Goal: Task Accomplishment & Management: Use online tool/utility

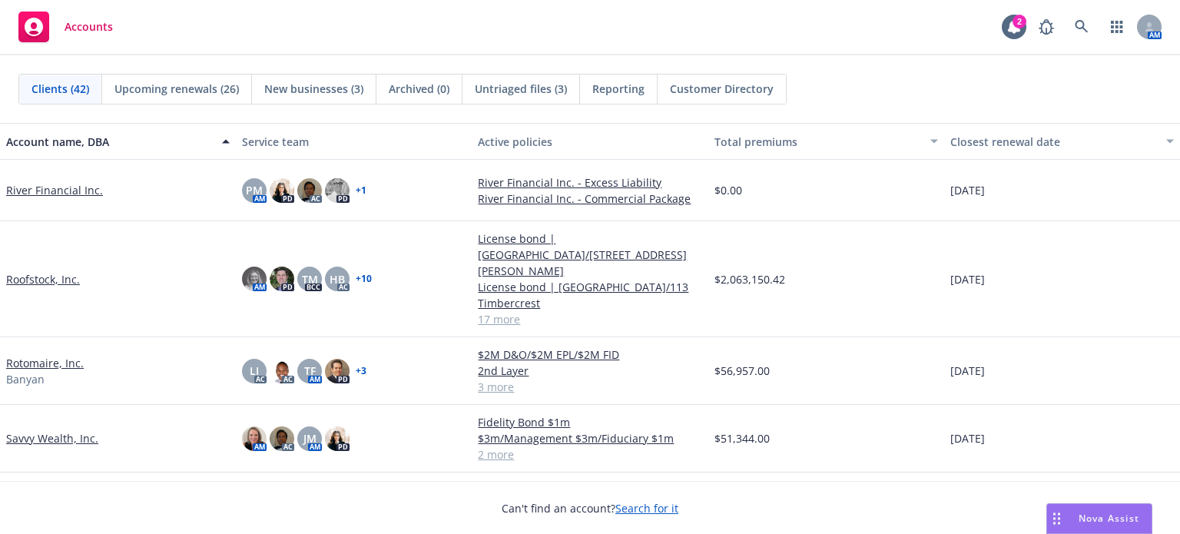
scroll to position [1613, 0]
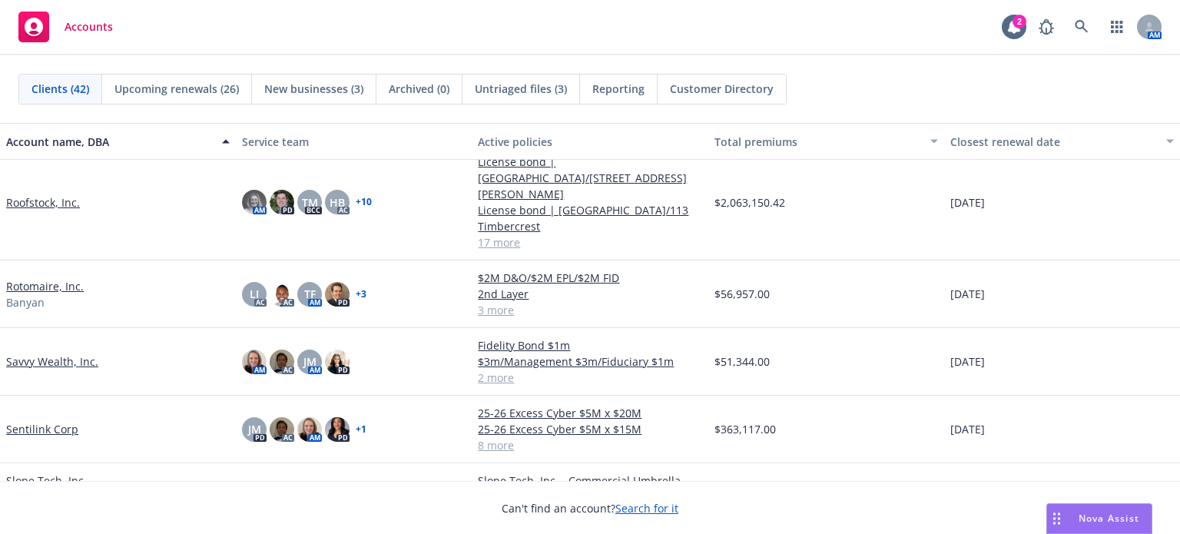
click at [40, 421] on link "Sentilink Corp" at bounding box center [42, 429] width 72 height 16
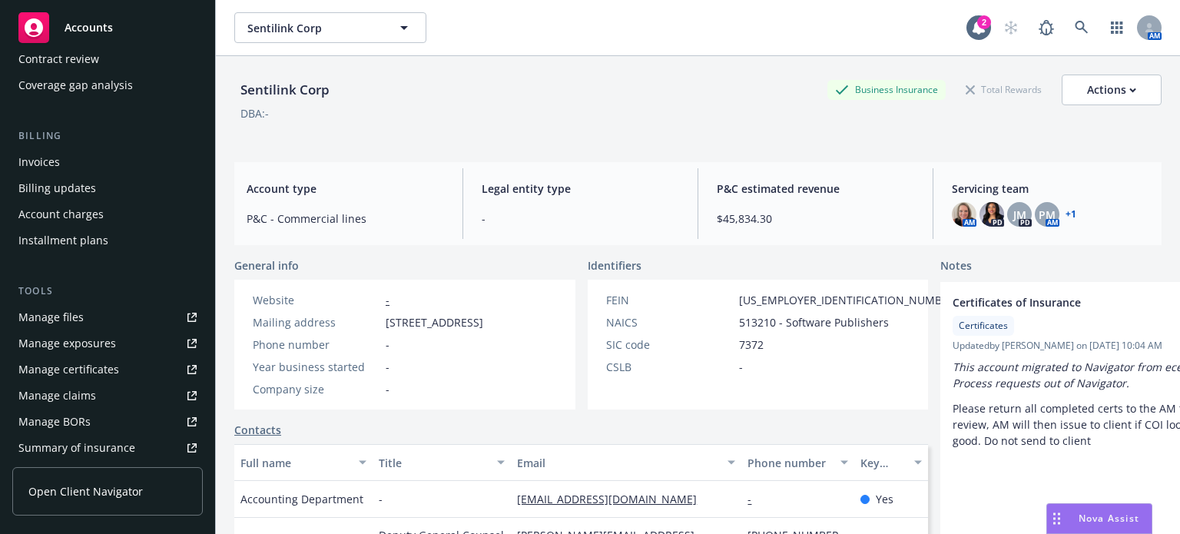
scroll to position [230, 0]
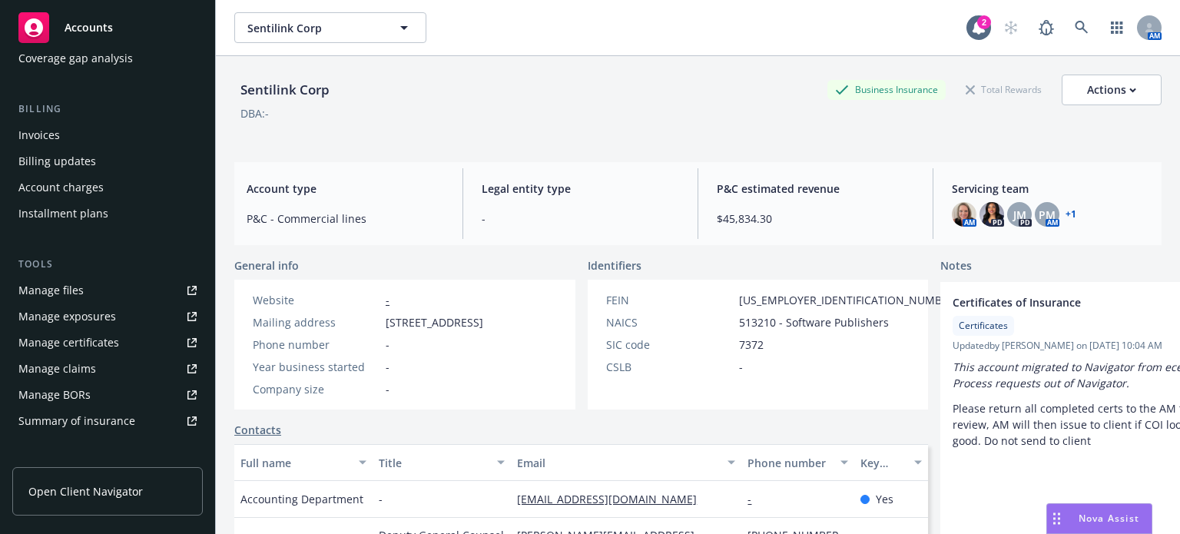
click at [60, 292] on div "Manage files" at bounding box center [50, 290] width 65 height 25
click at [1075, 28] on icon at bounding box center [1082, 28] width 14 height 14
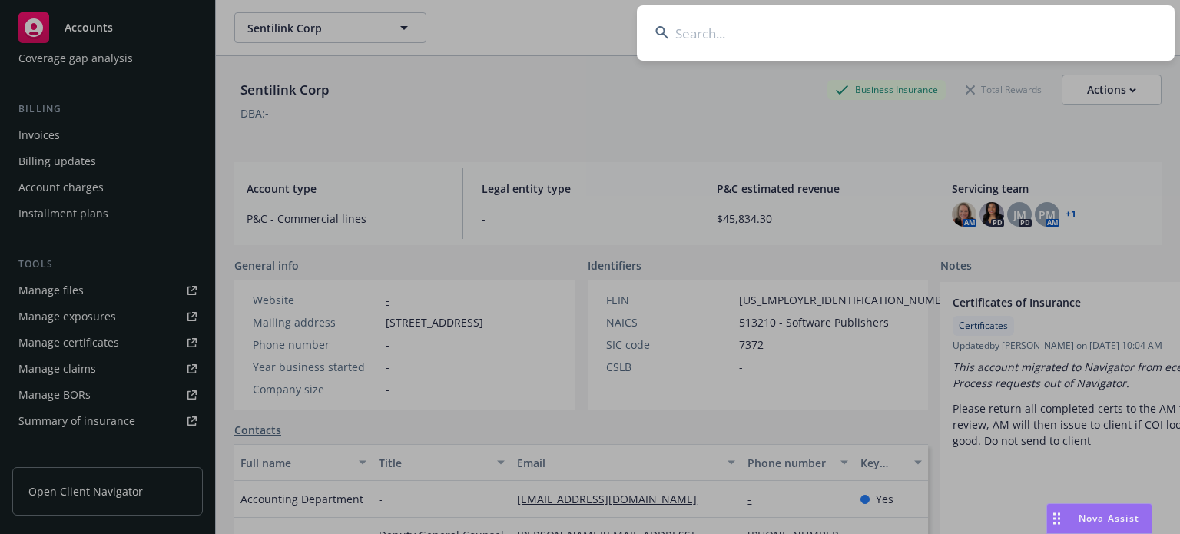
click at [783, 38] on input at bounding box center [906, 32] width 538 height 55
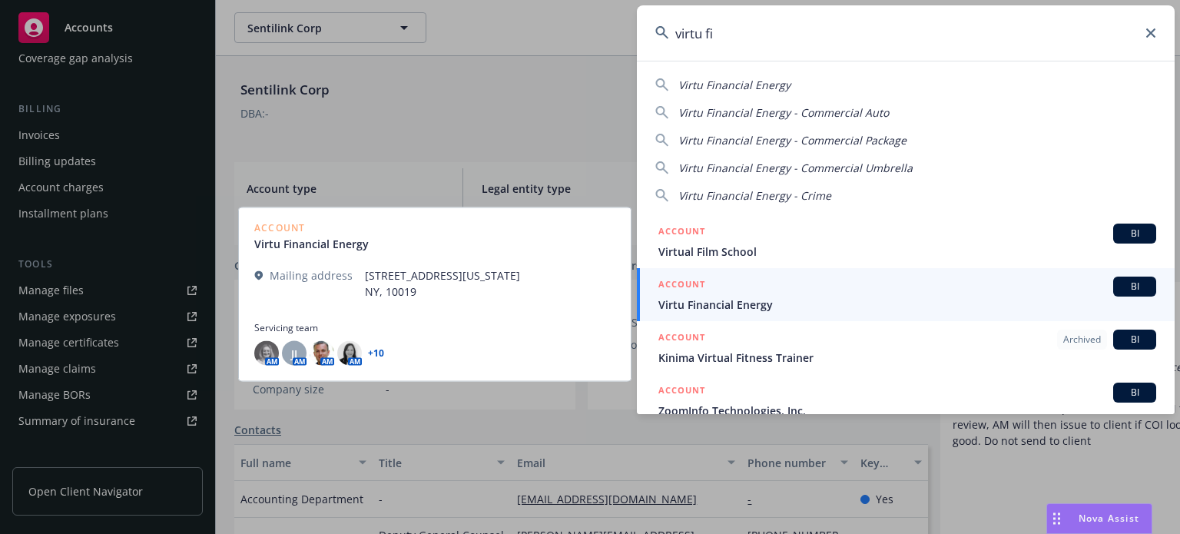
type input "virtu fi"
click at [732, 289] on div "ACCOUNT BI" at bounding box center [907, 287] width 498 height 20
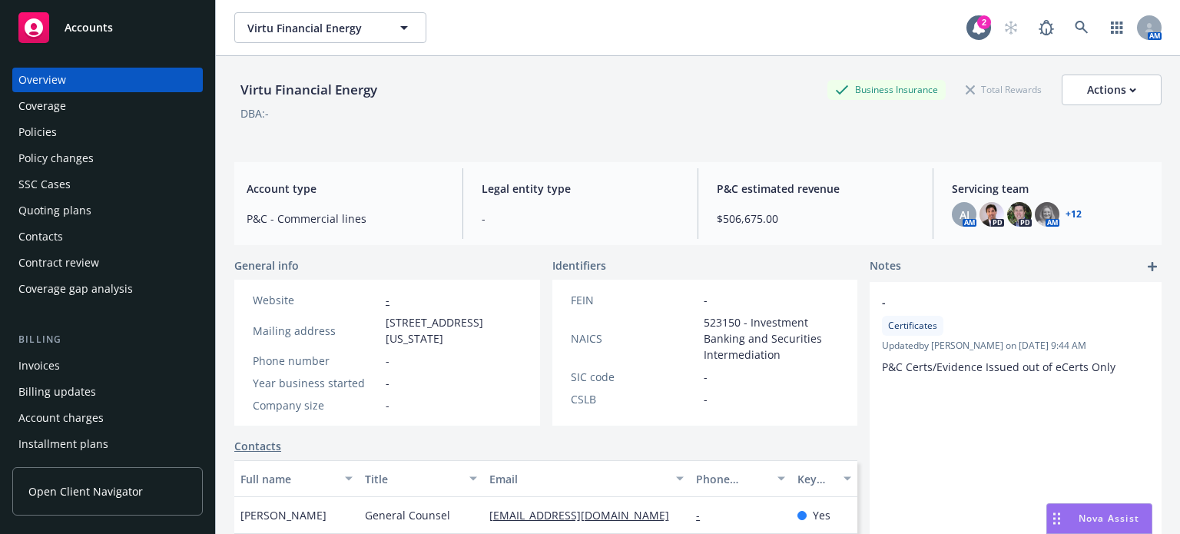
click at [44, 134] on div "Policies" at bounding box center [37, 132] width 38 height 25
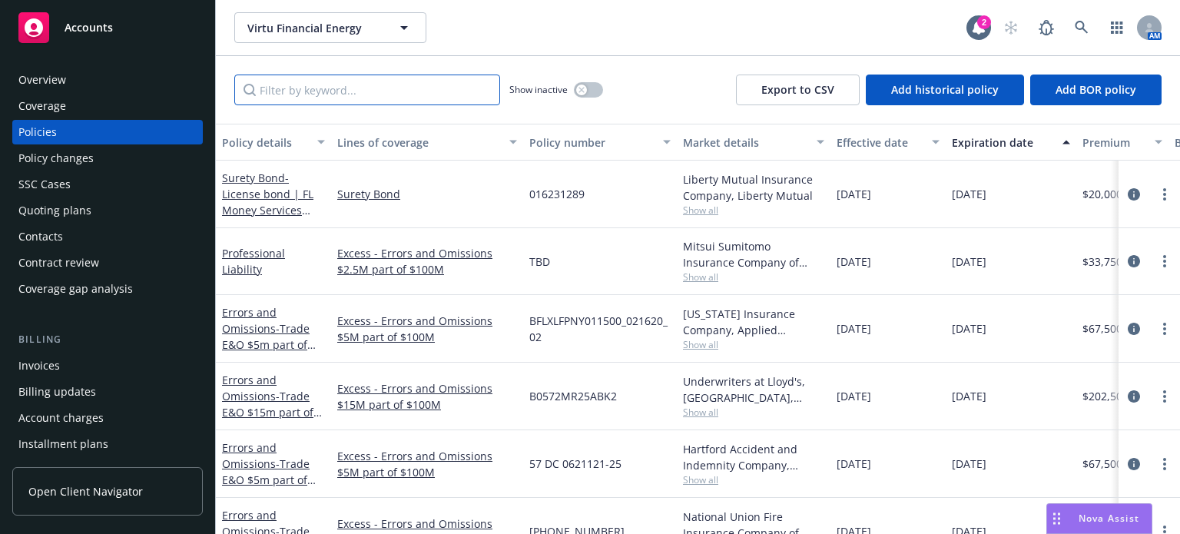
click at [306, 98] on input "Filter by keyword..." at bounding box center [367, 90] width 266 height 31
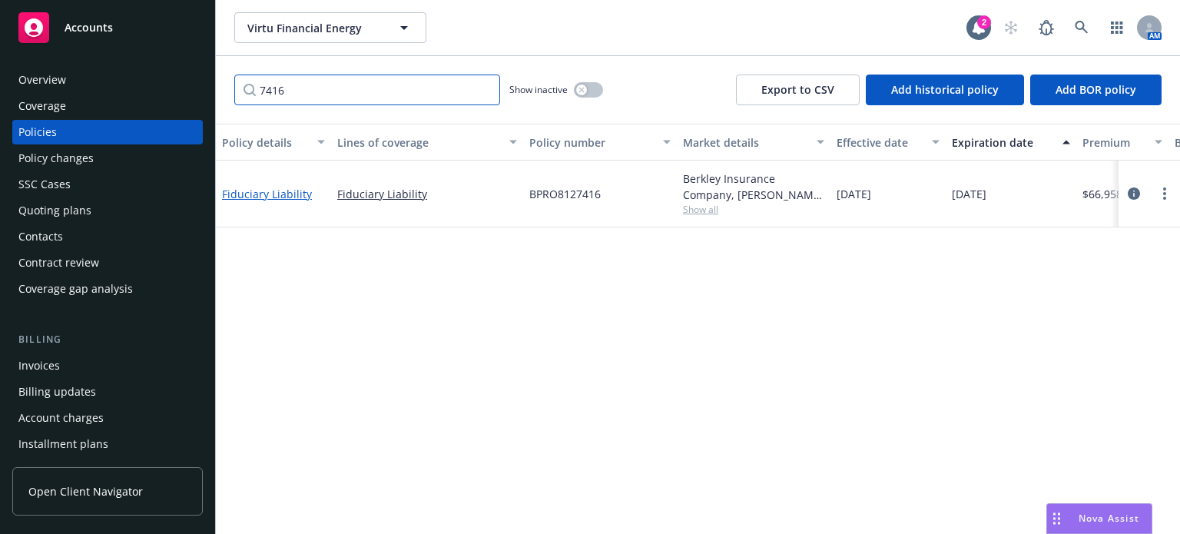
type input "7416"
click at [274, 196] on link "Fiduciary Liability" at bounding box center [267, 194] width 90 height 15
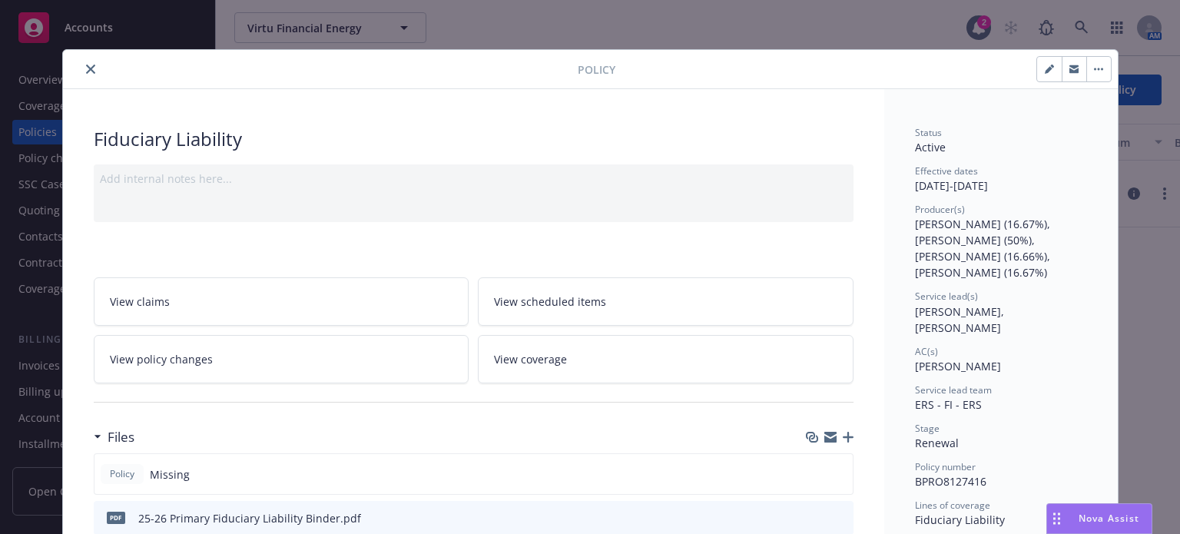
click at [843, 433] on icon "button" at bounding box center [848, 437] width 11 height 11
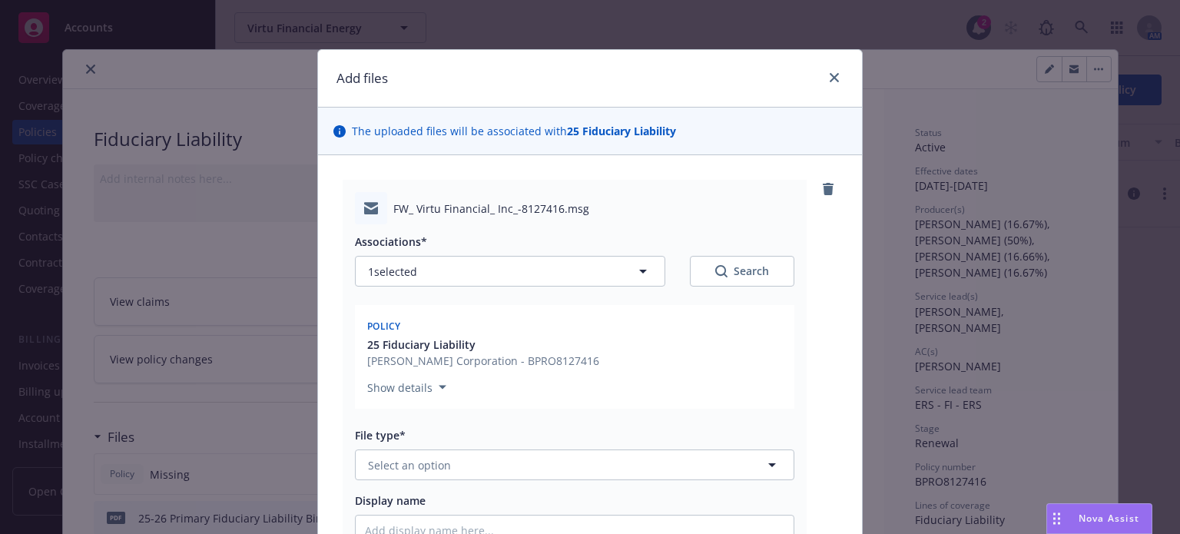
scroll to position [154, 0]
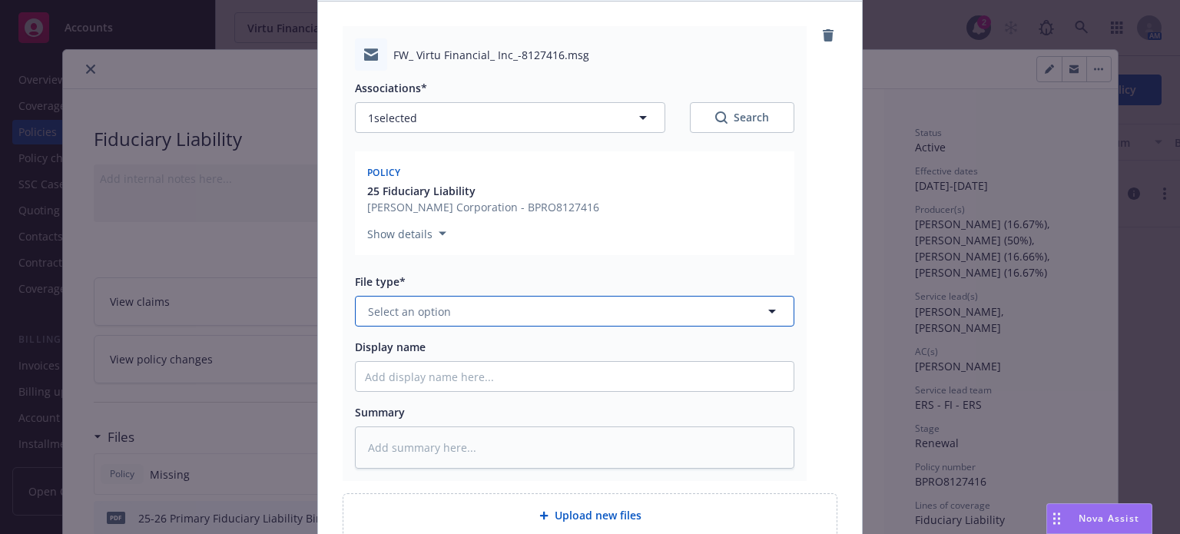
click at [398, 310] on span "Select an option" at bounding box center [409, 311] width 83 height 16
type input "emai"
click at [383, 340] on div "Email" at bounding box center [575, 353] width 438 height 41
click at [397, 396] on div "Associations* 1 selected Search Policy 25 Fiduciary Liability W.R. Berkley Corp…" at bounding box center [574, 270] width 439 height 398
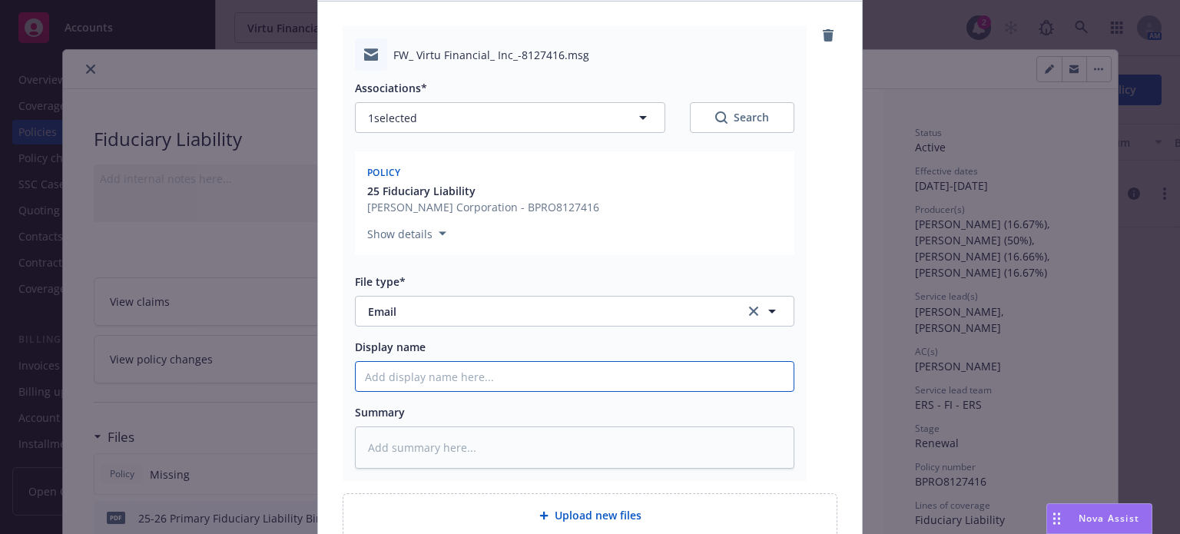
click at [399, 383] on input "Display name" at bounding box center [575, 376] width 438 height 29
type textarea "x"
type input "F"
type textarea "x"
type input "Fi"
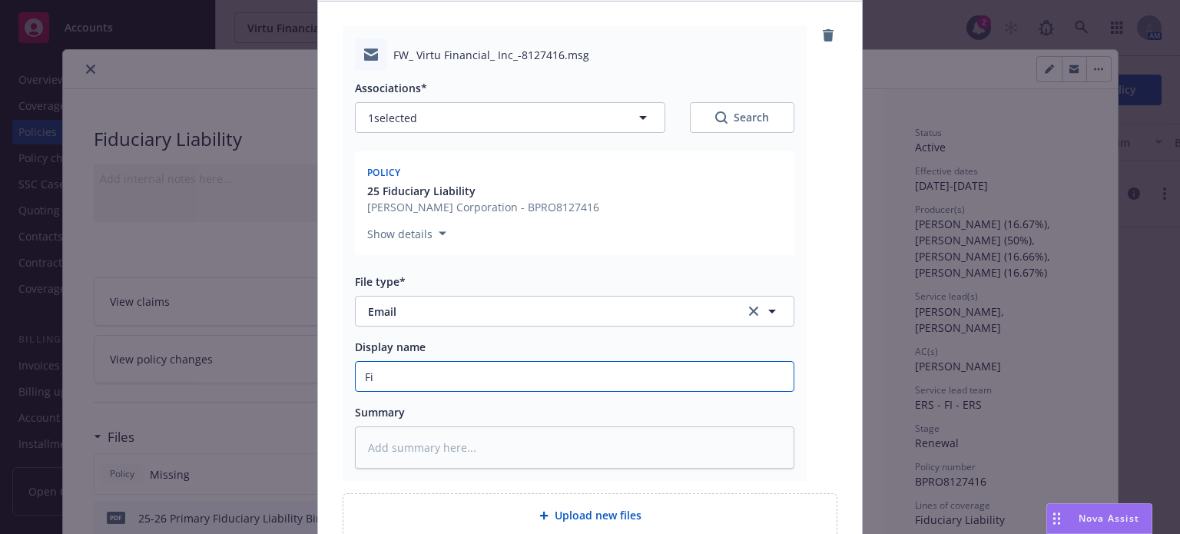
type textarea "x"
type input "Fid"
type textarea "x"
type input "Fidu"
type textarea "x"
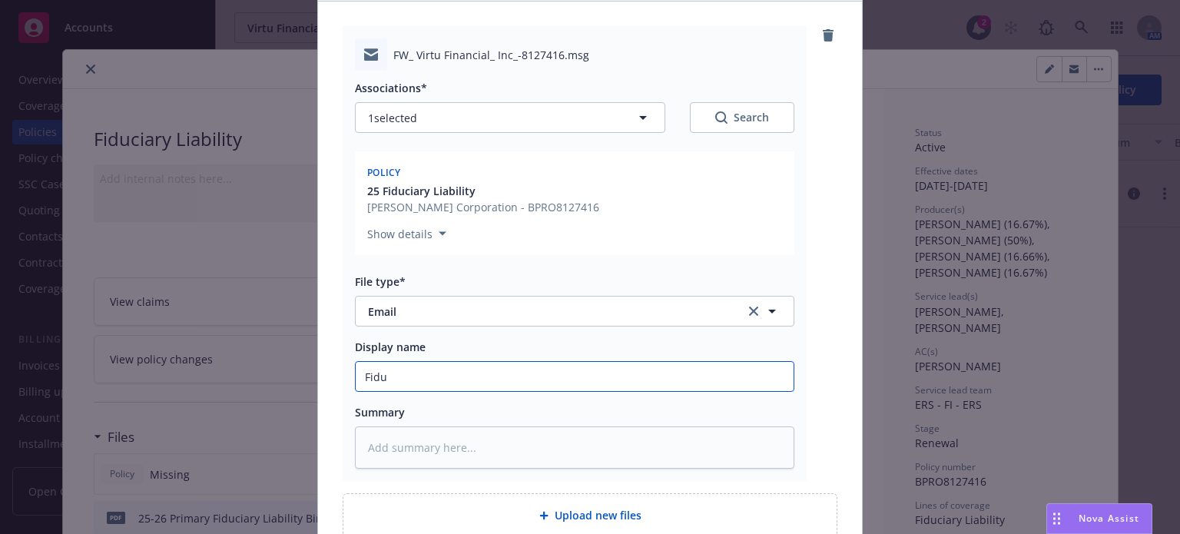
type input "Fiduc"
type textarea "x"
type input "Fiducia"
type textarea "x"
type input "Fiduciar"
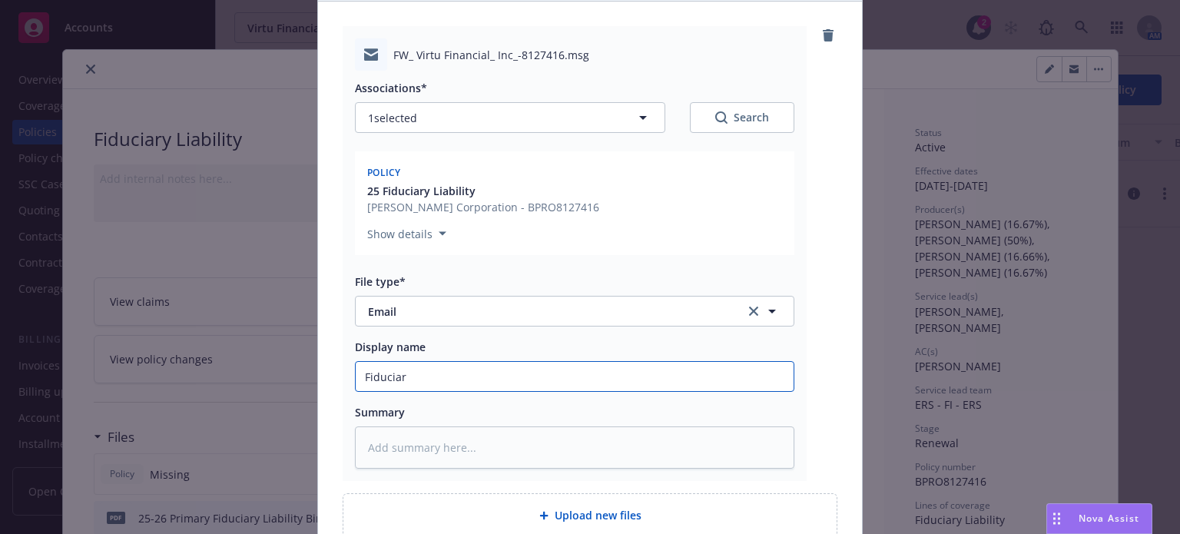
type textarea "x"
type input "Fiduciary"
type textarea "x"
type input "Fiduciary"
type textarea "x"
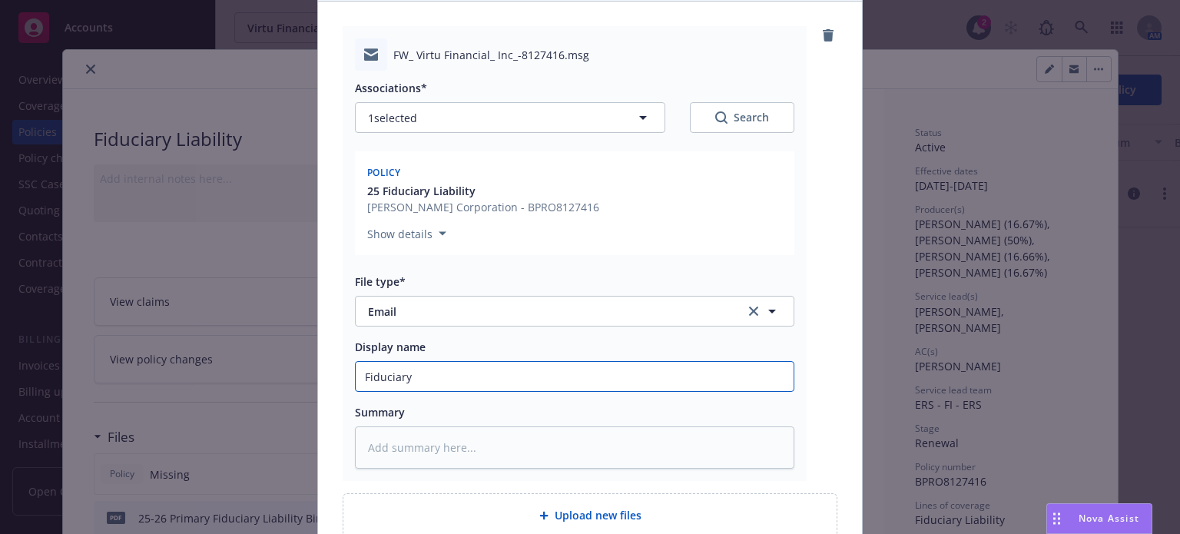
type input "Fiduciary p"
type textarea "x"
type input "Fiduciary po"
type textarea "x"
type input "Fiduciary pol"
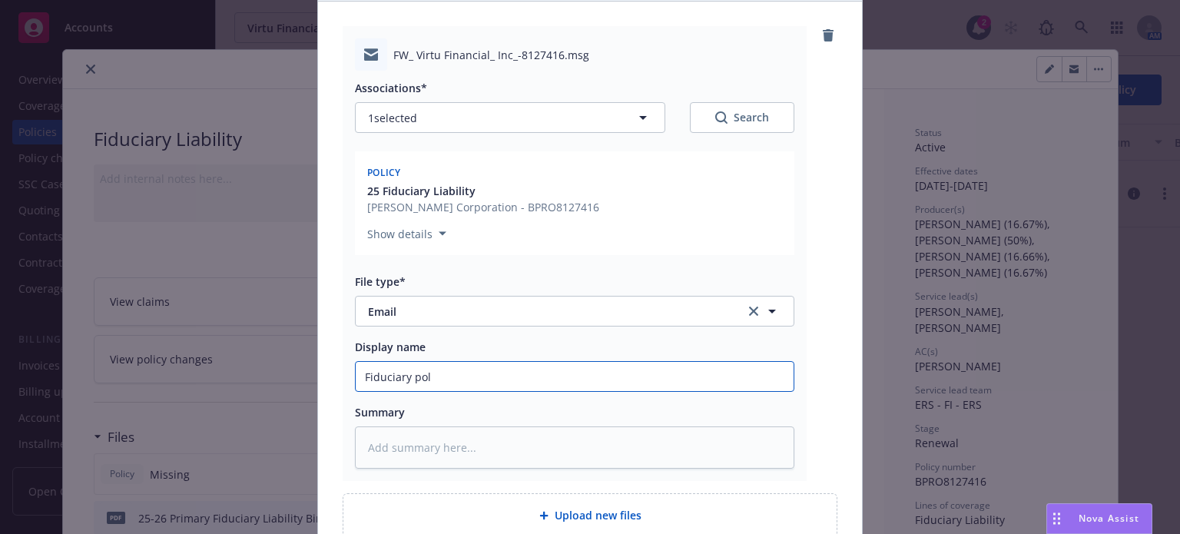
type textarea "x"
type input "Fiduciary poli"
type textarea "x"
type input "Fiduciary polic"
type textarea "x"
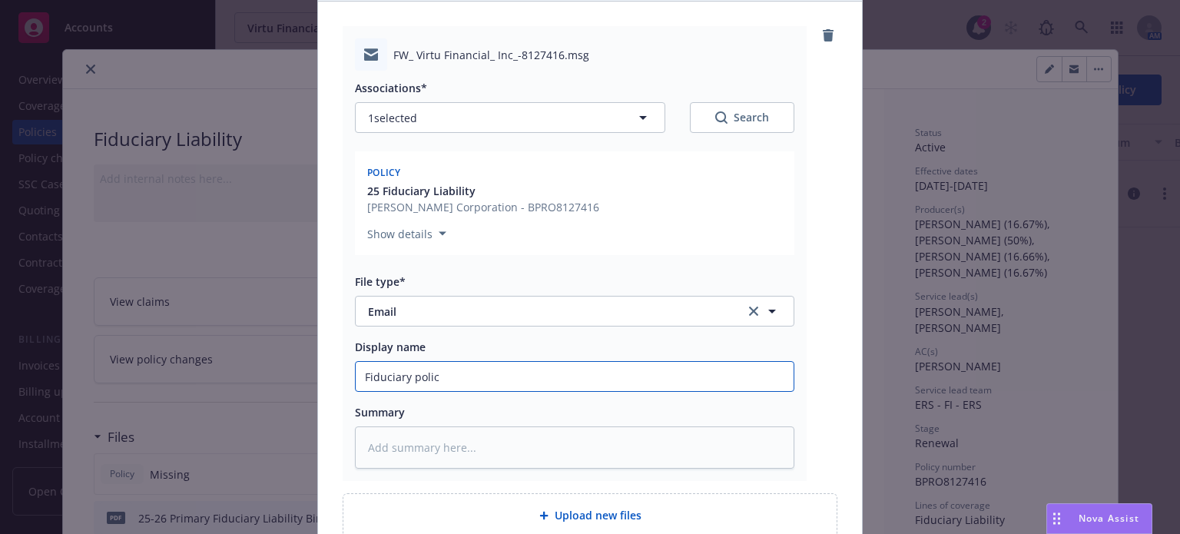
type input "Fiduciary policy"
type textarea "x"
type input "Fiduciary policy r"
type textarea "x"
type input "Fiduciary policy re"
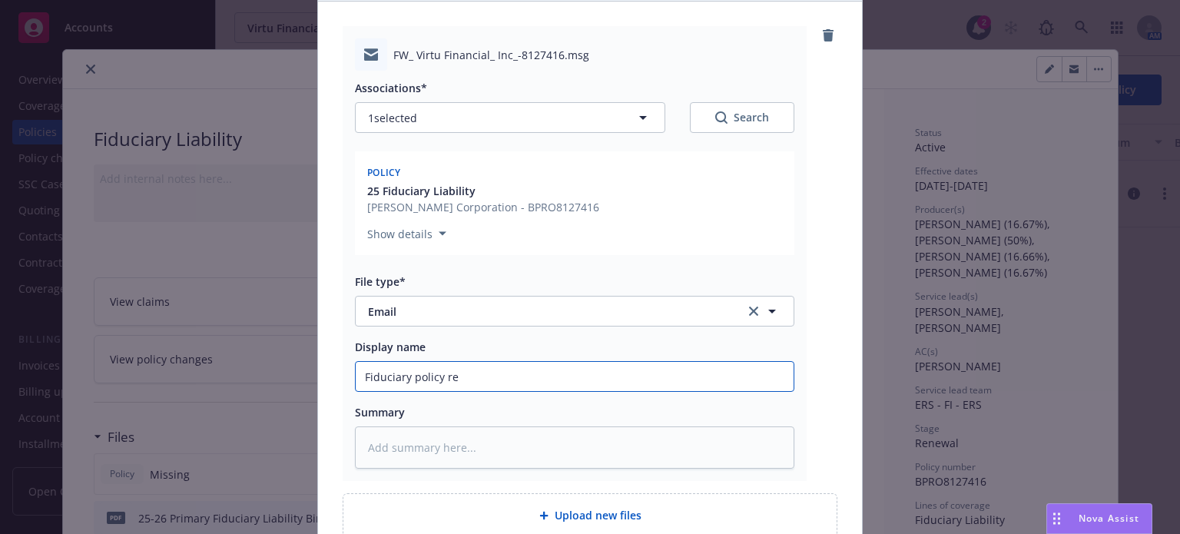
type textarea "x"
type input "Fiduciary policy rec"
type textarea "x"
type input "Fiduciary policy recd"
type textarea "x"
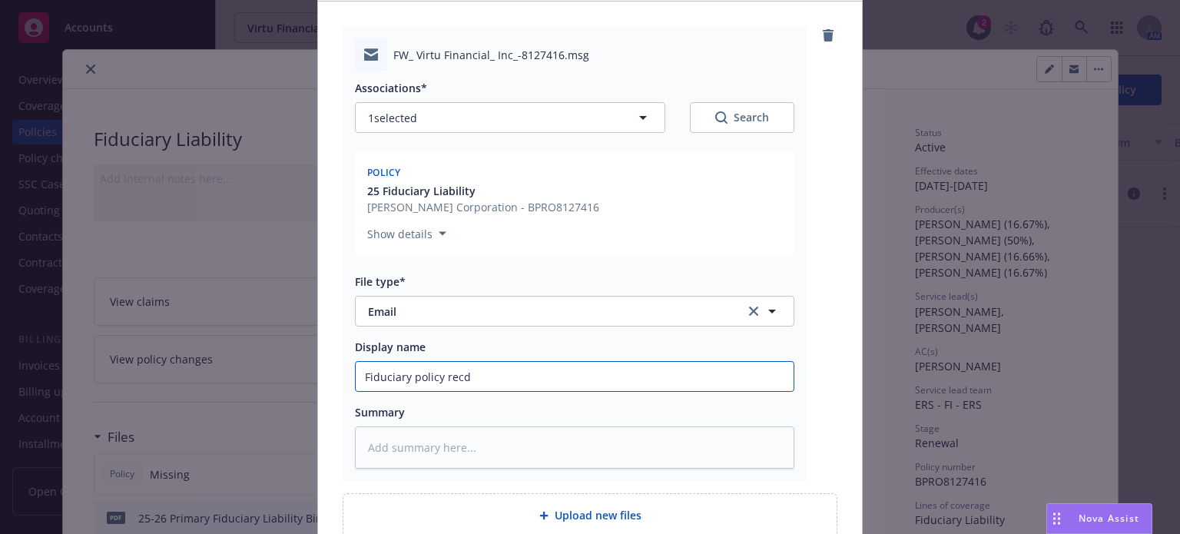
type input "Fiduciary policy recd f"
type textarea "x"
type input "Fiduciary policy recd fr"
type textarea "x"
type input "Fiduciary policy recd fro"
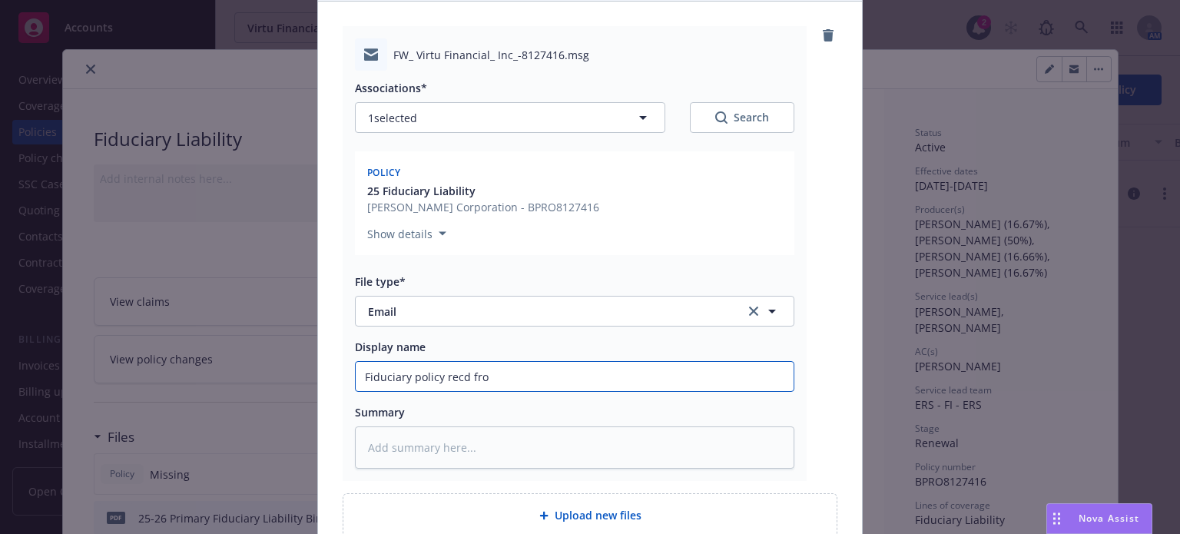
type textarea "x"
type input "Fiduciary policy recd from"
type textarea "x"
type input "Fiduciary policy recd from B"
type textarea "x"
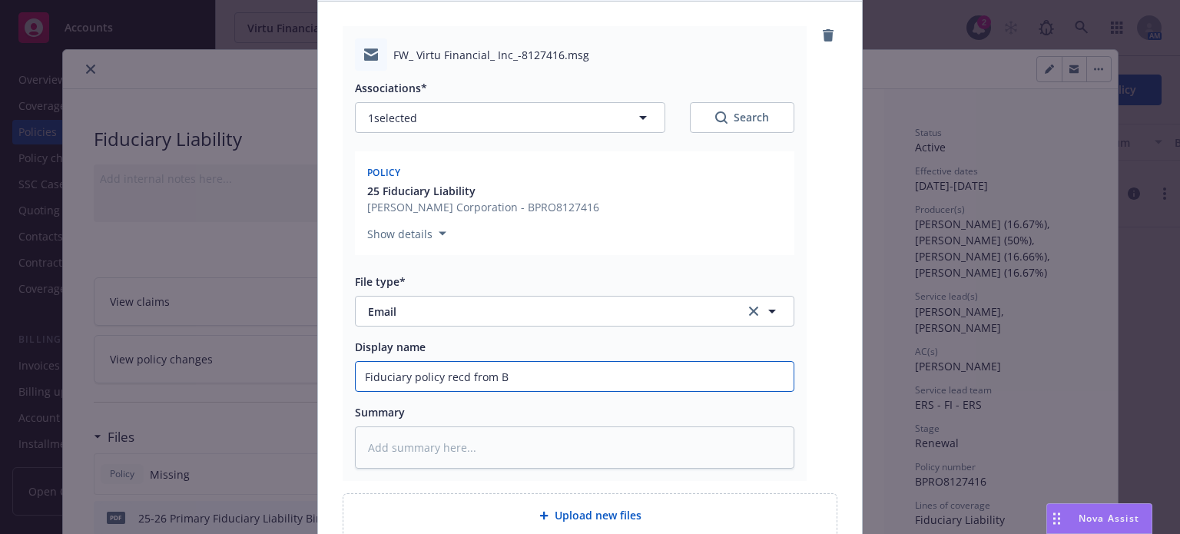
type input "Fiduciary policy recd from Be"
type textarea "x"
type input "Fiduciary policy recd from Ber"
type textarea "x"
type input "Fiduciary policy recd from Berk"
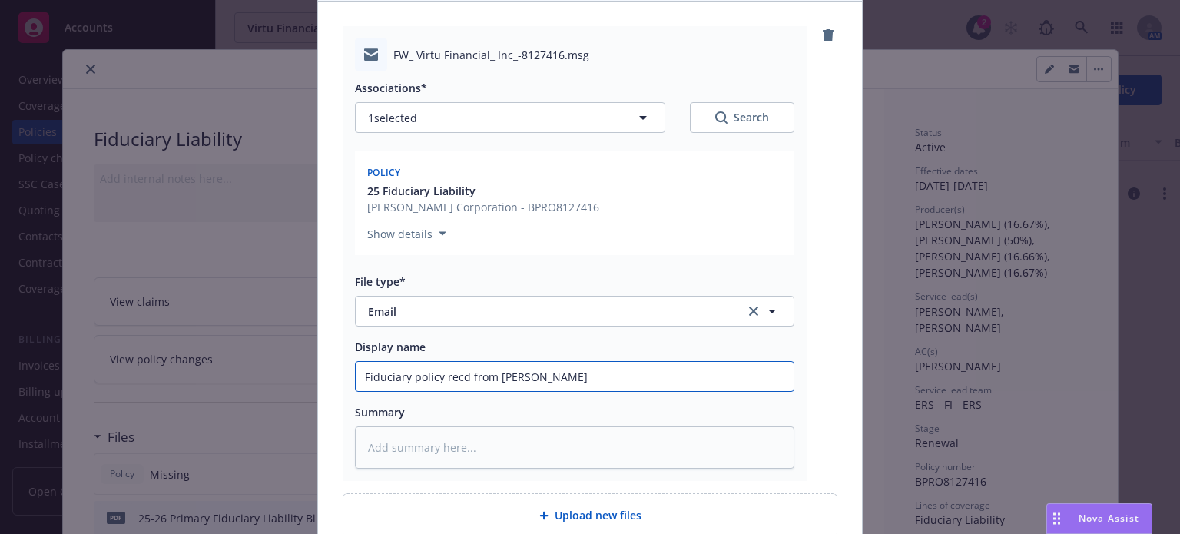
type textarea "x"
type input "Fiduciary policy recd from Berkl"
type textarea "x"
type input "Fiduciary policy recd from Berkle"
type textarea "x"
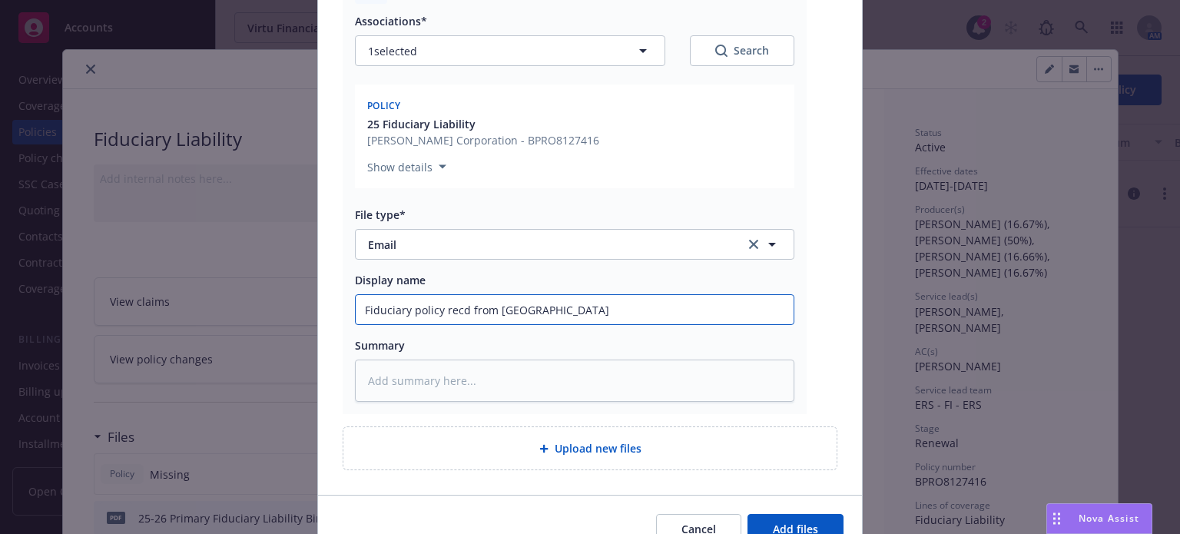
scroll to position [298, 0]
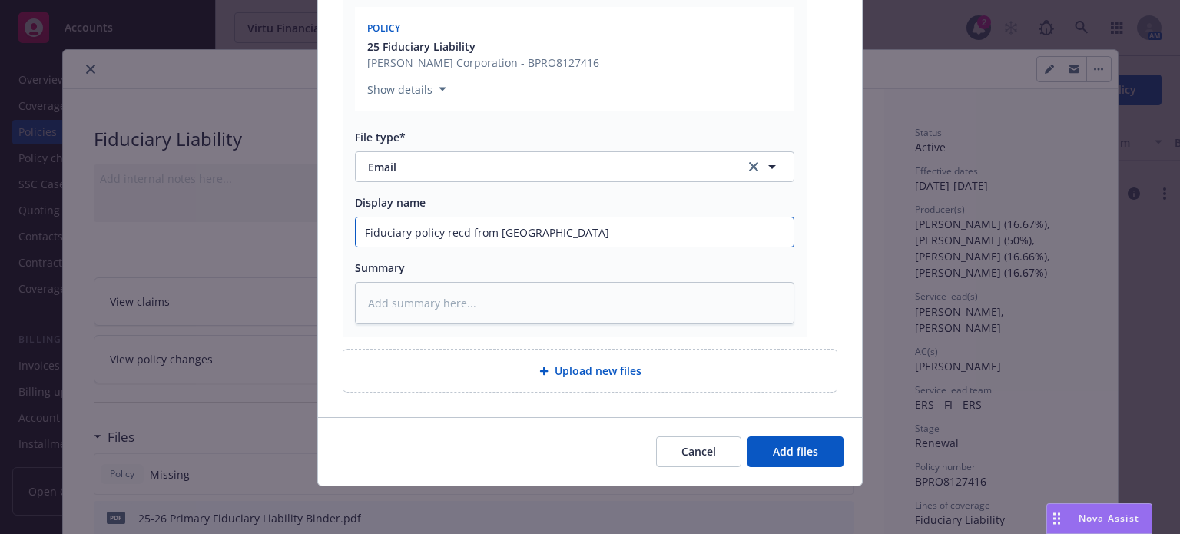
type input "Fiduciary policy recd from Berkley"
type textarea "x"
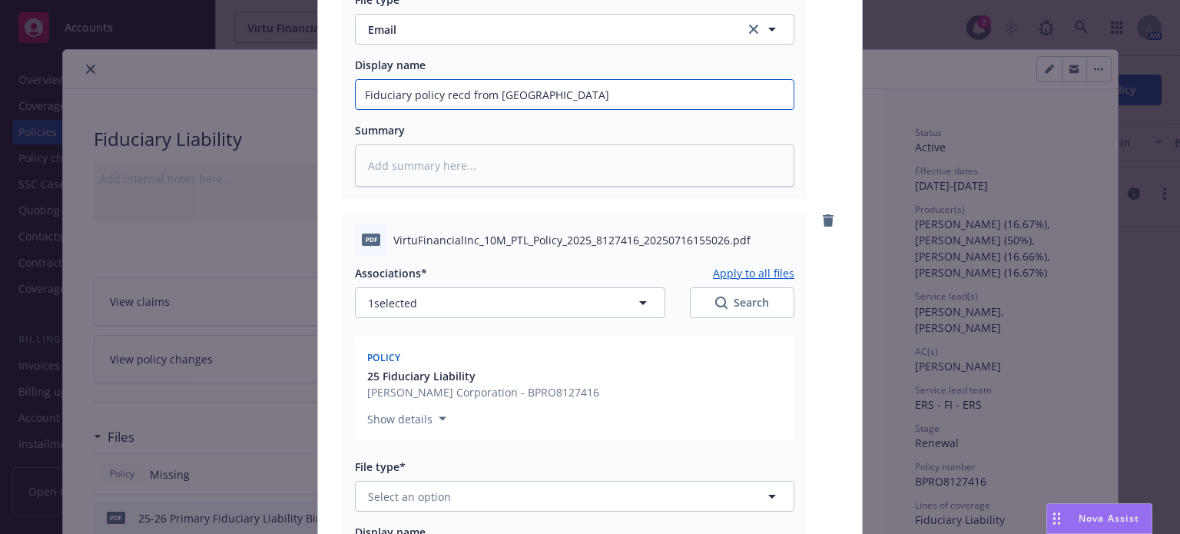
scroll to position [452, 0]
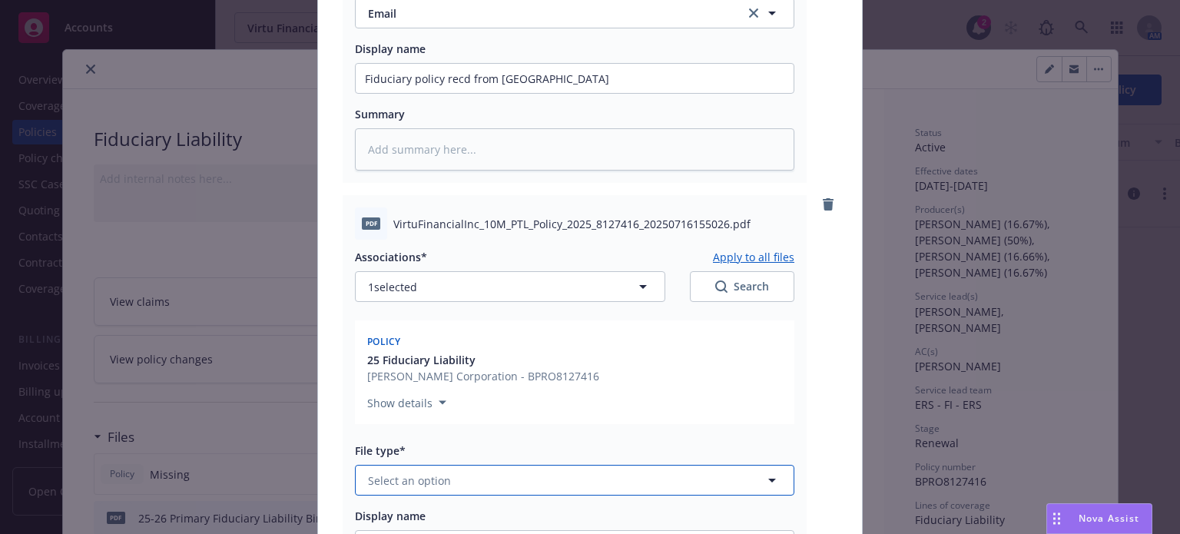
click at [393, 478] on span "Select an option" at bounding box center [409, 480] width 83 height 16
type input "poli"
click at [386, 519] on span "Policy" at bounding box center [386, 523] width 31 height 16
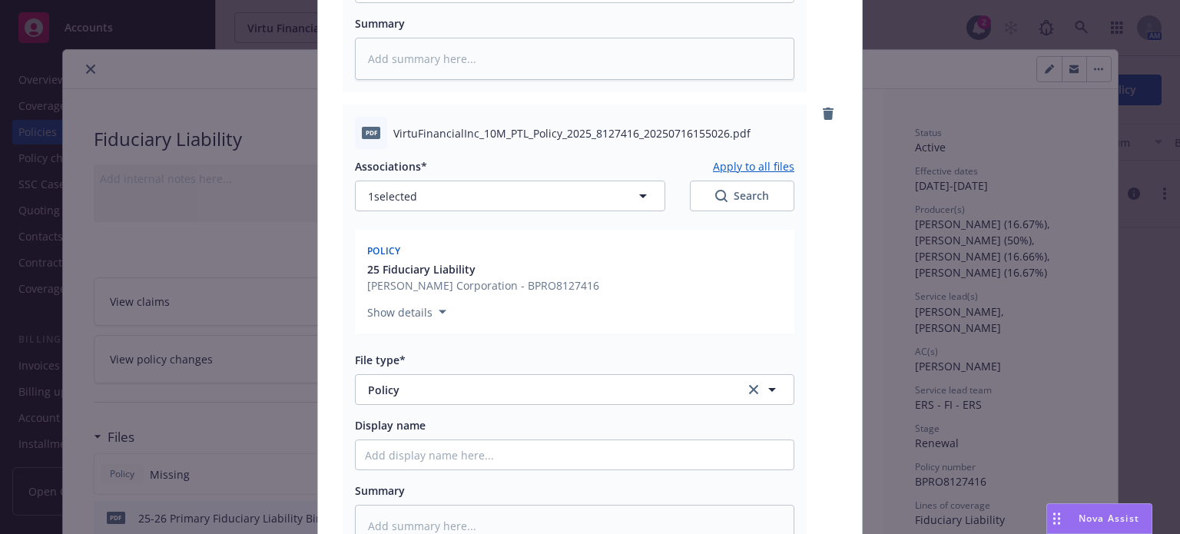
scroll to position [682, 0]
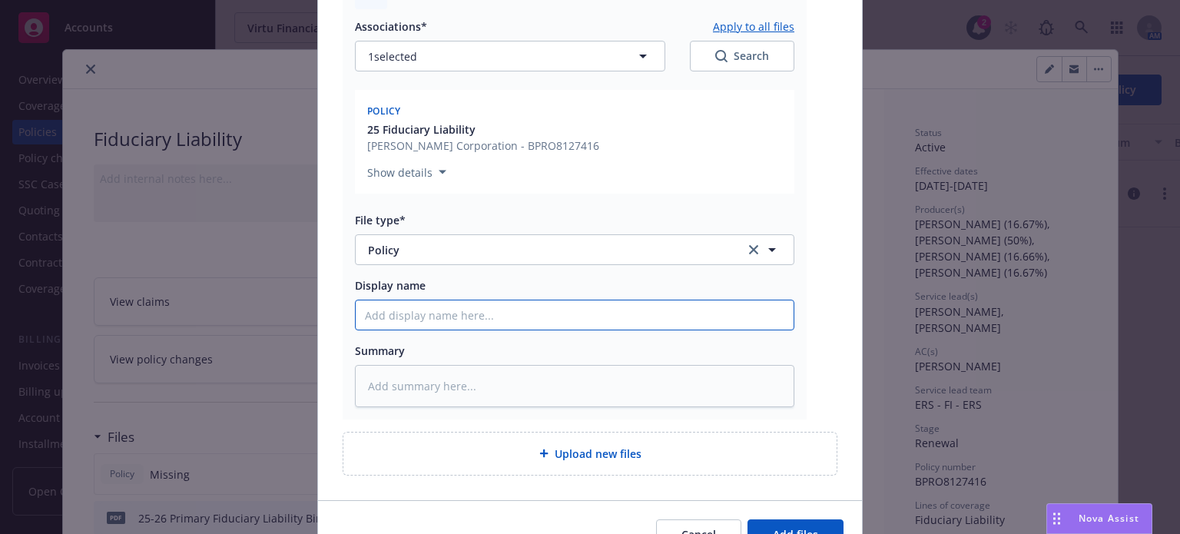
type textarea "x"
type input "2"
type textarea "x"
type input "25"
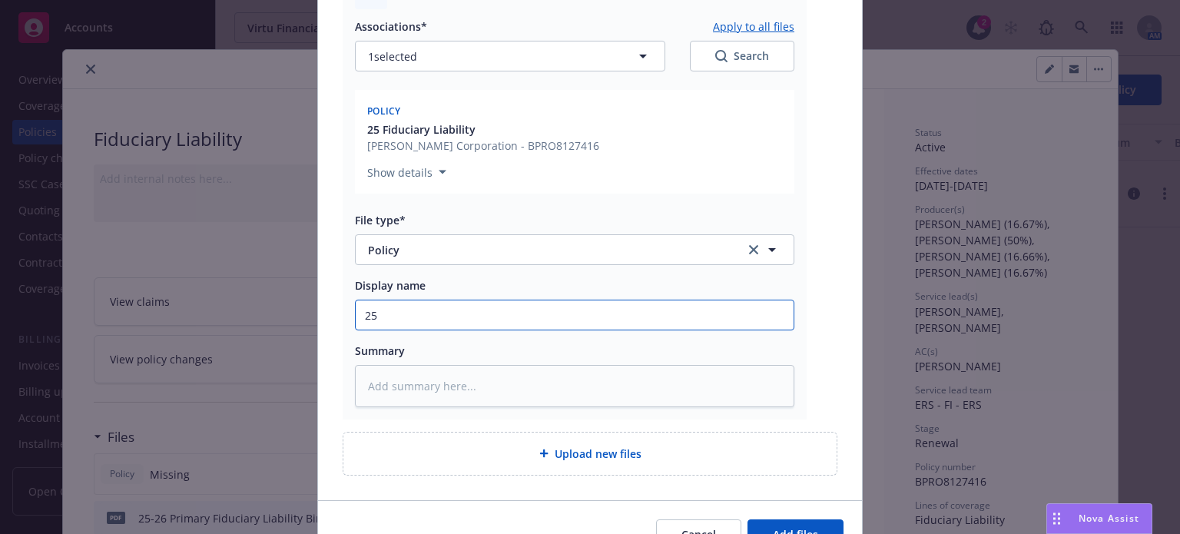
type textarea "x"
type input "25-"
type textarea "x"
type input "25-2"
type textarea "x"
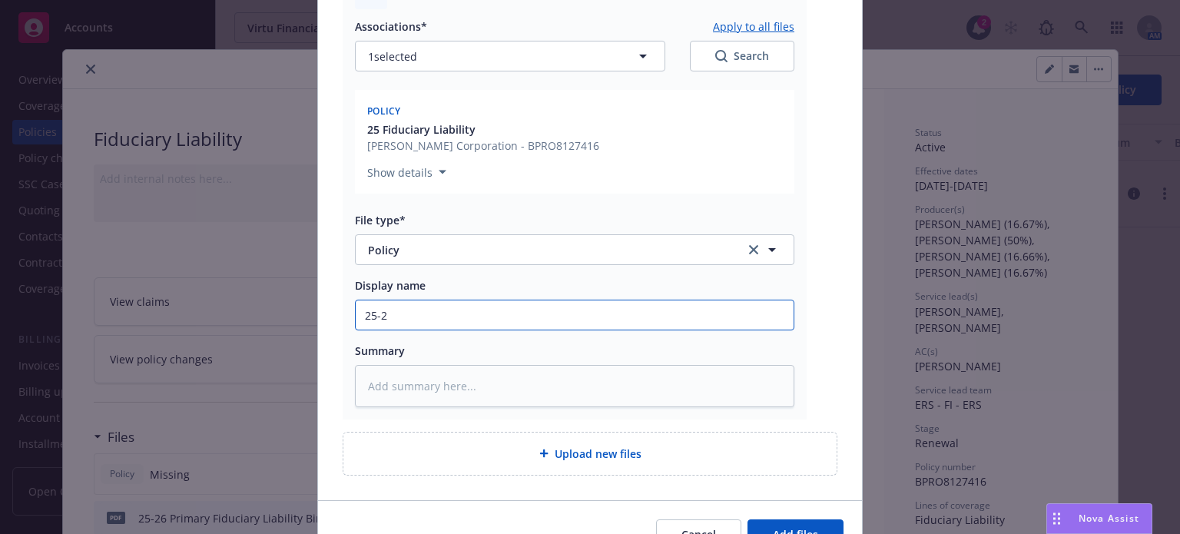
type input "25-26"
type textarea "x"
type input "25-26"
type textarea "x"
type input "25-26 F"
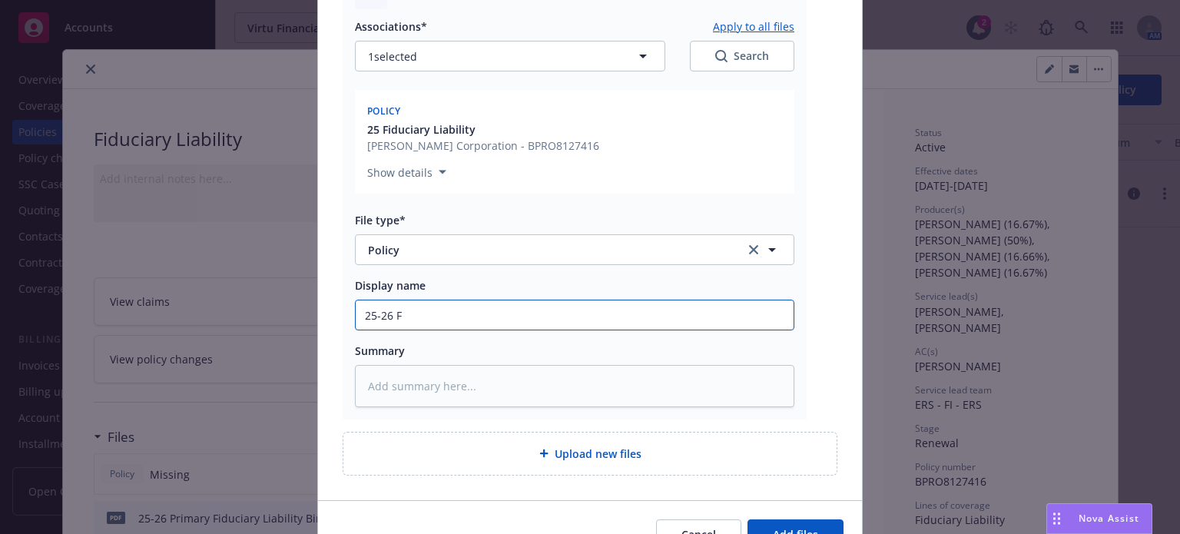
type textarea "x"
type input "25-26 Fi"
type textarea "x"
type input "25-26 Fid"
type textarea "x"
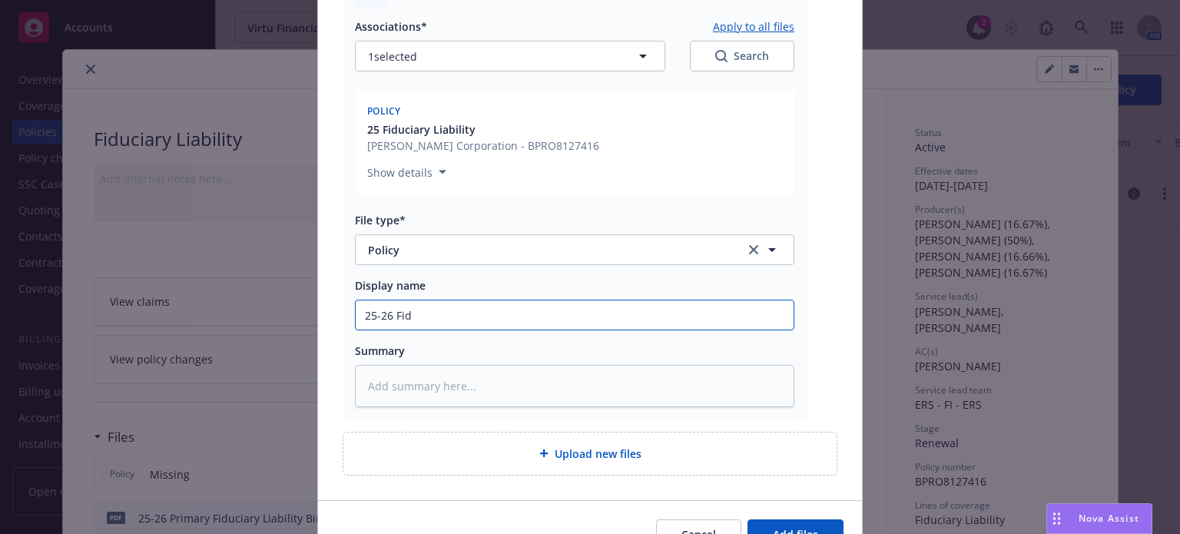
type input "25-26 Fidu"
type textarea "x"
type input "25-26 Fiduc"
type textarea "x"
type input "25-26 Fiducia"
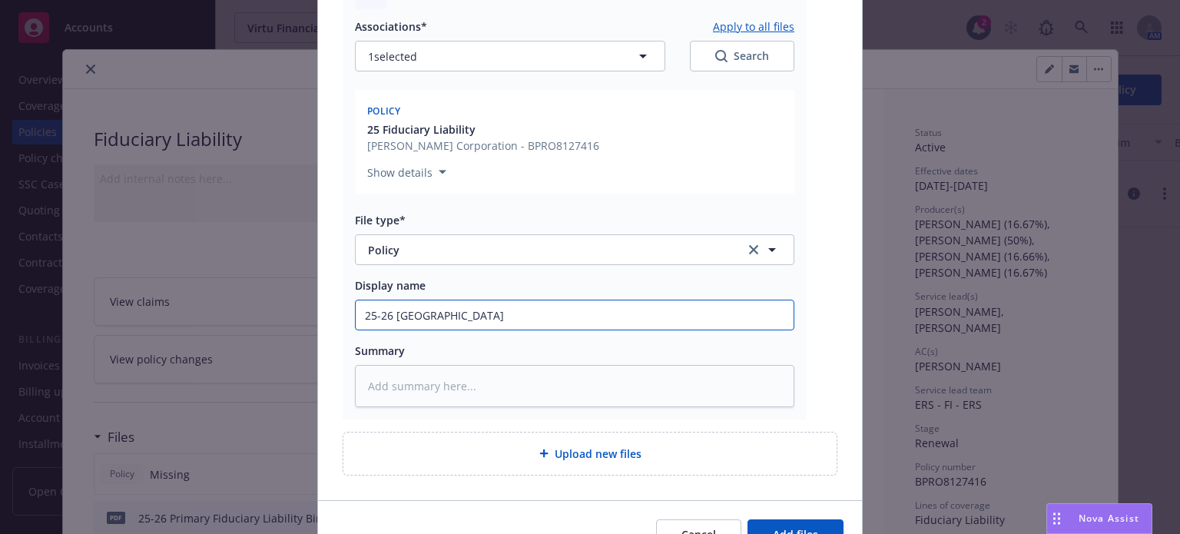
type textarea "x"
type input "25-26 Fiduciar"
type textarea "x"
type input "25-26 Fiduciary"
type textarea "x"
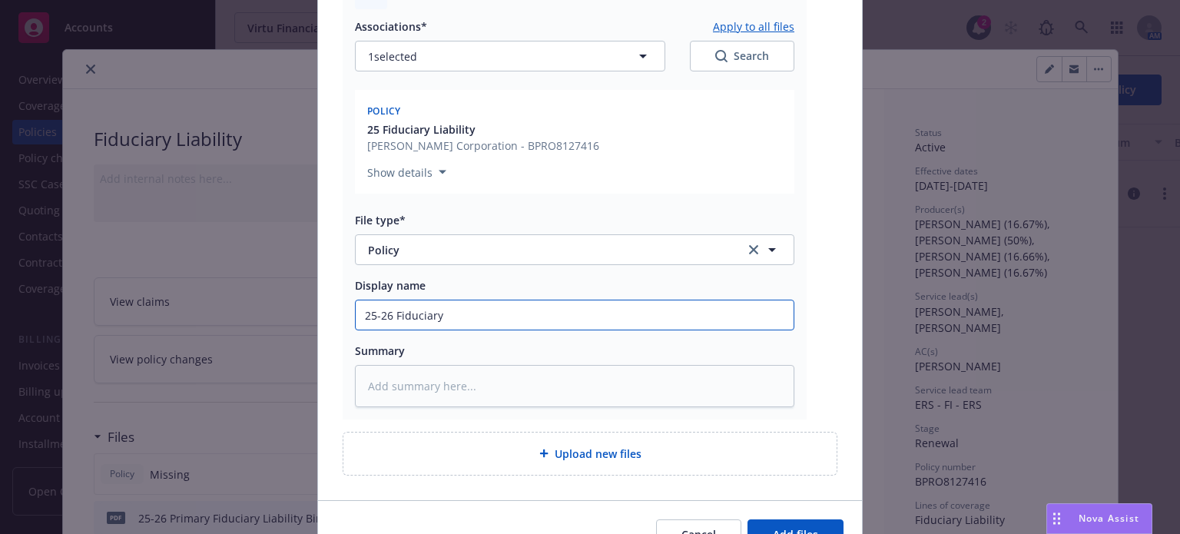
type input "25-26 Fiduciary"
type textarea "x"
type input "25-26 Fiduciary L"
type textarea "x"
type input "25-26 Fiduciary Li"
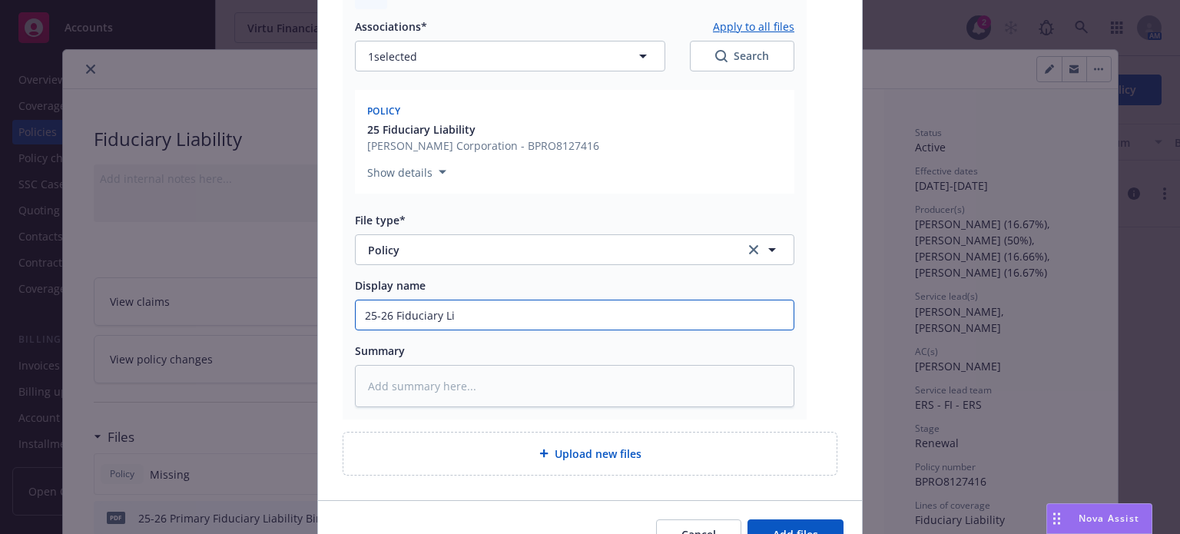
type textarea "x"
type input "25-26 Fiduciary Lia"
type textarea "x"
type input "25-26 Fiduciary Liab"
type textarea "x"
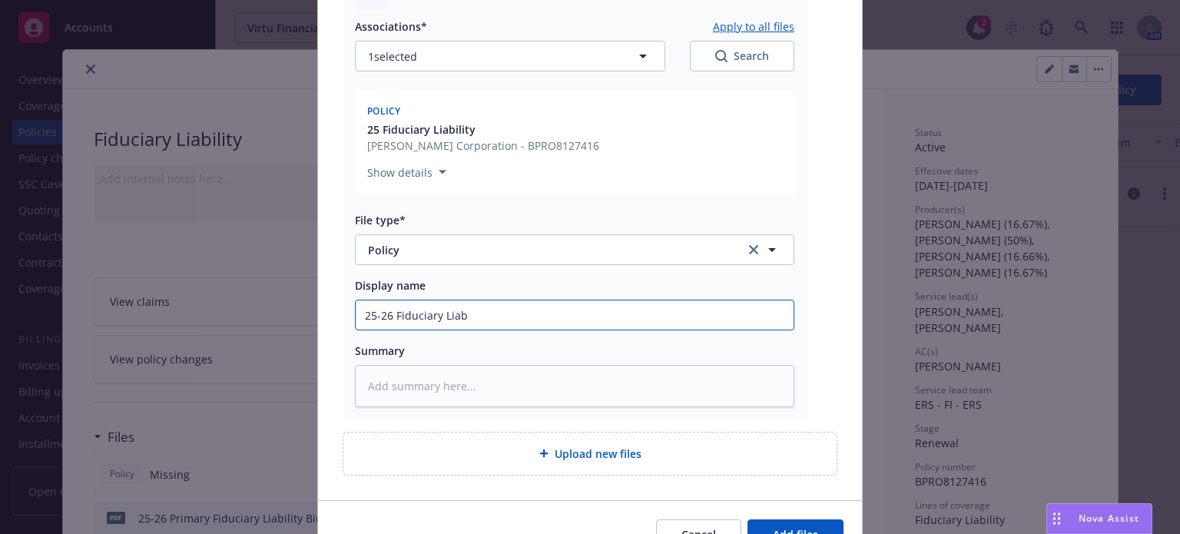
type input "25-26 Fiduciary Liabi"
type textarea "x"
type input "25-26 Fiduciary Liabil"
type textarea "x"
type input "25-26 Fiduciary Liabili"
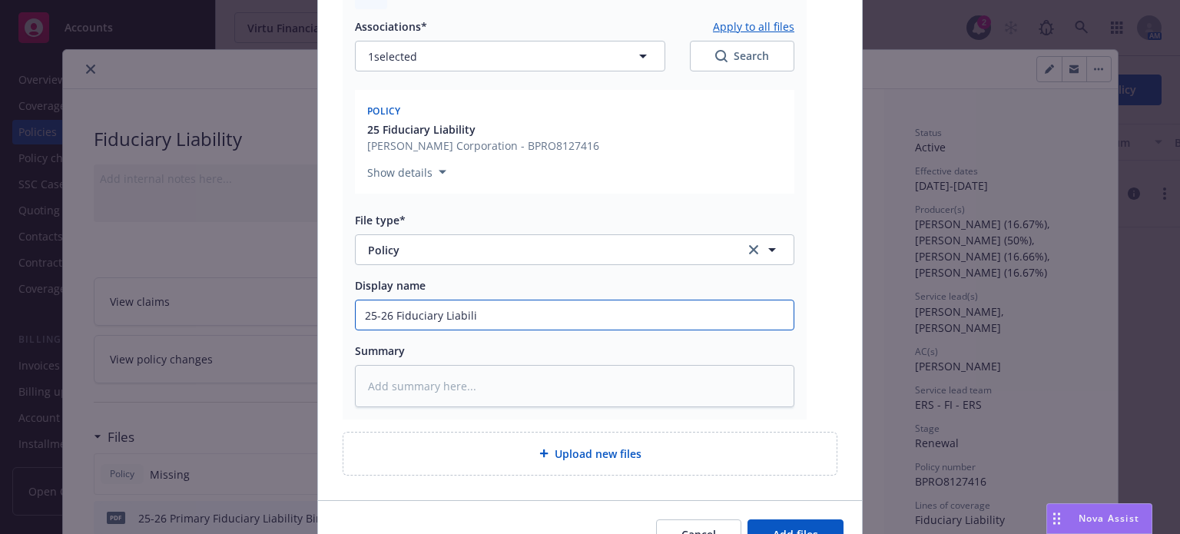
type textarea "x"
type input "25-26 Fiduciary Liabilit"
type textarea "x"
type input "25-26 Fiduciary Liability"
type textarea "x"
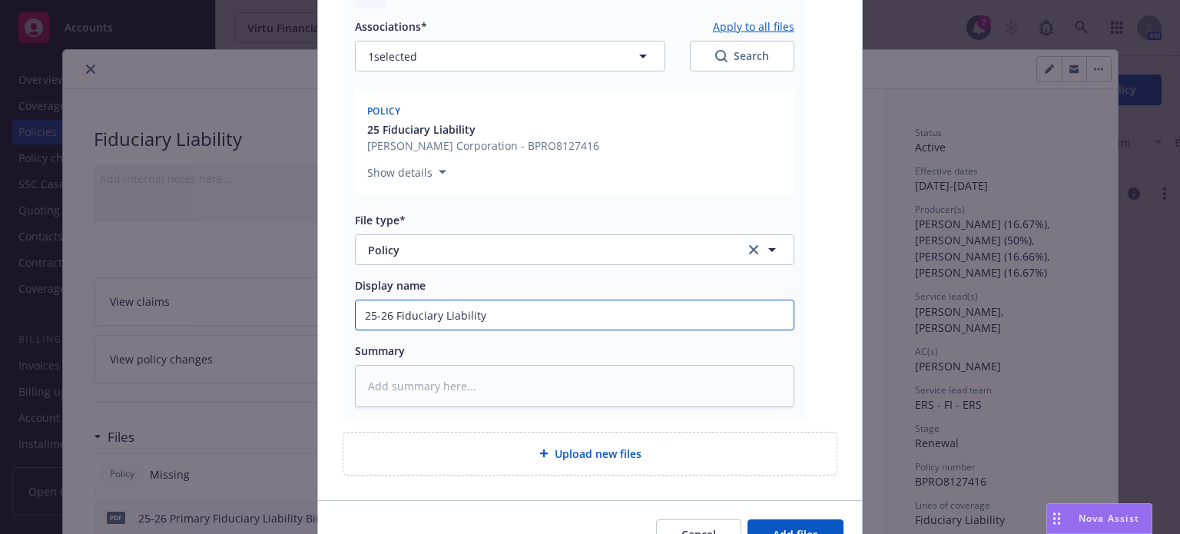
type input "25-26 Fiduciary Liability"
type textarea "x"
type input "25-26 Fiduciary Liability P"
type textarea "x"
type input "25-26 Fiduciary Liability Po"
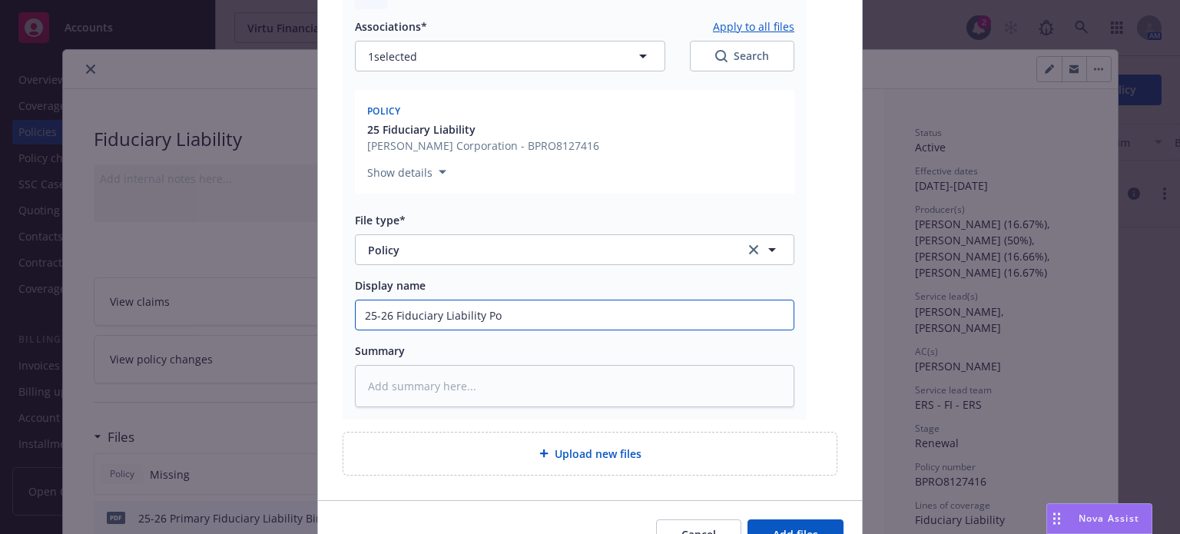
type textarea "x"
type input "25-26 Fiduciary Liability Pol"
type textarea "x"
type input "25-26 Fiduciary Liability Poli"
type textarea "x"
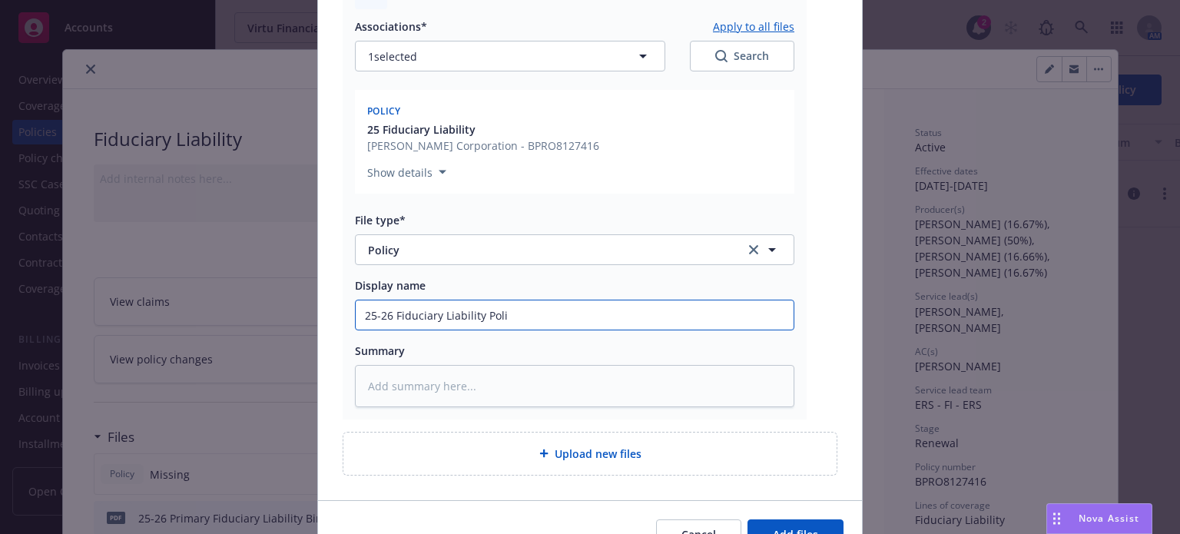
type input "25-26 Fiduciary Liability Polic"
type textarea "x"
type input "25-26 Fiduciary Liability Policy"
type textarea "x"
type input "25-26 Fiduciary Liability Policy-"
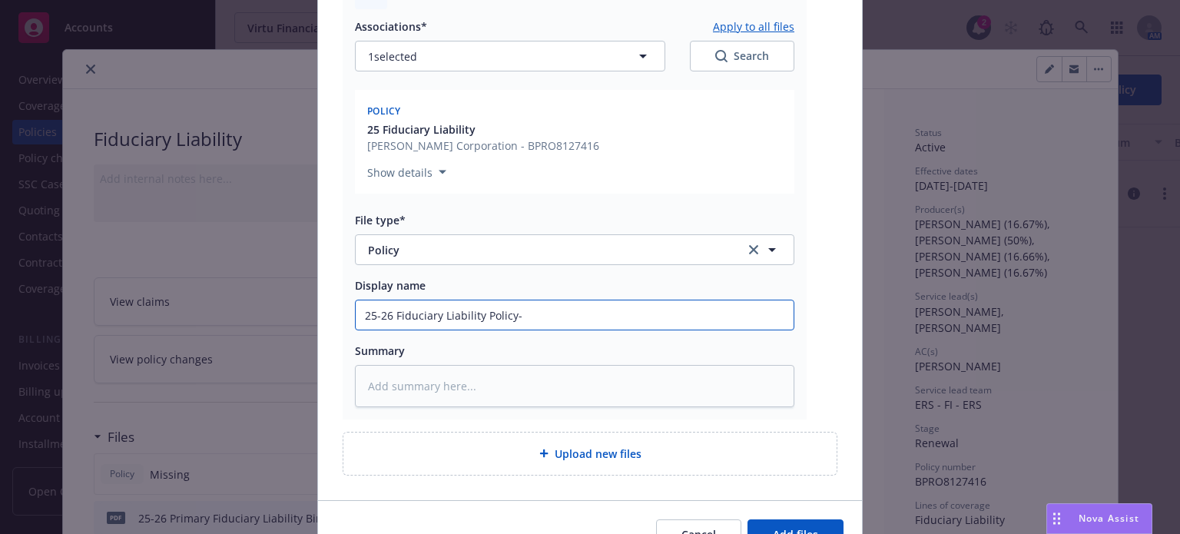
type textarea "x"
type input "25-26 Fiduciary Liability Policy-B"
type textarea "x"
type input "25-26 Fiduciary Liability Policy-Be"
type textarea "x"
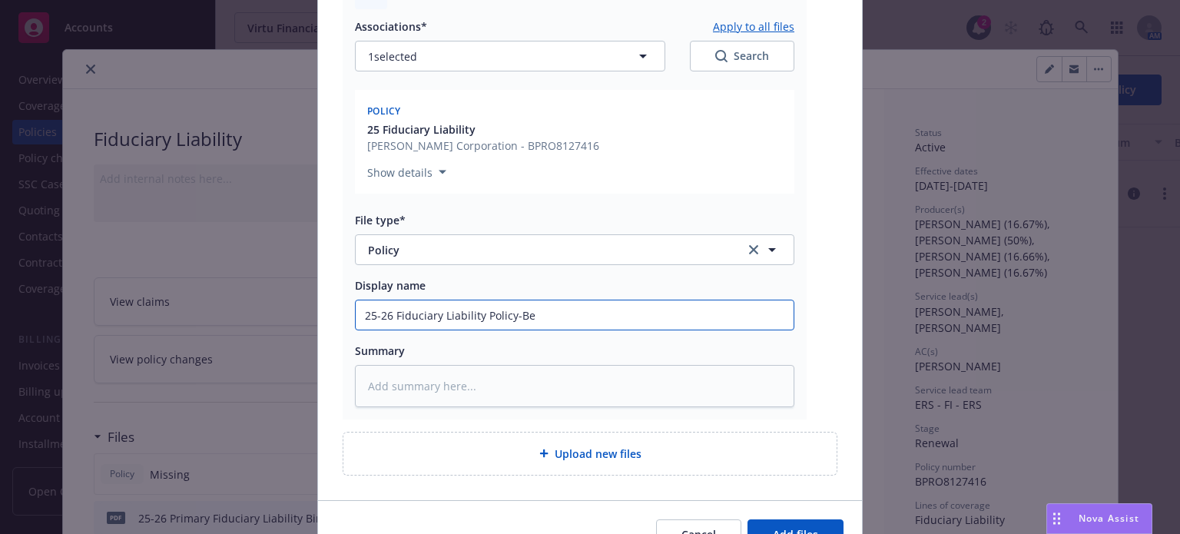
type input "25-26 Fiduciary Liability Policy-Ber"
type textarea "x"
type input "25-26 Fiduciary Liability Policy-Berk"
type textarea "x"
type input "25-26 Fiduciary Liability Policy-Berkl"
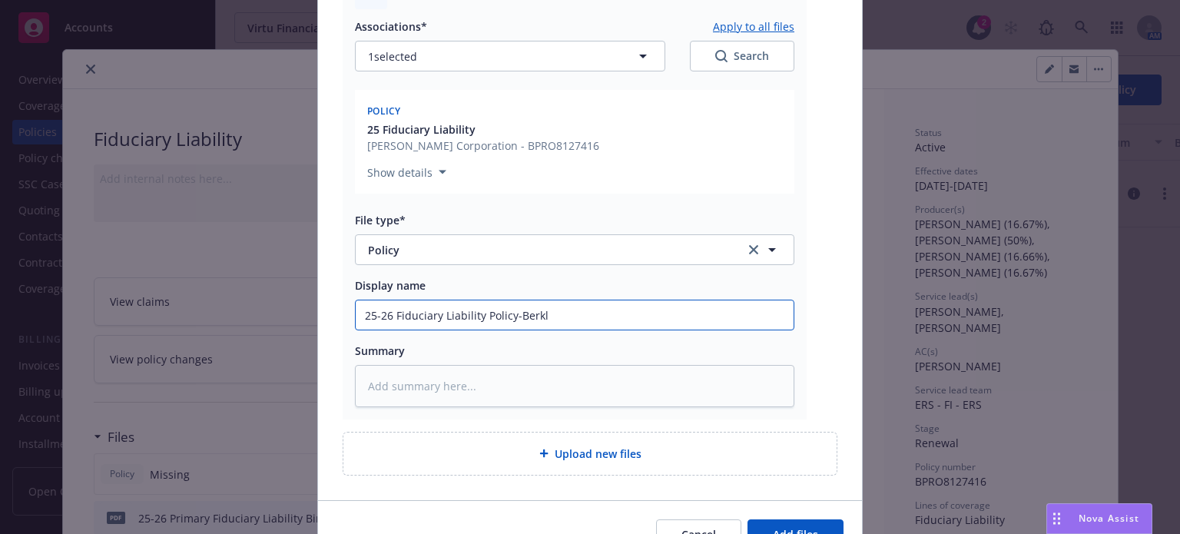
type textarea "x"
type input "25-26 Fiduciary Liability Policy-Berkle"
type textarea "x"
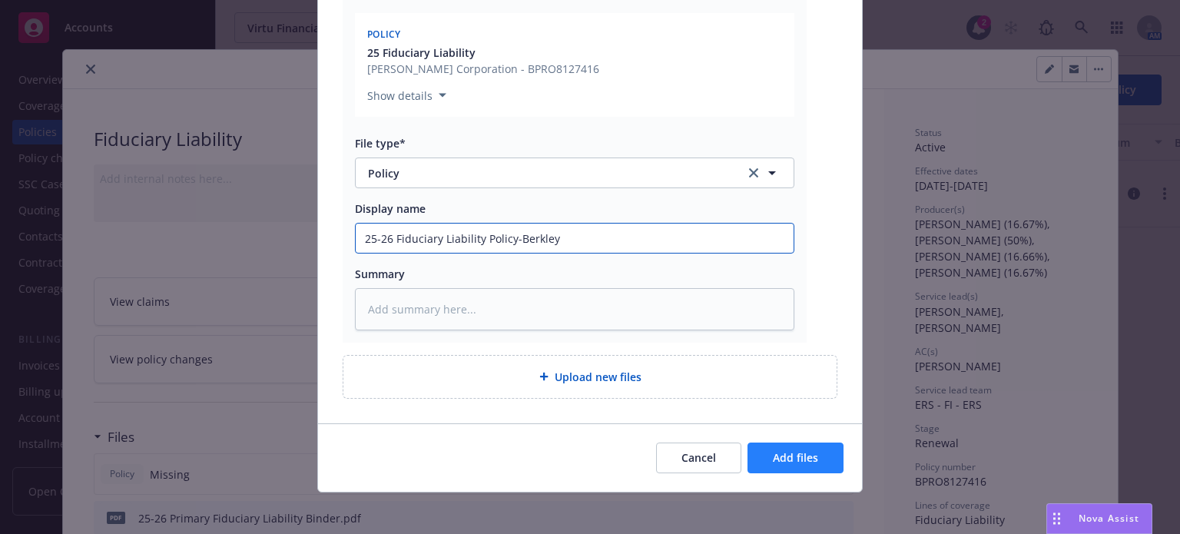
type input "25-26 Fiduciary Liability Policy-Berkley"
click at [807, 456] on span "Add files" at bounding box center [795, 457] width 45 height 15
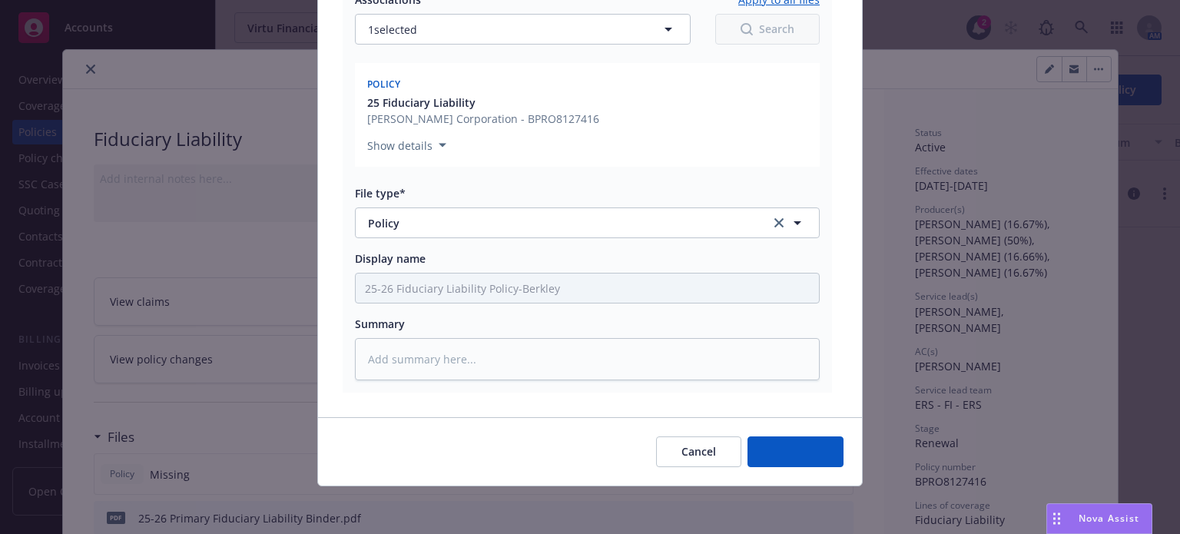
type textarea "x"
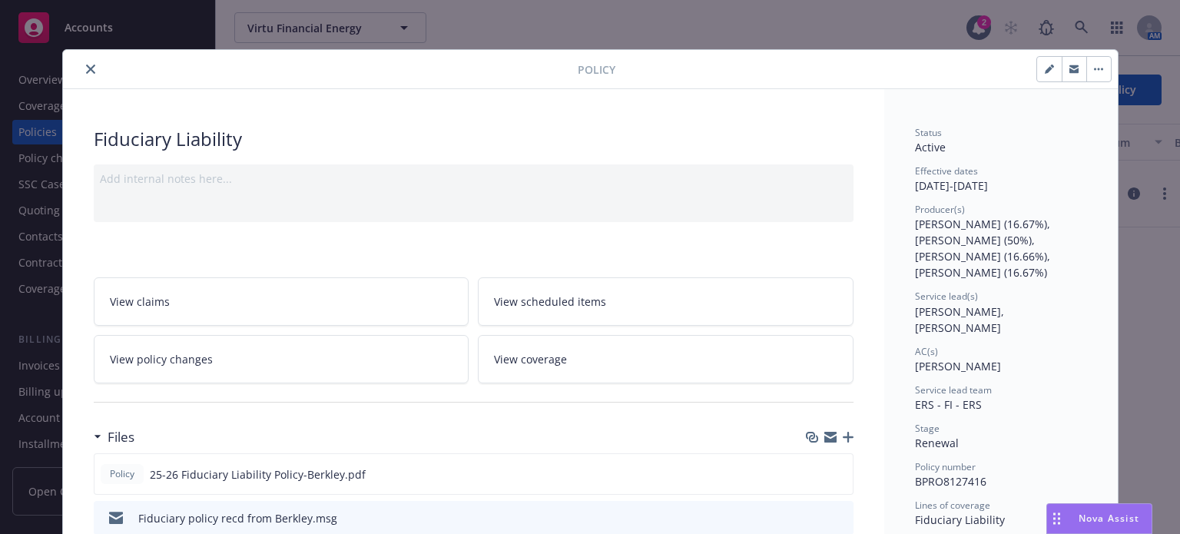
click at [86, 68] on icon "close" at bounding box center [90, 69] width 9 height 9
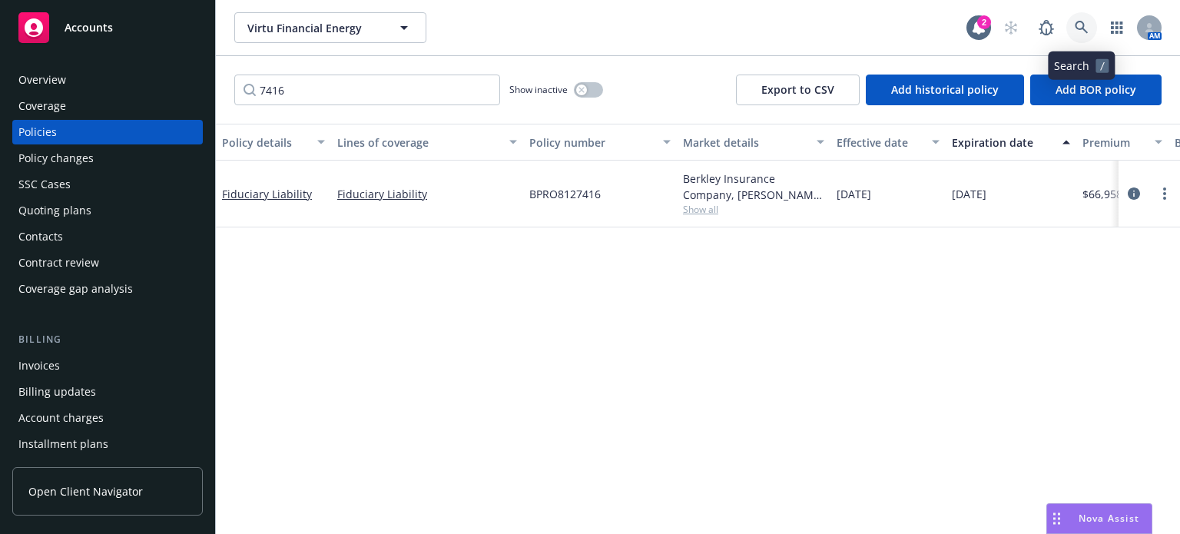
click at [1073, 27] on link at bounding box center [1081, 27] width 31 height 31
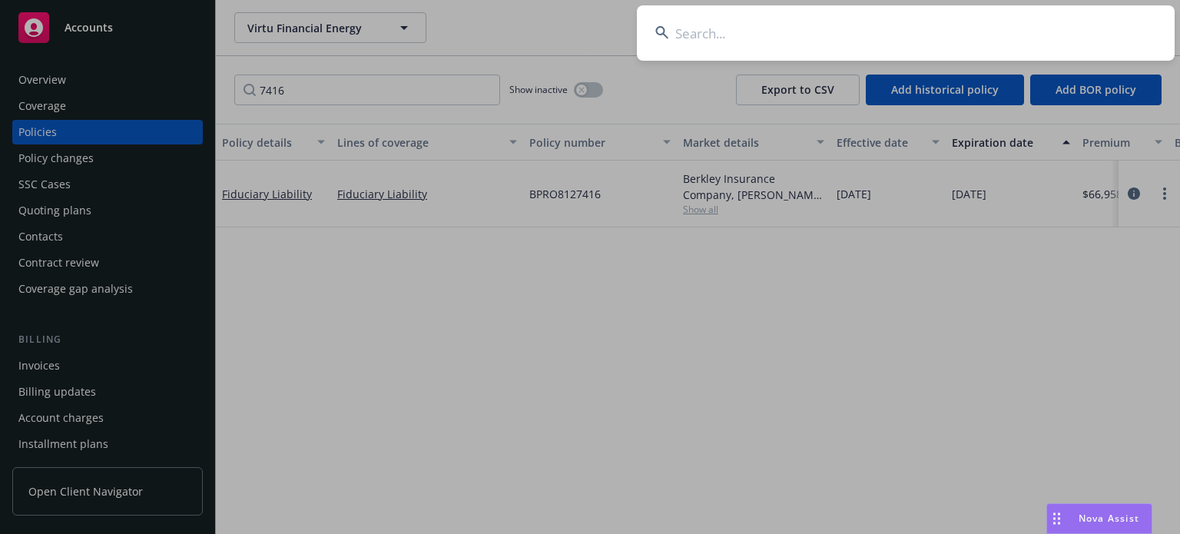
click at [820, 42] on input at bounding box center [906, 32] width 538 height 55
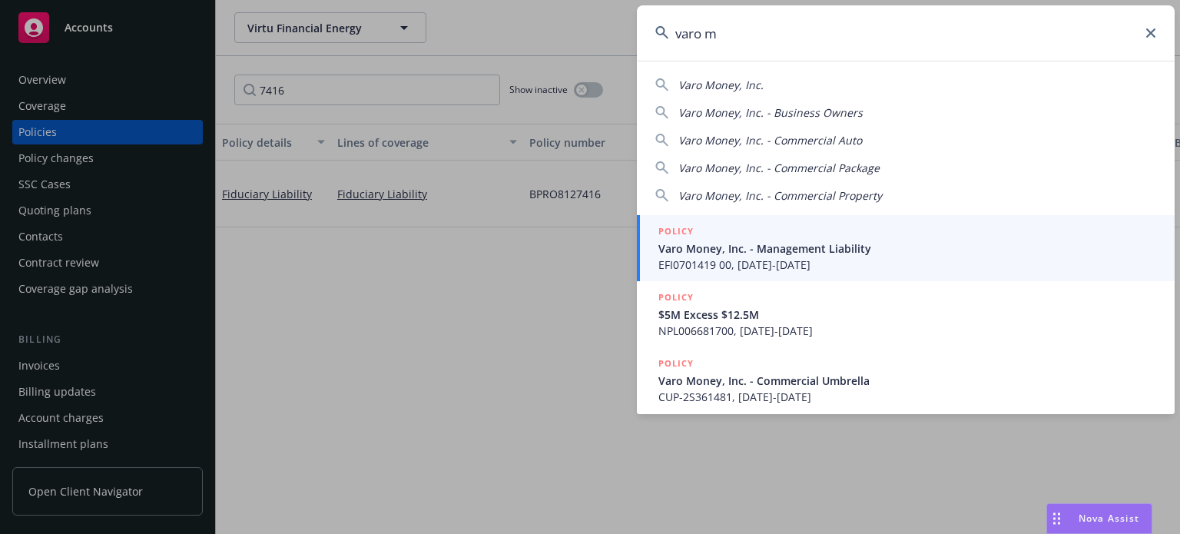
type input "varo m"
click at [805, 267] on span "EFI0701419 00, 06/14/2020-06/14/2021" at bounding box center [907, 265] width 498 height 16
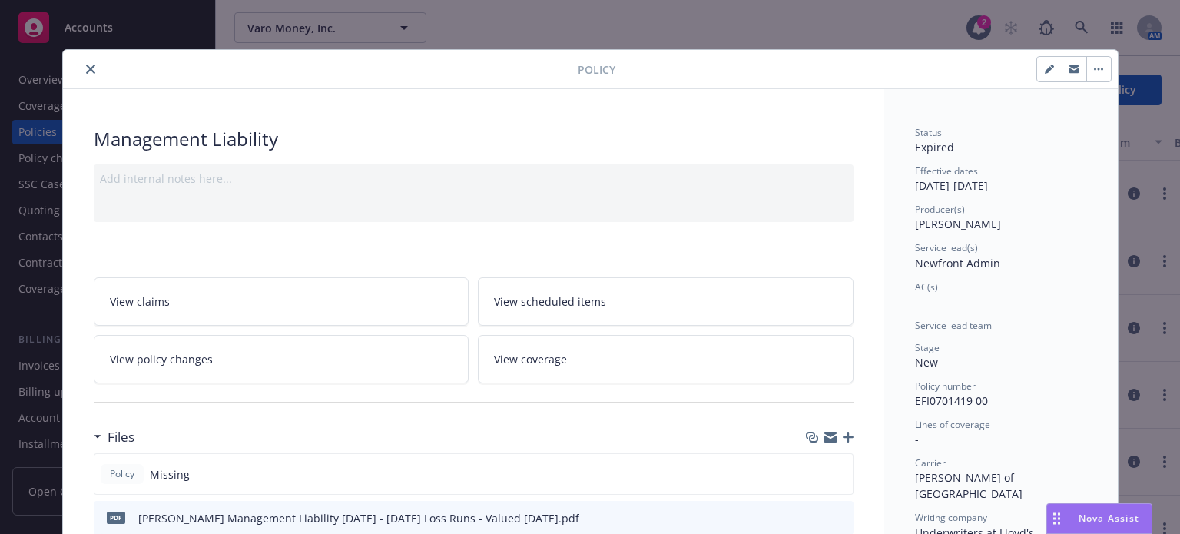
click at [86, 66] on icon "close" at bounding box center [90, 69] width 9 height 9
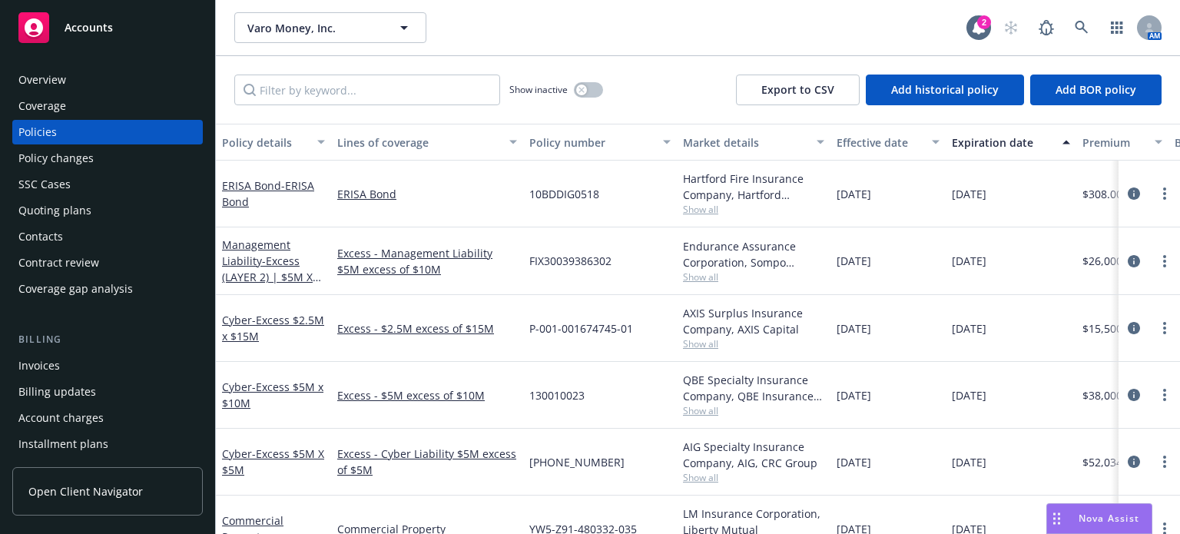
click at [48, 136] on div "Policies" at bounding box center [37, 132] width 38 height 25
click at [277, 142] on div "Policy details" at bounding box center [265, 142] width 86 height 16
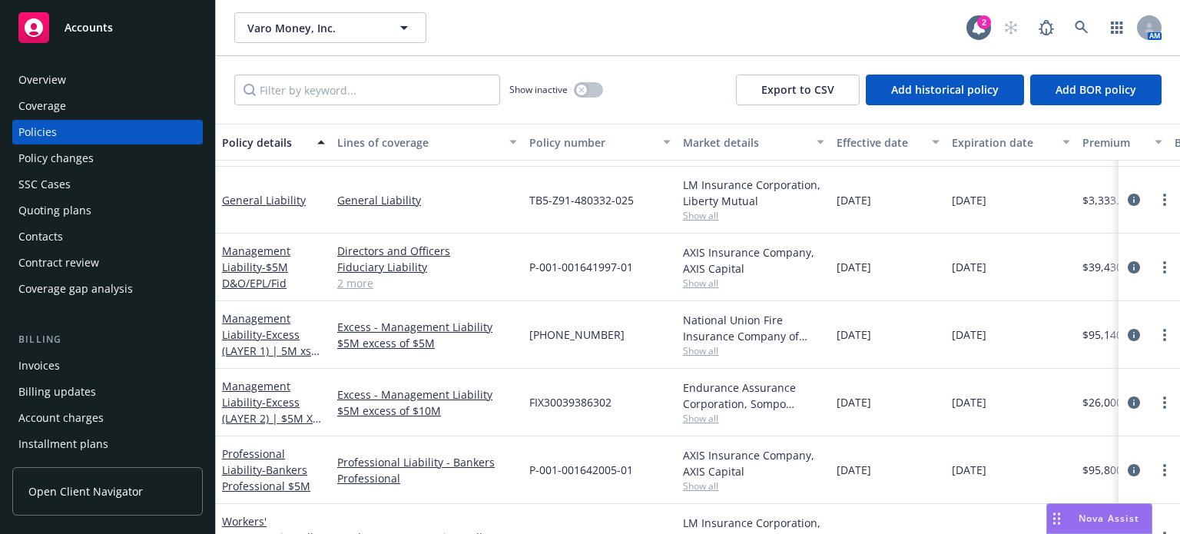
scroll to position [662, 0]
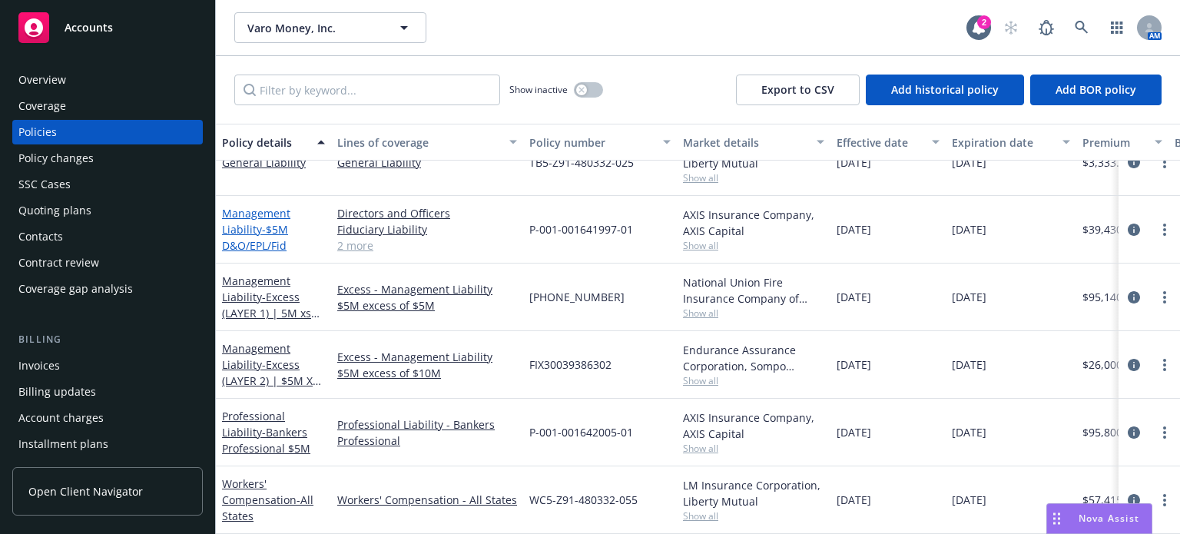
click at [270, 222] on span "- $5M D&O/EPL/Fid" at bounding box center [255, 237] width 66 height 31
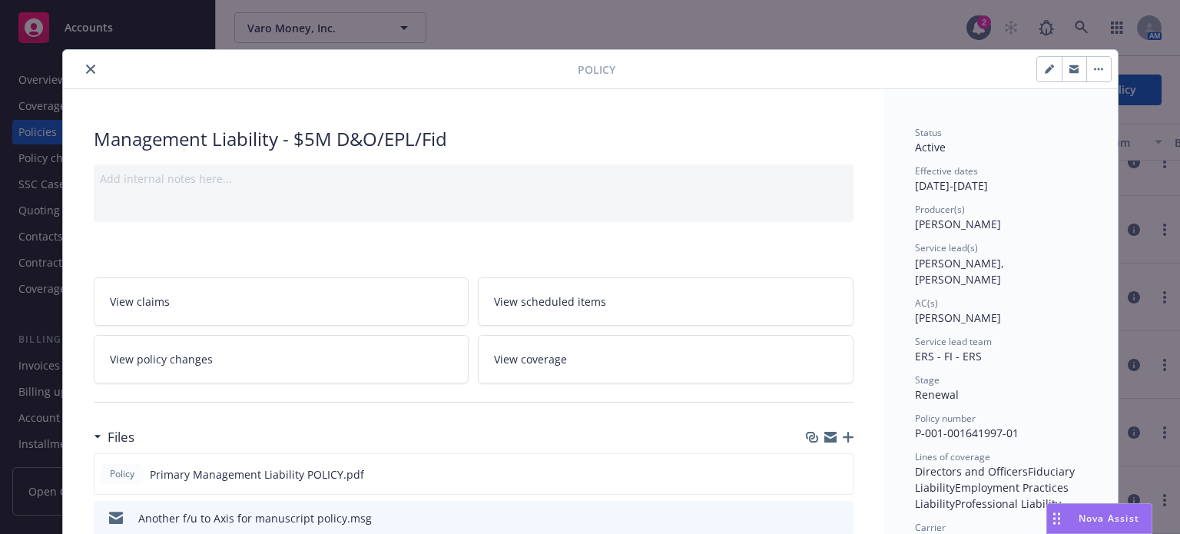
drag, startPoint x: 80, startPoint y: 70, endPoint x: 79, endPoint y: 81, distance: 10.8
click at [86, 70] on icon "close" at bounding box center [90, 69] width 9 height 9
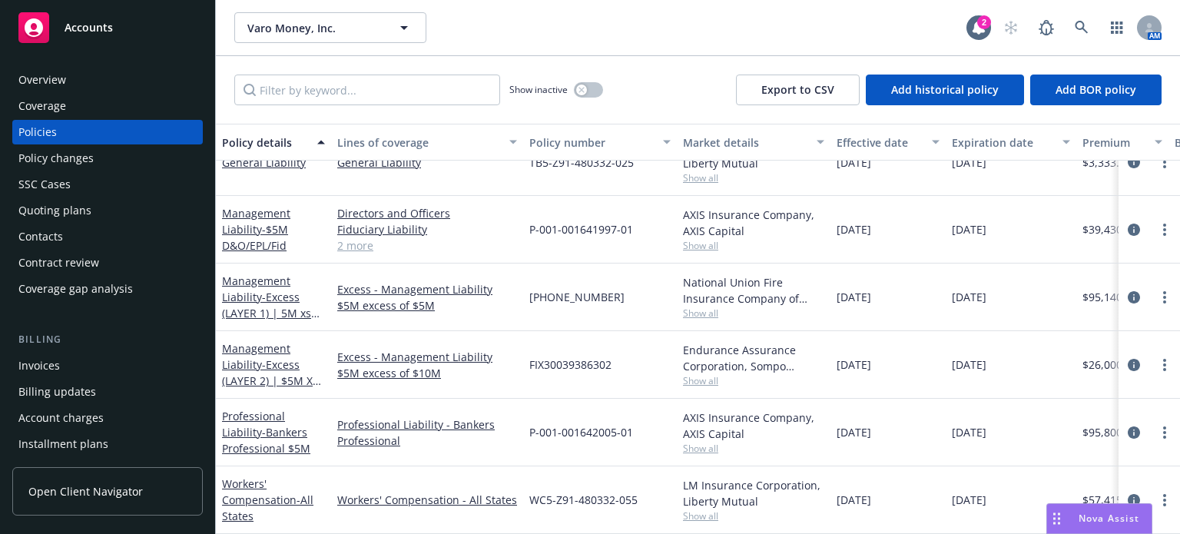
scroll to position [230, 0]
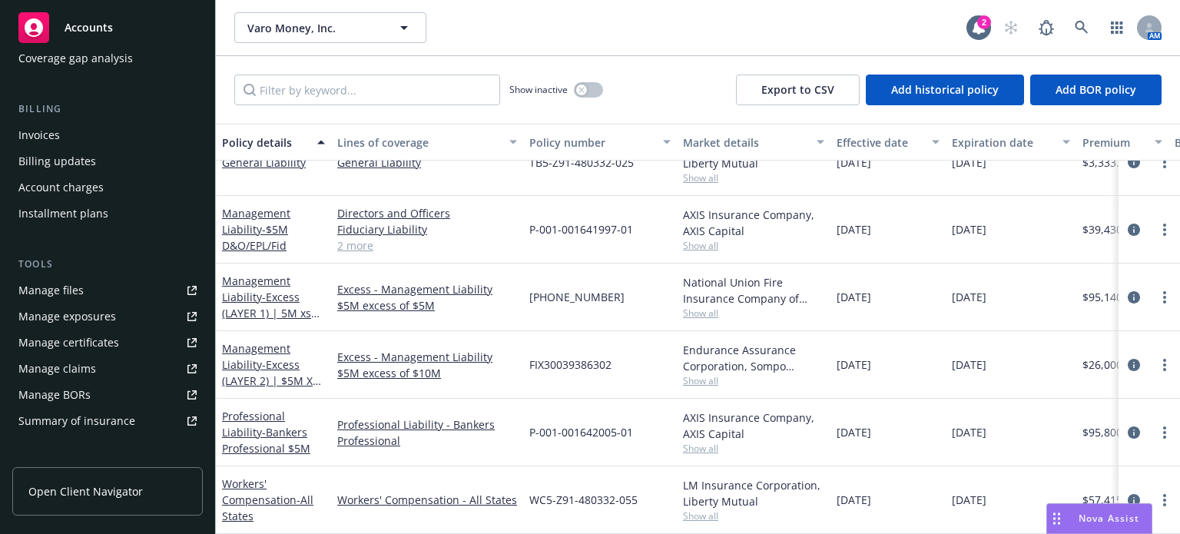
click at [61, 297] on div "Manage files" at bounding box center [50, 290] width 65 height 25
click at [253, 210] on div "Management Liability - $5M D&O/EPL/Fid" at bounding box center [273, 229] width 103 height 48
click at [245, 218] on link "Management Liability - $5M D&O/EPL/Fid" at bounding box center [256, 229] width 68 height 47
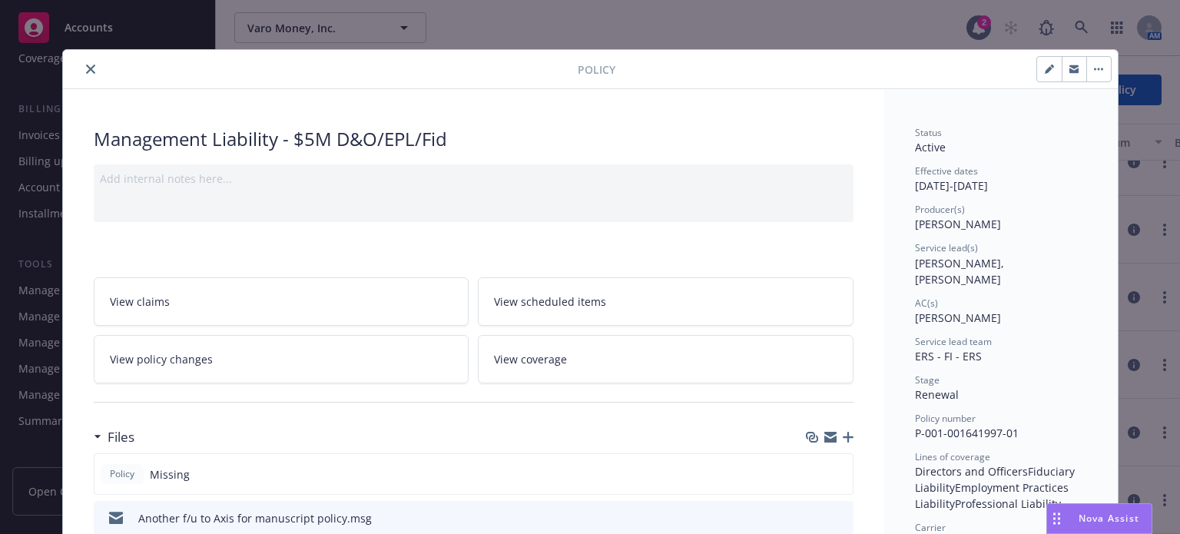
drag, startPoint x: 82, startPoint y: 67, endPoint x: 76, endPoint y: 118, distance: 51.8
click at [86, 67] on icon "close" at bounding box center [90, 69] width 9 height 9
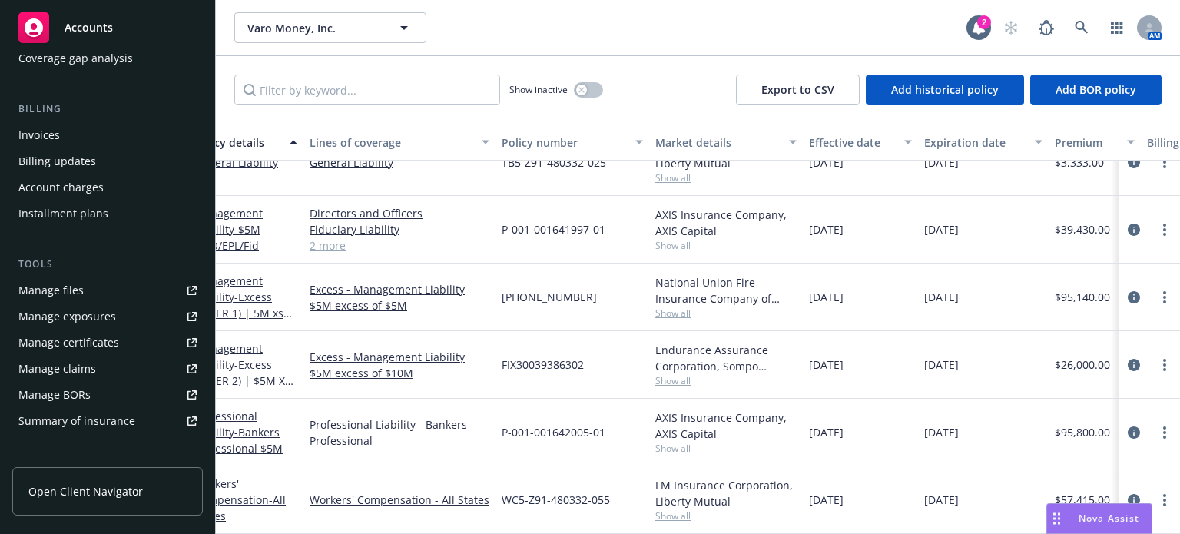
scroll to position [662, 28]
click at [664, 306] on span "Show all" at bounding box center [724, 312] width 141 height 13
click at [369, 331] on div "Excess - Management Liability $5M excess of $10M" at bounding box center [399, 365] width 192 height 68
drag, startPoint x: 575, startPoint y: 285, endPoint x: 501, endPoint y: 287, distance: 73.8
click at [501, 287] on div "01-565-43-58" at bounding box center [572, 297] width 154 height 68
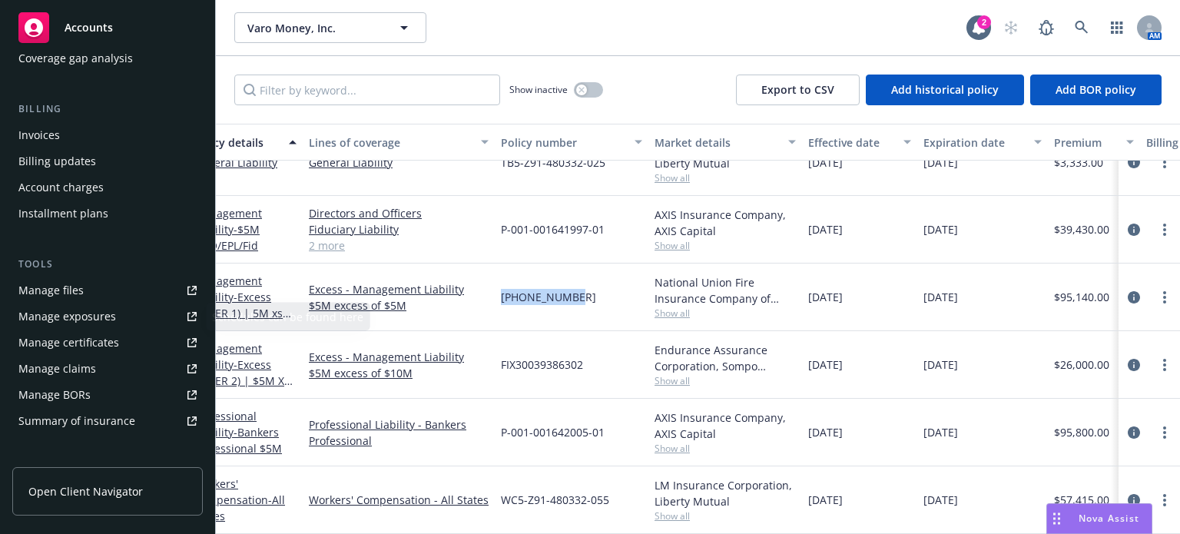
copy span "01-565-43-58"
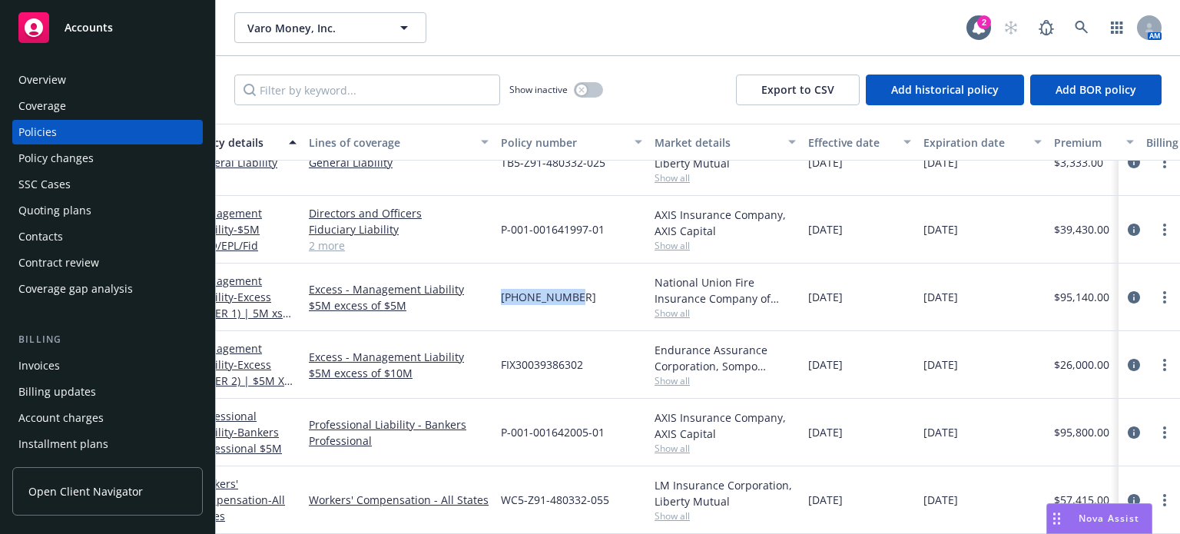
click at [51, 131] on div "Policies" at bounding box center [37, 132] width 38 height 25
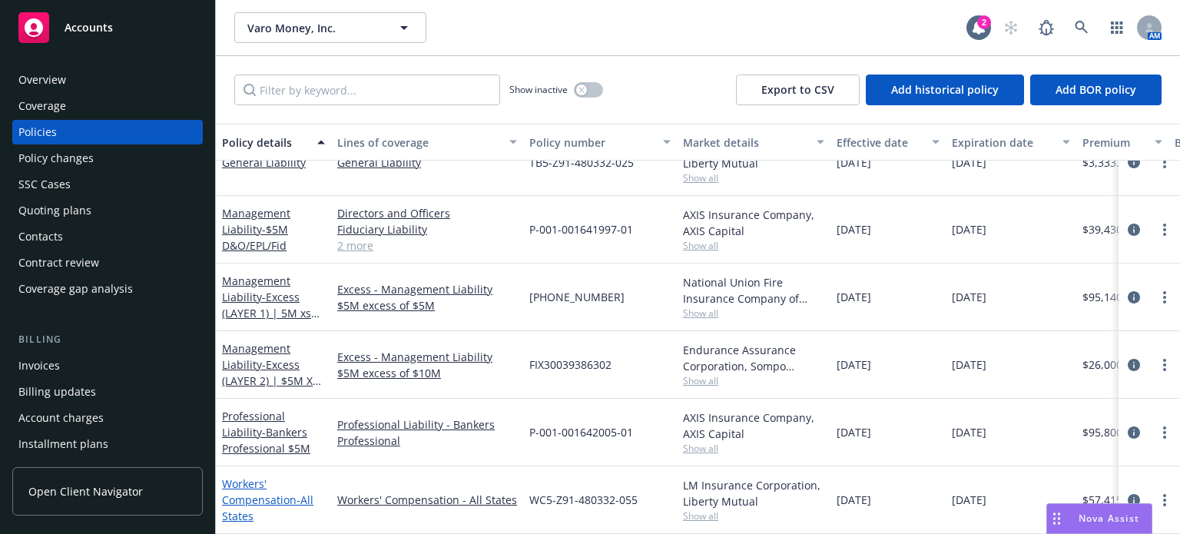
click at [257, 492] on link "Workers' Compensation - All States" at bounding box center [267, 499] width 91 height 47
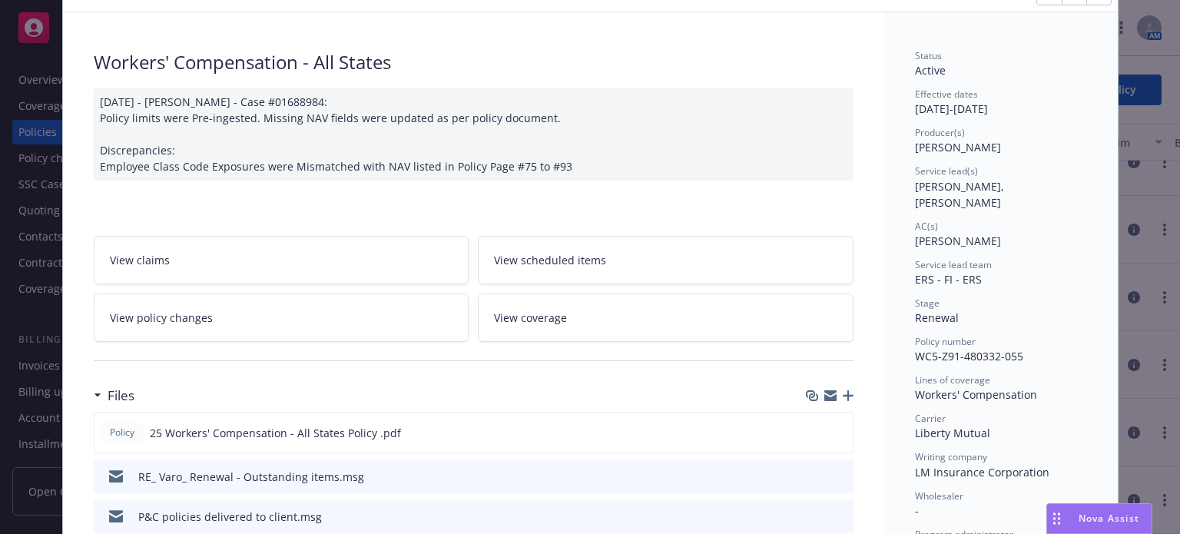
scroll to position [154, 0]
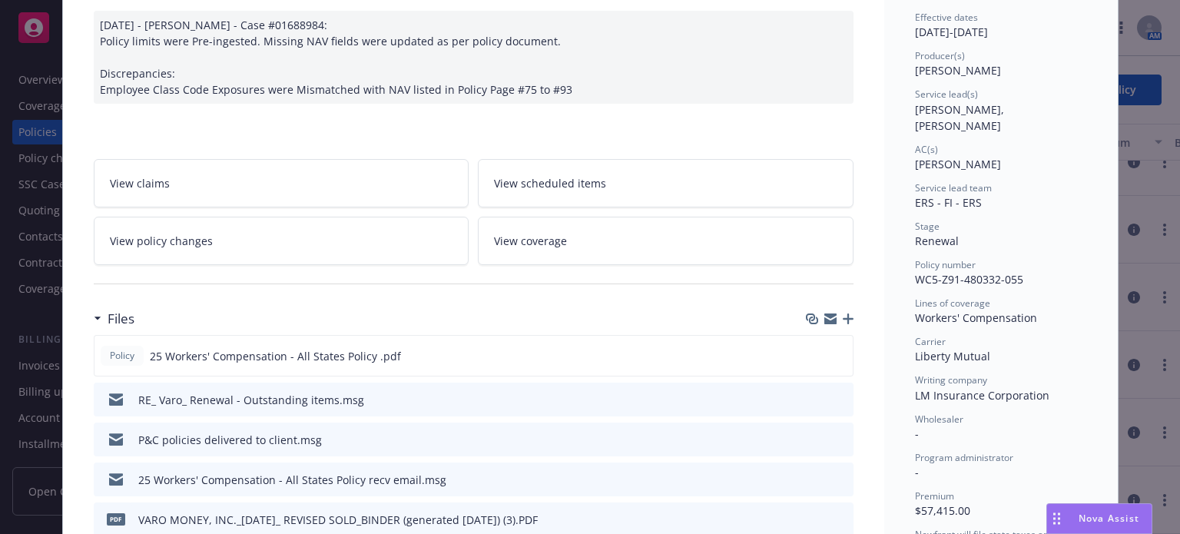
click at [833, 395] on icon "preview file" at bounding box center [839, 398] width 14 height 11
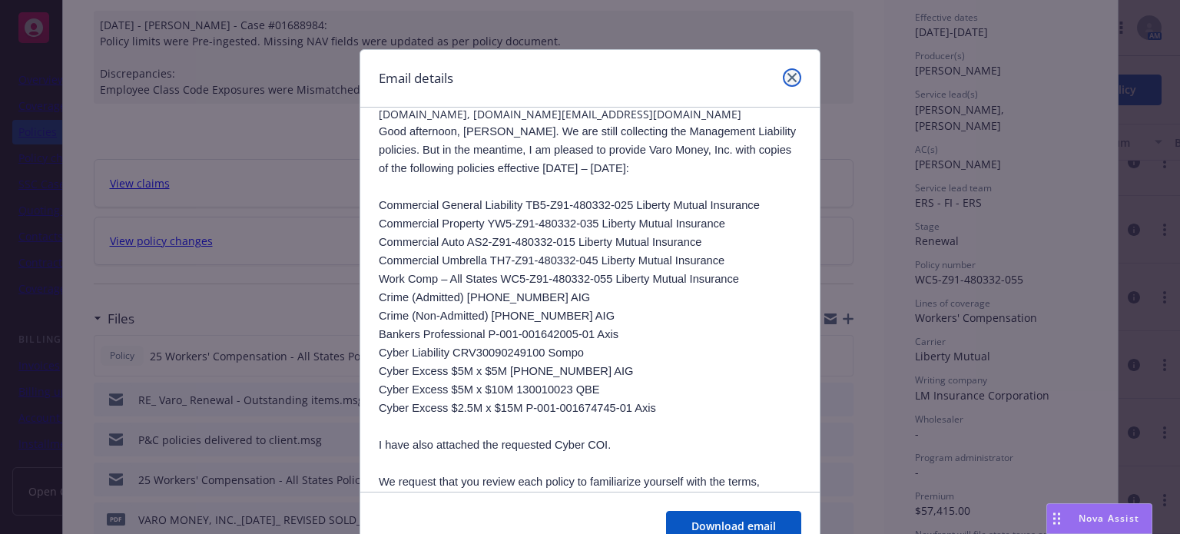
click at [787, 81] on icon "close" at bounding box center [791, 77] width 9 height 9
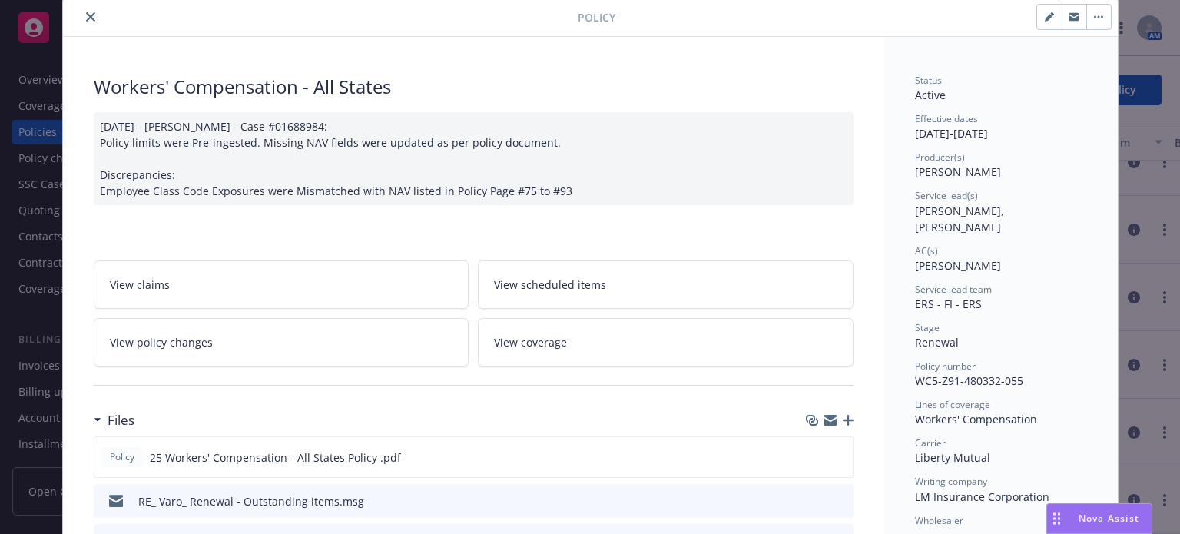
scroll to position [0, 0]
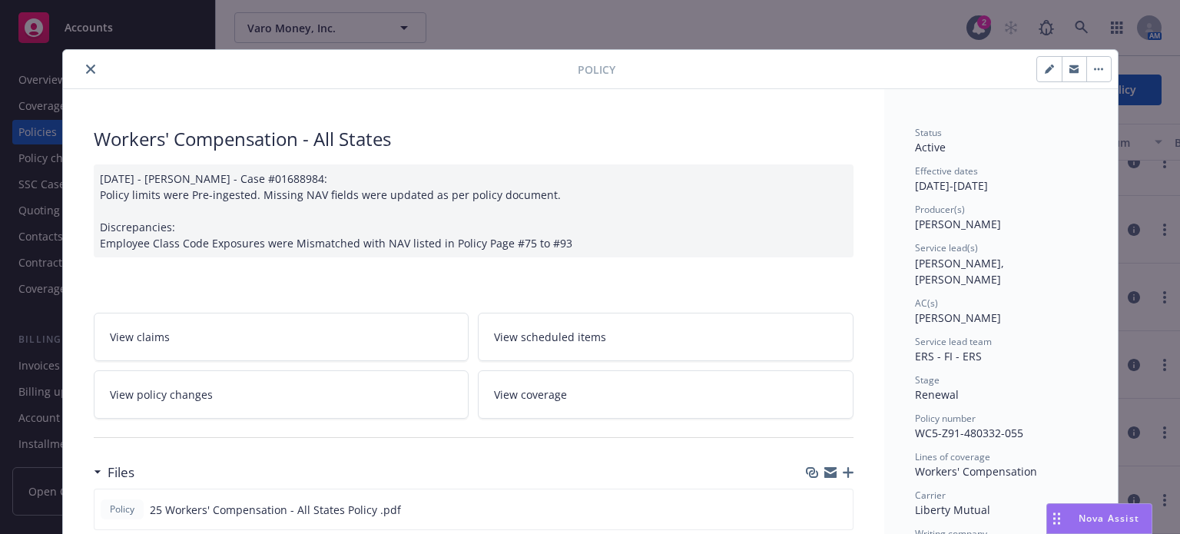
click at [83, 63] on button "close" at bounding box center [90, 69] width 18 height 18
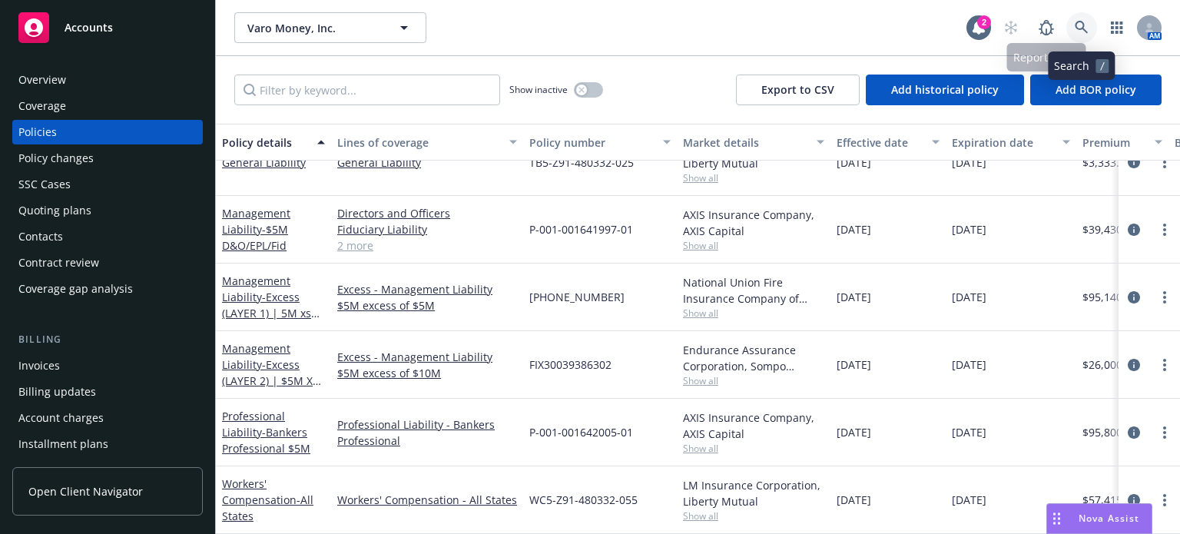
click at [1075, 21] on icon at bounding box center [1082, 28] width 14 height 14
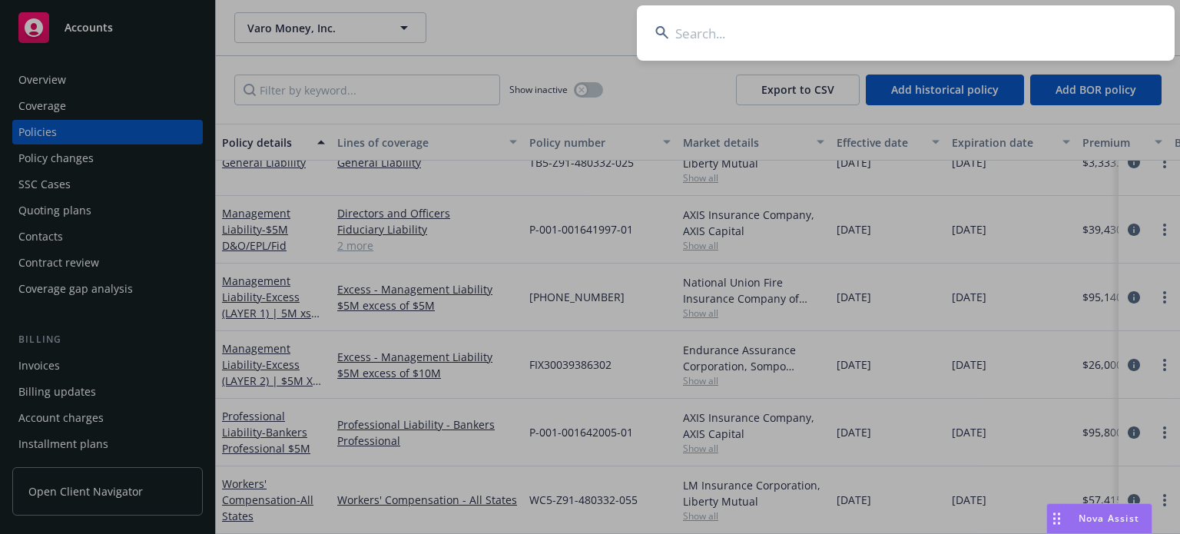
click at [815, 36] on input at bounding box center [906, 32] width 538 height 55
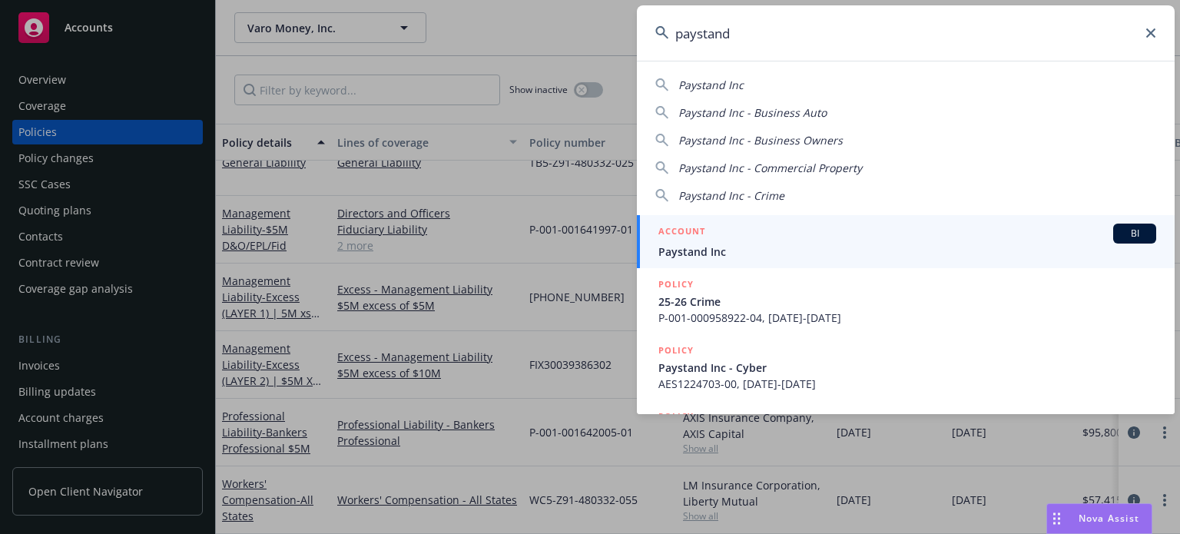
type input "paystand"
click at [749, 224] on div "ACCOUNT BI" at bounding box center [907, 234] width 498 height 20
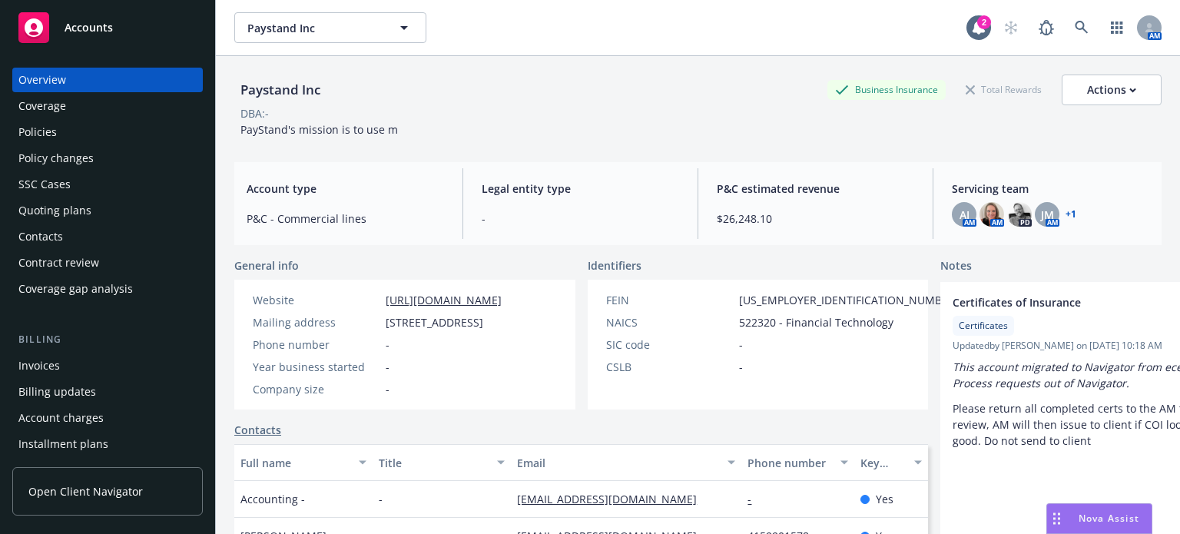
click at [160, 149] on div "Policy changes" at bounding box center [107, 158] width 178 height 25
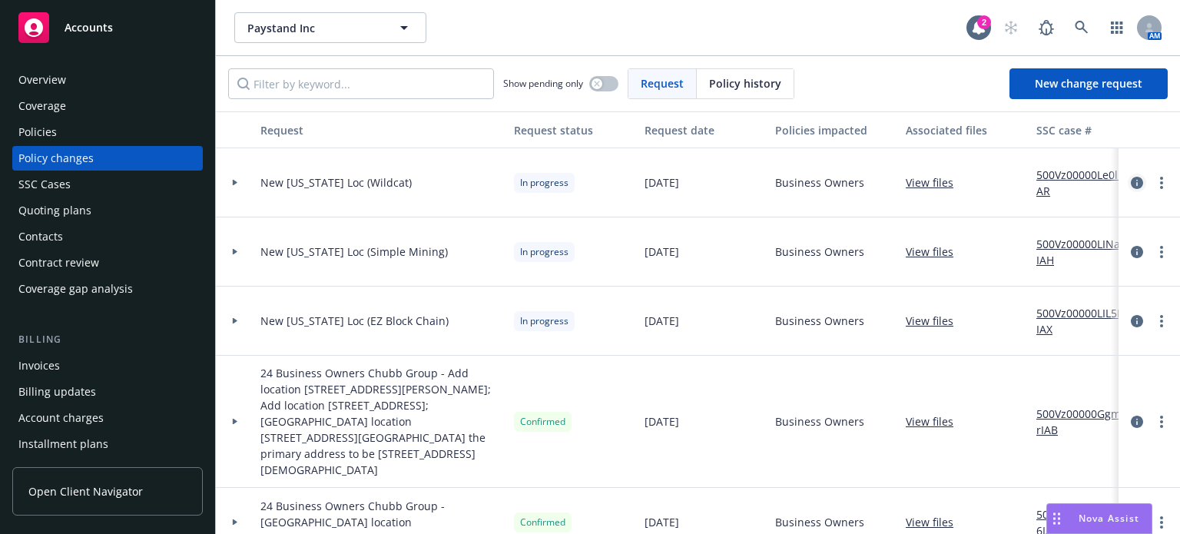
click at [1131, 180] on icon "circleInformation" at bounding box center [1137, 183] width 12 height 12
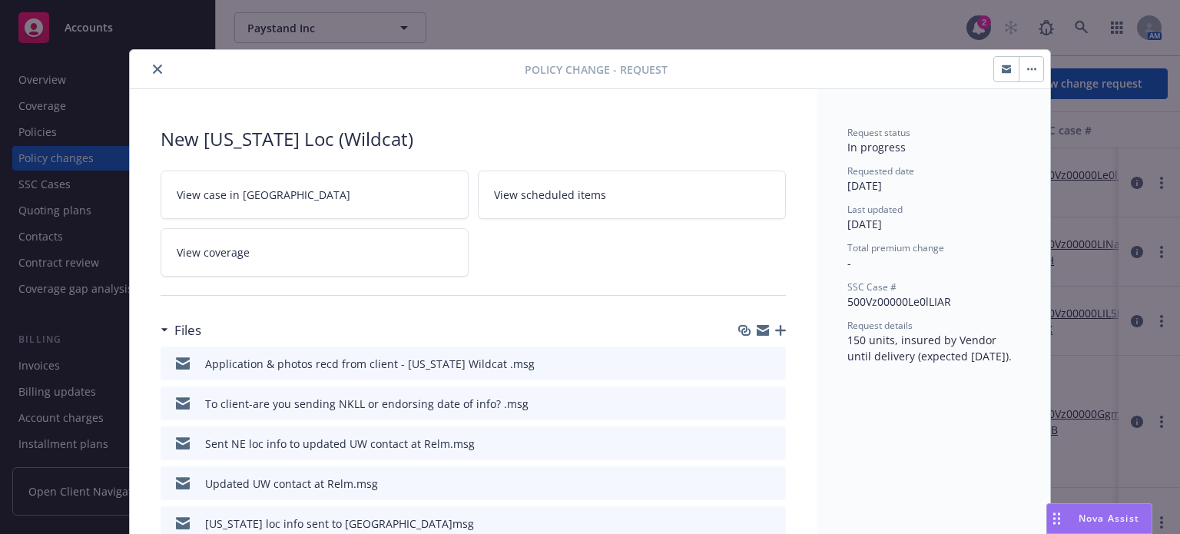
scroll to position [46, 0]
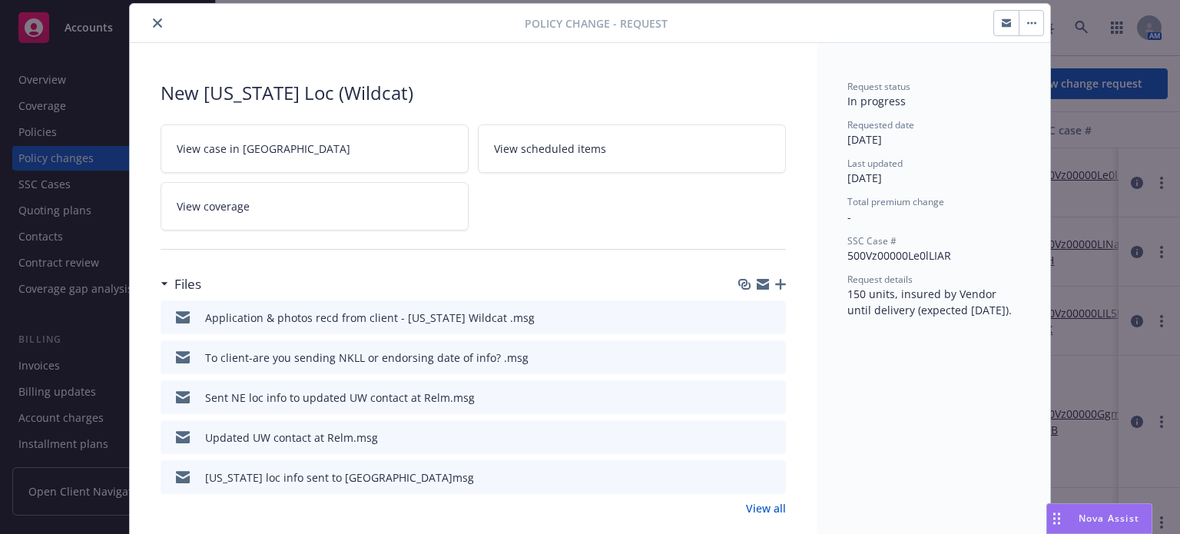
click at [777, 282] on icon "button" at bounding box center [780, 284] width 11 height 11
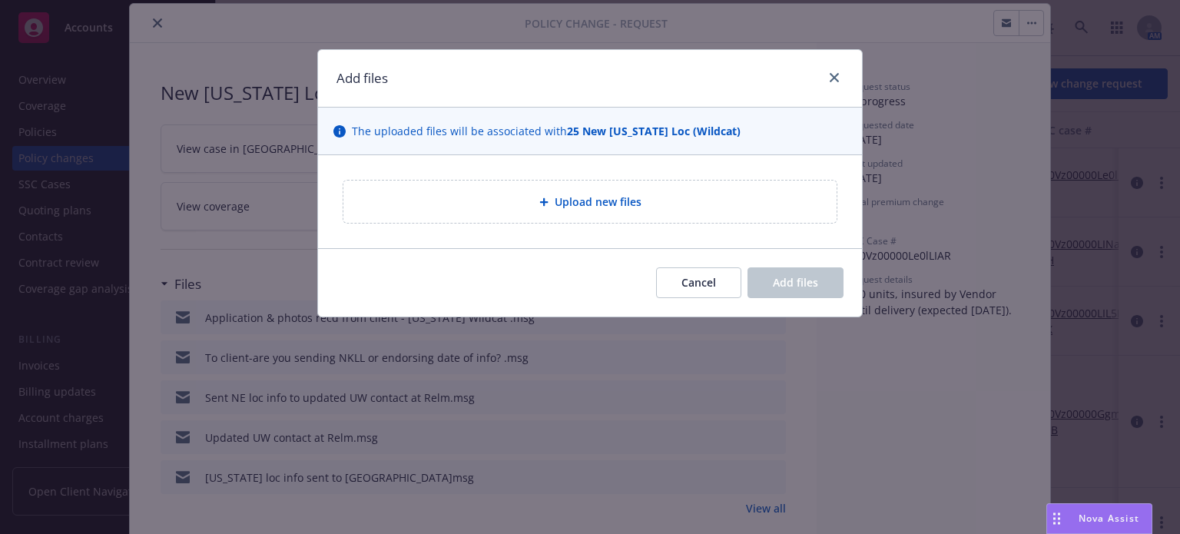
type textarea "x"
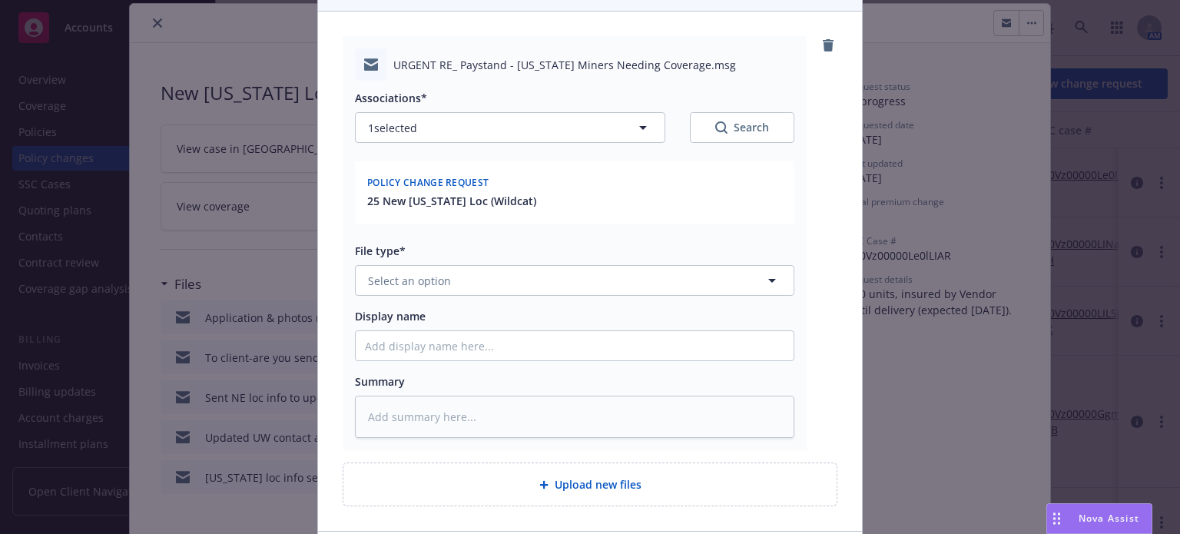
scroll to position [154, 0]
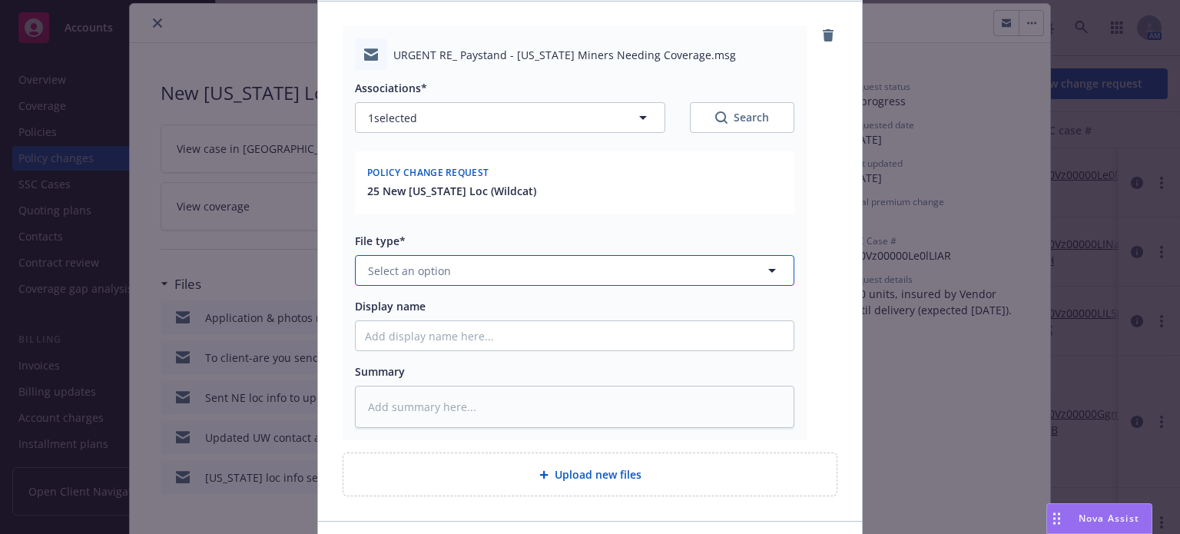
click at [422, 279] on button "Select an option" at bounding box center [574, 270] width 439 height 31
type input "email"
click at [394, 311] on div "Email" at bounding box center [565, 313] width 419 height 22
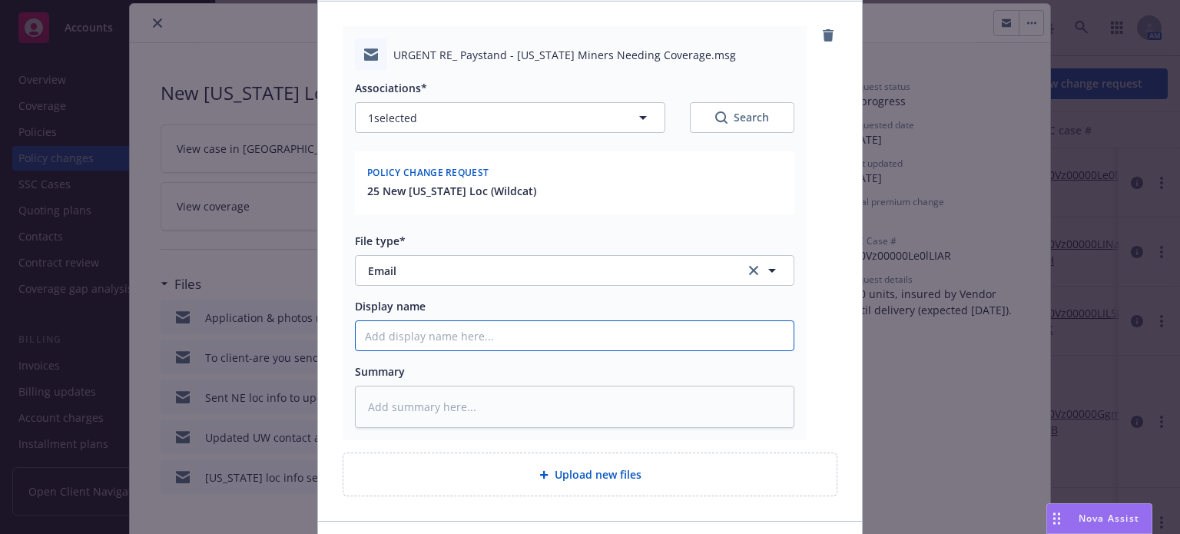
click at [403, 335] on input "Display name" at bounding box center [575, 335] width 438 height 29
type textarea "x"
type input "F"
type textarea "x"
type input "Fo"
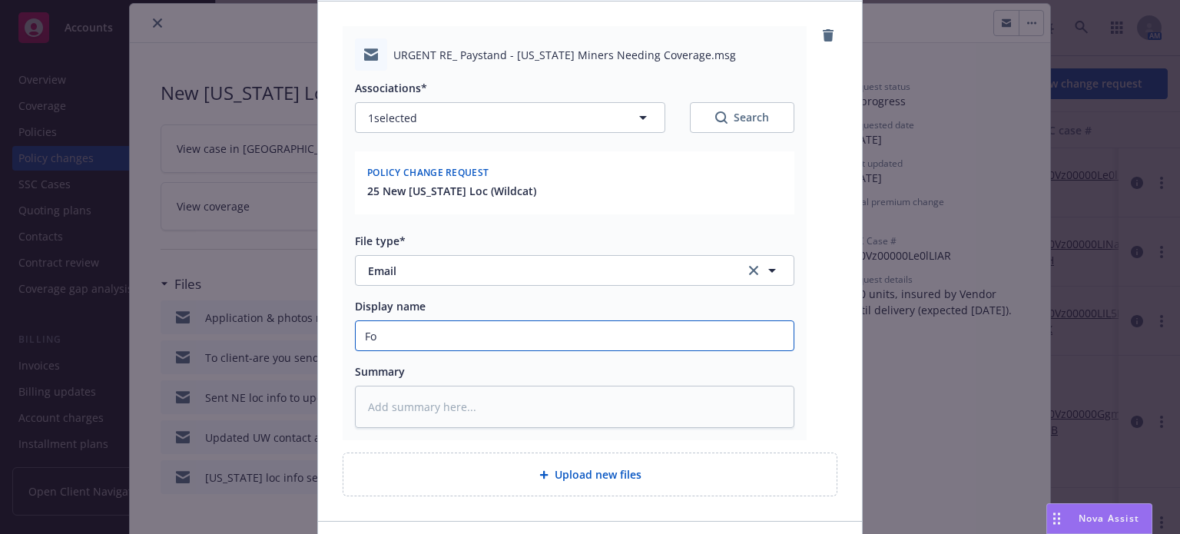
type textarea "x"
type input "Fol"
type textarea "x"
type input "Foll"
type textarea "x"
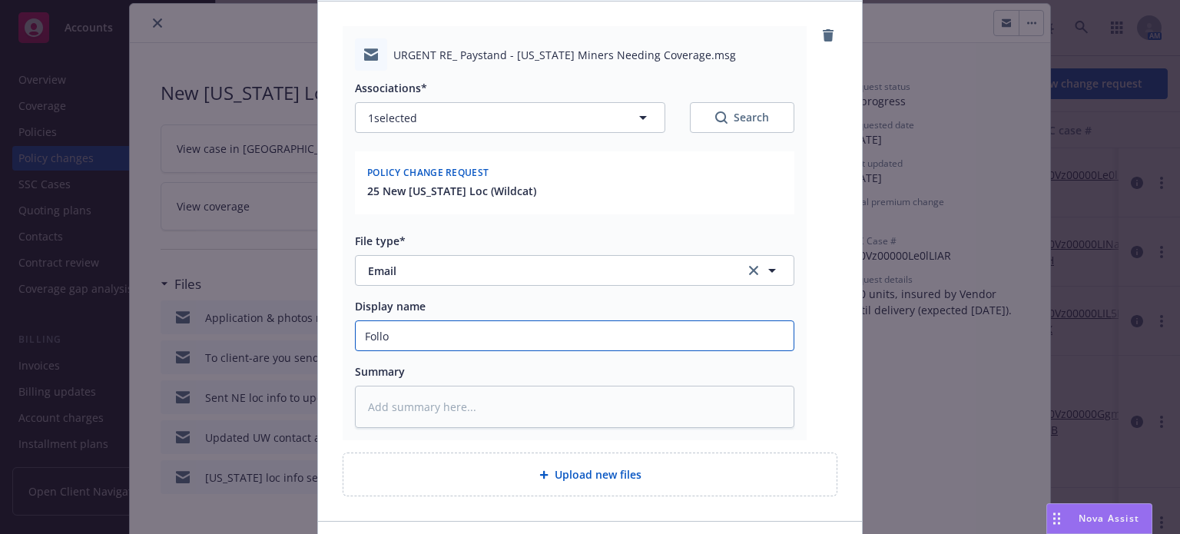
type input "Follow"
type textarea "x"
type input "Follow"
type textarea "x"
type input "Follow u"
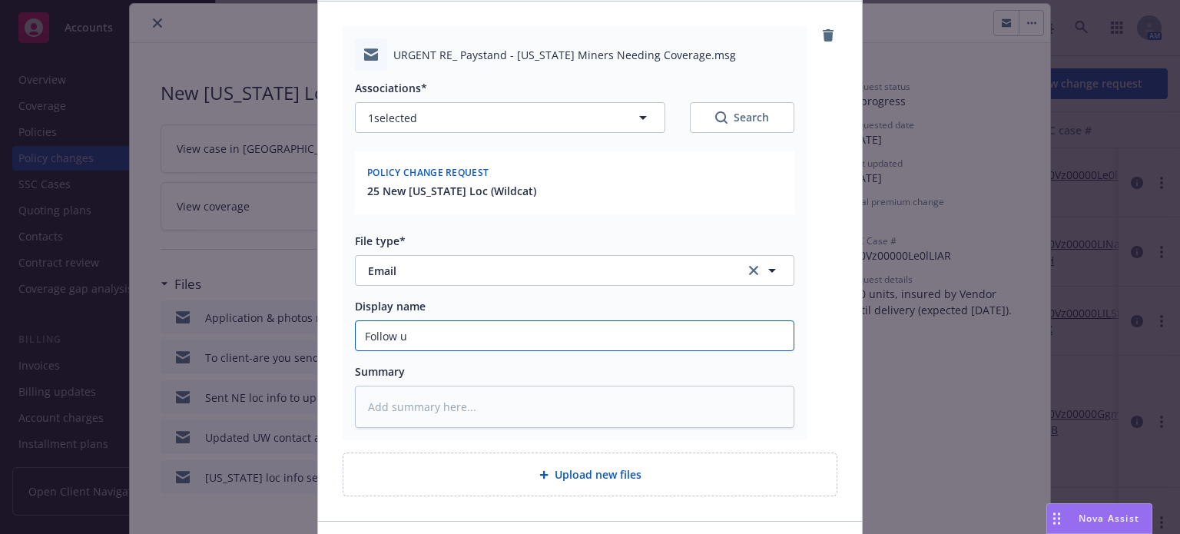
type textarea "x"
type input "Follow up"
type textarea "x"
type input "Follow up t"
type textarea "x"
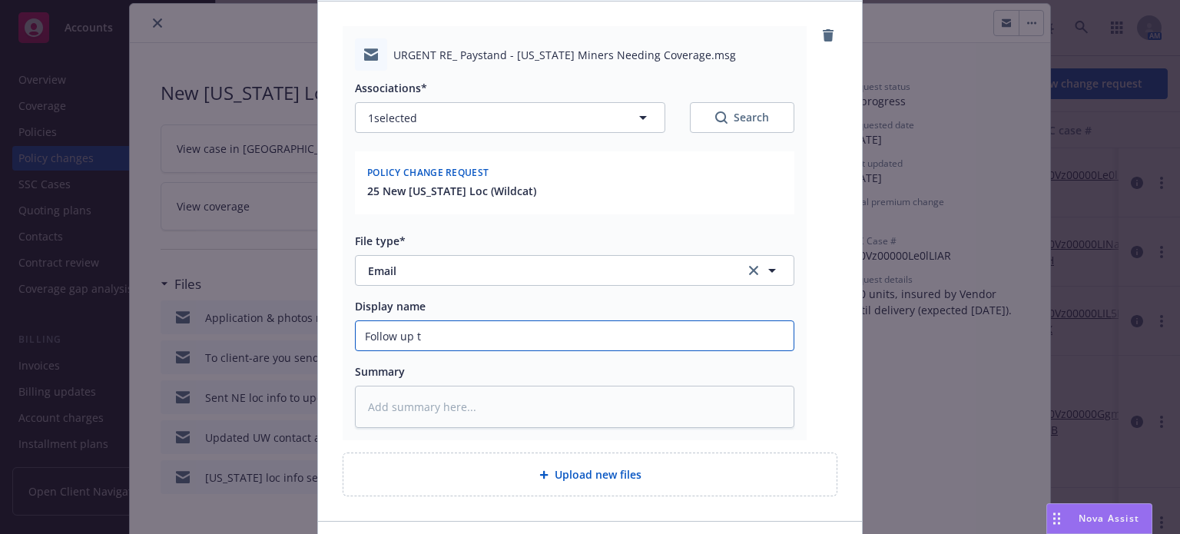
type input "Follow up to"
type textarea "x"
type input "Follow up to"
type textarea "x"
type input "Follow up to Re"
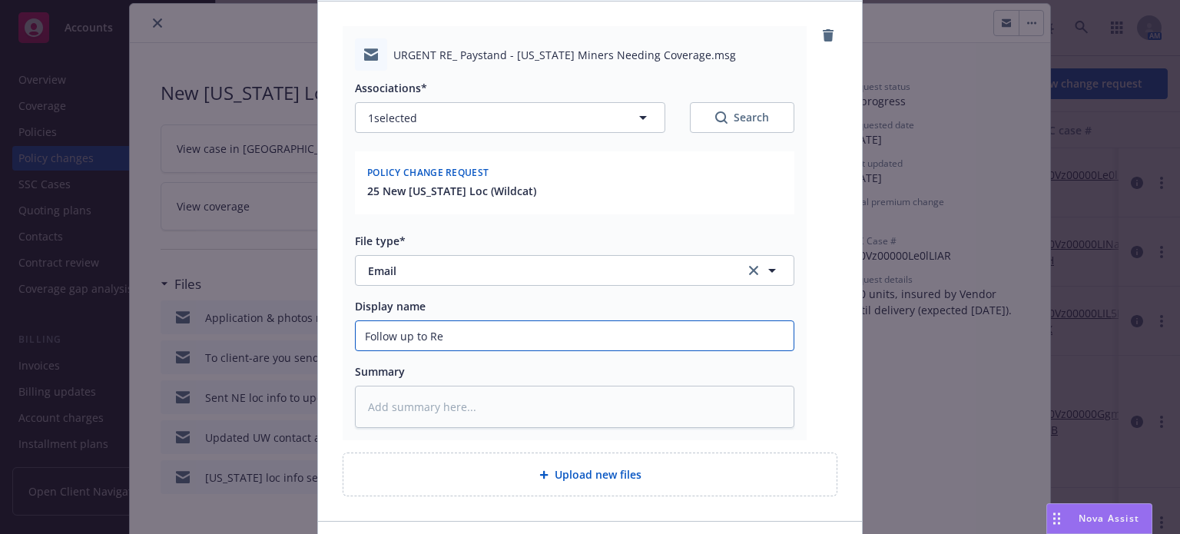
type textarea "x"
type input "Follow up to Rel"
type textarea "x"
drag, startPoint x: 459, startPoint y: 337, endPoint x: 320, endPoint y: 333, distance: 139.1
click at [320, 333] on div "URGENT RE_ Paystand - Nebraska Miners Needing Coverage.msg Associations* 1 sele…" at bounding box center [590, 261] width 544 height 519
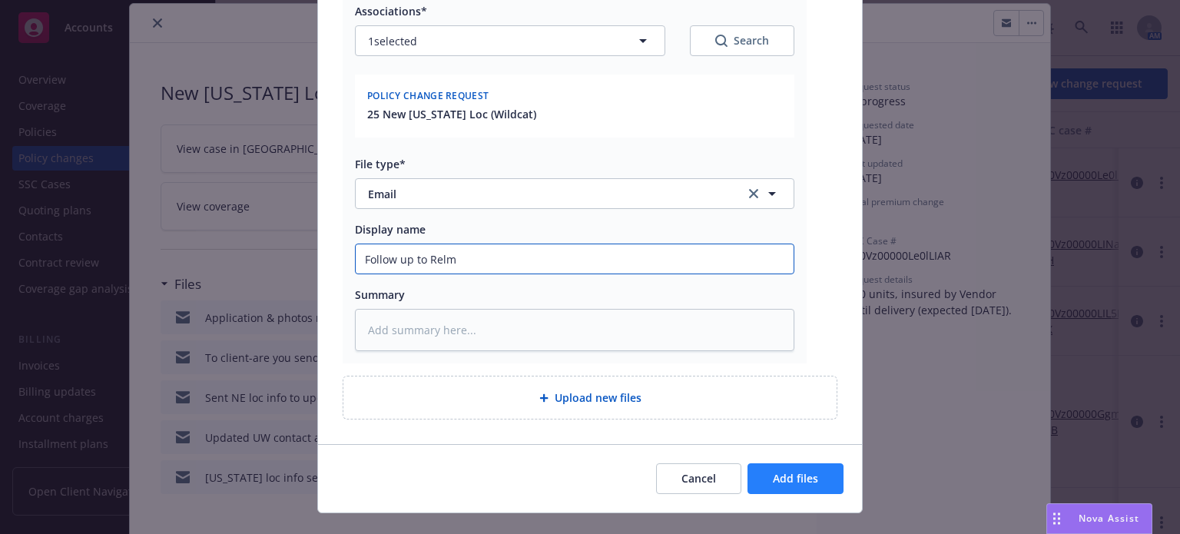
type input "Follow up to Relm"
click at [751, 475] on button "Add files" at bounding box center [795, 478] width 96 height 31
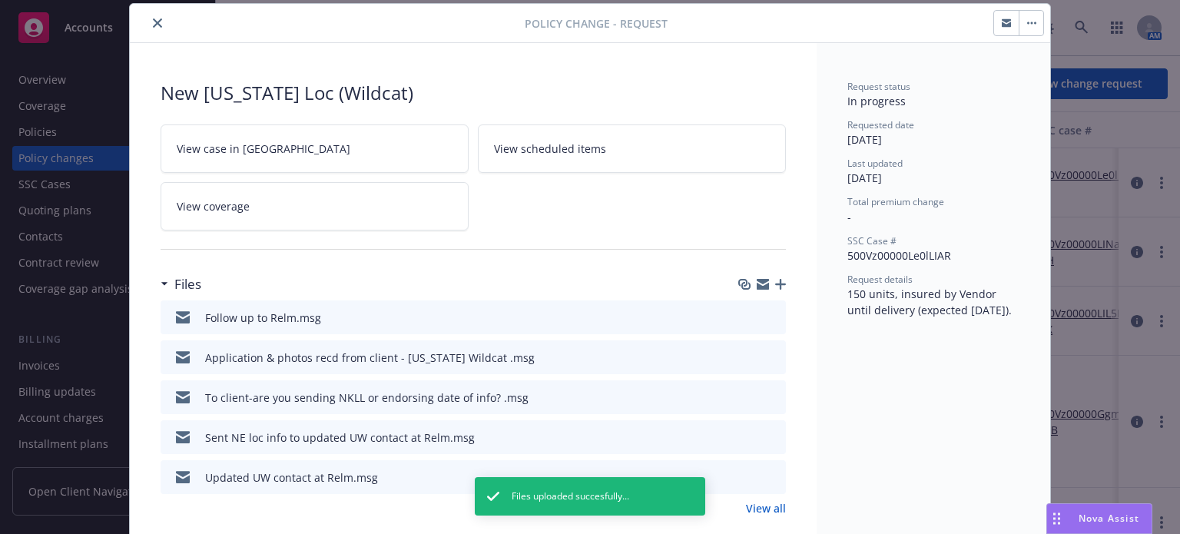
click at [154, 23] on icon "close" at bounding box center [157, 22] width 9 height 9
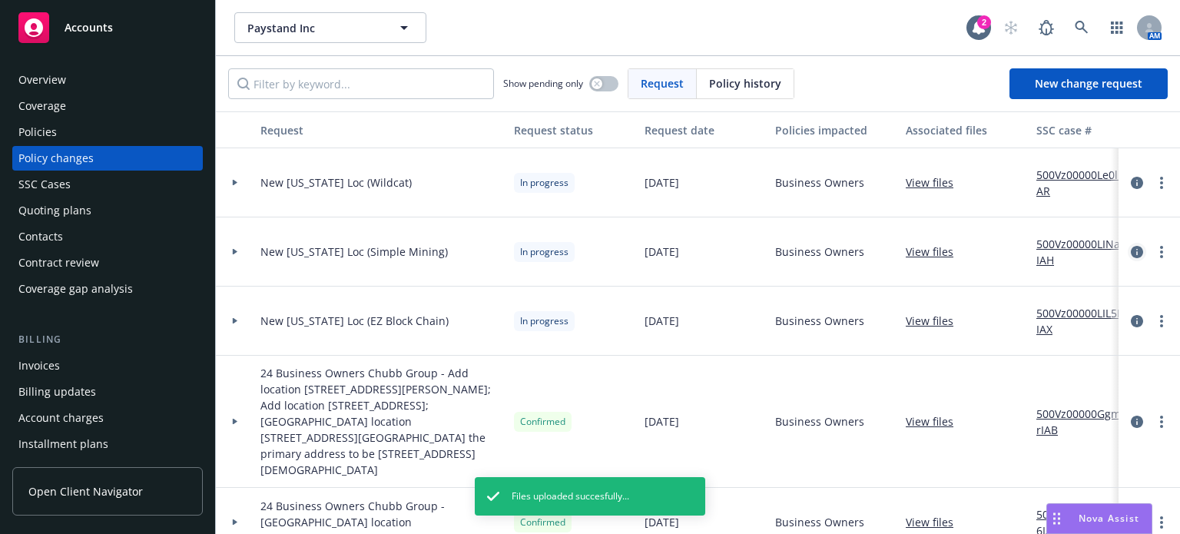
click at [1131, 250] on icon "circleInformation" at bounding box center [1137, 252] width 12 height 12
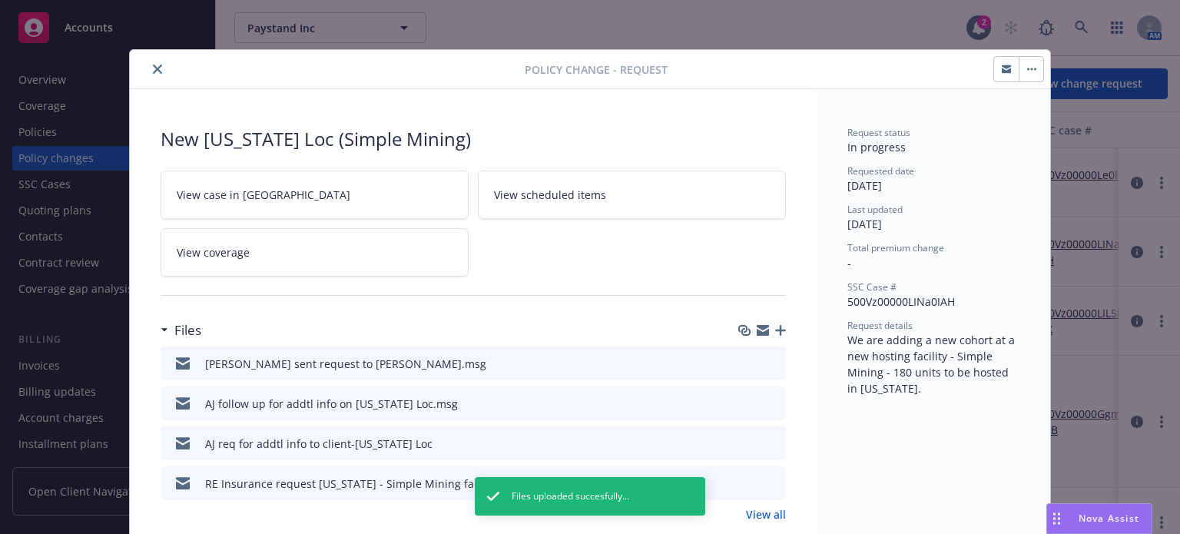
click at [775, 325] on icon "button" at bounding box center [780, 330] width 11 height 11
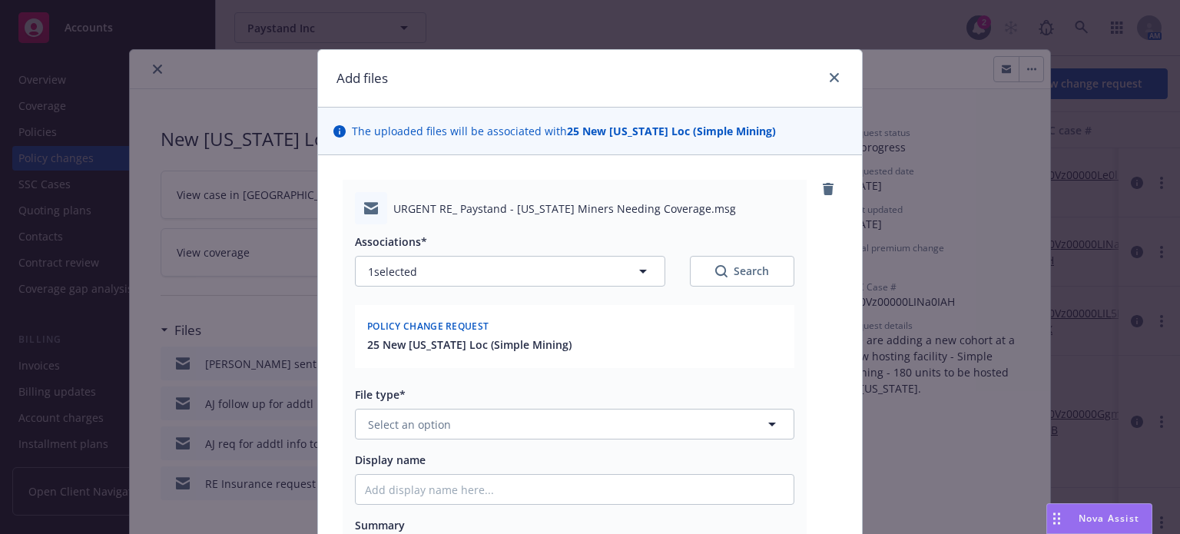
type textarea "x"
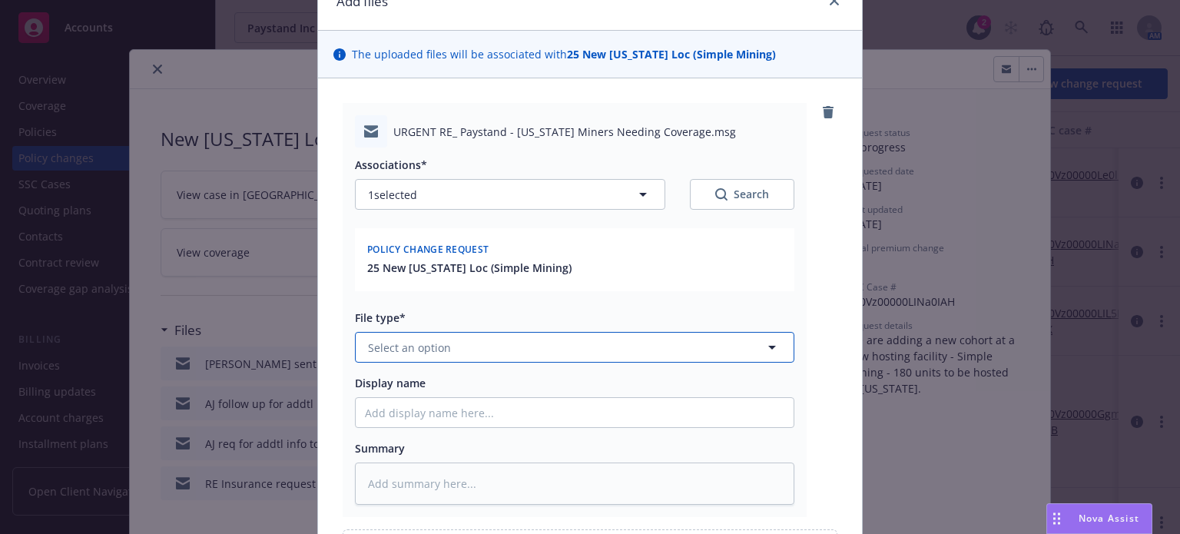
click at [430, 343] on span "Select an option" at bounding box center [409, 348] width 83 height 16
type input "email"
click at [419, 380] on div "Email" at bounding box center [565, 390] width 419 height 22
click at [409, 414] on input "Display name" at bounding box center [575, 412] width 438 height 29
paste input "Follow up to Relm"
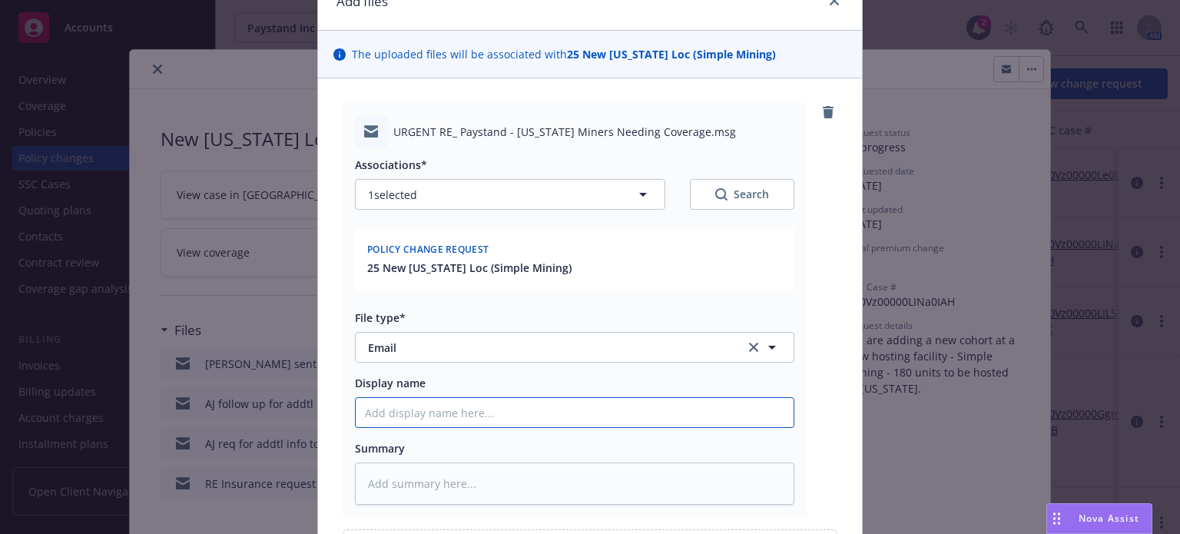
type textarea "x"
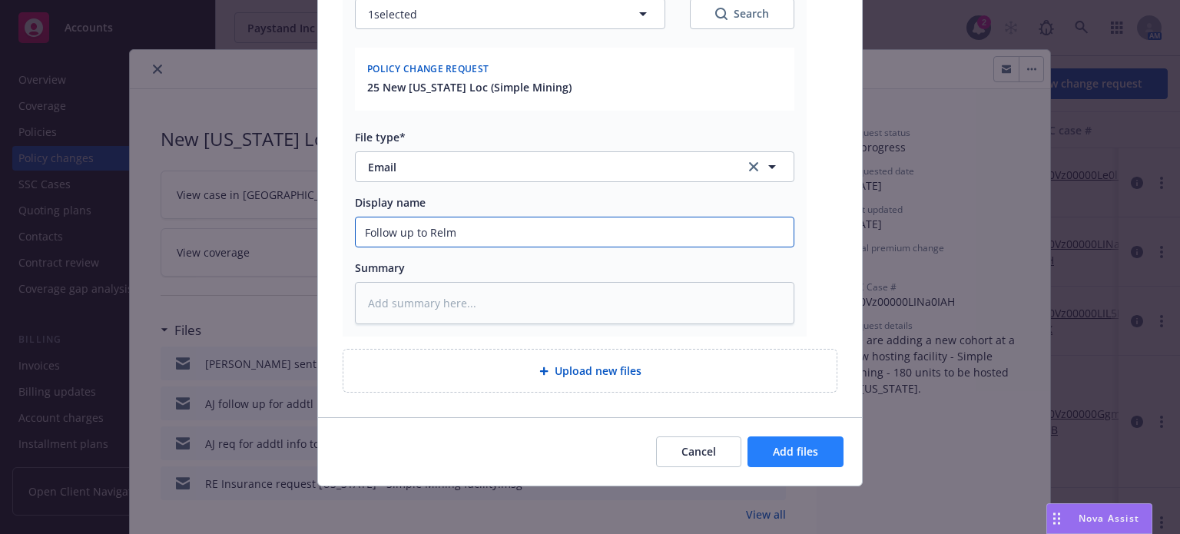
type input "Follow up to Relm"
click at [797, 462] on button "Add files" at bounding box center [795, 451] width 96 height 31
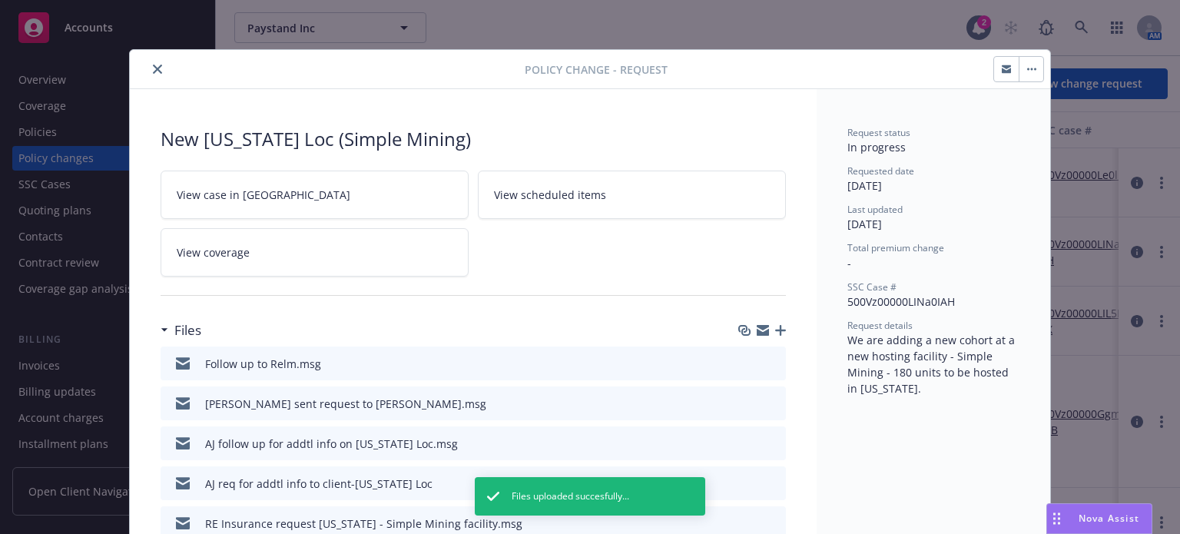
click at [153, 67] on icon "close" at bounding box center [157, 69] width 9 height 9
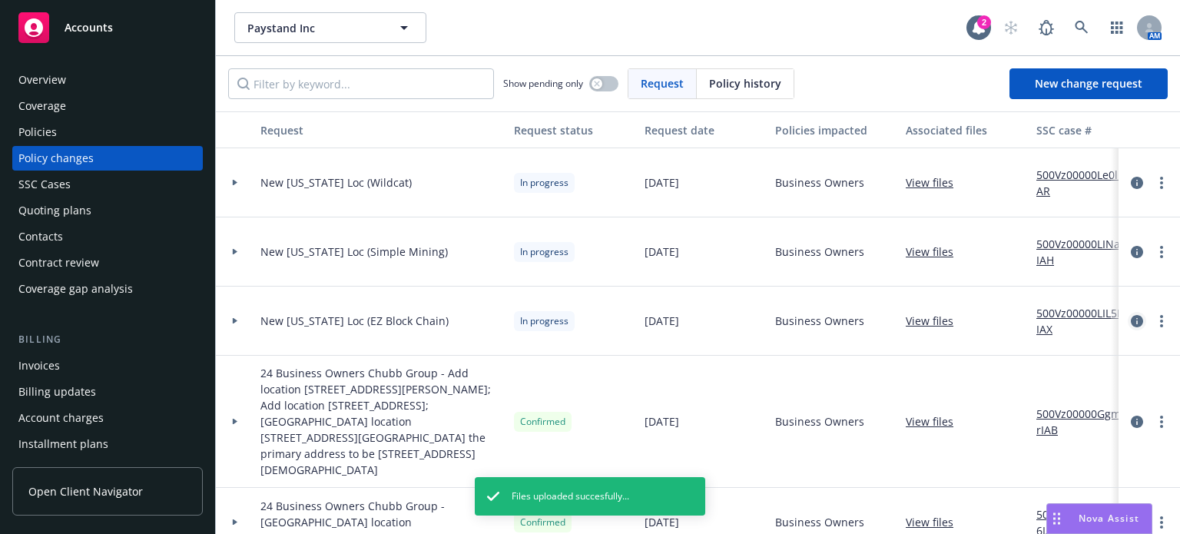
click at [1131, 320] on icon "circleInformation" at bounding box center [1137, 321] width 12 height 12
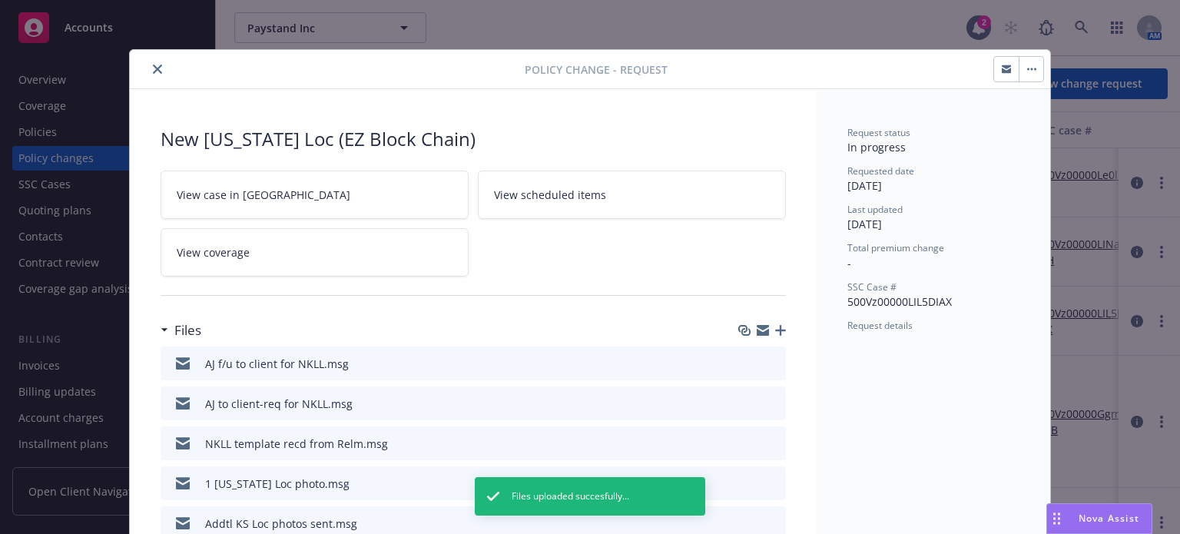
click at [775, 325] on icon "button" at bounding box center [780, 330] width 11 height 11
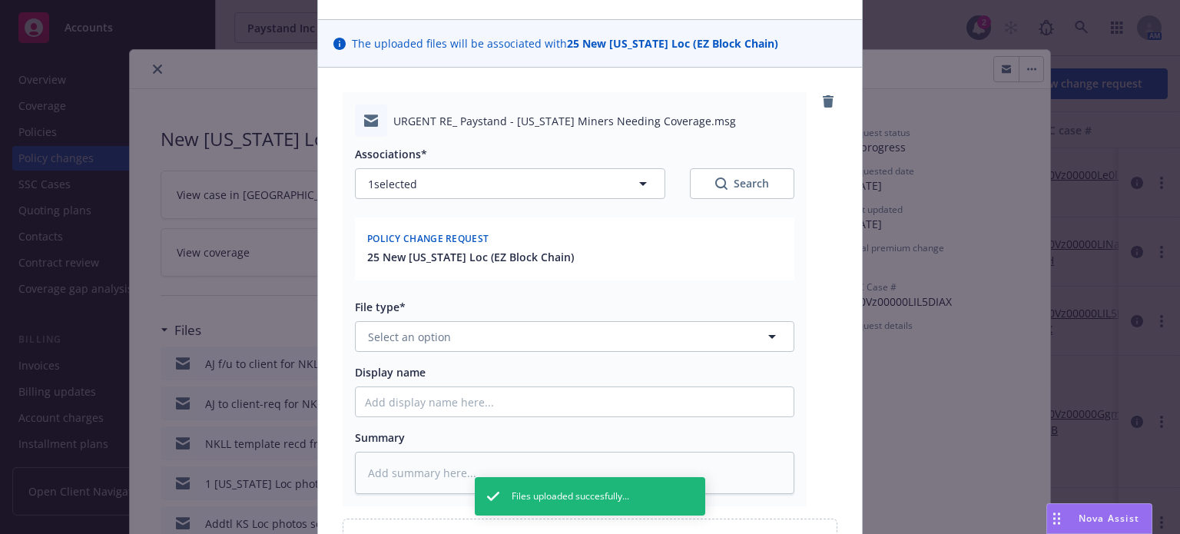
scroll to position [154, 0]
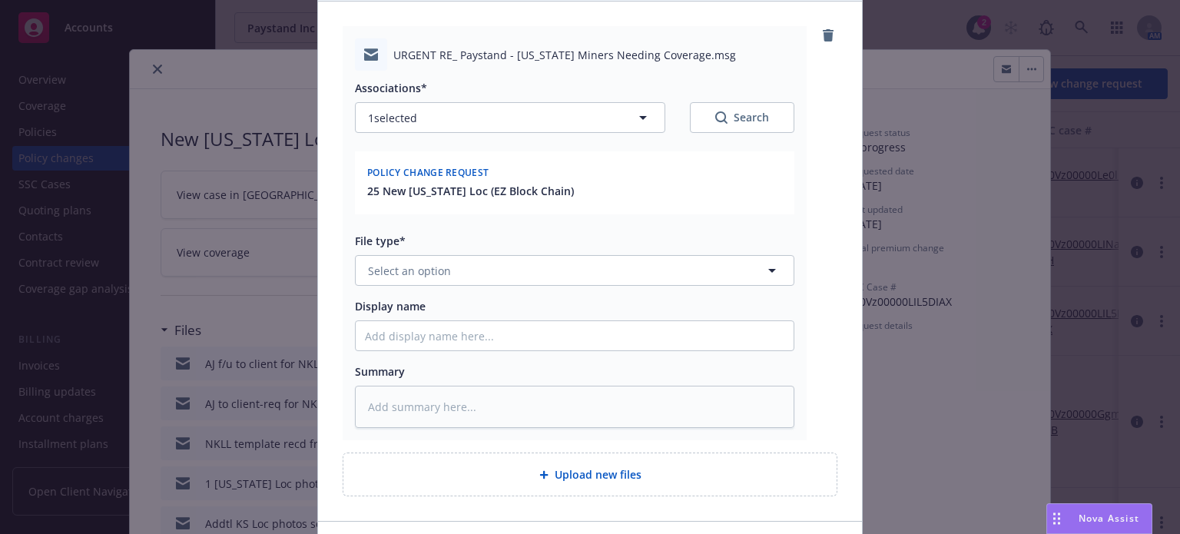
type textarea "x"
click at [393, 276] on span "Select an option" at bounding box center [409, 271] width 83 height 16
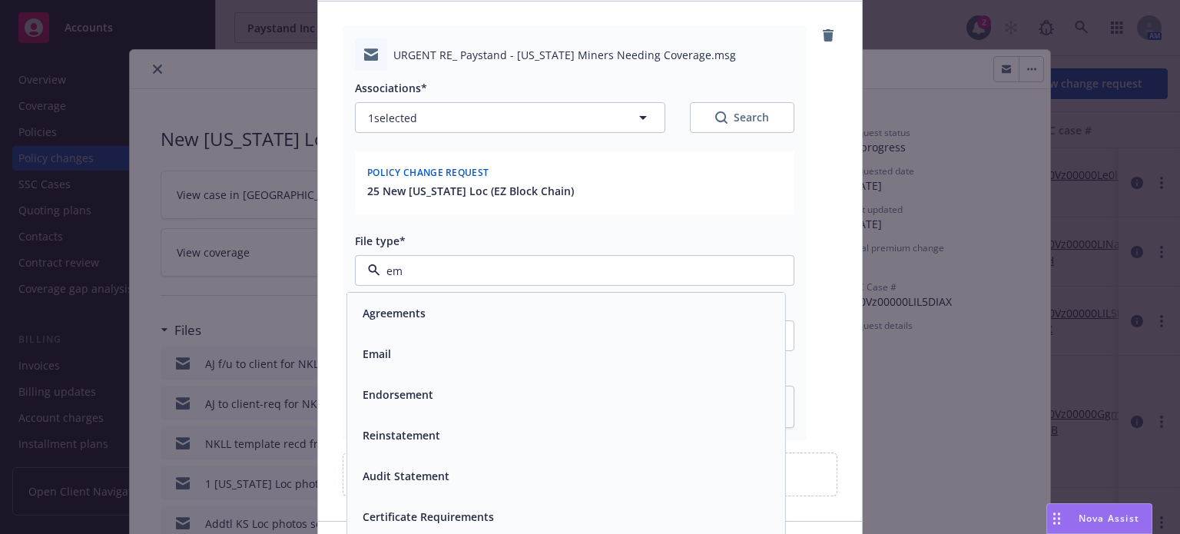
type input "ema"
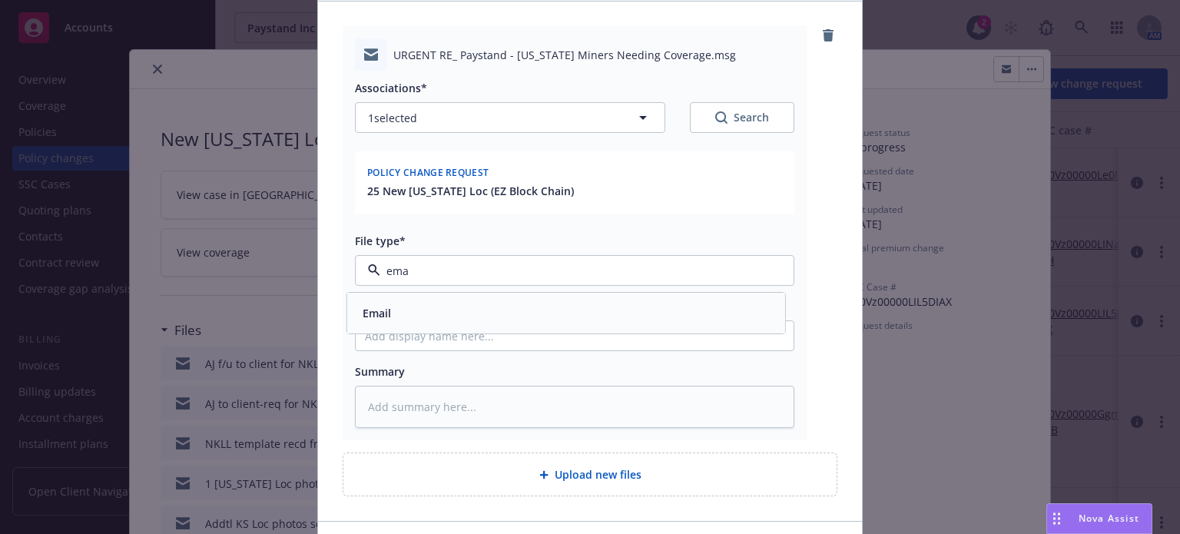
click at [418, 316] on div "Email" at bounding box center [565, 313] width 419 height 22
click at [426, 337] on input "Display name" at bounding box center [575, 335] width 438 height 29
paste input "Follow up to Relm"
type textarea "x"
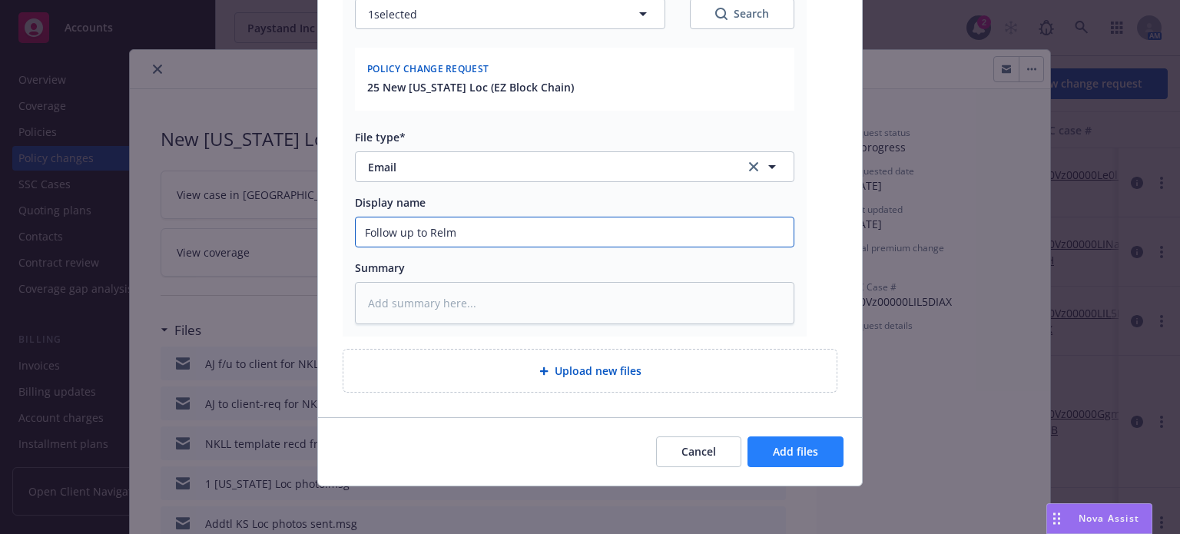
type input "Follow up to Relm"
click at [780, 446] on span "Add files" at bounding box center [795, 451] width 45 height 15
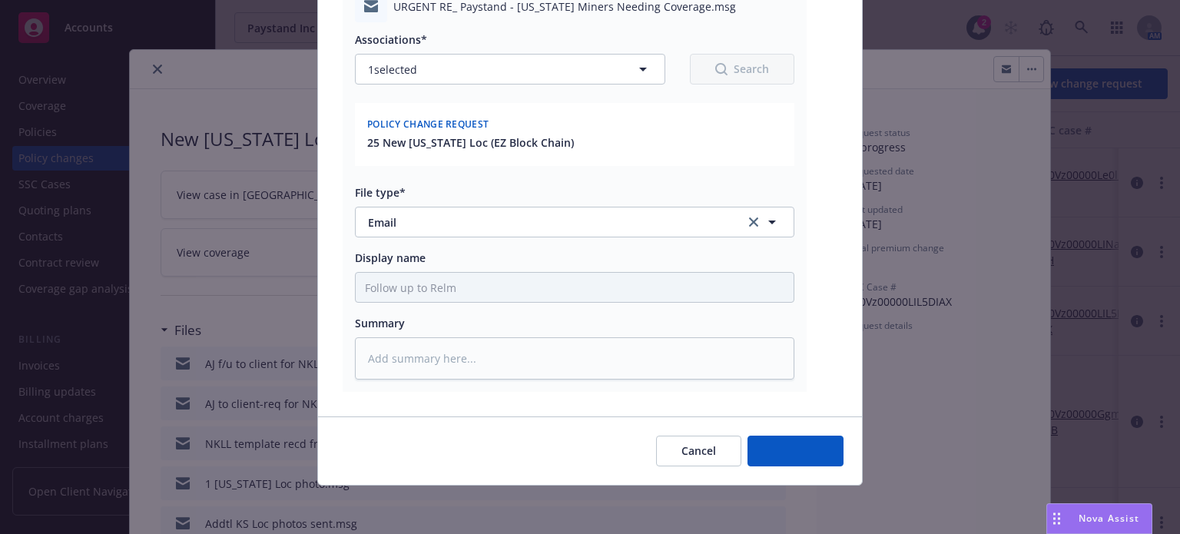
type textarea "x"
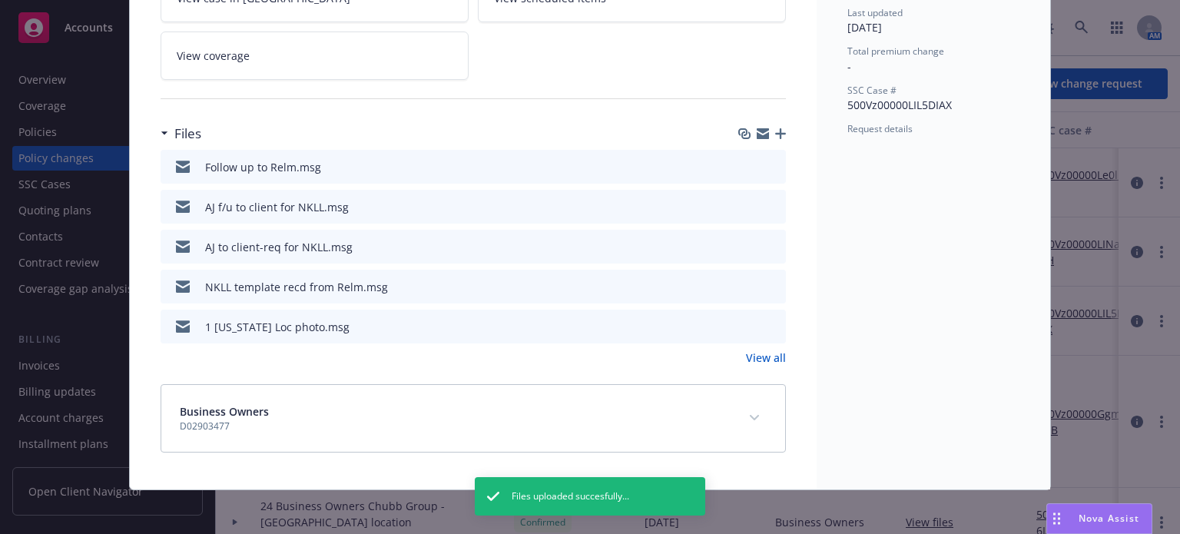
scroll to position [200, 0]
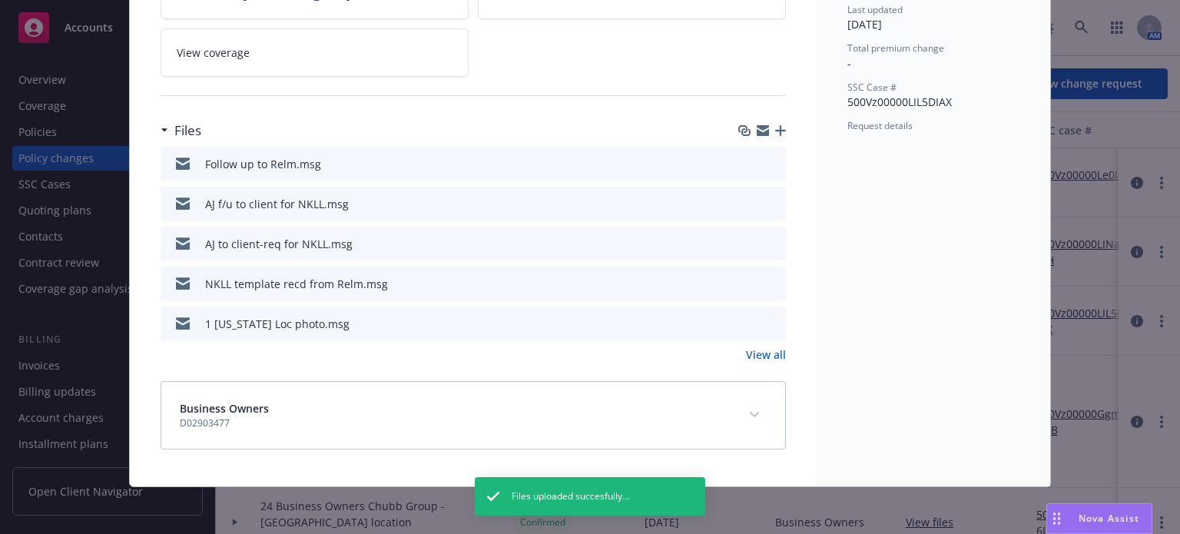
click at [750, 412] on icon "expand content" at bounding box center [754, 415] width 9 height 6
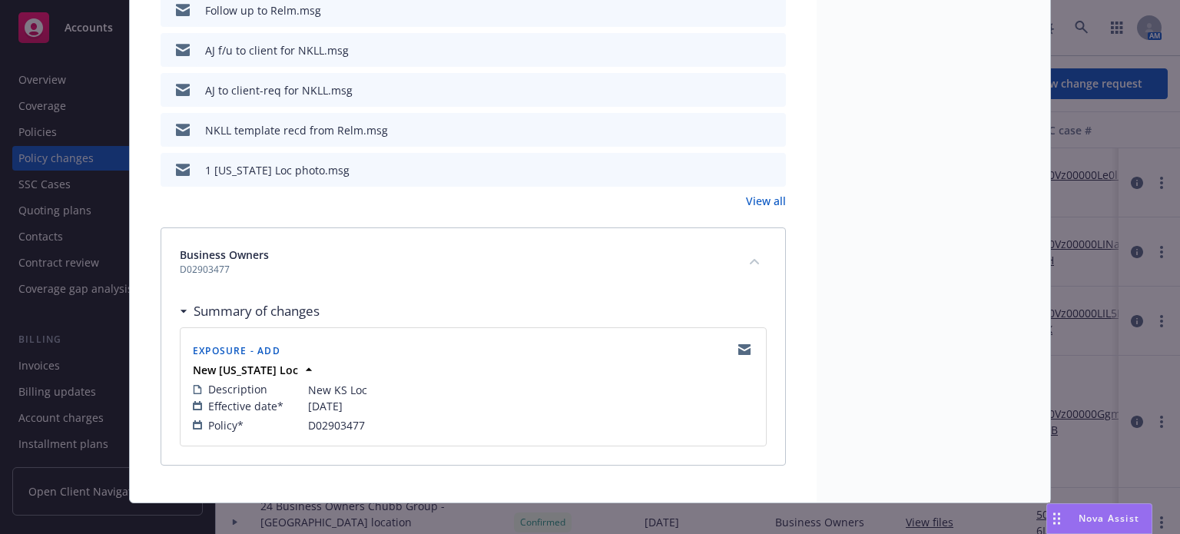
scroll to position [0, 0]
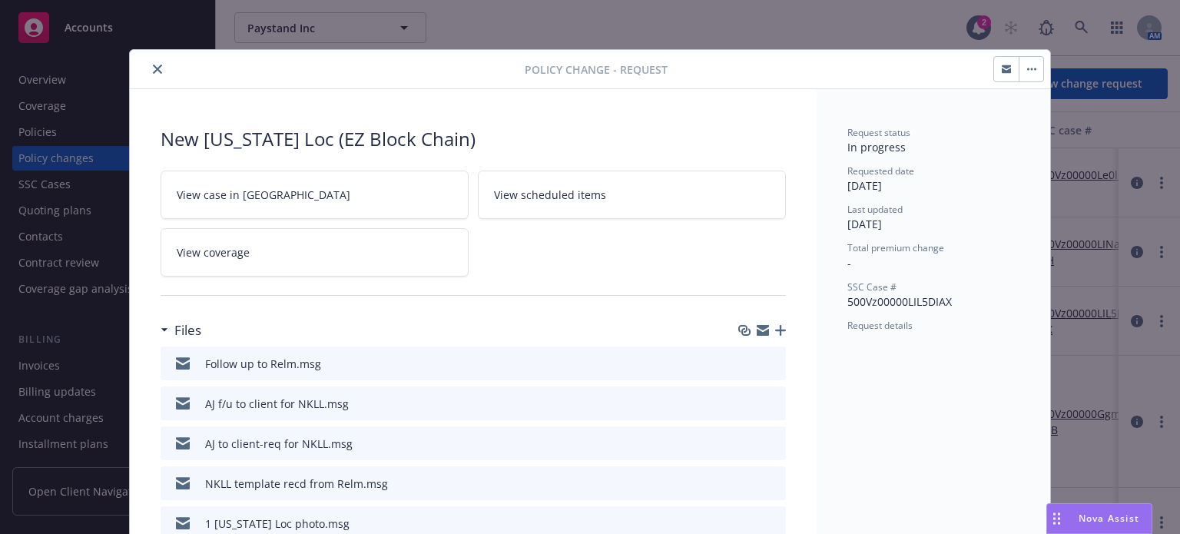
click at [153, 68] on icon "close" at bounding box center [157, 69] width 9 height 9
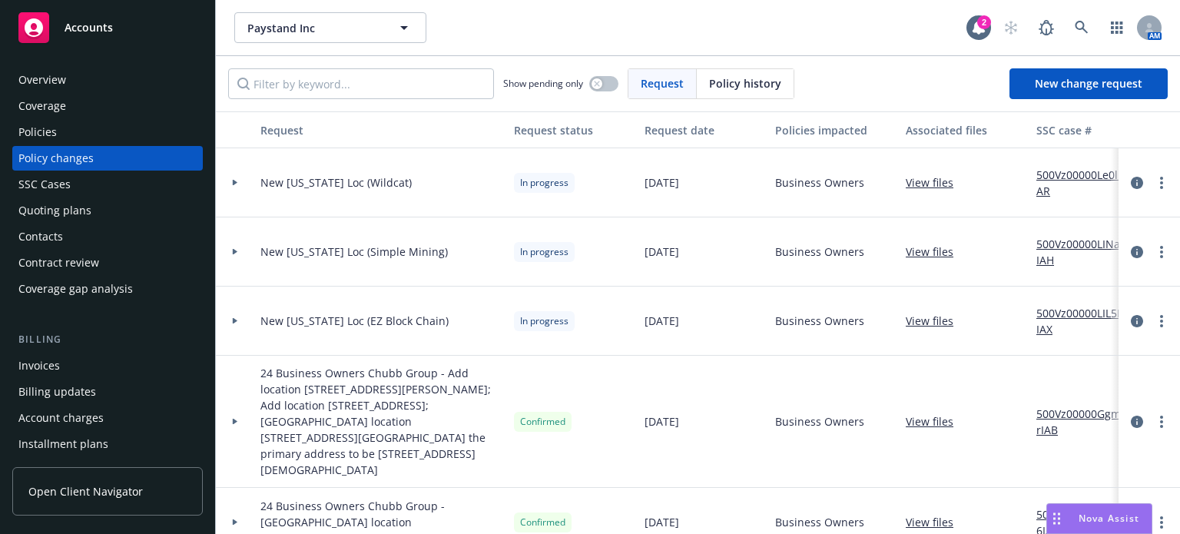
click at [71, 126] on div "Policies" at bounding box center [107, 132] width 178 height 25
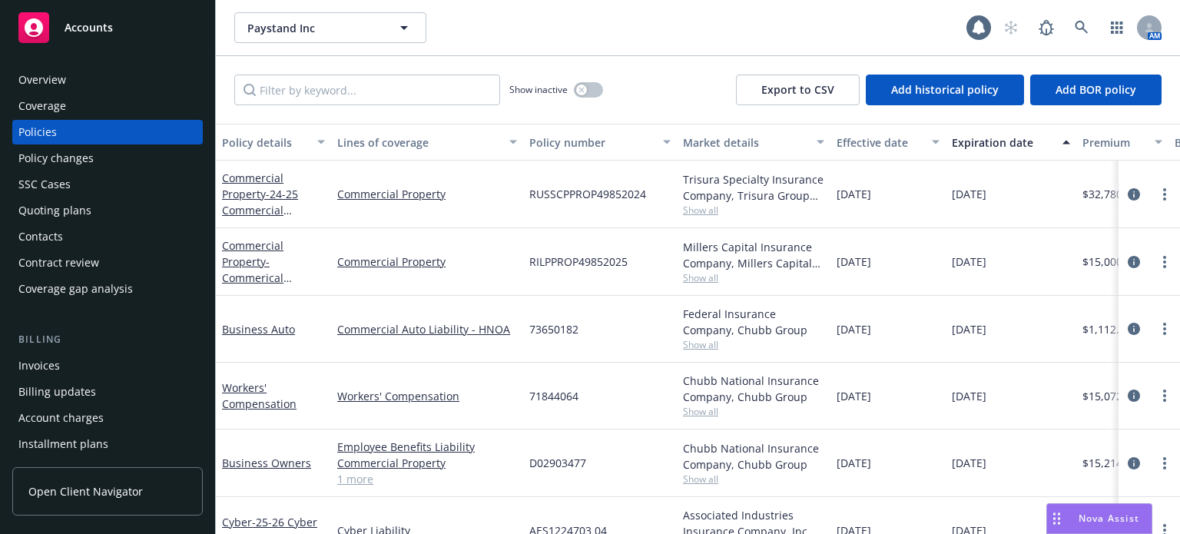
click at [275, 145] on div "Policy details" at bounding box center [265, 142] width 86 height 16
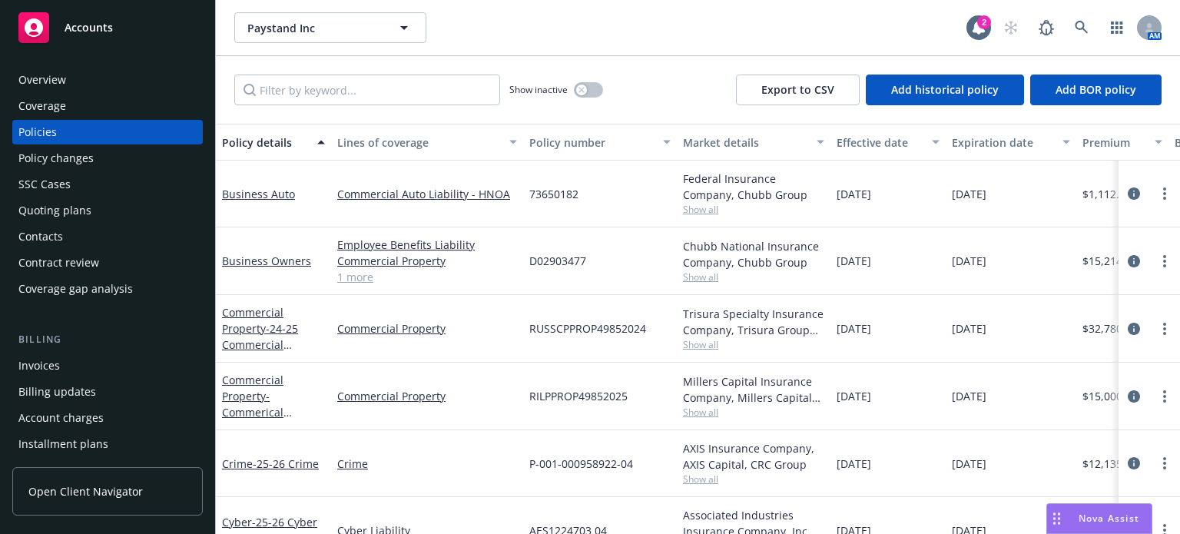
click at [688, 264] on div "Chubb National Insurance Company, Chubb Group" at bounding box center [753, 254] width 141 height 32
click at [690, 273] on span "Show all" at bounding box center [753, 276] width 141 height 13
click at [652, 273] on div "D02903477" at bounding box center [600, 261] width 154 height 68
click at [1088, 20] on link at bounding box center [1081, 27] width 31 height 31
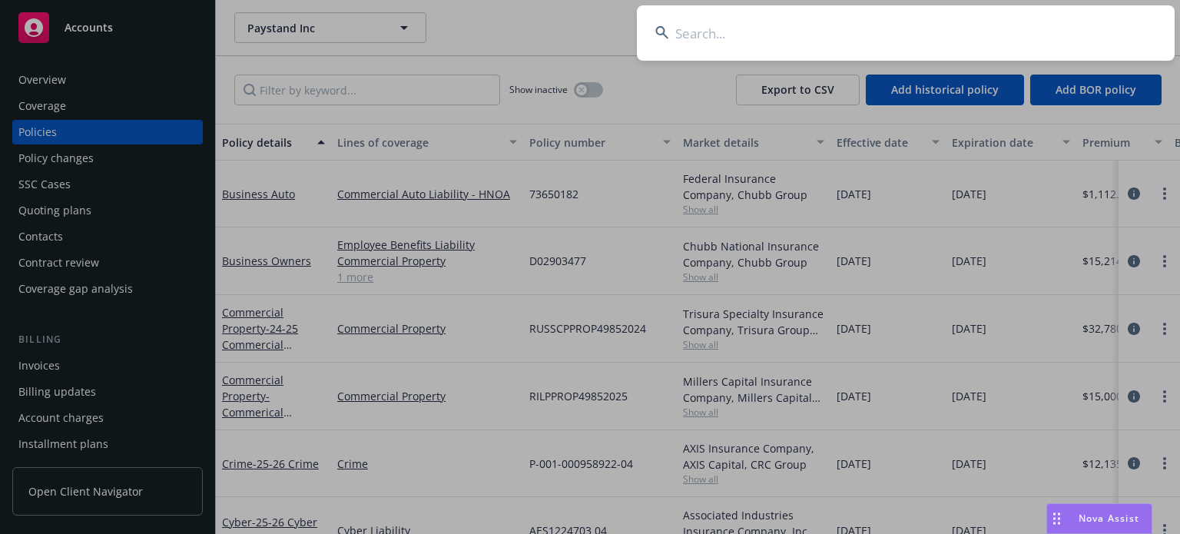
click at [783, 24] on input at bounding box center [906, 32] width 538 height 55
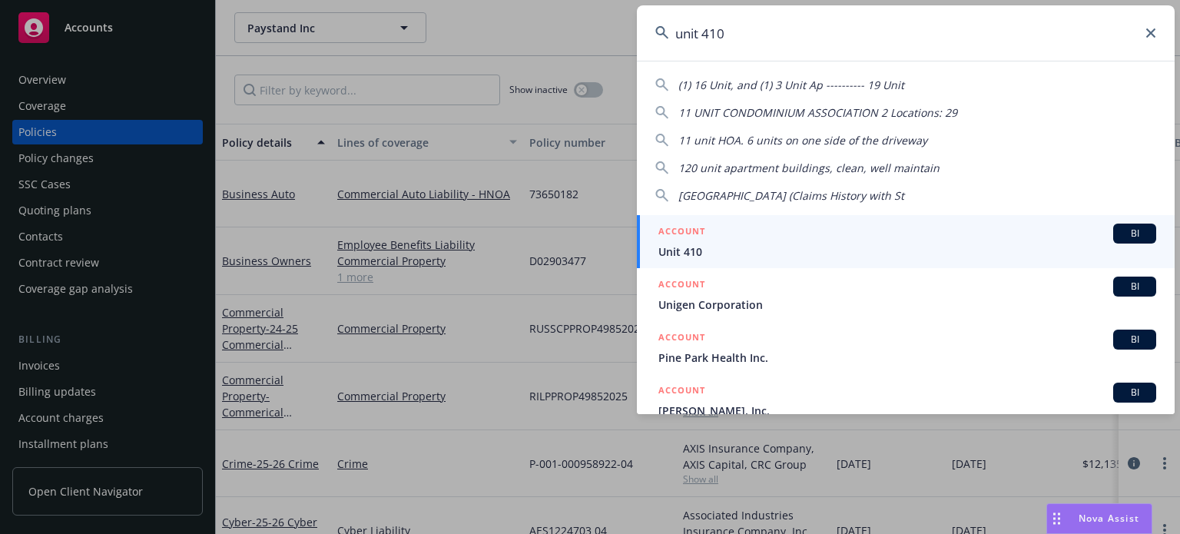
type input "unit 410"
click at [711, 250] on span "Unit 410" at bounding box center [907, 251] width 498 height 16
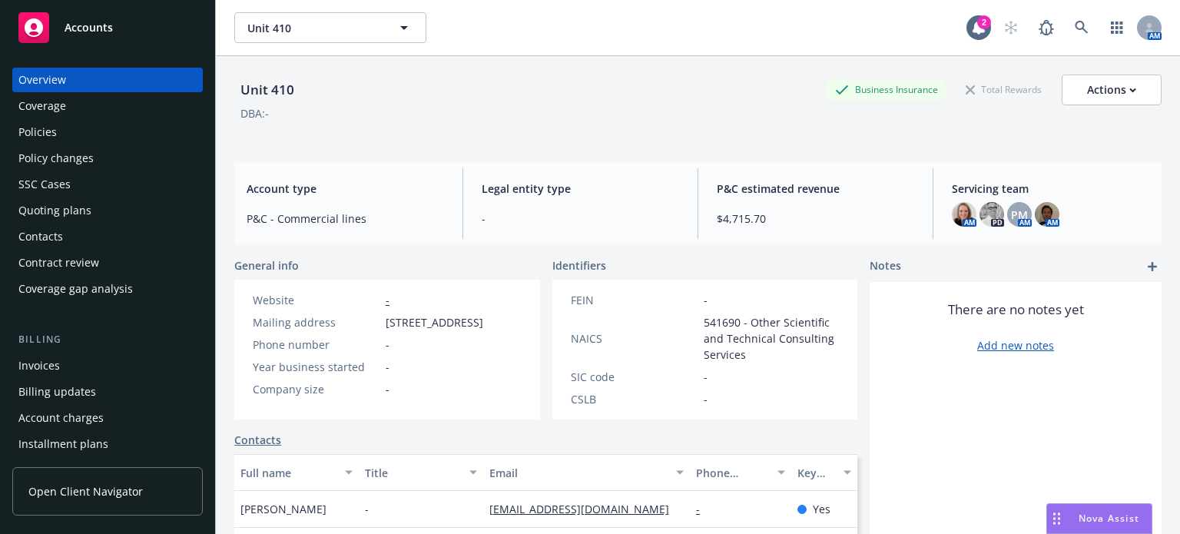
click at [42, 127] on div "Policies" at bounding box center [37, 132] width 38 height 25
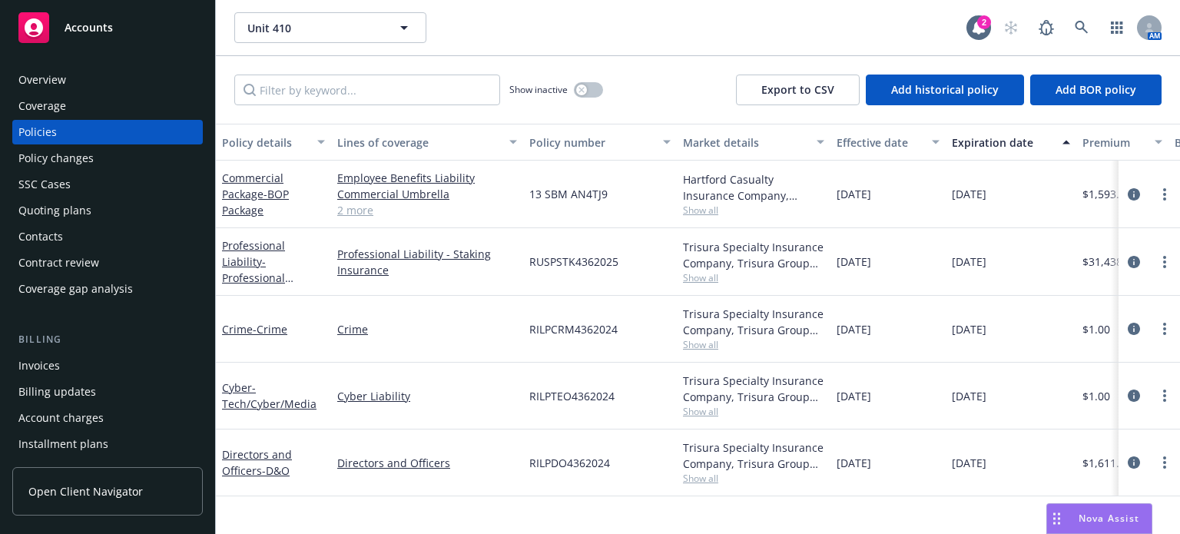
click at [245, 137] on div "Policy details" at bounding box center [265, 142] width 86 height 16
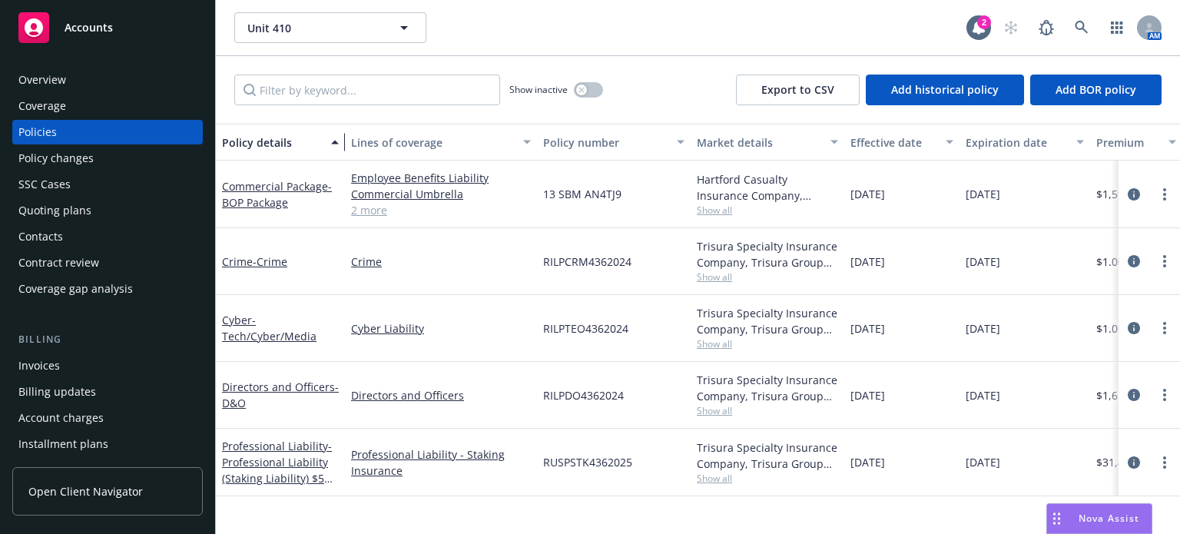
drag, startPoint x: 324, startPoint y: 151, endPoint x: 350, endPoint y: 150, distance: 25.4
click at [341, 150] on div "button" at bounding box center [337, 141] width 8 height 35
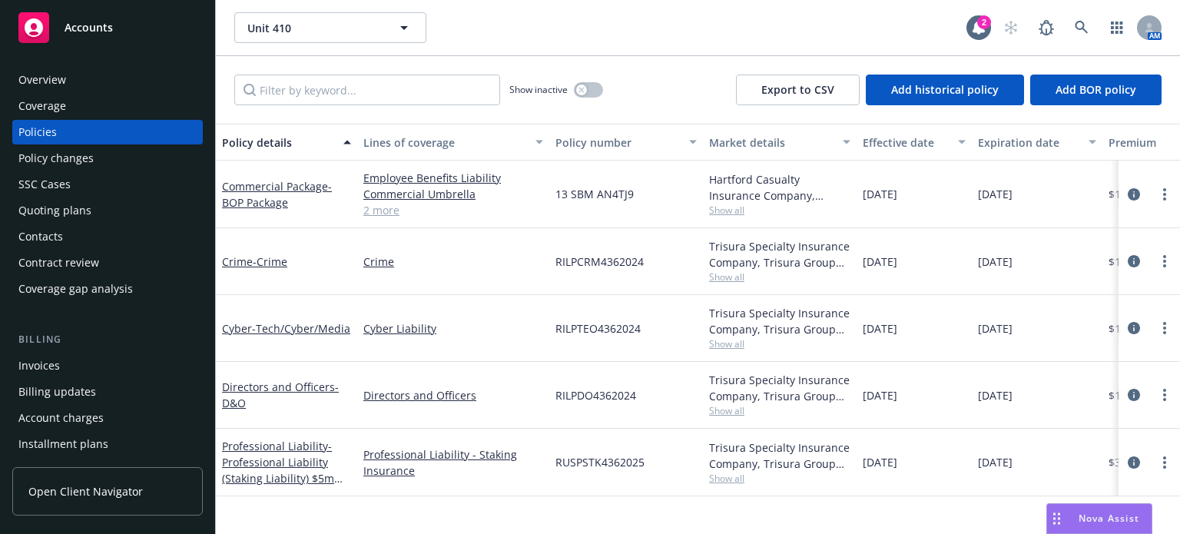
drag, startPoint x: 356, startPoint y: 150, endPoint x: 374, endPoint y: 150, distance: 17.7
click at [374, 150] on button "Lines of coverage" at bounding box center [453, 142] width 192 height 37
click at [728, 417] on div "Trisura Specialty Insurance Company, Trisura Group Ltd., Relm US Insurance Solu…" at bounding box center [780, 395] width 154 height 67
click at [728, 411] on span "Show all" at bounding box center [779, 410] width 141 height 13
click at [667, 426] on div "RILPDO4362024" at bounding box center [626, 395] width 154 height 67
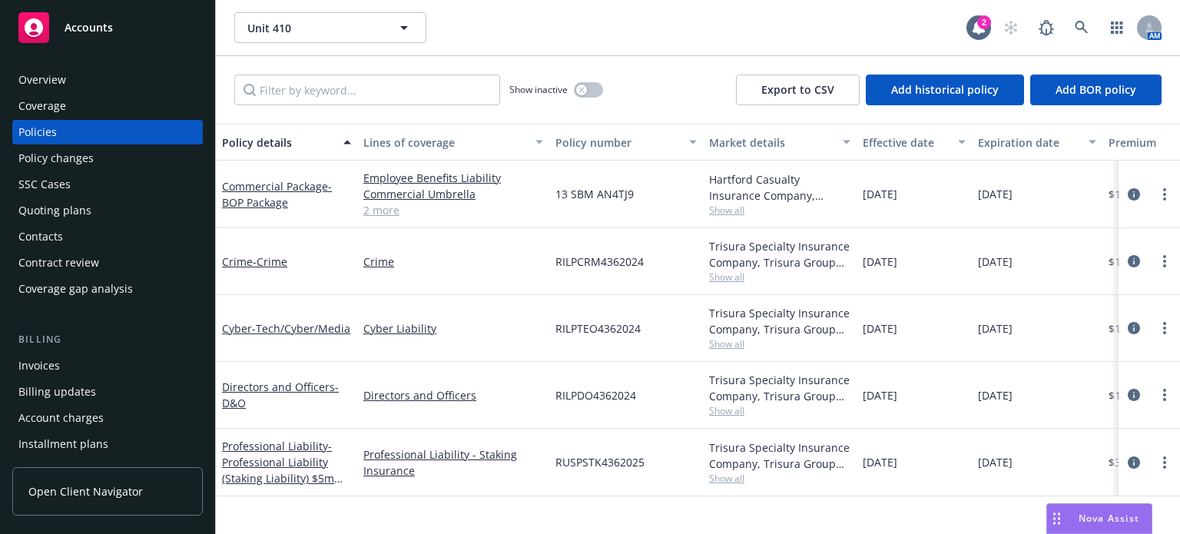
click at [719, 207] on span "Show all" at bounding box center [779, 210] width 141 height 13
click at [654, 210] on div "13 SBM AN4TJ9" at bounding box center [626, 195] width 154 height 68
click at [82, 207] on div "Quoting plans" at bounding box center [54, 210] width 73 height 25
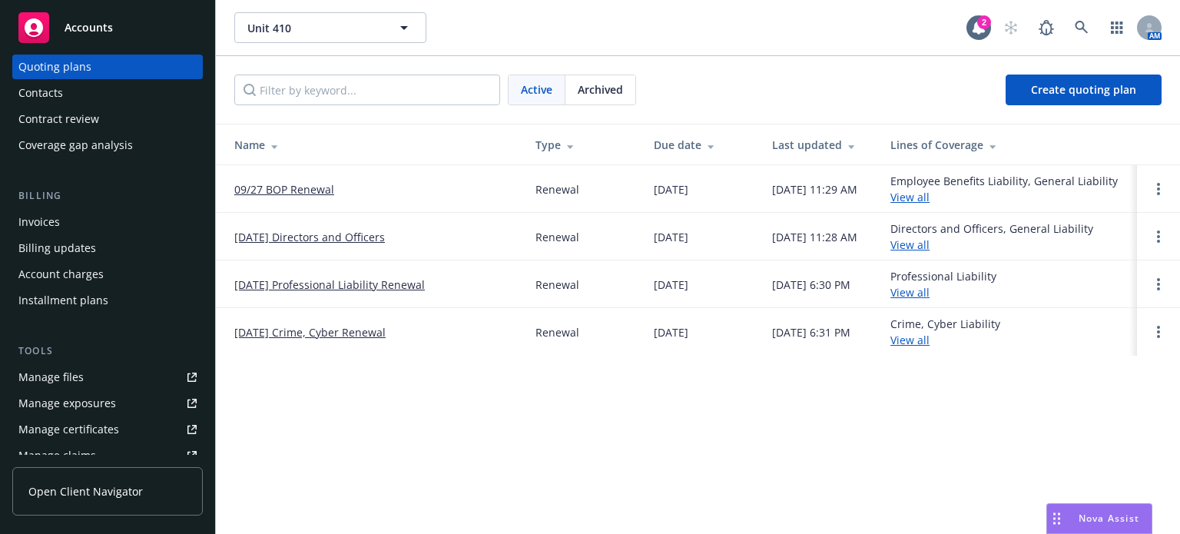
scroll to position [230, 0]
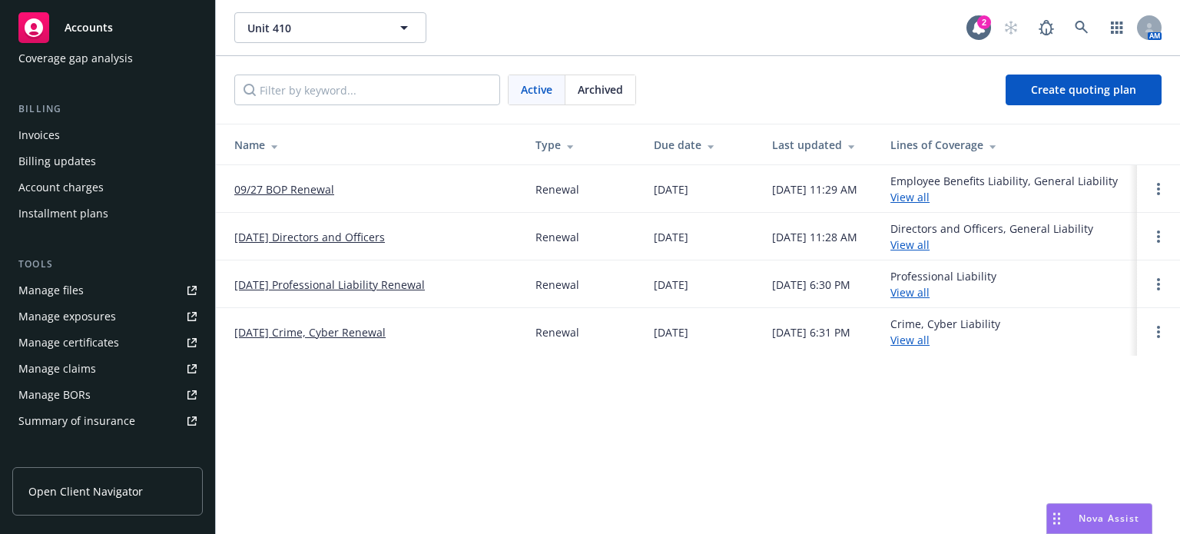
click at [84, 301] on link "Manage files" at bounding box center [107, 290] width 190 height 25
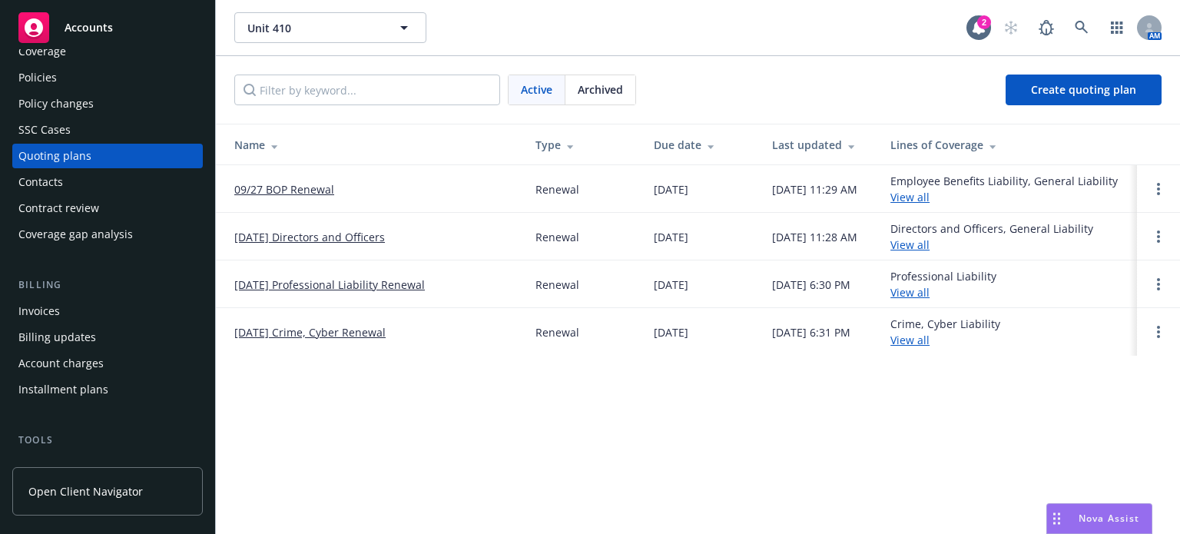
scroll to position [0, 0]
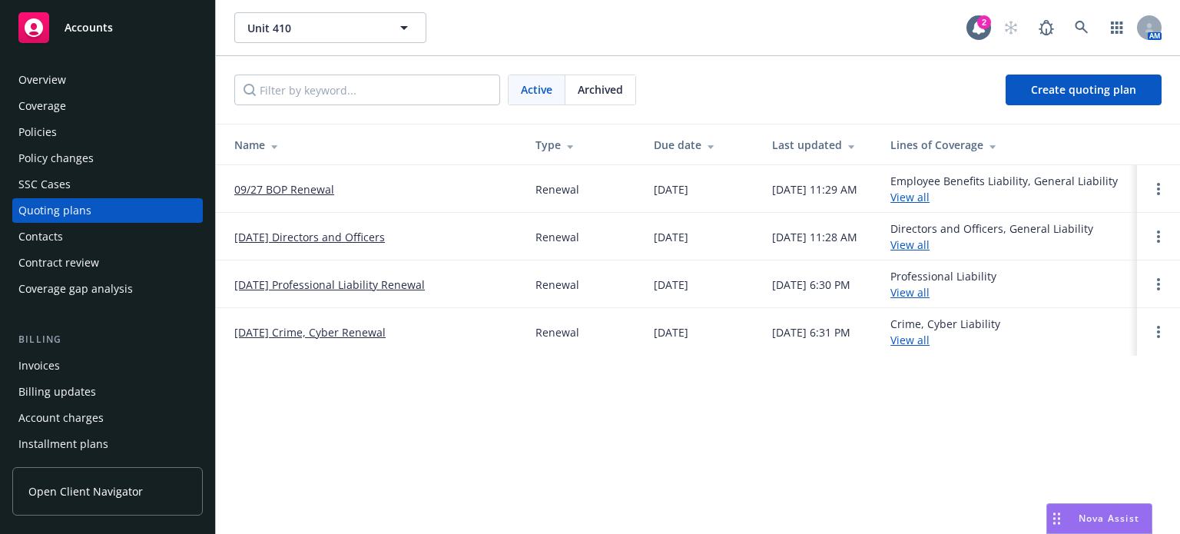
click at [73, 144] on div "Policies" at bounding box center [107, 132] width 178 height 25
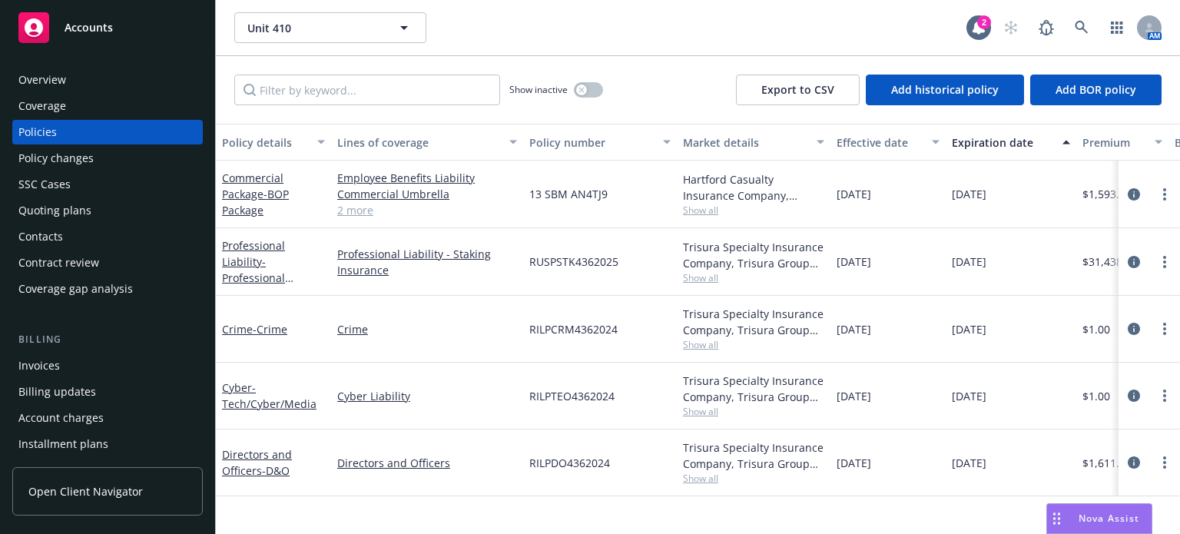
click at [709, 485] on div "Trisura Specialty Insurance Company, Trisura Group Ltd., Relm US Insurance Solu…" at bounding box center [754, 462] width 154 height 67
click at [698, 479] on span "Show all" at bounding box center [753, 478] width 141 height 13
click at [616, 495] on div "RILPDO4362024" at bounding box center [600, 462] width 154 height 67
click at [108, 215] on div "Quoting plans" at bounding box center [107, 210] width 178 height 25
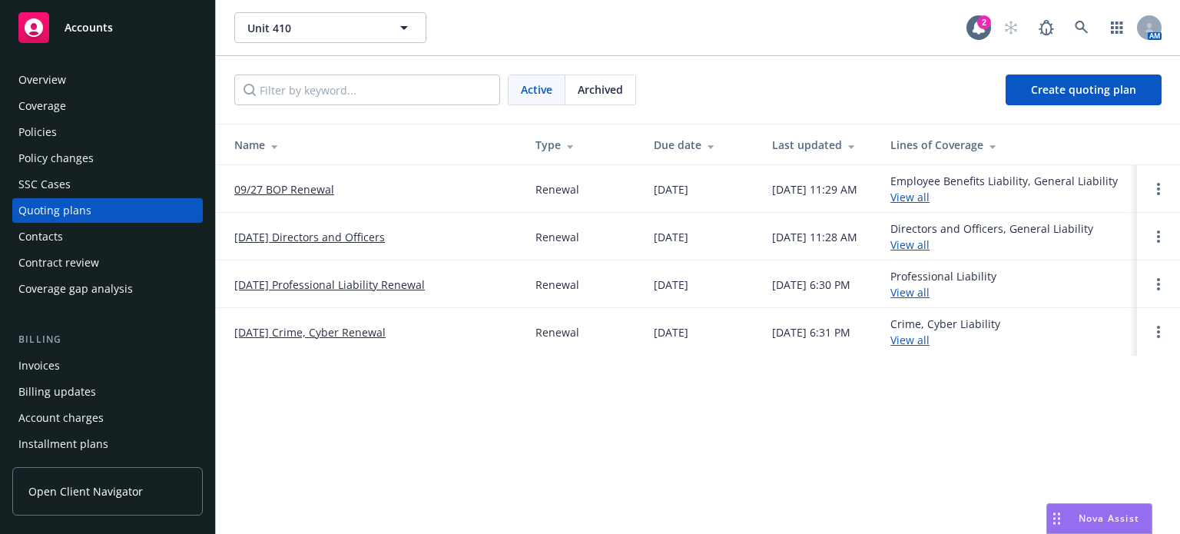
click at [320, 240] on link "09/01/25 Directors and Officers" at bounding box center [309, 237] width 151 height 16
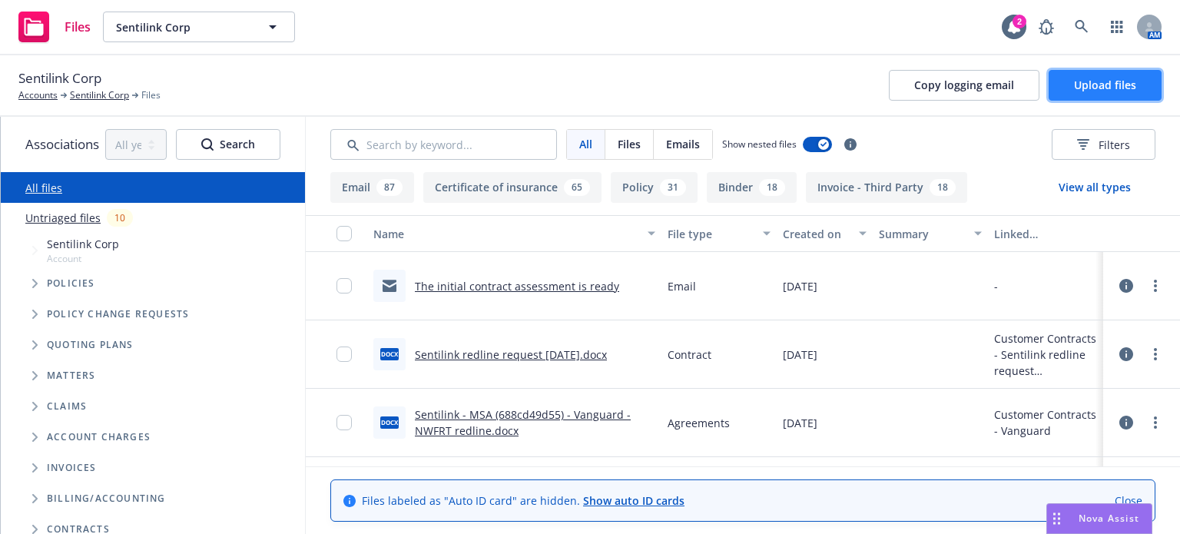
click at [1089, 80] on span "Upload files" at bounding box center [1105, 85] width 62 height 15
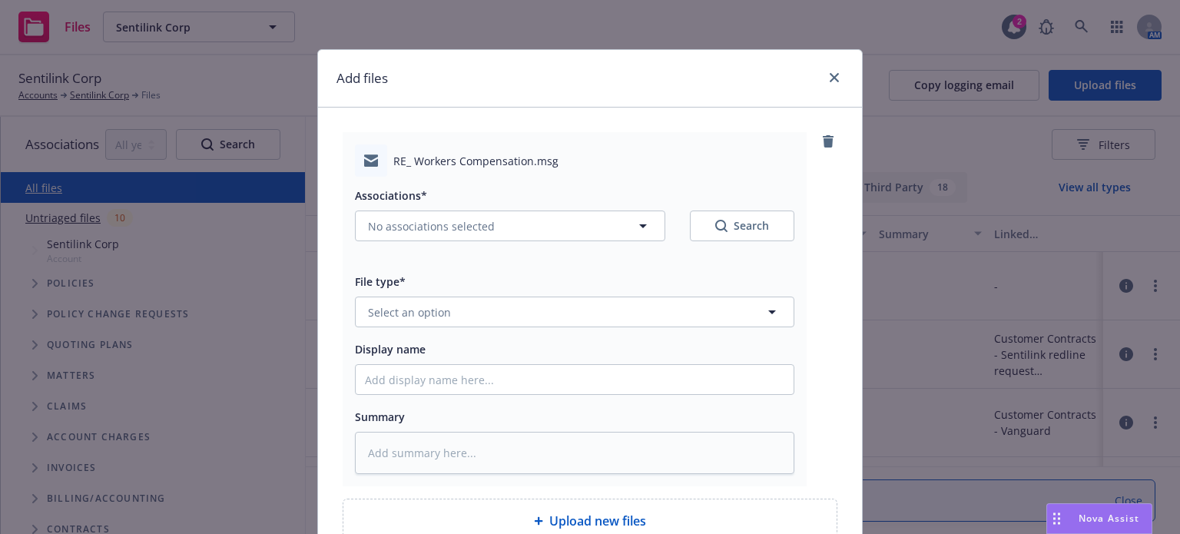
scroll to position [77, 0]
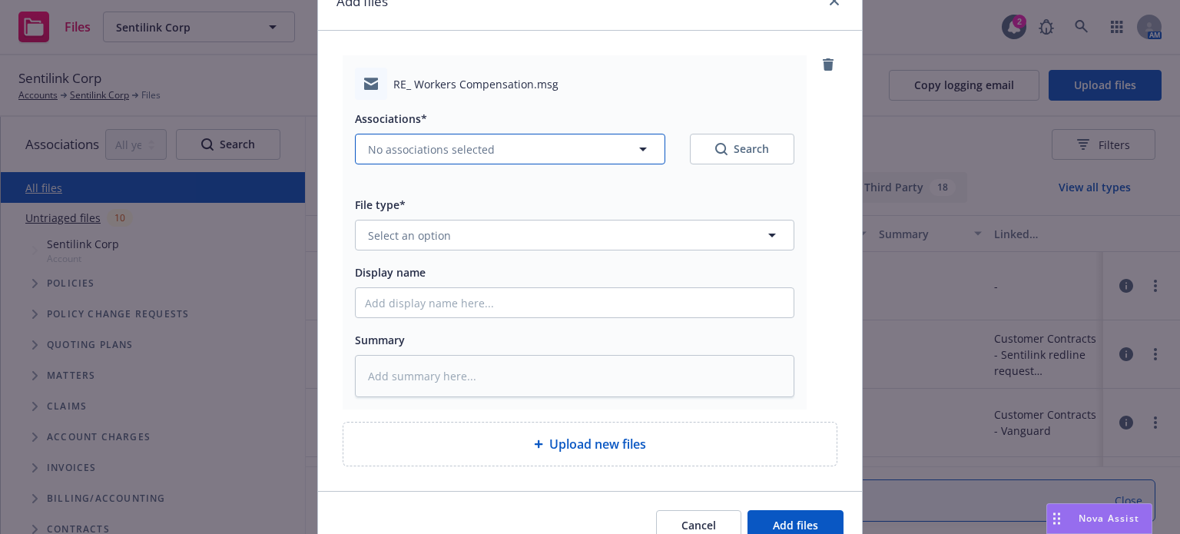
click at [415, 139] on button "No associations selected" at bounding box center [510, 149] width 310 height 31
type textarea "x"
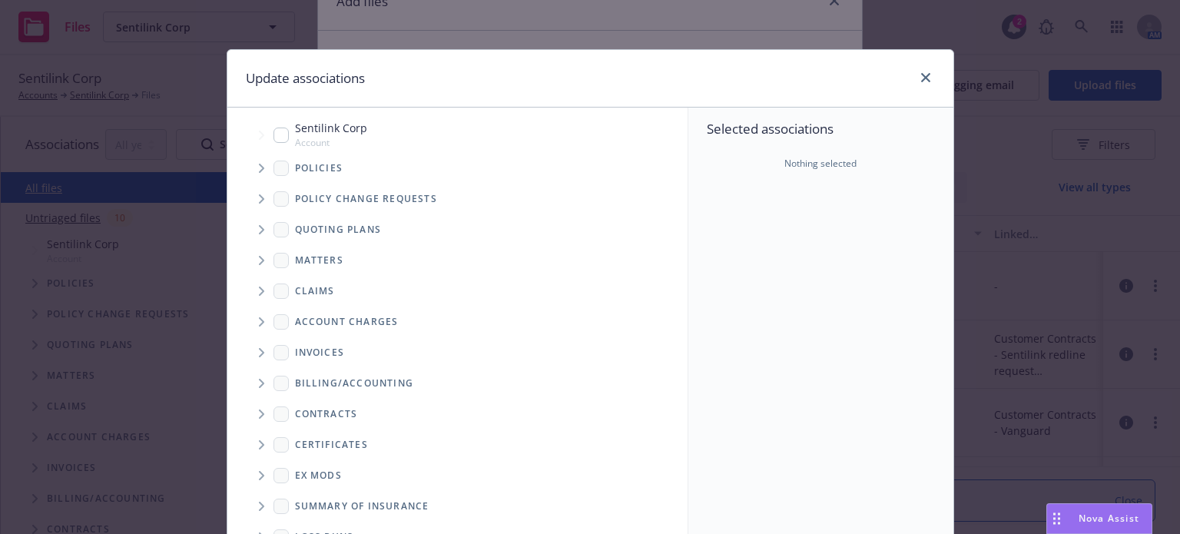
click at [251, 167] on span "Tree Example" at bounding box center [261, 168] width 25 height 25
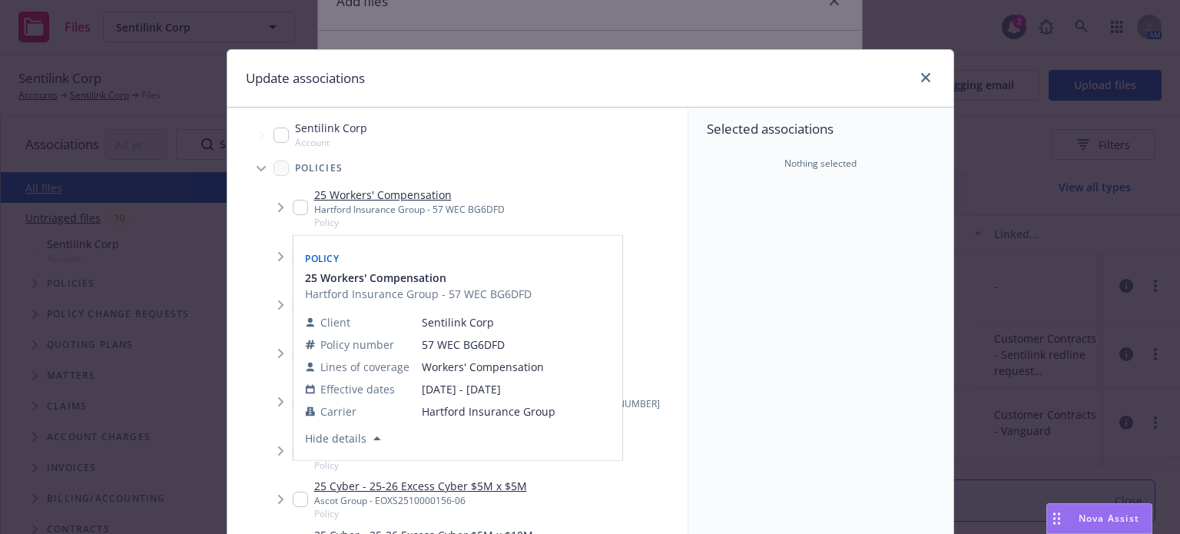
drag, startPoint x: 296, startPoint y: 205, endPoint x: 673, endPoint y: 274, distance: 382.7
click at [297, 205] on input "Tree Example" at bounding box center [300, 207] width 15 height 15
checkbox input "true"
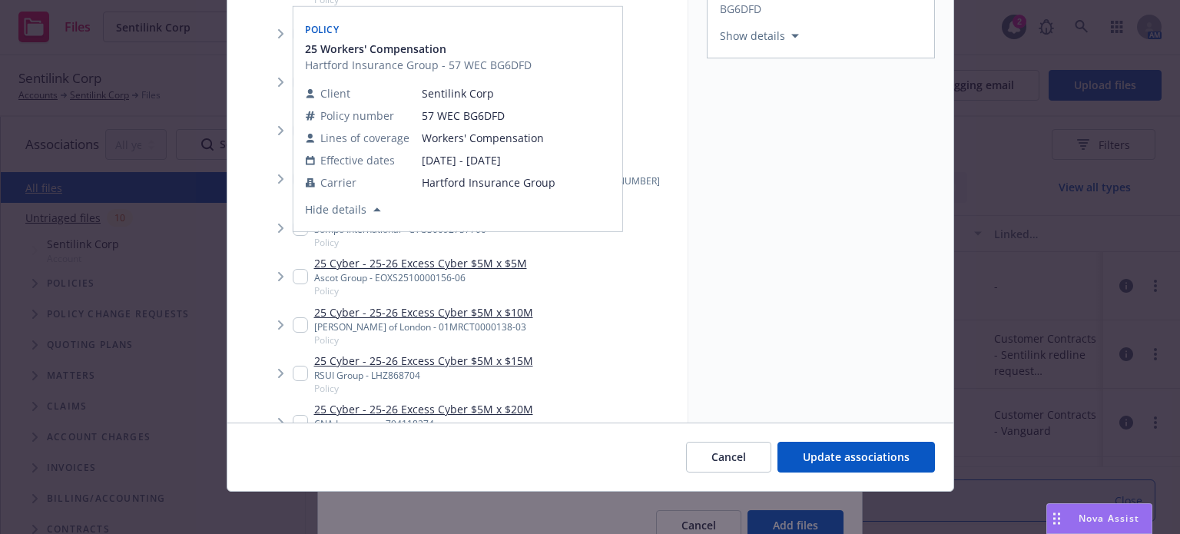
scroll to position [229, 0]
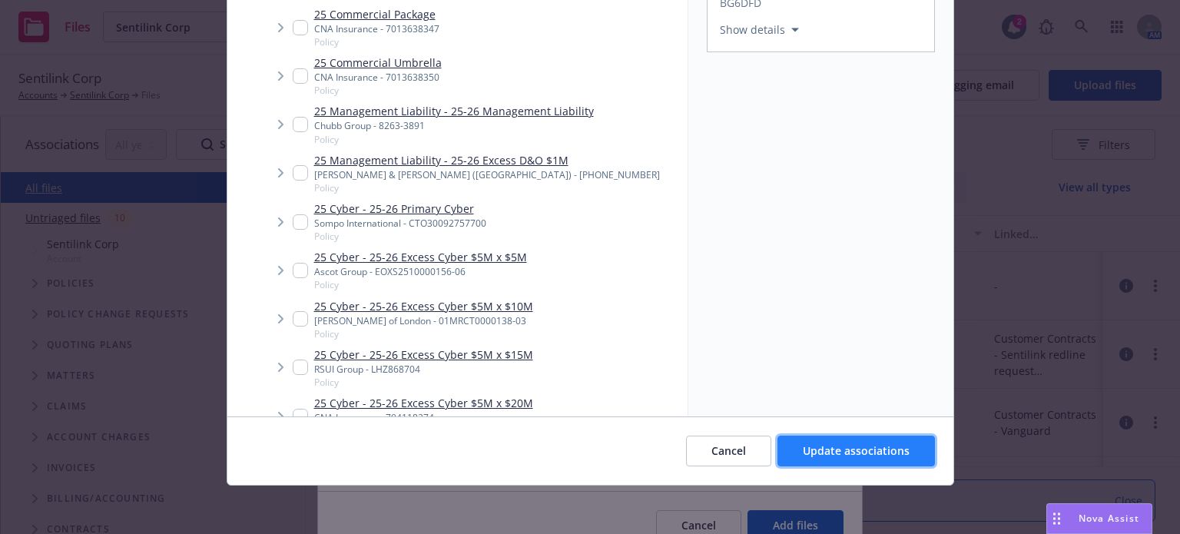
click at [833, 452] on span "Update associations" at bounding box center [856, 450] width 107 height 15
type textarea "x"
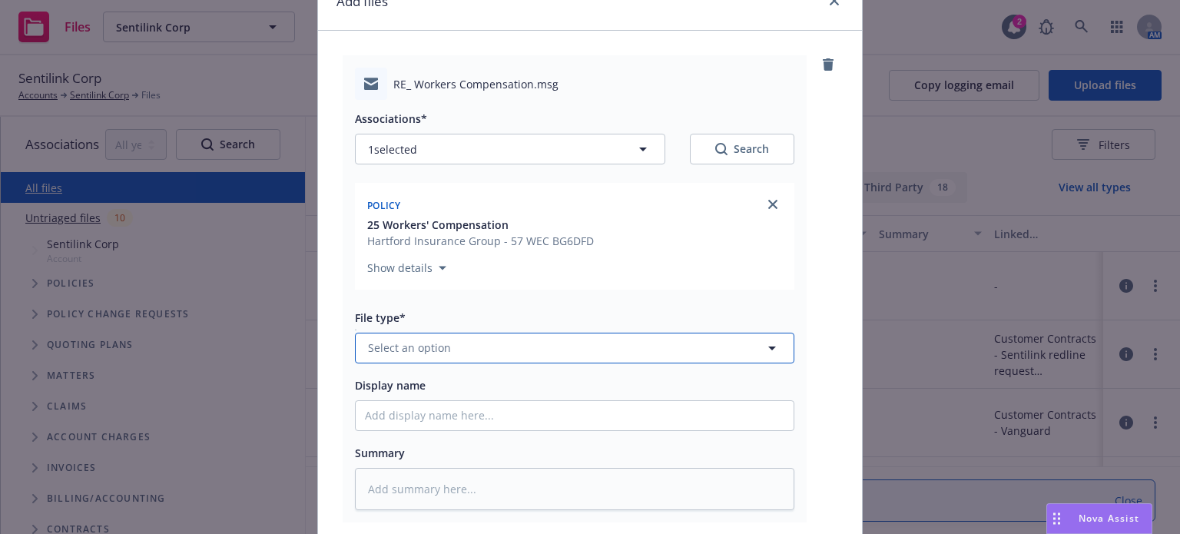
click at [399, 345] on span "Select an option" at bounding box center [409, 348] width 83 height 16
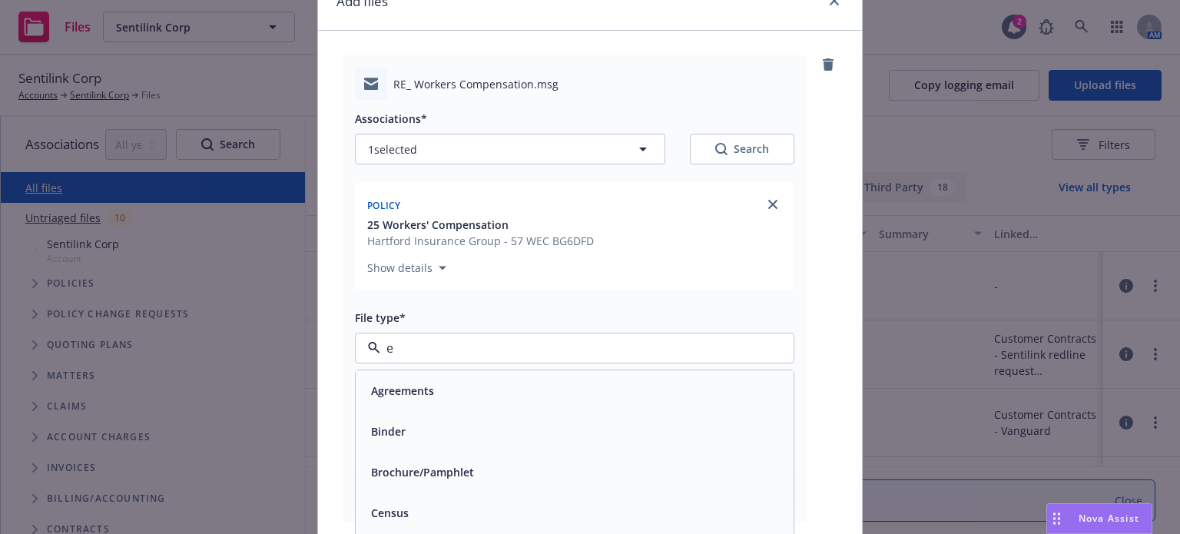
type input "em"
click at [387, 429] on span "Email" at bounding box center [385, 431] width 28 height 16
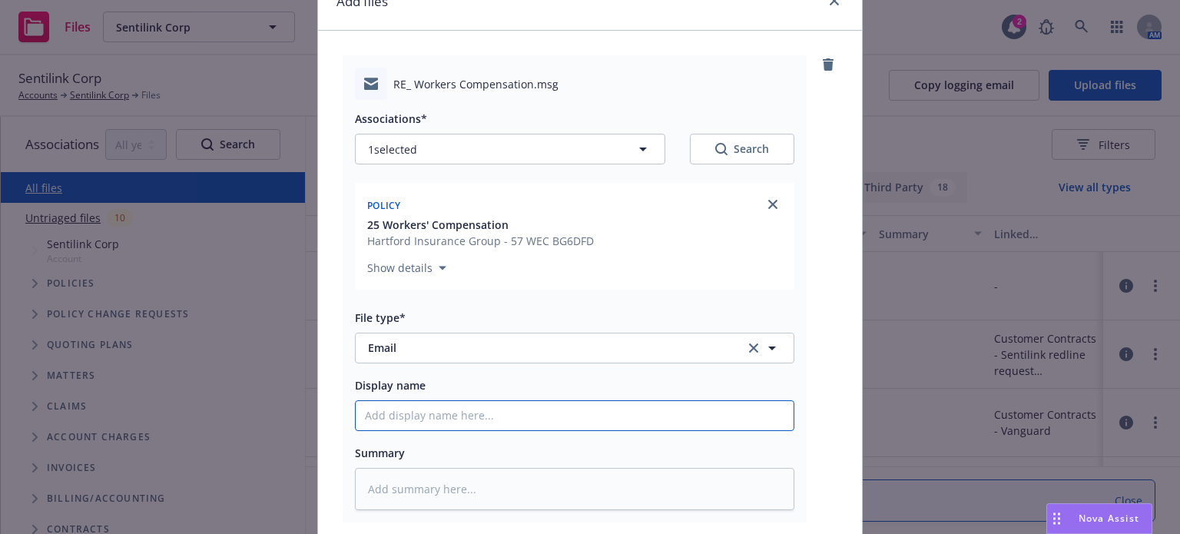
click at [421, 410] on input "Display name" at bounding box center [575, 415] width 438 height 29
type textarea "x"
type input "U"
type textarea "x"
type input "Up"
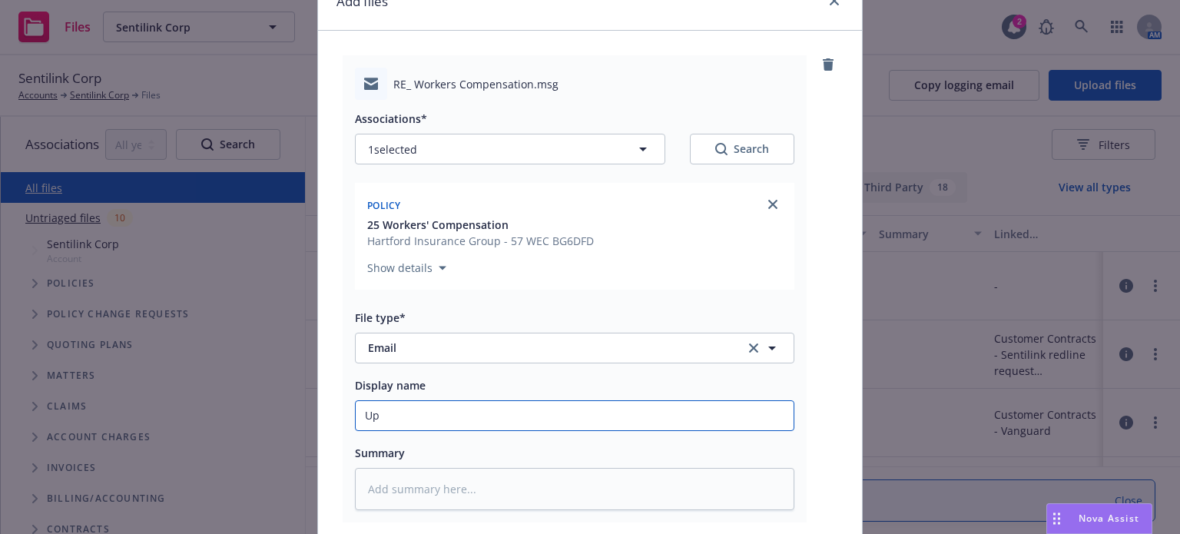
type textarea "x"
type input "Upd"
type textarea "x"
type input "Upda"
type textarea "x"
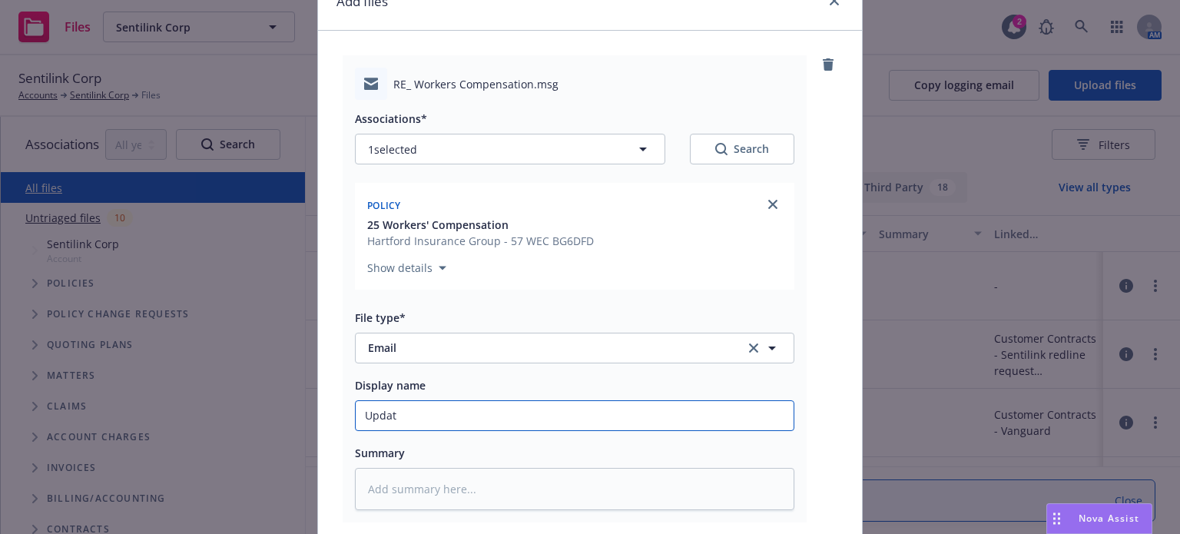
type input "Update"
type textarea "x"
type input "Updated"
type textarea "x"
type input "Updated"
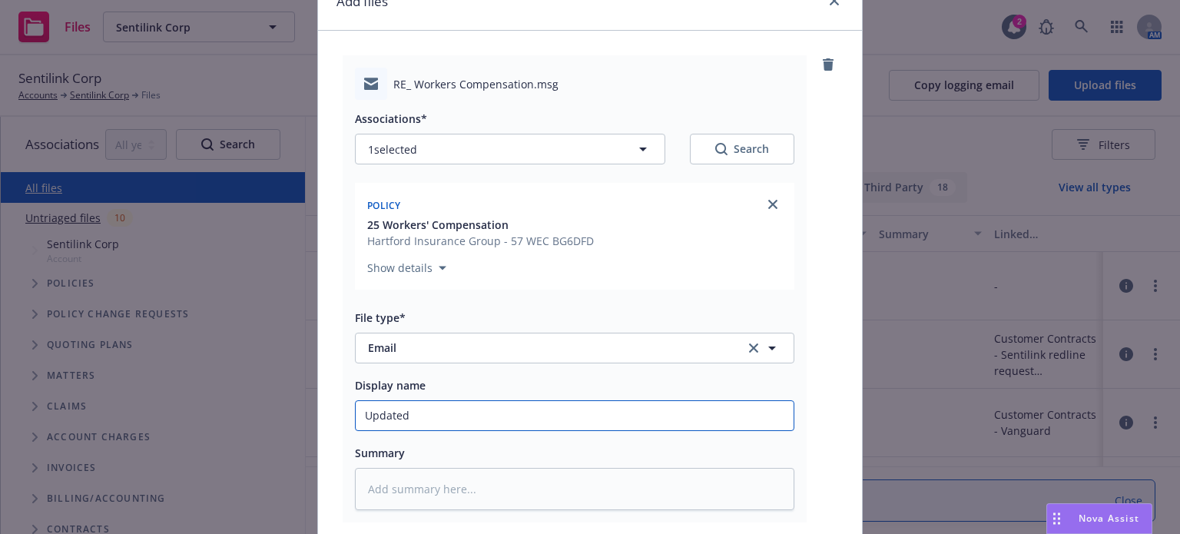
type textarea "x"
type input "Updated W"
type textarea "x"
type input "Updated WC"
type textarea "x"
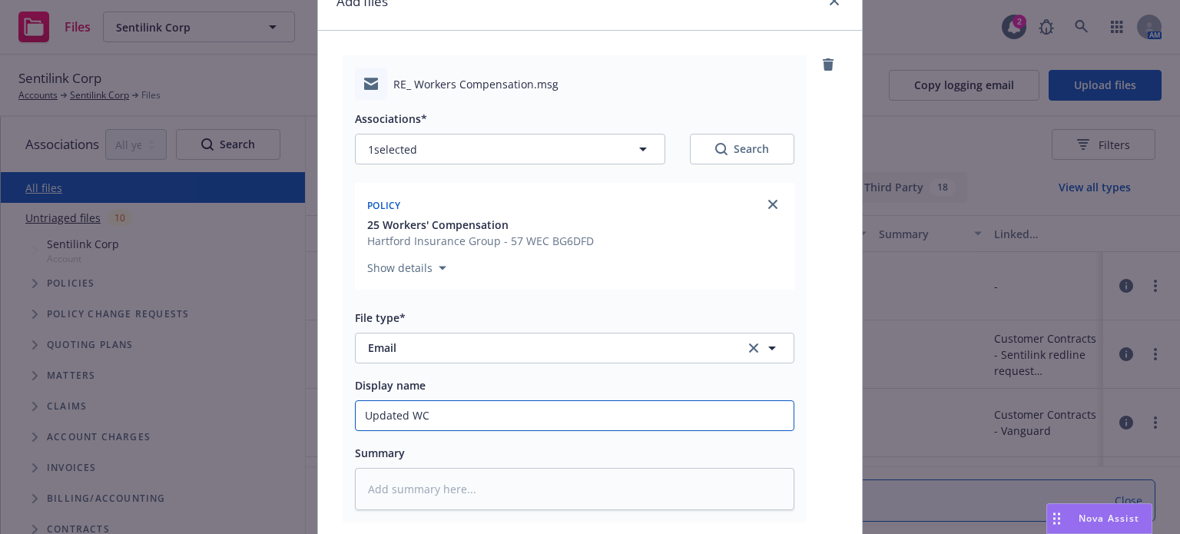
type input "Updated WC"
type textarea "x"
type input "Updated WC a"
type textarea "x"
type input "Updated WC au"
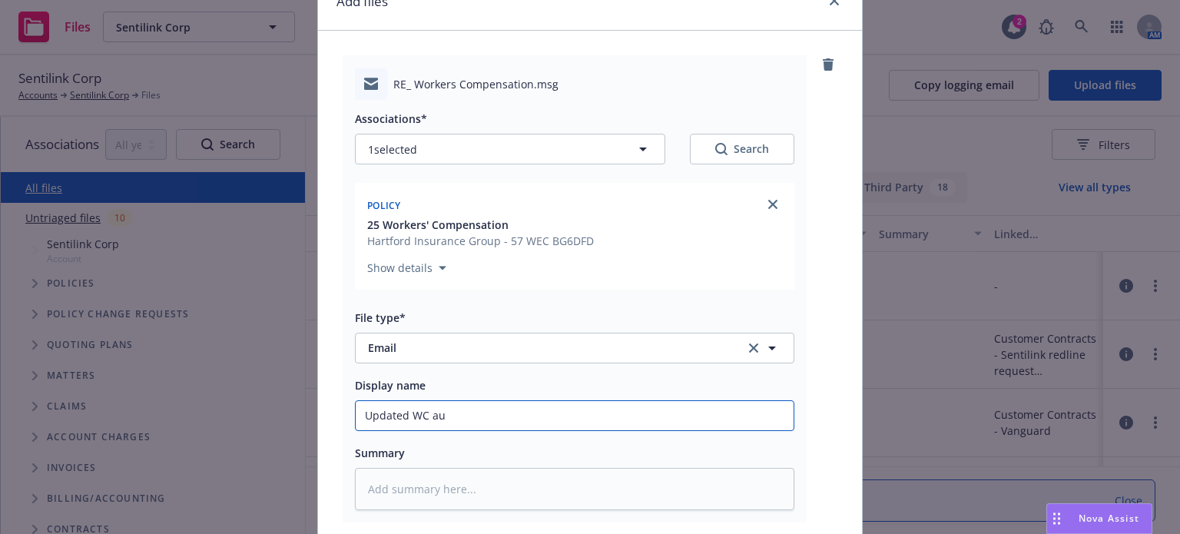
type textarea "x"
type input "Updated WC aud"
type textarea "x"
type input "Updated WC audi"
type textarea "x"
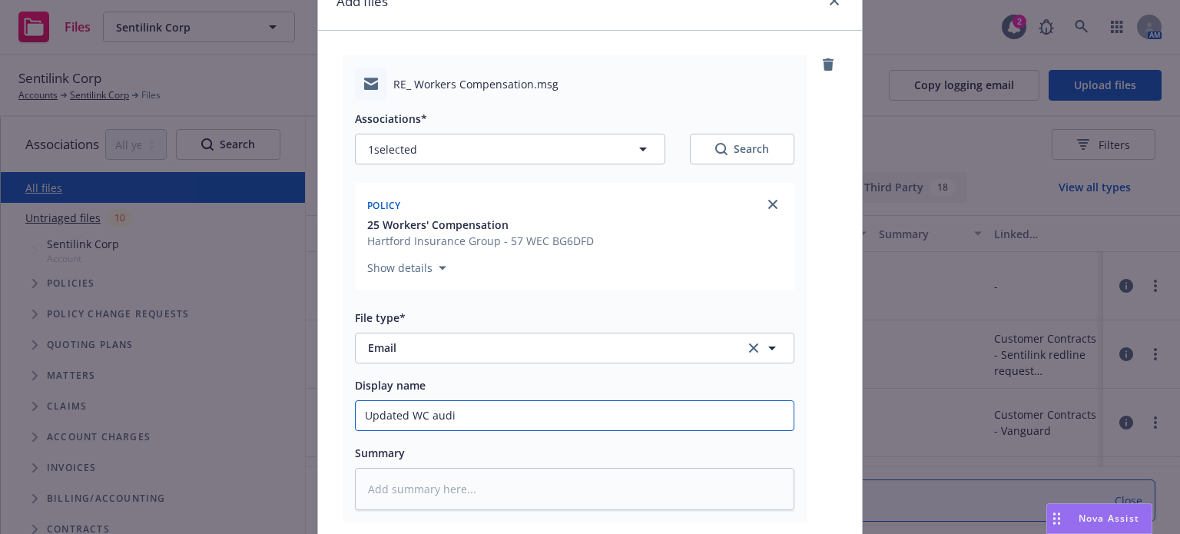
type input "Updated WC audit"
type textarea "x"
type input "Updated WC audit"
type textarea "x"
type input "Updated WC audit c"
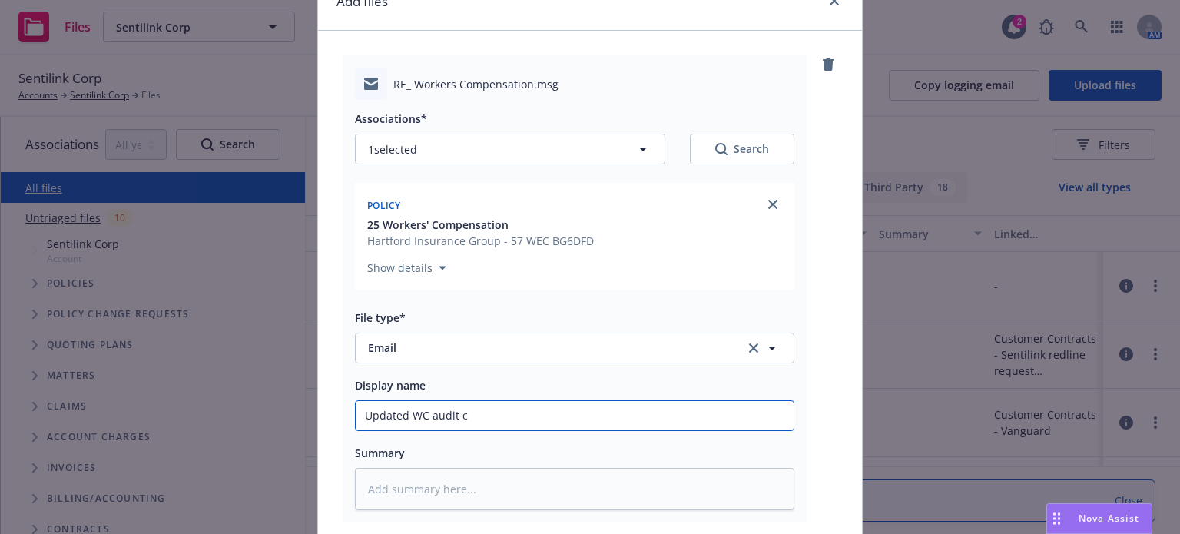
type textarea "x"
type input "Updated WC audit co"
type textarea "x"
type input "Updated WC audit cont"
type textarea "x"
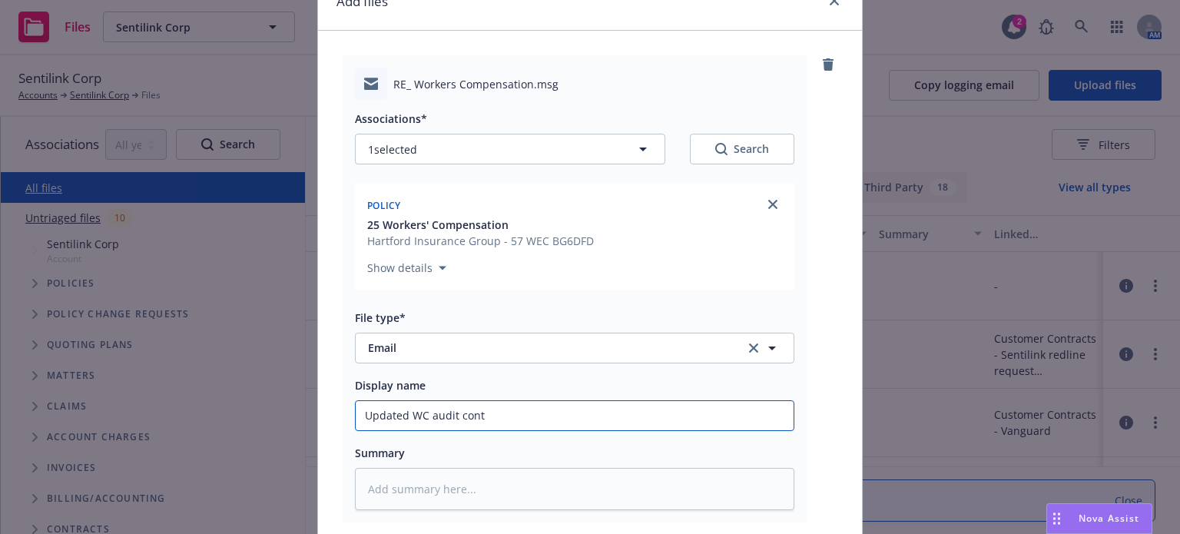
type input "Updated WC audit conta"
type textarea "x"
type input "Updated WC audit contac"
type textarea "x"
type input "Updated WC audit contact"
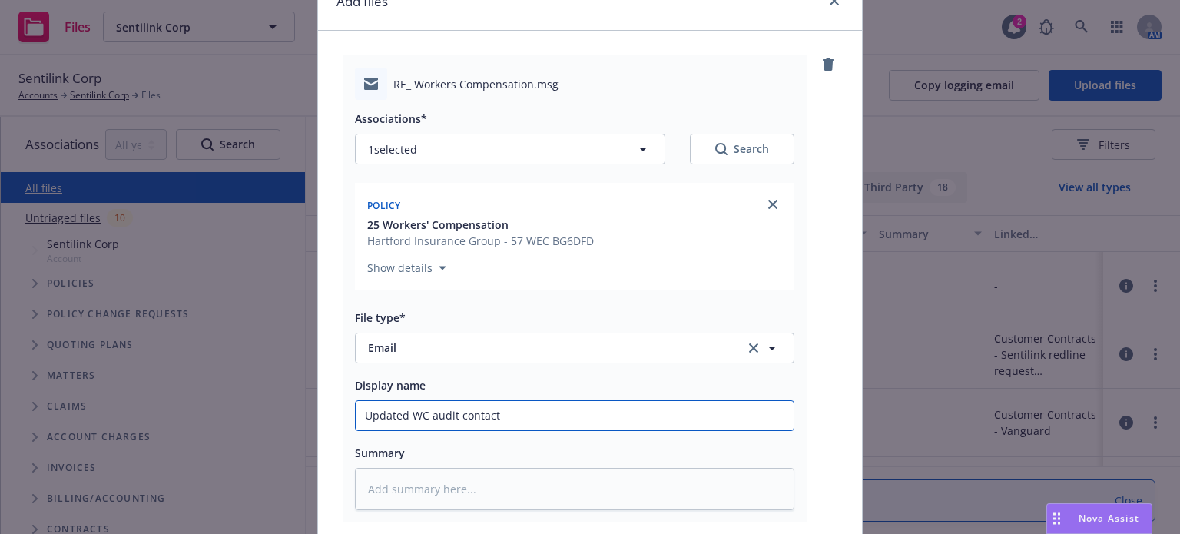
type textarea "x"
type input "Updated WC audit contact"
type textarea "x"
type input "Updated WC audit contact re"
type textarea "x"
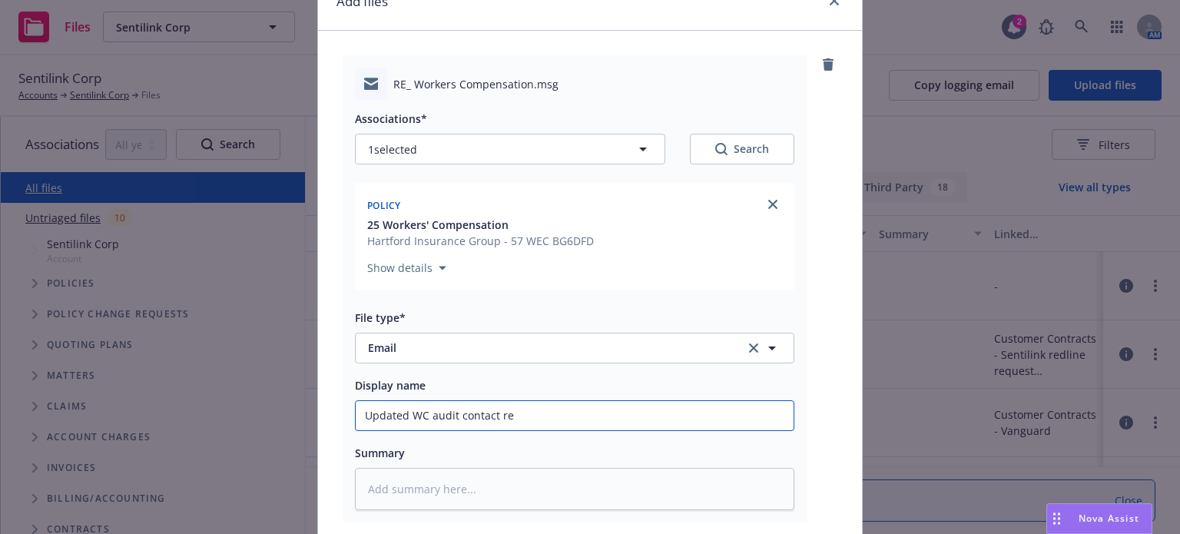
type input "Updated WC audit contact rec"
type textarea "x"
type input "Updated WC audit contact recd"
type textarea "x"
type input "Updated WC audit contact recd"
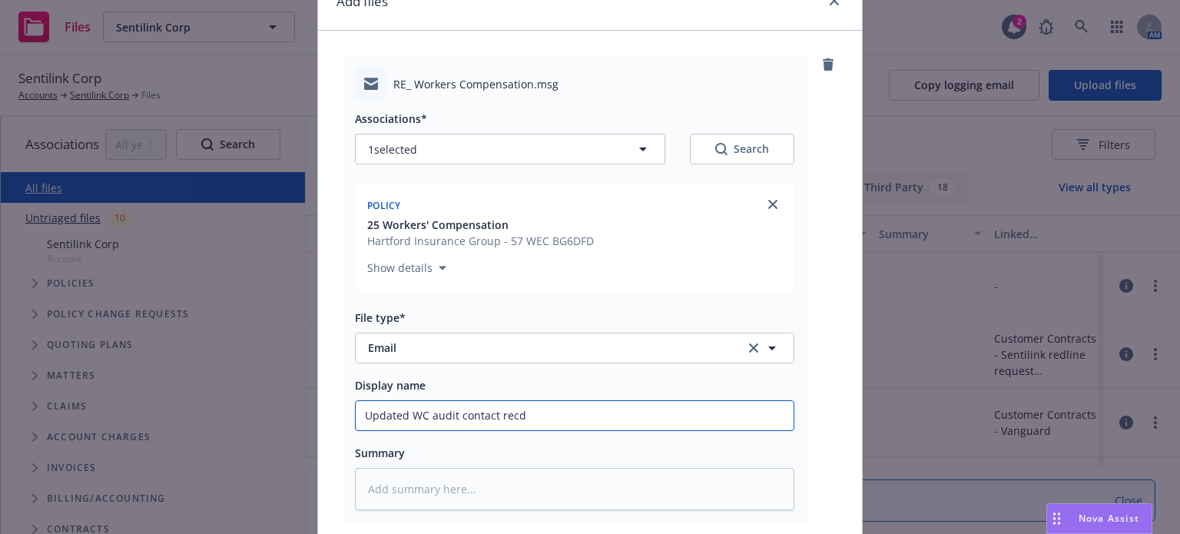
type textarea "x"
type input "Updated WC audit contact recd f"
type textarea "x"
type input "Updated WC audit contact recd fr"
type textarea "x"
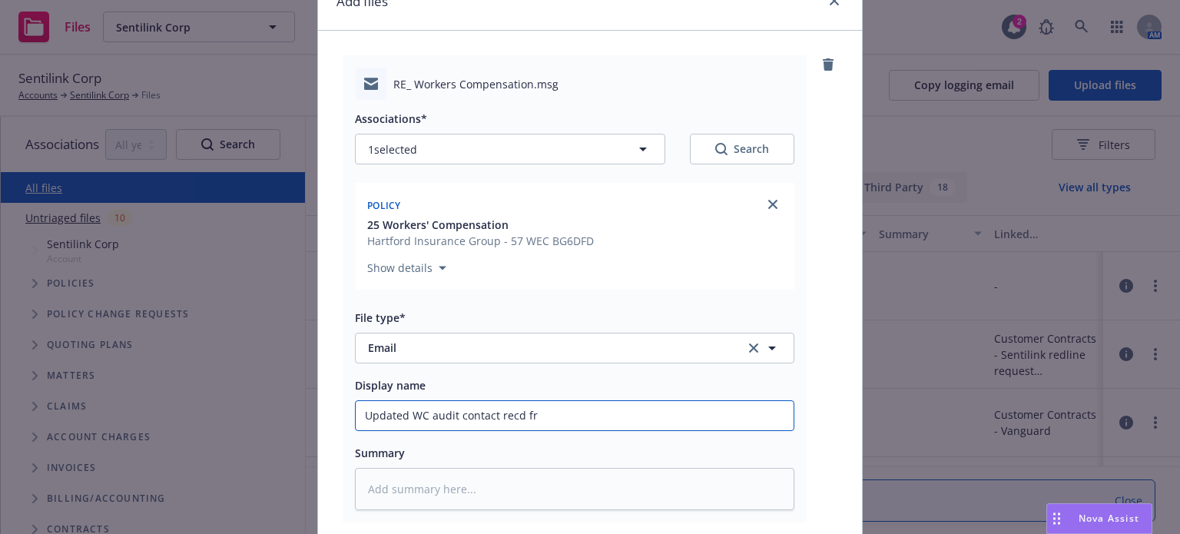
type input "Updated WC audit contact recd fro"
type textarea "x"
type input "Updated WC audit contact recd from"
type textarea "x"
type input "Updated WC audit contact recd from"
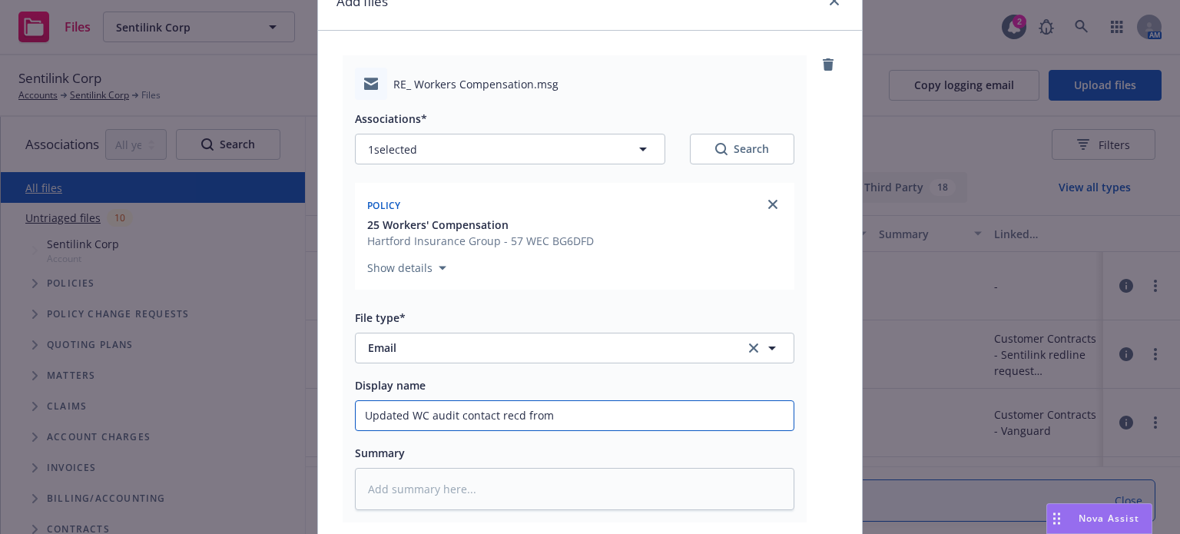
type textarea "x"
type input "Updated WC audit contact recd from i"
type textarea "x"
type input "Updated WC audit contact recd from ins"
type textarea "x"
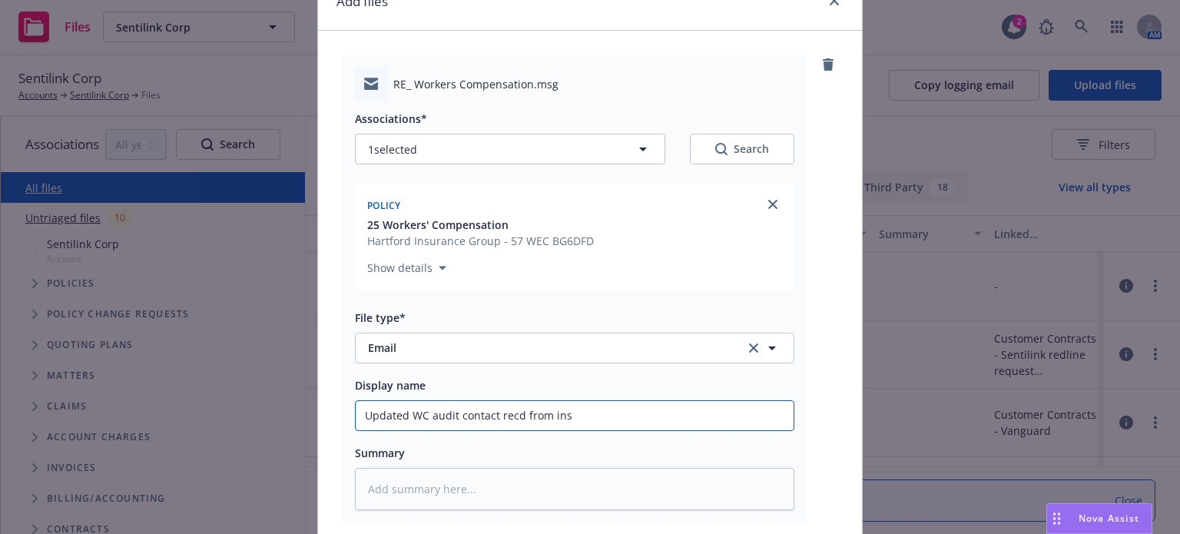
type input "Updated WC audit contact recd from insu"
type textarea "x"
type input "Updated WC audit contact recd from insur"
type textarea "x"
type input "Updated WC audit contact recd from insure"
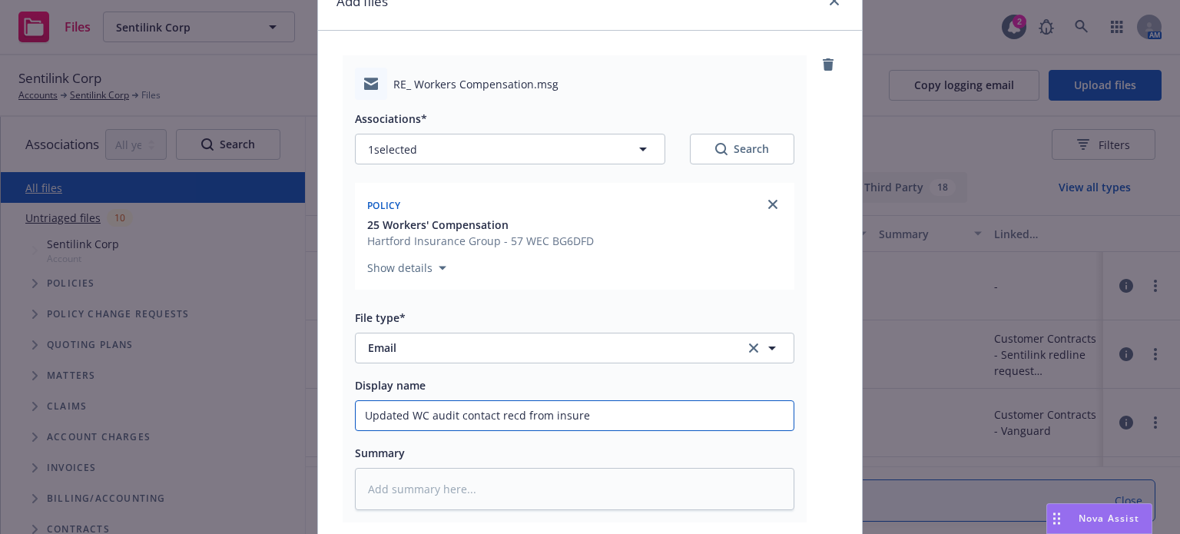
type textarea "x"
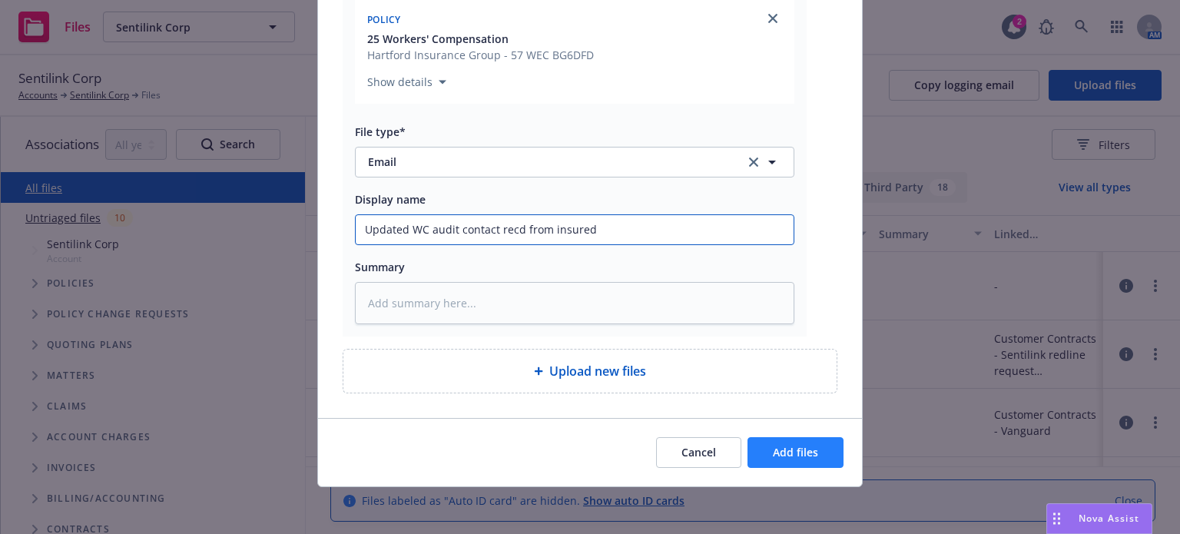
type input "Updated WC audit contact recd from insured"
click at [764, 447] on button "Add files" at bounding box center [795, 452] width 96 height 31
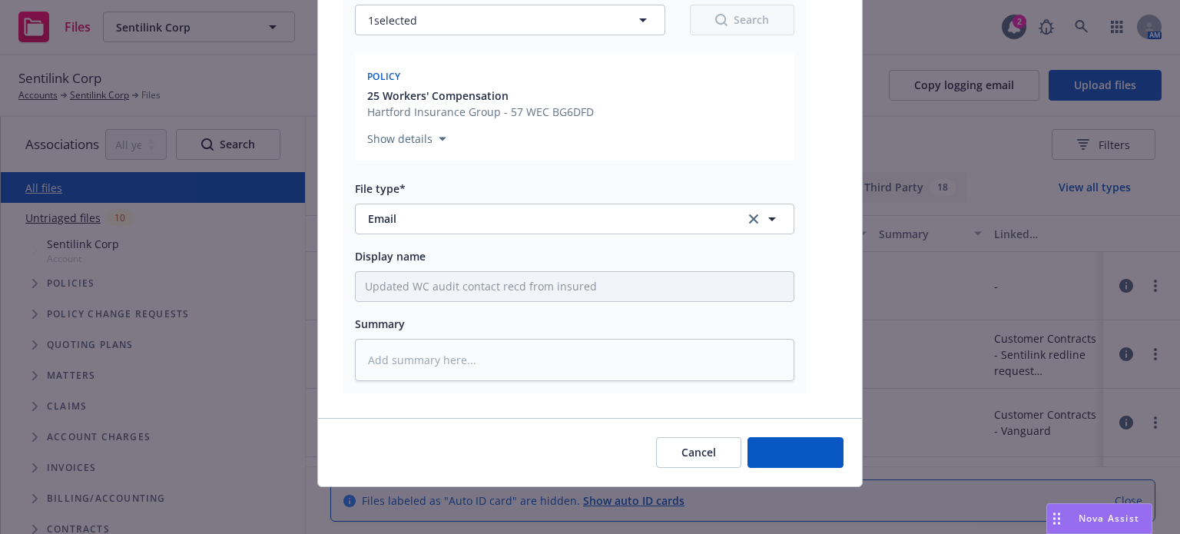
type textarea "x"
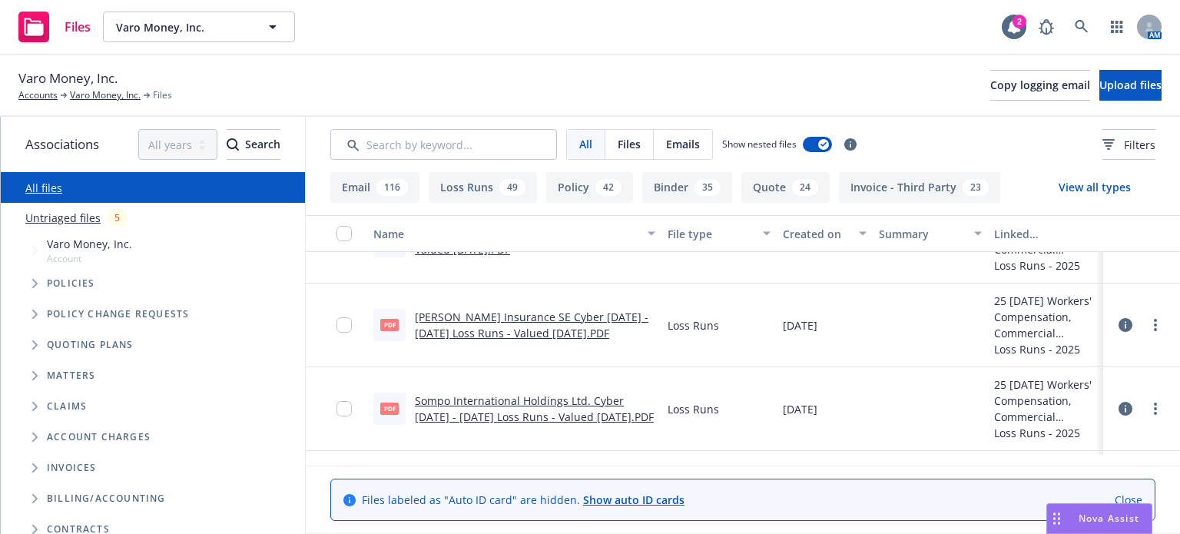
scroll to position [384, 0]
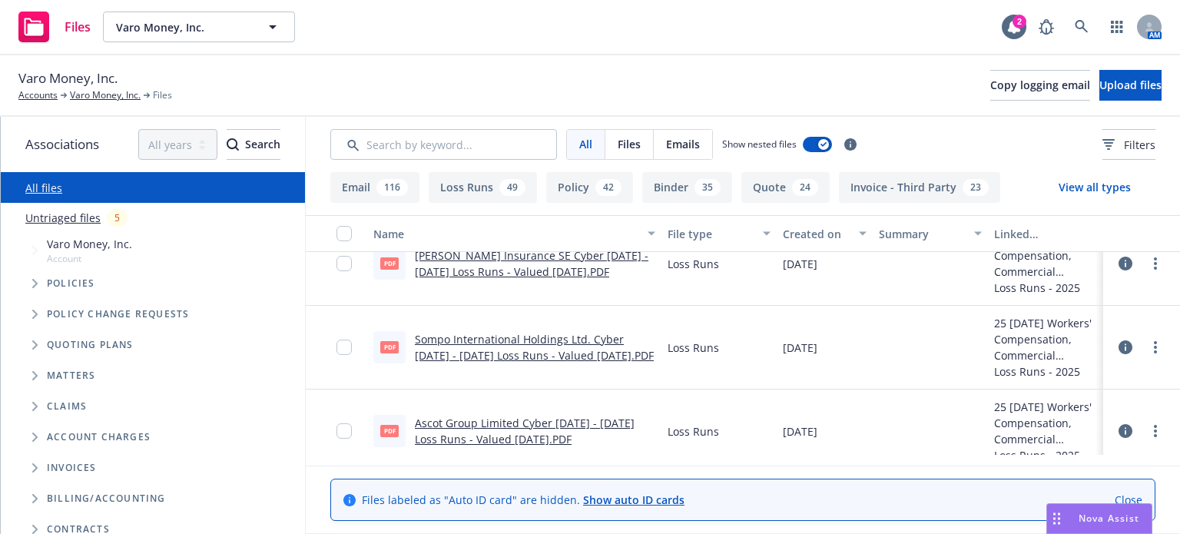
click at [556, 180] on button "Policy 42" at bounding box center [589, 187] width 87 height 31
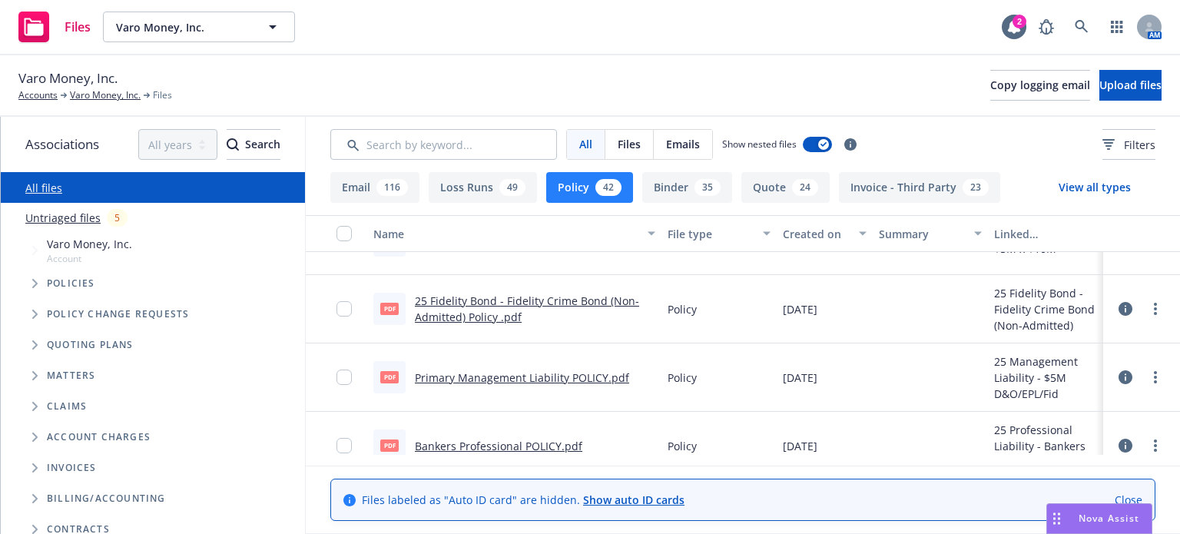
scroll to position [615, 0]
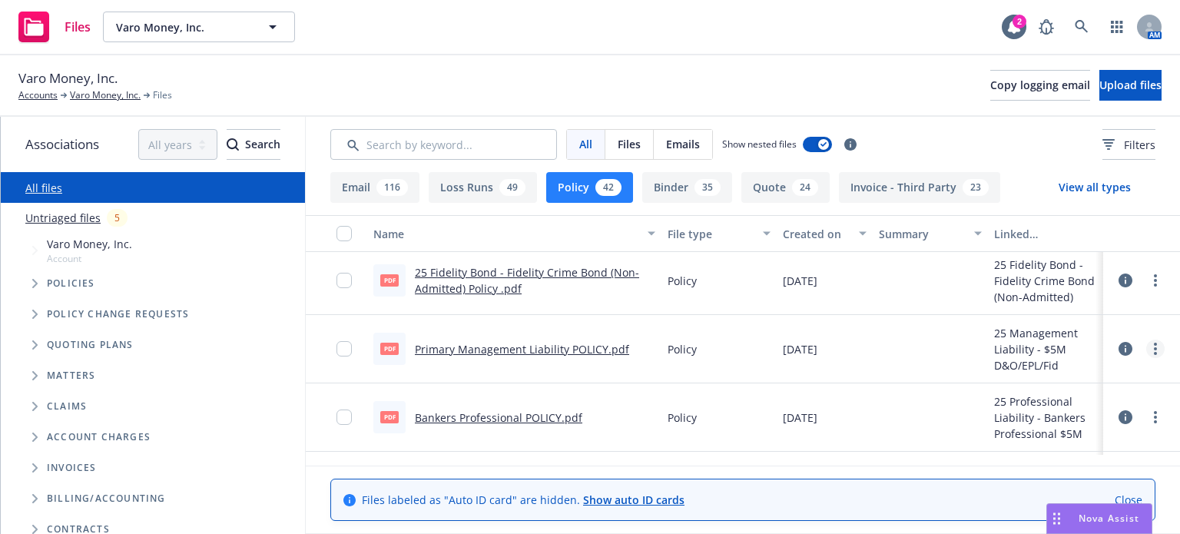
click at [1146, 340] on link "more" at bounding box center [1155, 349] width 18 height 18
click at [1034, 383] on link "Archive" at bounding box center [1075, 380] width 153 height 31
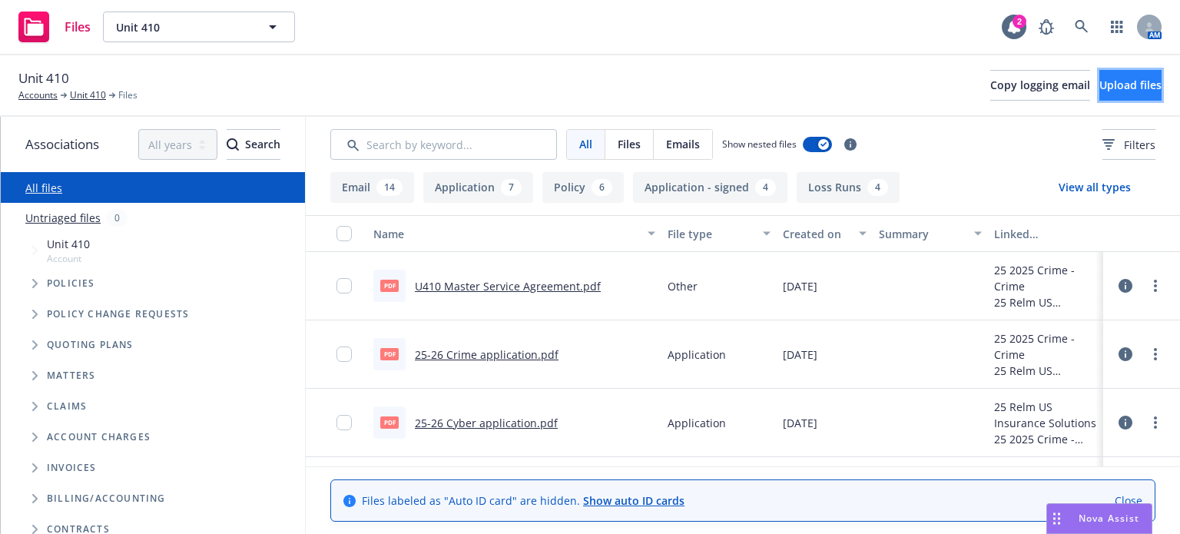
click at [1099, 94] on button "Upload files" at bounding box center [1130, 85] width 62 height 31
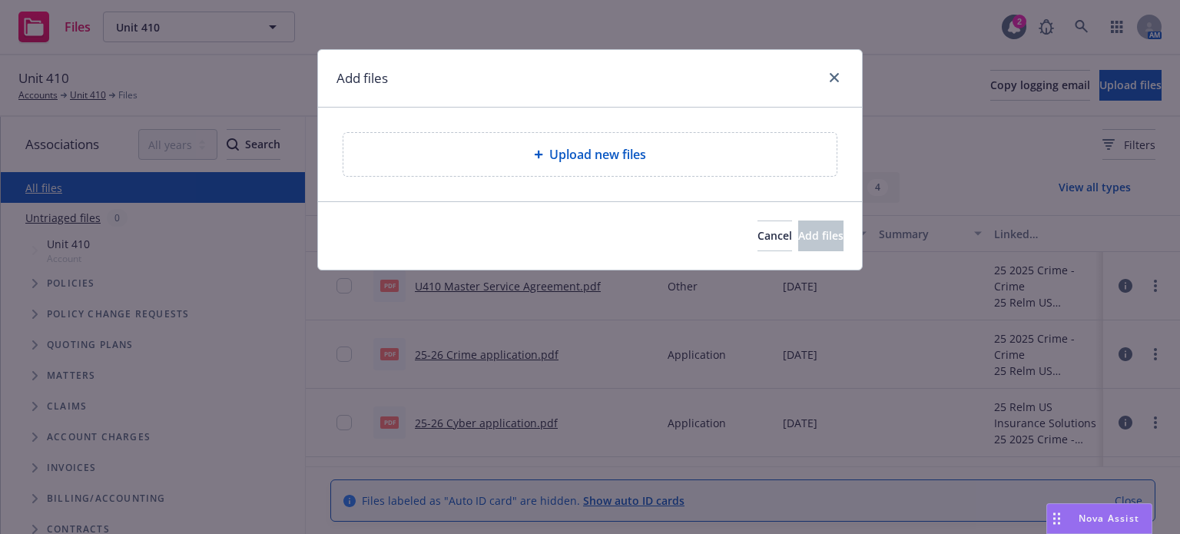
click at [559, 159] on span "Upload new files" at bounding box center [597, 154] width 97 height 18
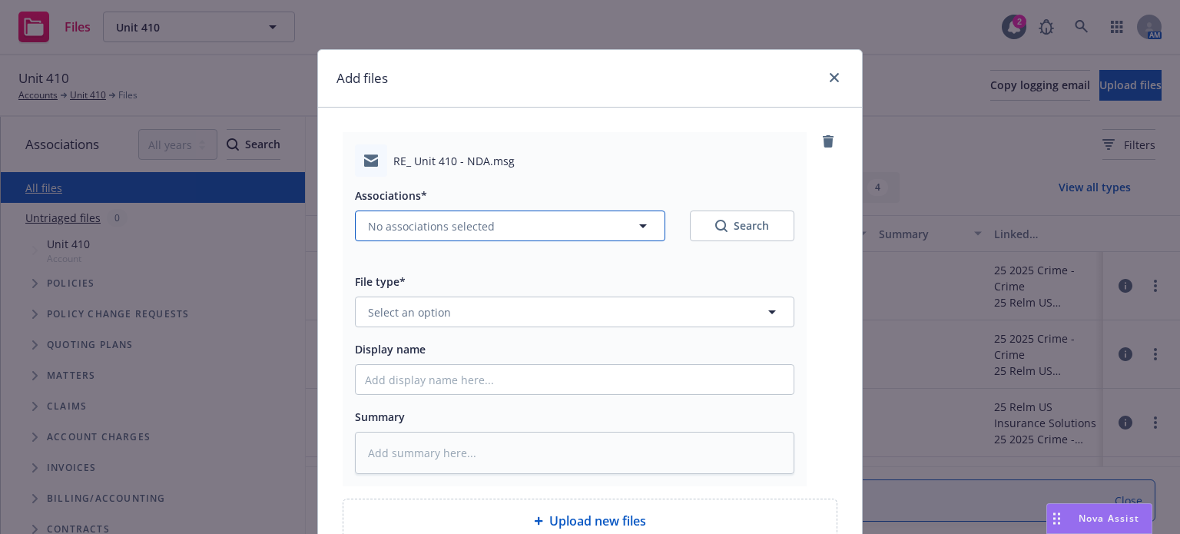
click at [436, 222] on span "No associations selected" at bounding box center [431, 226] width 127 height 16
type textarea "x"
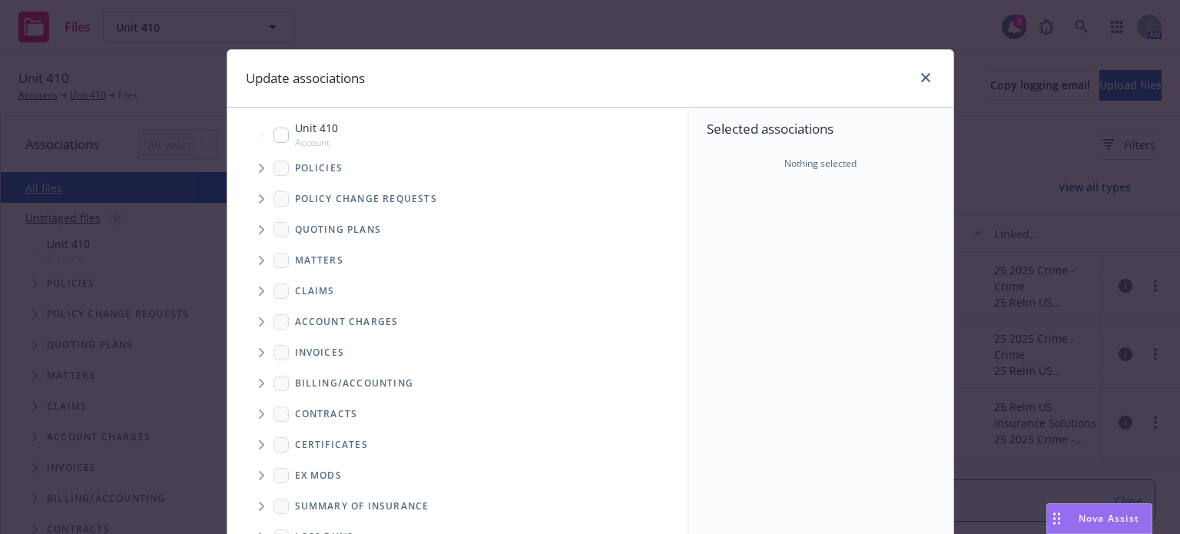
click at [248, 230] on div "Quoting plans" at bounding box center [465, 229] width 445 height 31
click at [253, 229] on span "Tree Example" at bounding box center [261, 229] width 25 height 25
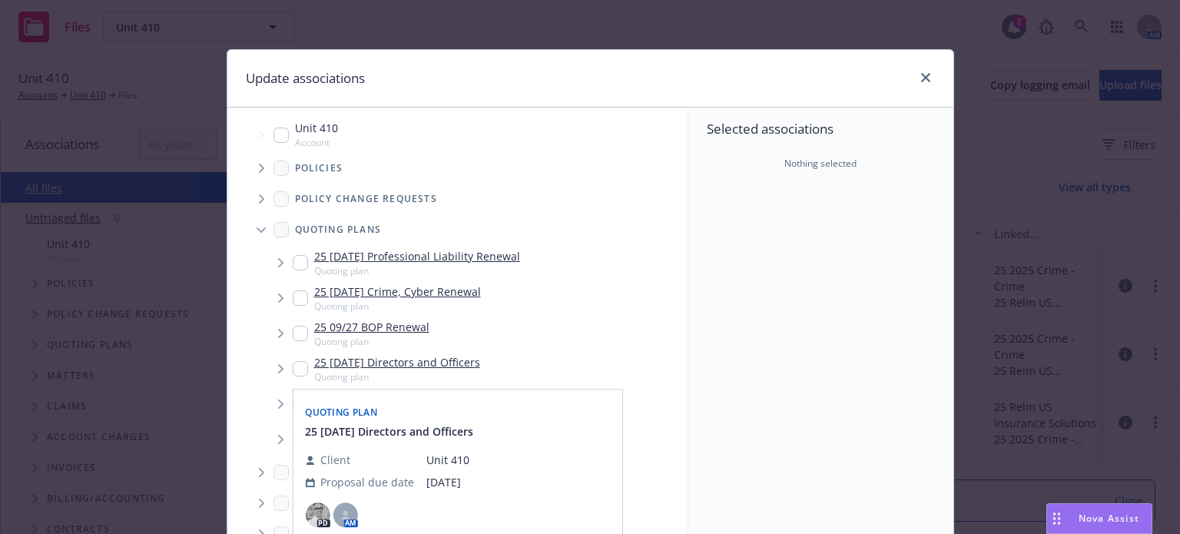
click at [298, 365] on input "Tree Example" at bounding box center [300, 368] width 15 height 15
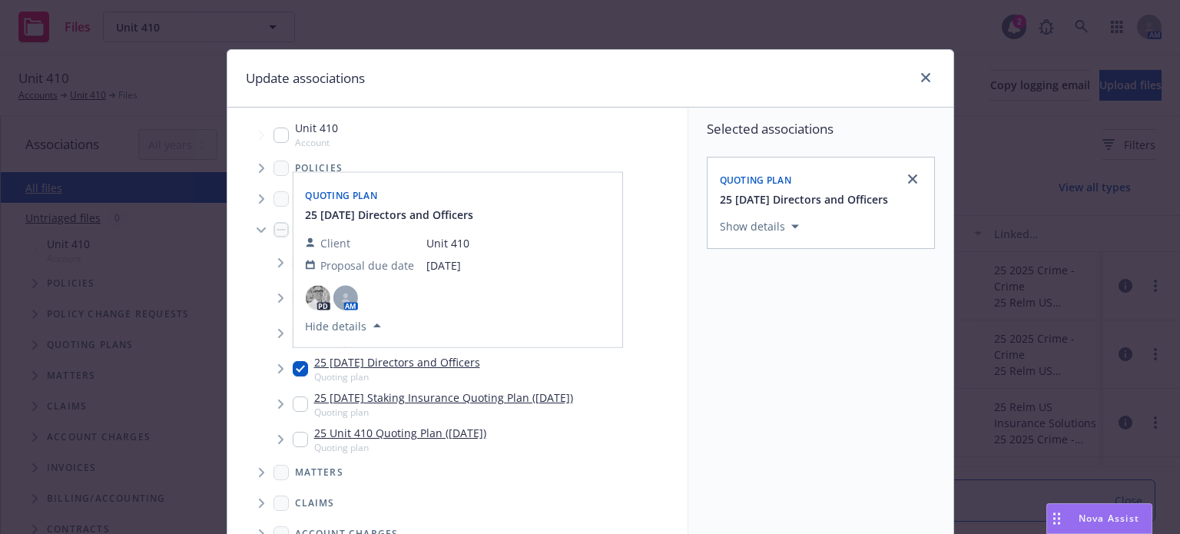
click at [293, 365] on input "Tree Example" at bounding box center [300, 368] width 15 height 15
checkbox input "false"
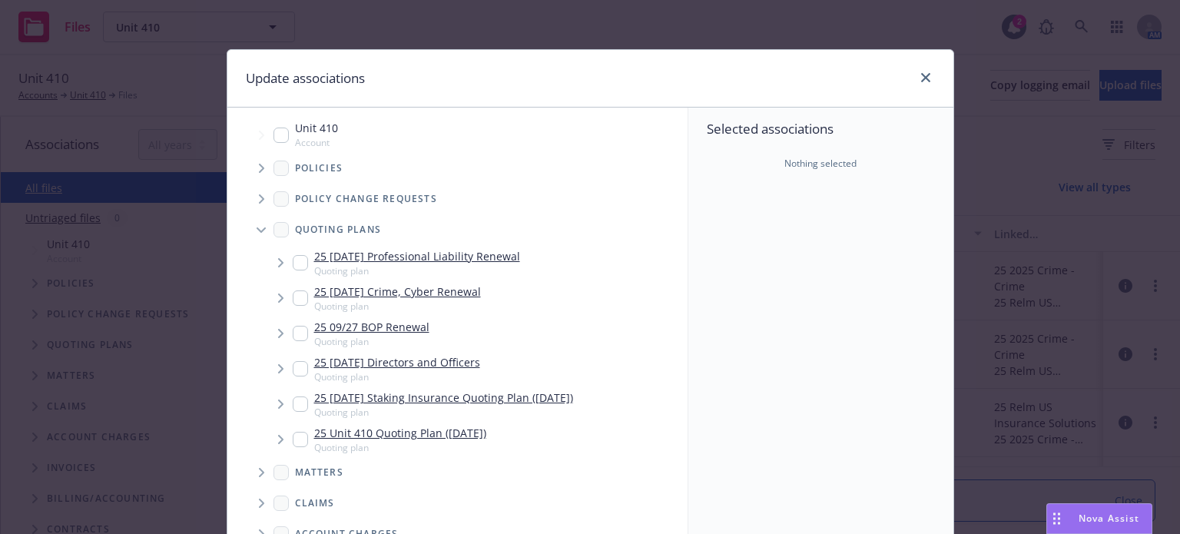
click at [275, 143] on div "Unit 410 Account" at bounding box center [305, 134] width 65 height 29
click at [275, 138] on input "Tree Example" at bounding box center [280, 135] width 15 height 15
click at [275, 134] on input "Tree Example" at bounding box center [280, 135] width 15 height 15
checkbox input "true"
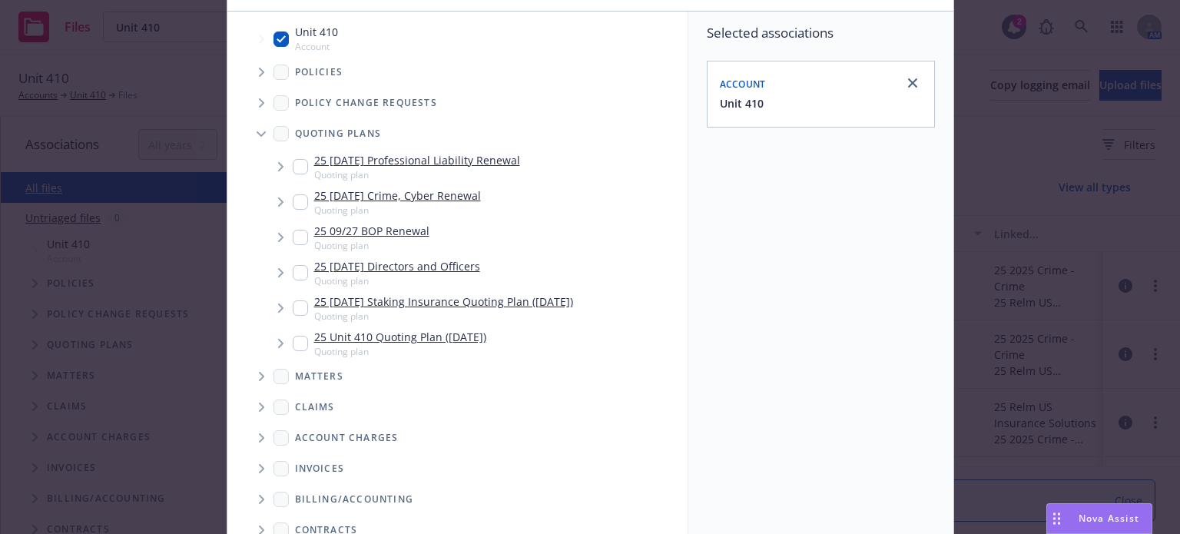
scroll to position [229, 0]
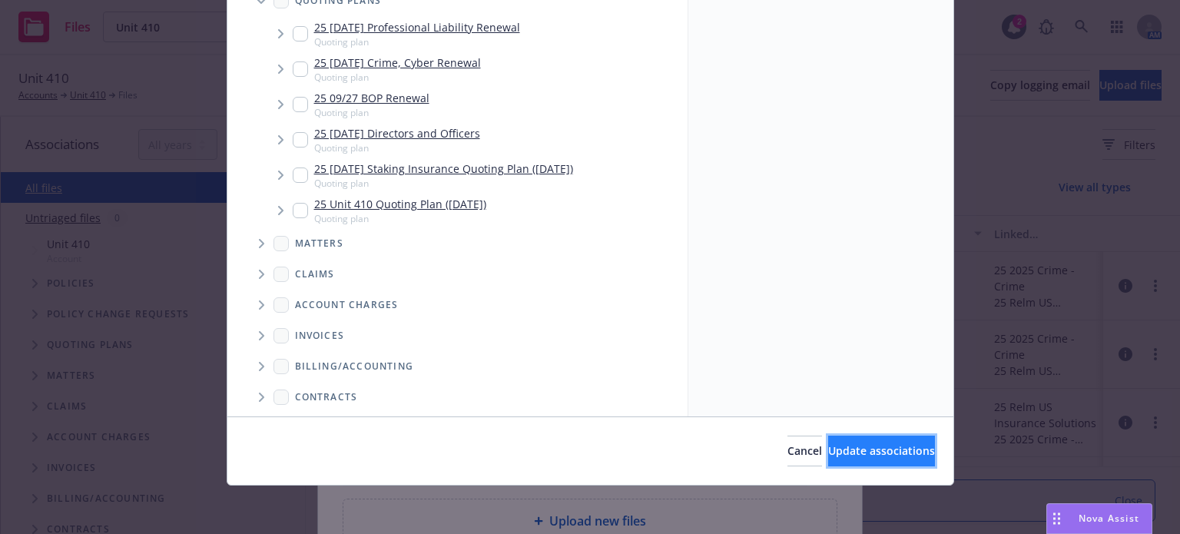
click at [833, 440] on button "Update associations" at bounding box center [881, 451] width 107 height 31
type textarea "x"
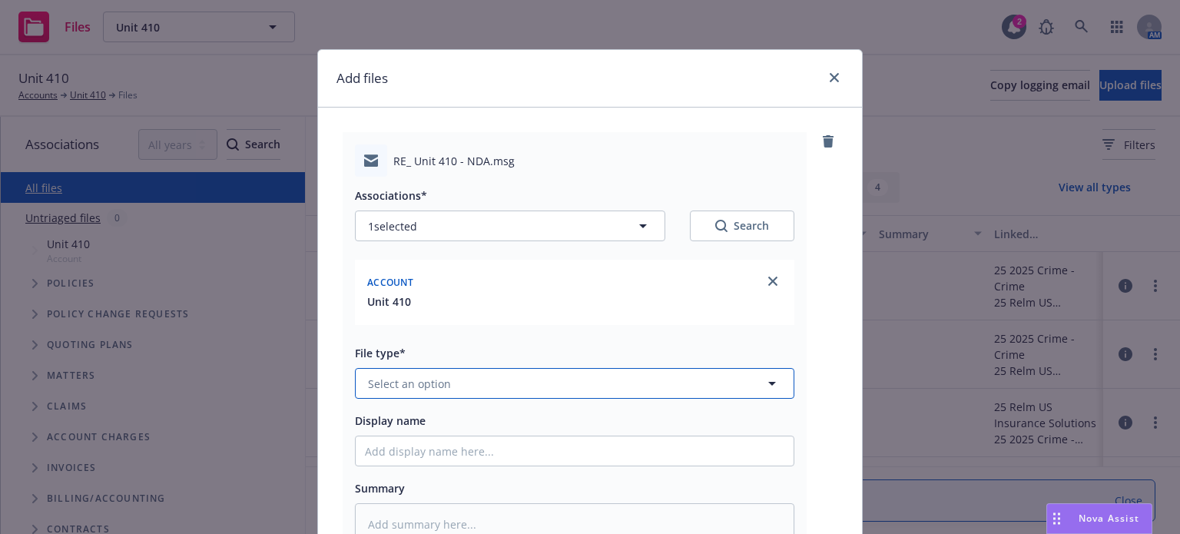
click at [403, 383] on span "Select an option" at bounding box center [409, 384] width 83 height 16
type input "email"
click at [394, 424] on div "Email" at bounding box center [384, 426] width 38 height 22
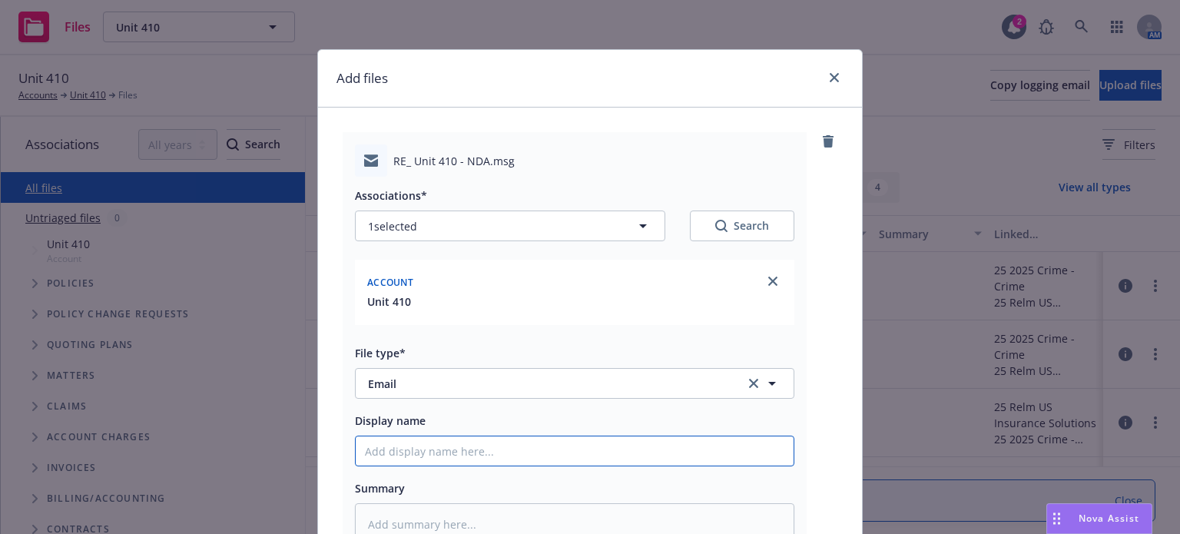
click at [393, 449] on input "Display name" at bounding box center [575, 450] width 438 height 29
type textarea "x"
type input "N"
type textarea "x"
type input "ND"
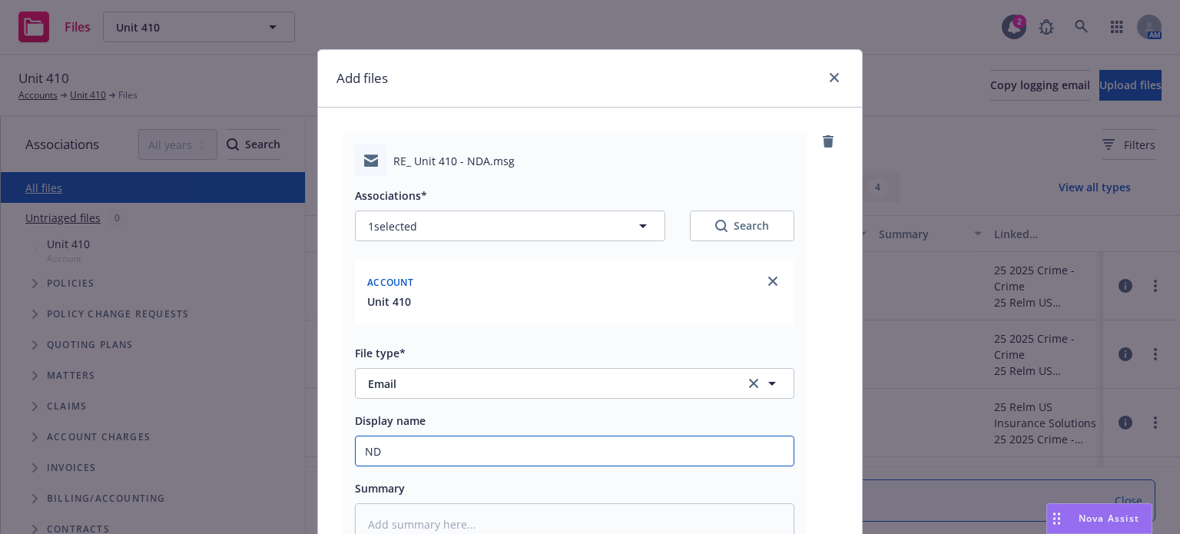
type textarea "x"
type input "NDA"
type textarea "x"
type input "NDA r"
type textarea "x"
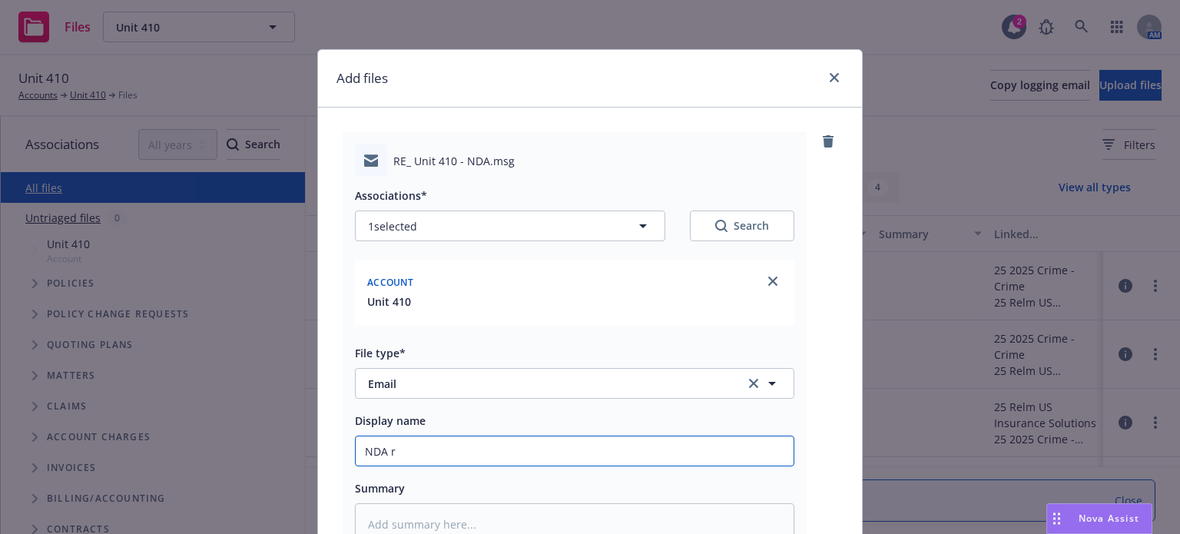
type input "NDA re"
type textarea "x"
type input "NDA rec"
type textarea "x"
type input "NDA recd"
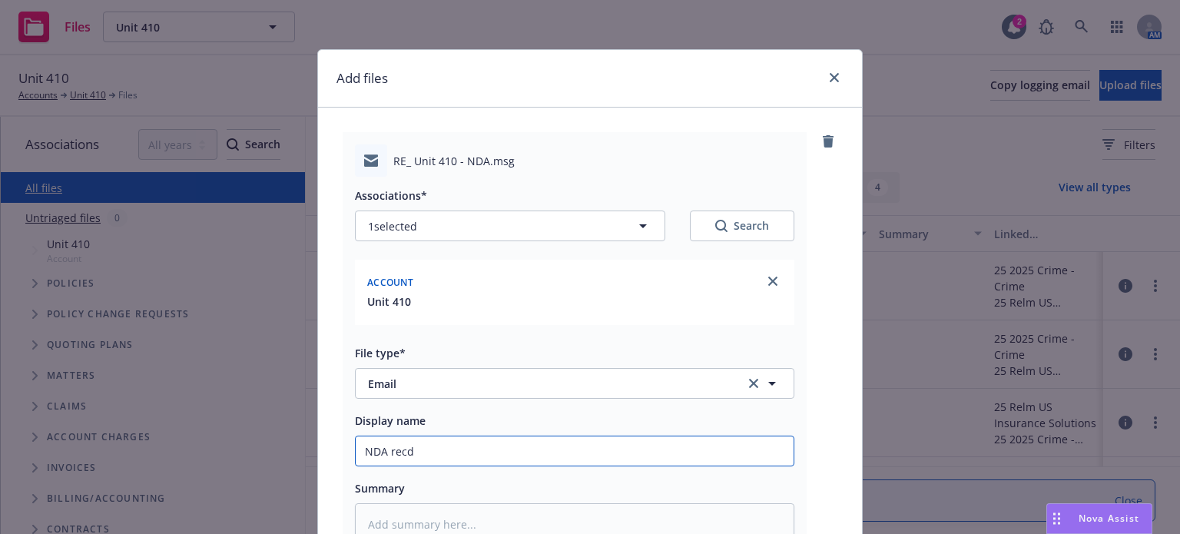
type textarea "x"
type input "NDA recd f"
type textarea "x"
type input "NDA recd fr"
type textarea "x"
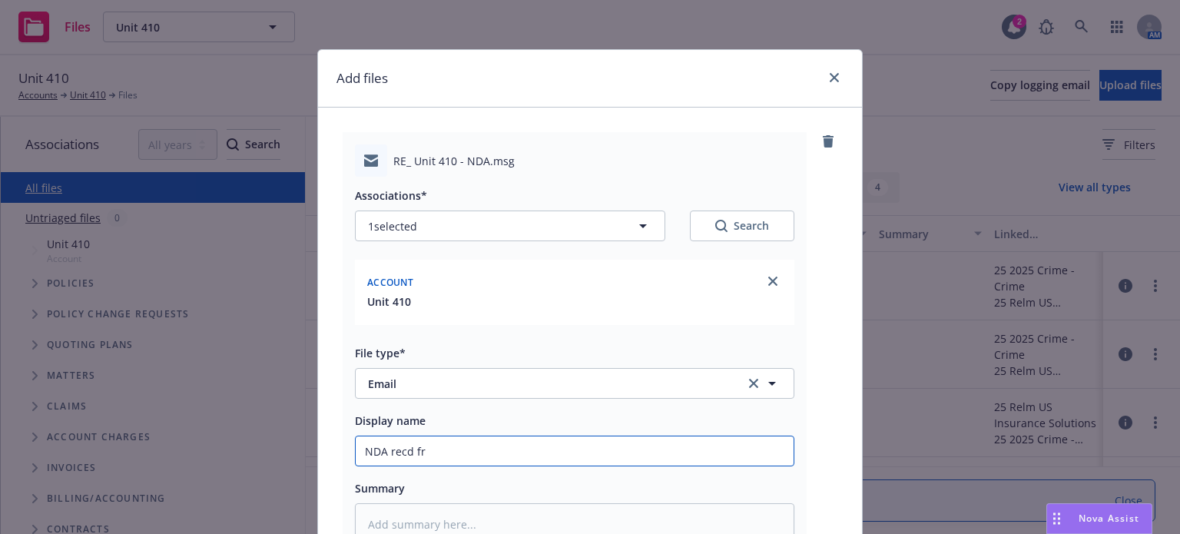
type input "NDA recd fro"
type textarea "x"
type input "NDA recd from"
type textarea "x"
type input "NDA recd from"
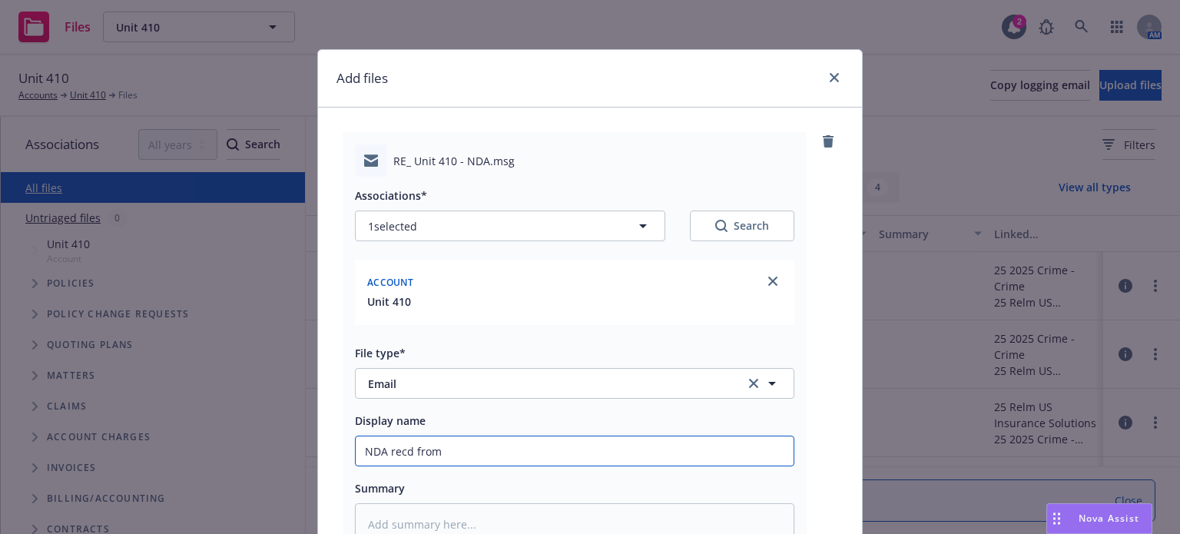
type textarea "x"
type input "NDA recd from P"
type textarea "x"
type input "NDA recd from Pr"
type textarea "x"
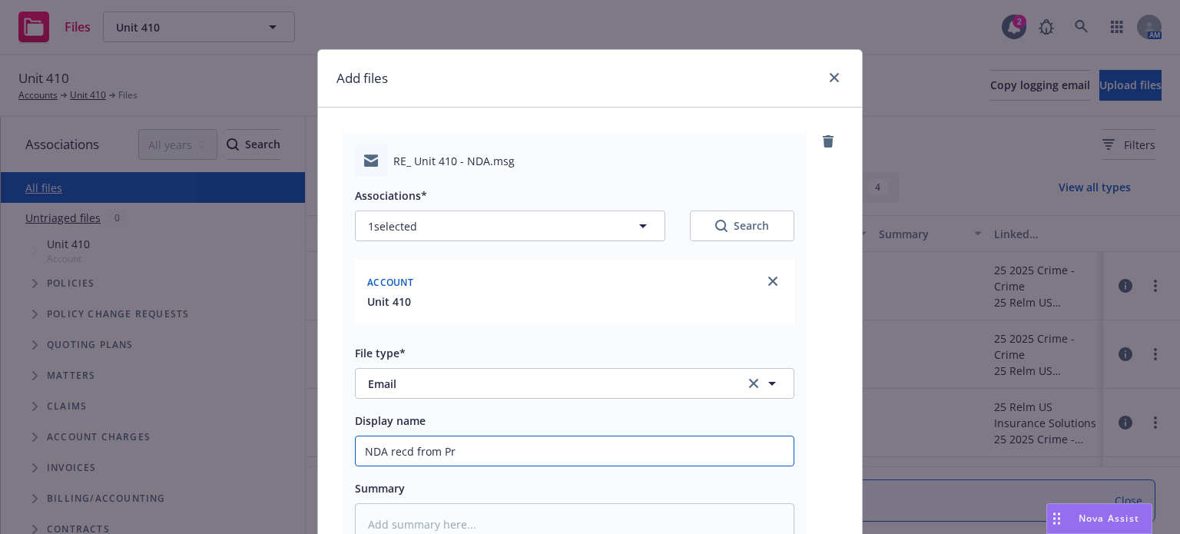
type input "NDA recd from Pri"
type textarea "x"
type input "NDA recd from Pric"
type textarea "x"
type input "NDA recd from Price"
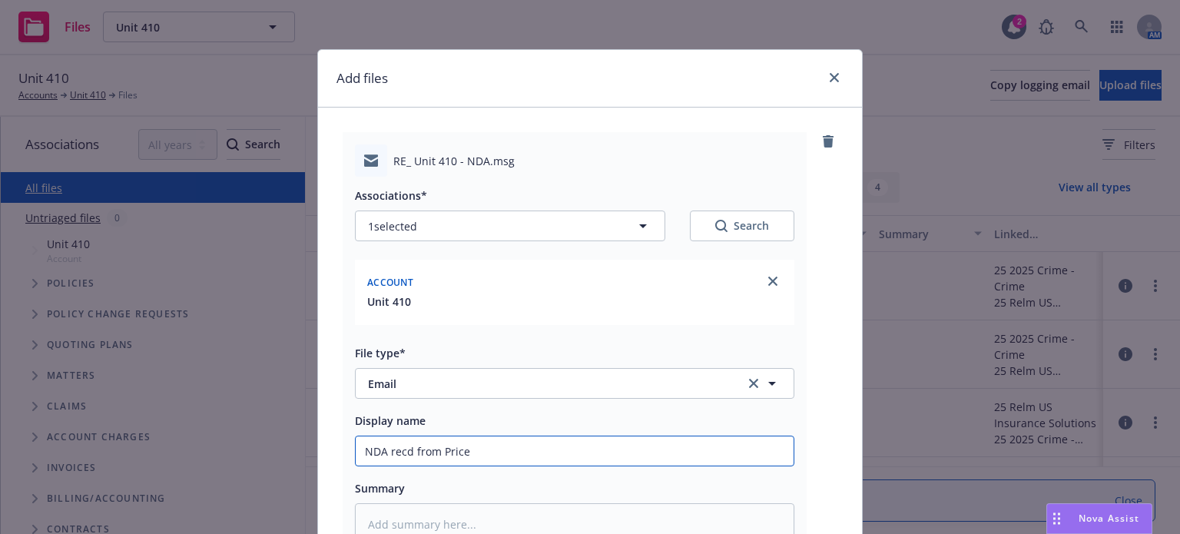
type textarea "x"
type input "NDA recd from Price"
type textarea "x"
type input "NDA recd from Price F"
type textarea "x"
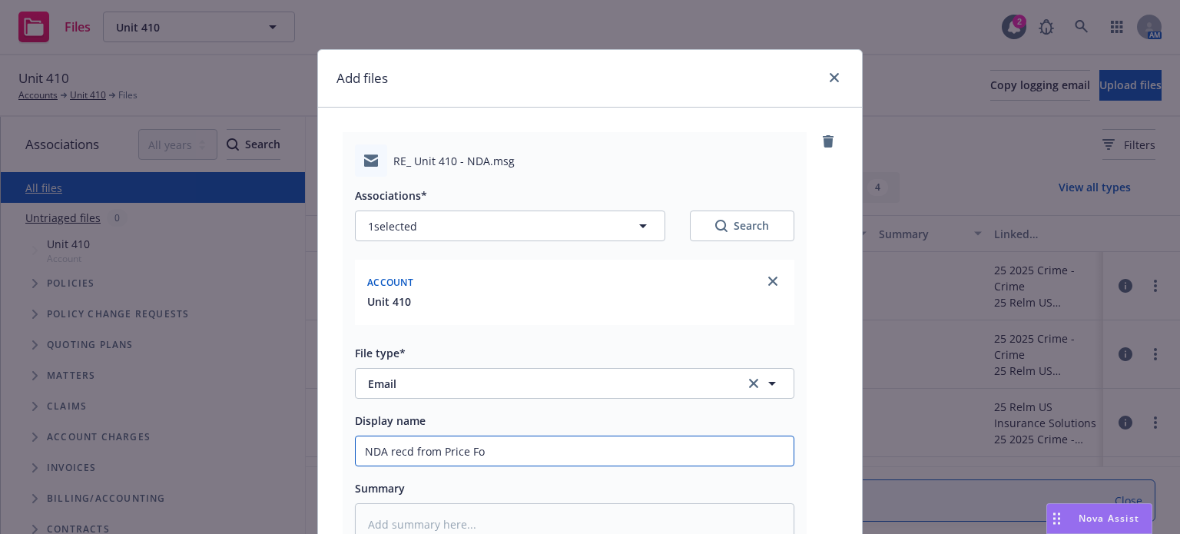
type input "NDA recd from Price For"
type textarea "x"
type input "NDA recd from Price Forbe"
type textarea "x"
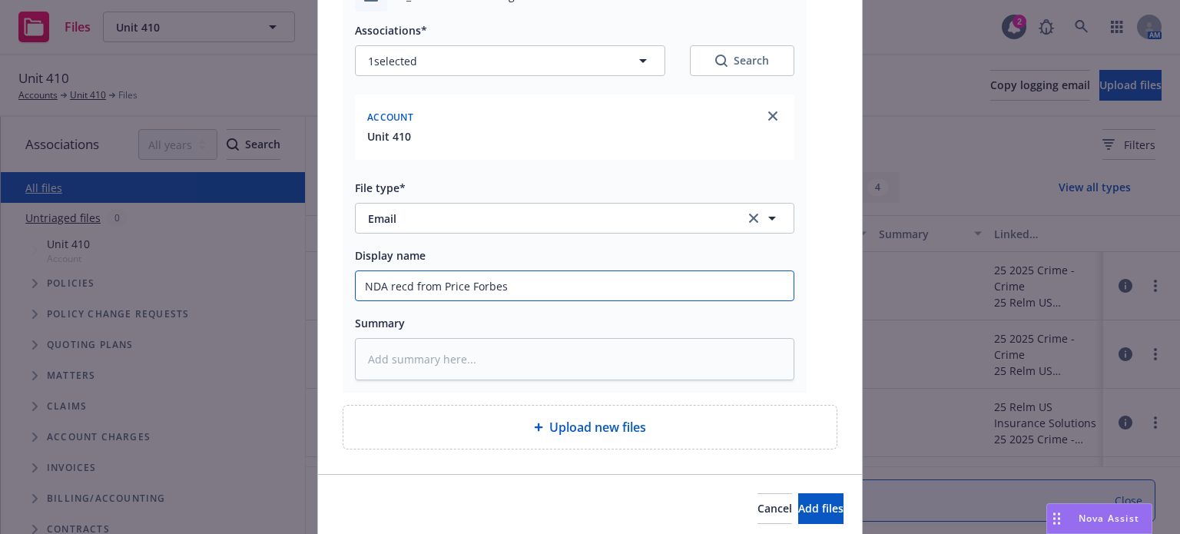
scroll to position [222, 0]
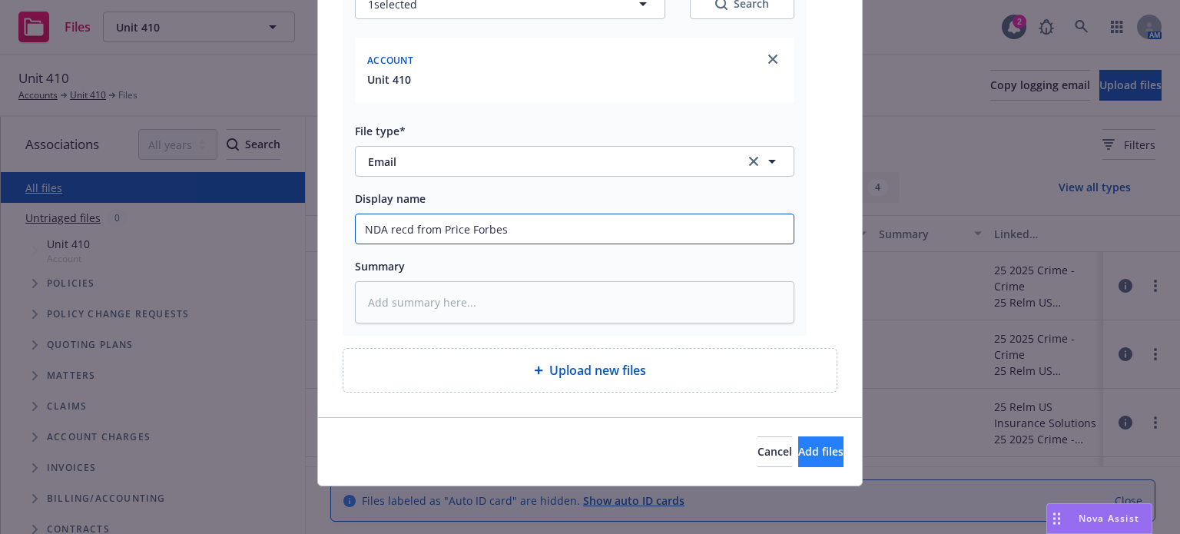
type input "NDA recd from Price Forbes"
click at [799, 449] on span "Add files" at bounding box center [820, 451] width 45 height 15
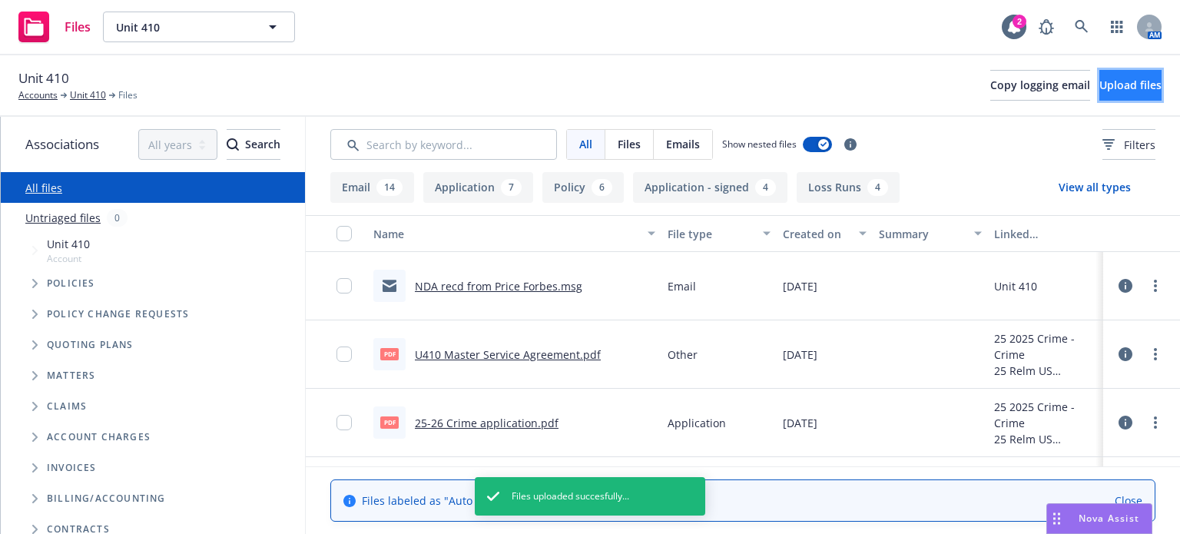
click at [1124, 83] on span "Upload files" at bounding box center [1130, 85] width 62 height 15
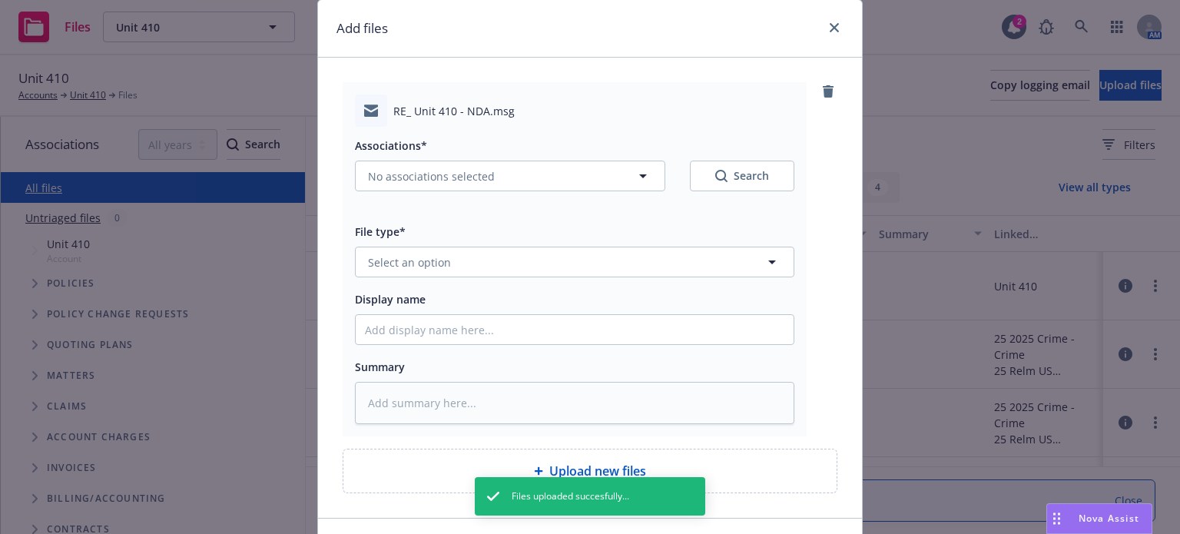
scroll to position [77, 0]
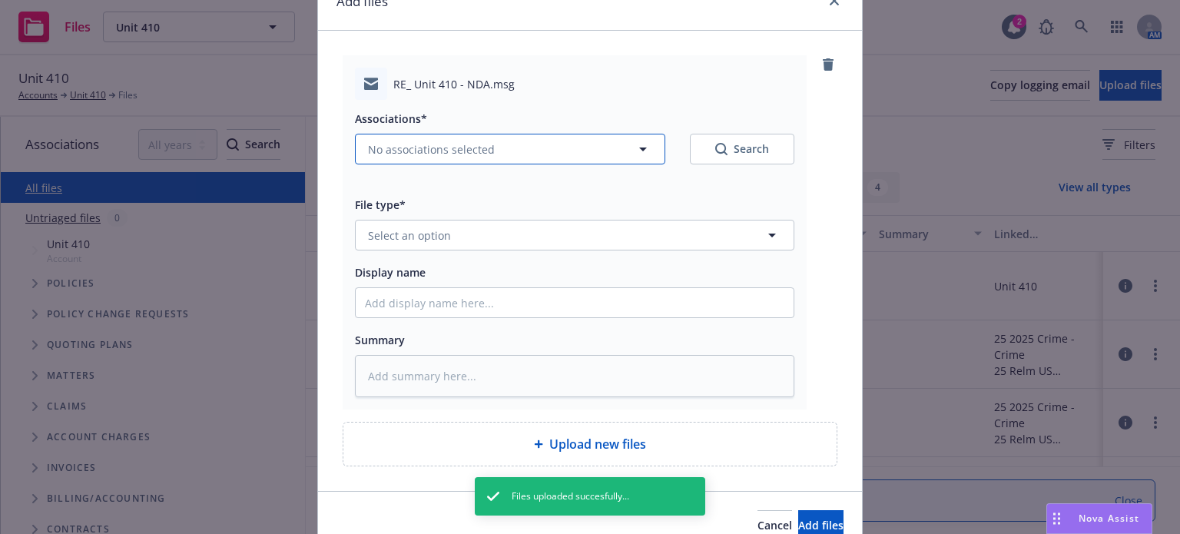
click at [477, 137] on button "No associations selected" at bounding box center [510, 149] width 310 height 31
type textarea "x"
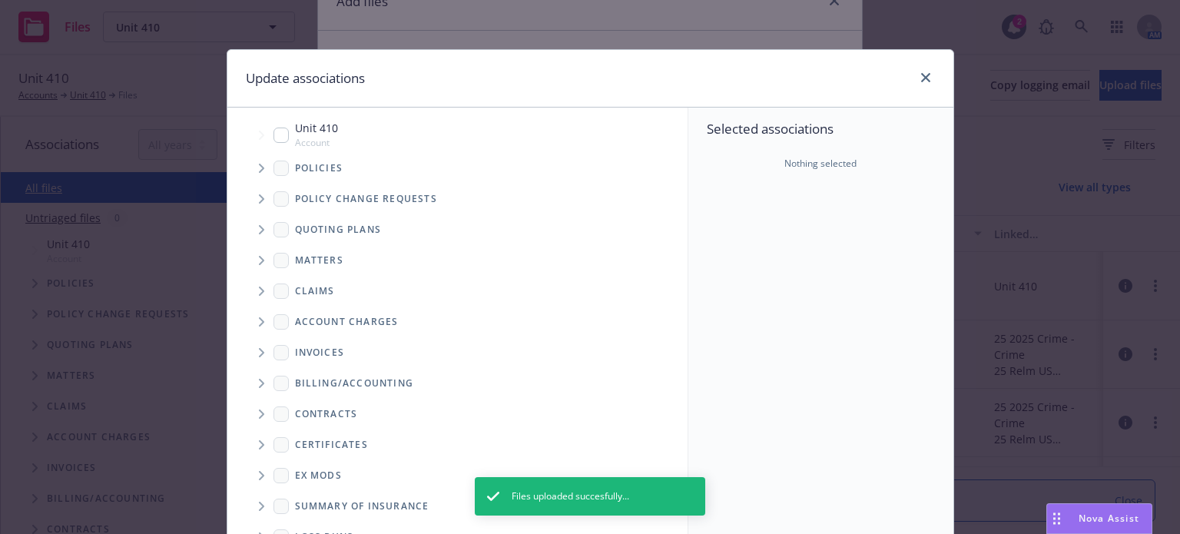
click at [276, 134] on input "Tree Example" at bounding box center [280, 135] width 15 height 15
checkbox input "true"
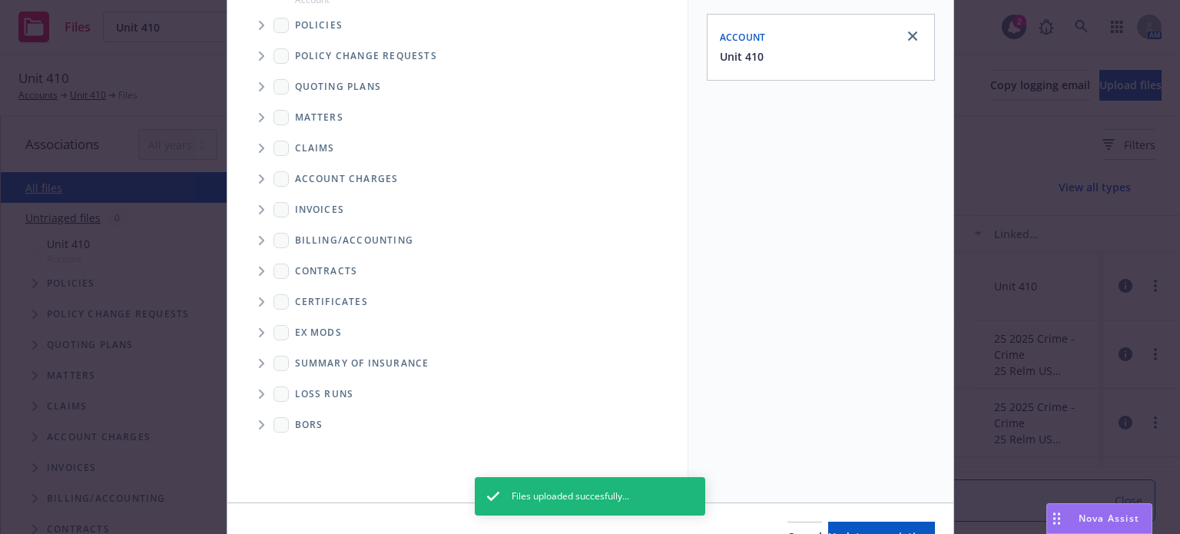
scroll to position [229, 0]
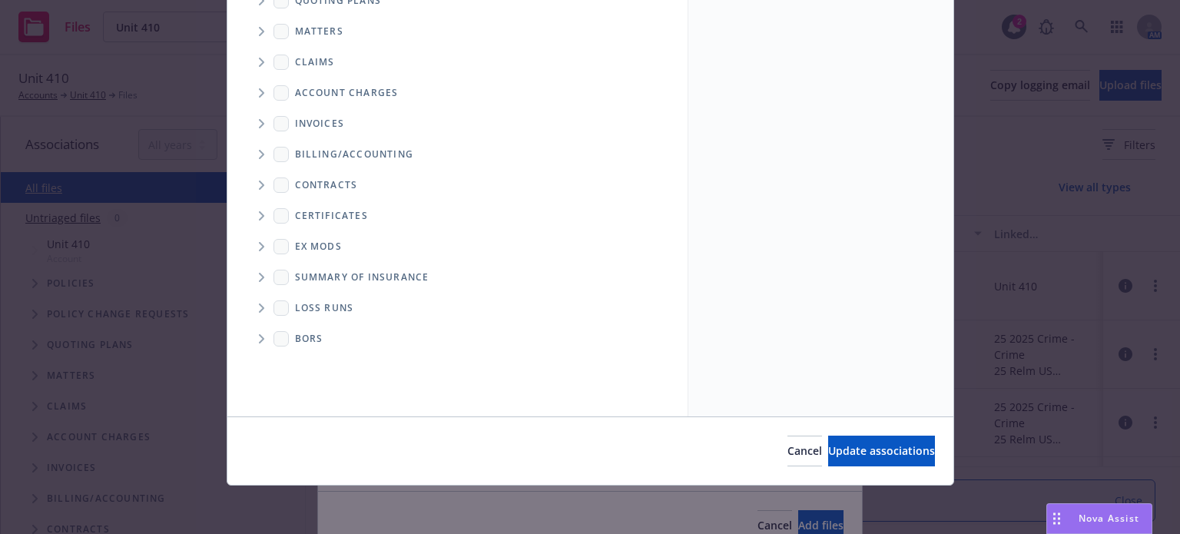
click at [817, 423] on div "Cancel Update associations" at bounding box center [590, 450] width 726 height 68
click at [828, 451] on span "Update associations" at bounding box center [881, 450] width 107 height 15
type textarea "x"
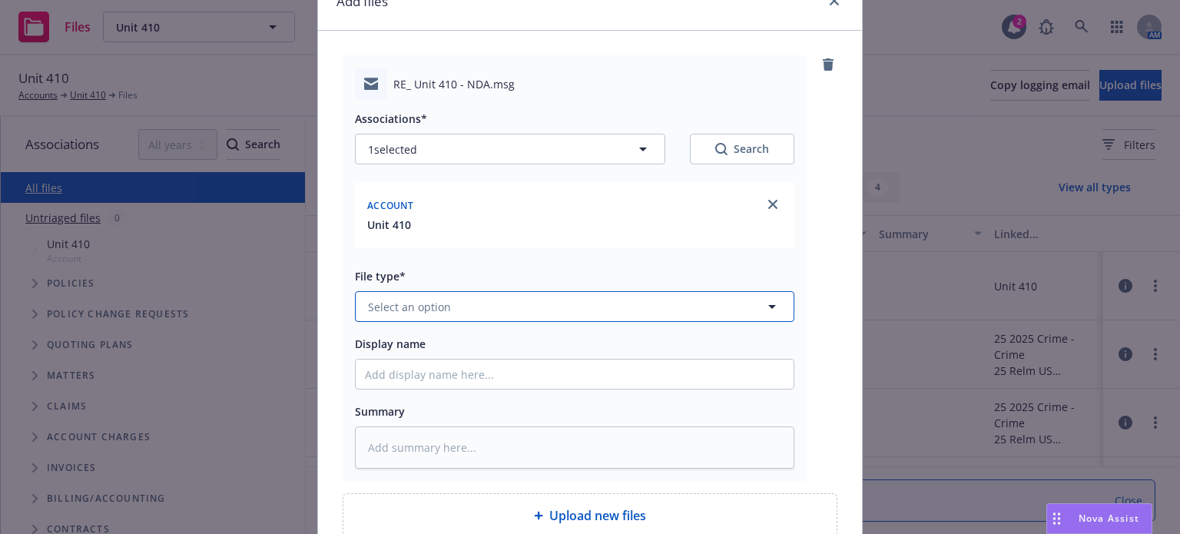
click at [519, 306] on button "Select an option" at bounding box center [574, 306] width 439 height 31
type input "email"
click at [457, 336] on div "Email" at bounding box center [575, 349] width 438 height 41
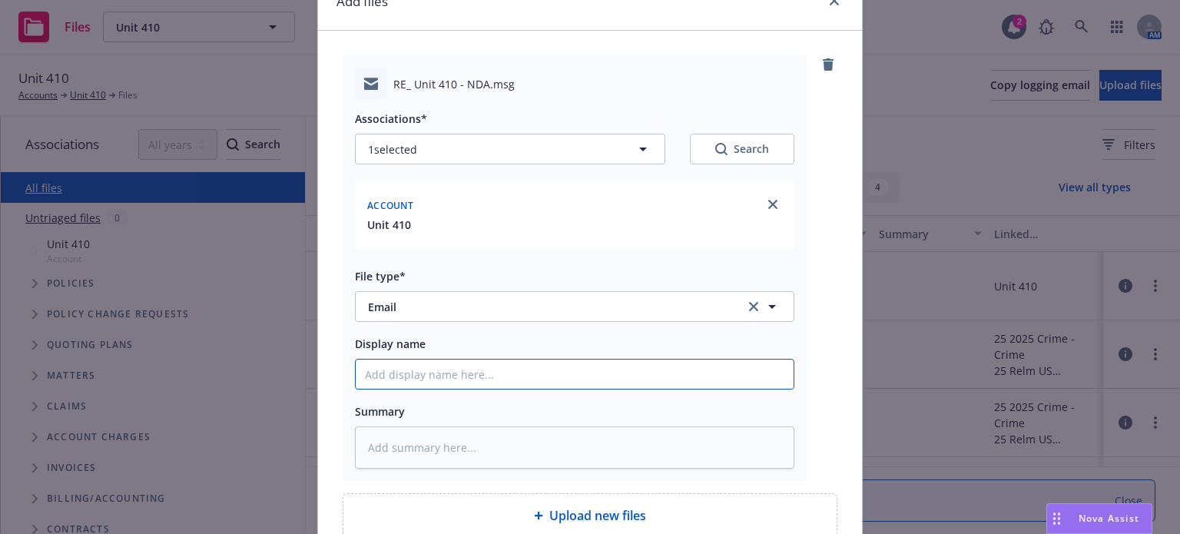
click at [436, 371] on input "Display name" at bounding box center [575, 373] width 438 height 29
type textarea "x"
type input "N"
type textarea "x"
type input "ND"
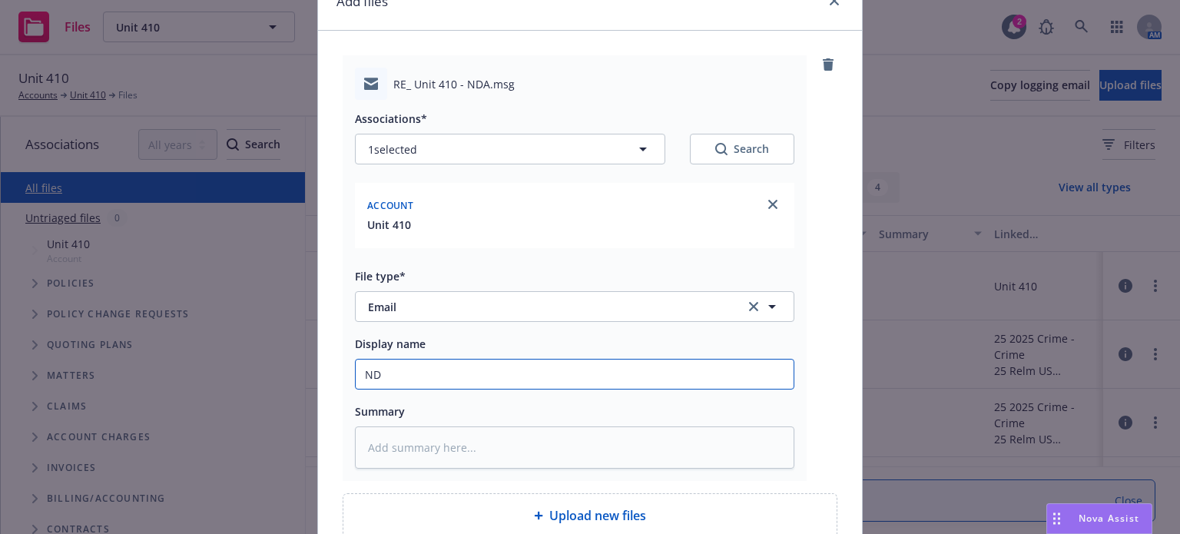
type textarea "x"
type input "NDA"
type textarea "x"
type input "NDA"
type textarea "x"
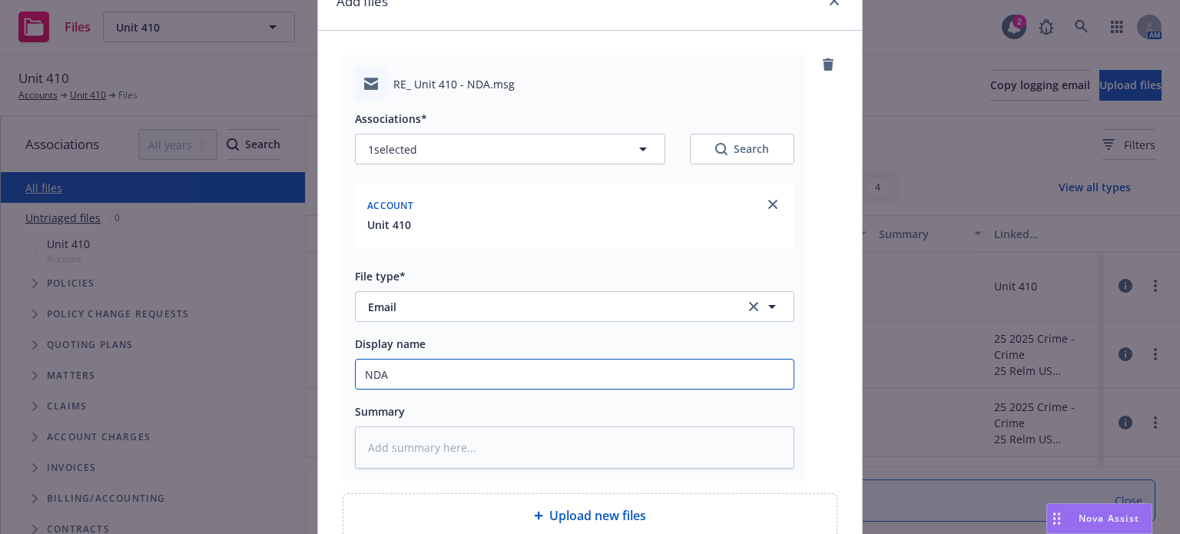
type input "NDA r"
type textarea "x"
type input "NDA re"
type textarea "x"
type input "NDA rec"
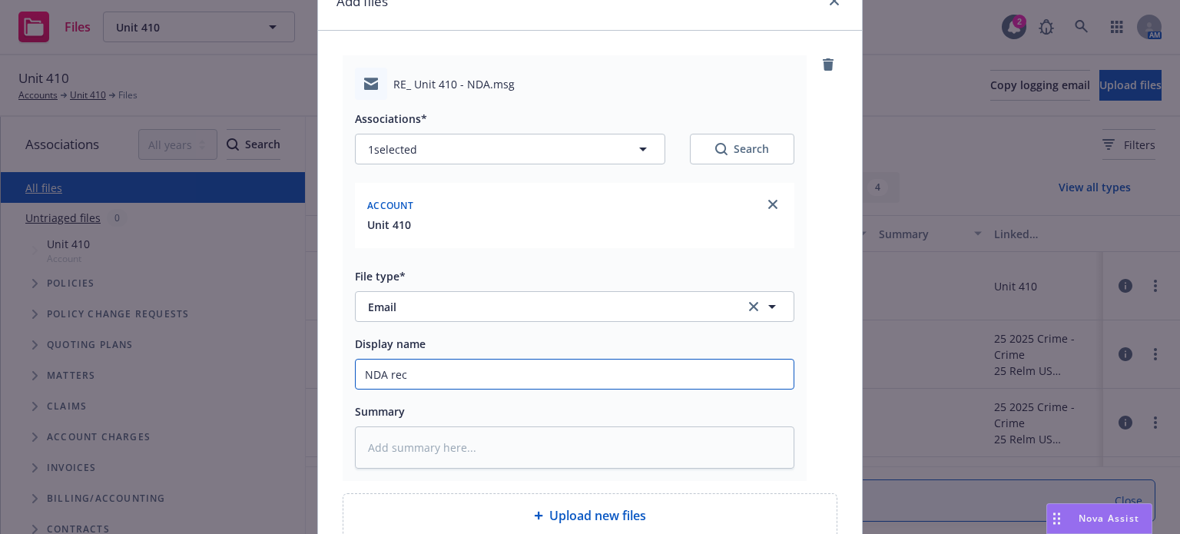
type textarea "x"
type input "NDA recd"
type textarea "x"
type input "NDA recd"
type textarea "x"
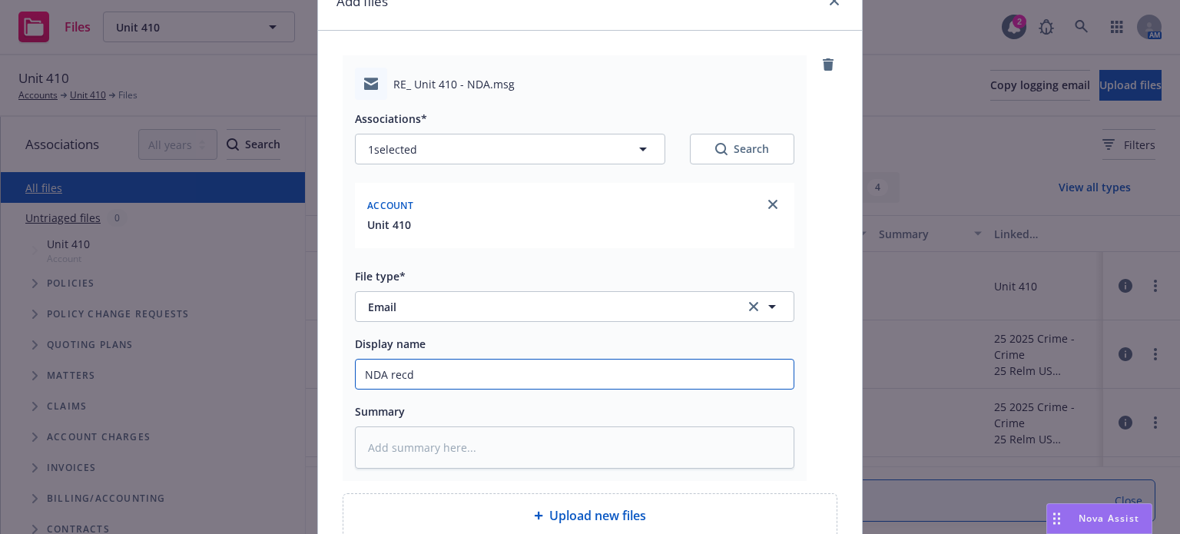
type input "NDA recd f"
type textarea "x"
type input "NDA recd fr"
type textarea "x"
type input "NDA recd fro"
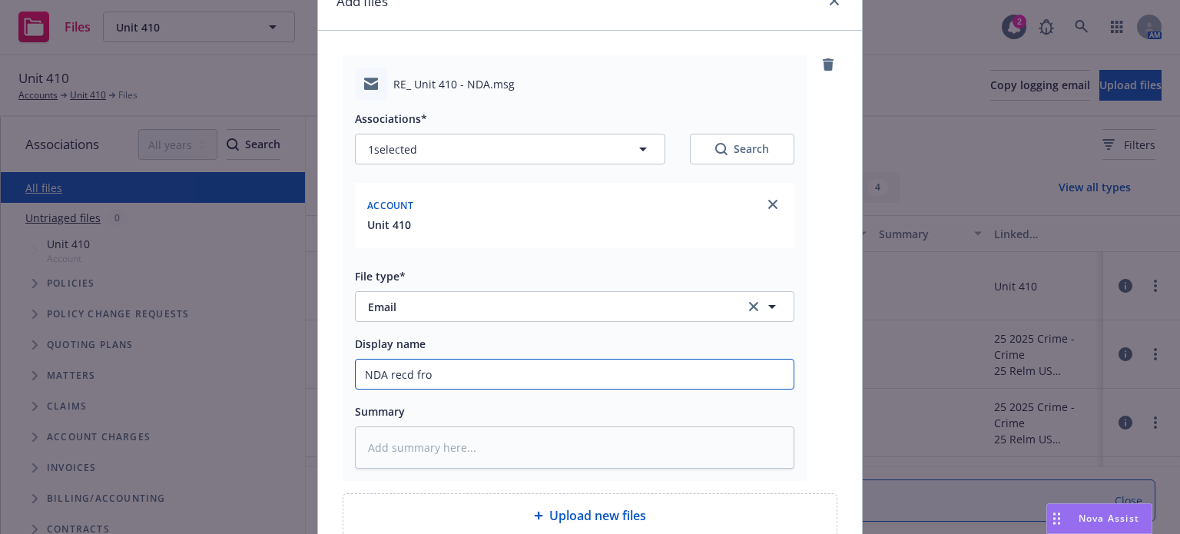
type textarea "x"
type input "NDA recd from"
type textarea "x"
type input "NDA recd from"
type textarea "x"
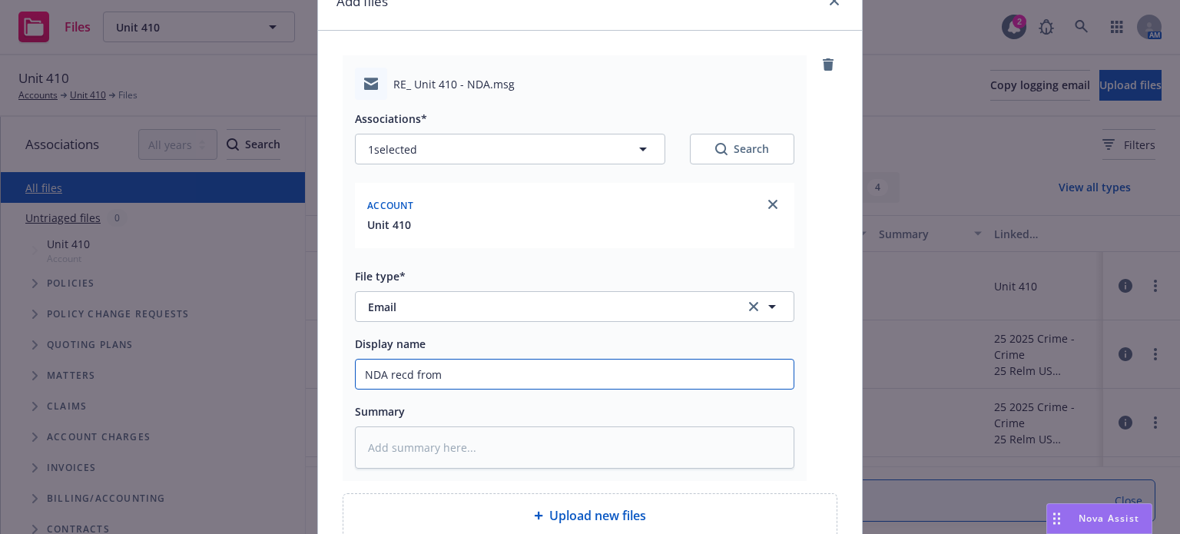
type input "NDA recd from P"
type textarea "x"
type input "NDA recd from Pr"
type textarea "x"
type input "NDA recd from Pri"
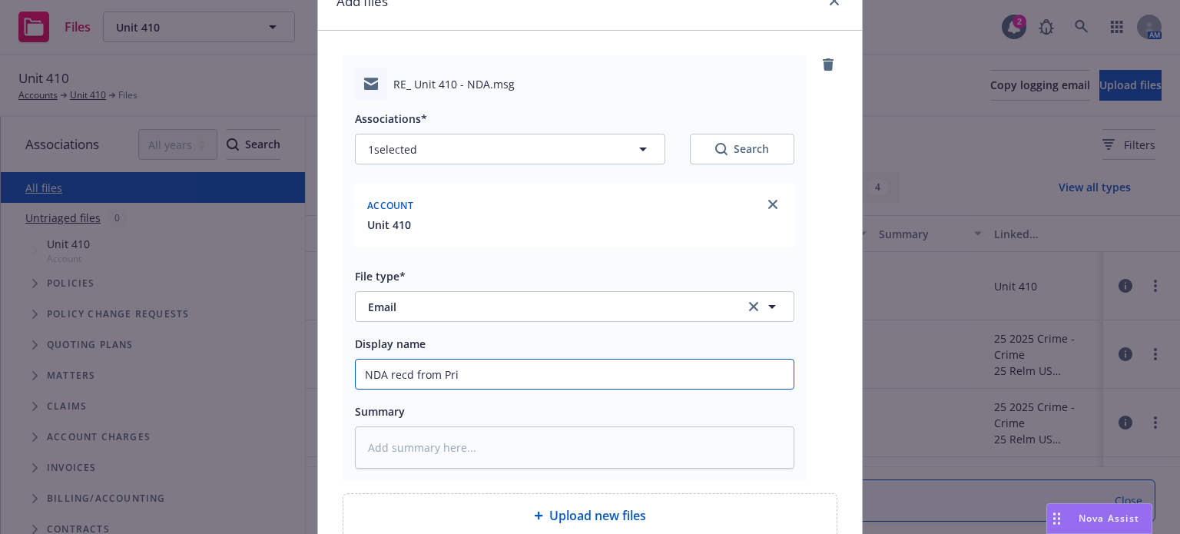
type textarea "x"
type input "NDA recd from Pric"
type textarea "x"
type input "NDA recd from Price"
type textarea "x"
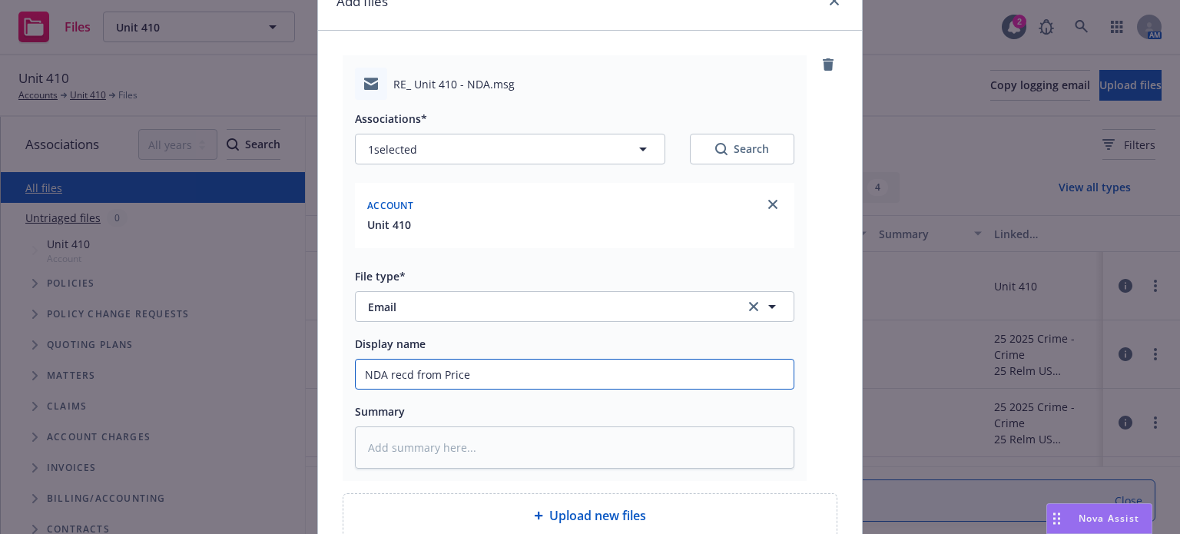
type input "NDA recd from Price f"
type textarea "x"
type input "NDA recd from Price"
type textarea "x"
type input "NDA recd from Price F"
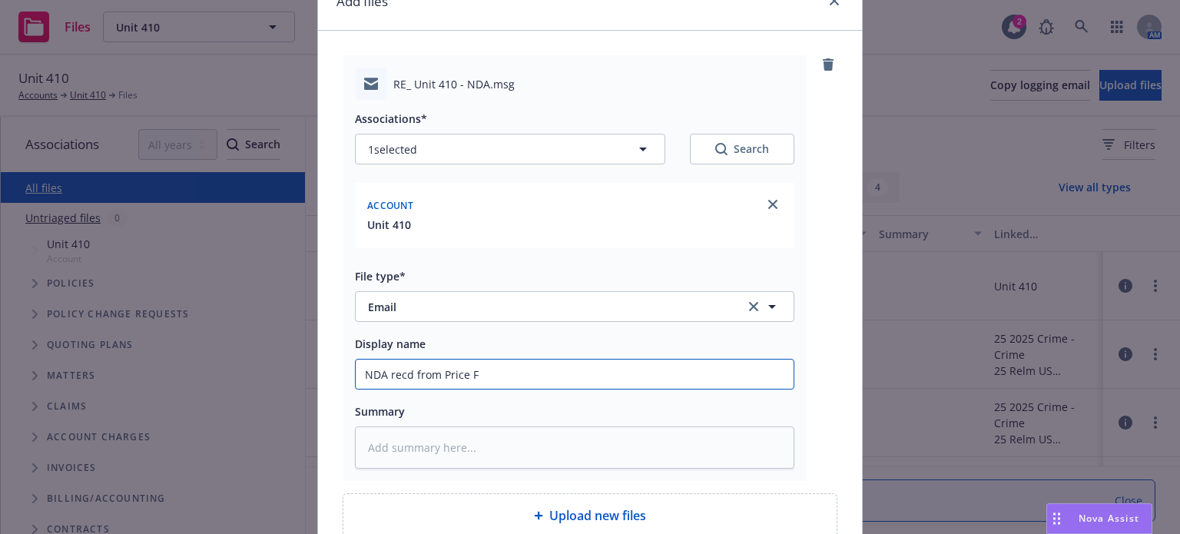
type textarea "x"
type input "NDA recd from Price Fo"
type textarea "x"
type input "NDA recd from Price For"
type textarea "x"
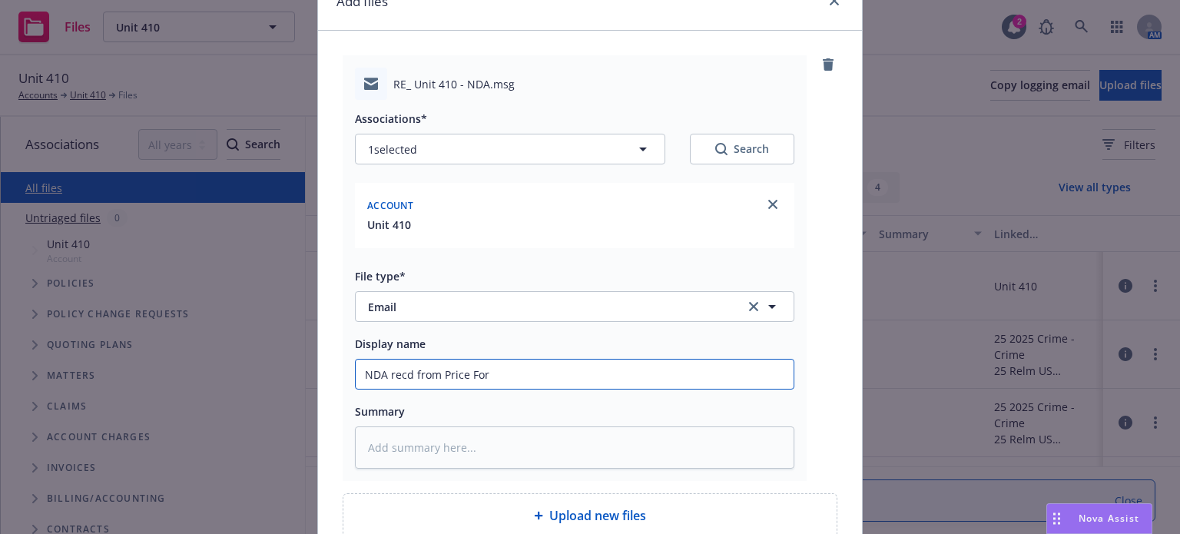
type input "NDA recd from Price Forb"
type textarea "x"
type input "NDA recd from Price Forbe"
type textarea "x"
type input "NDA recd from Price Forbe"
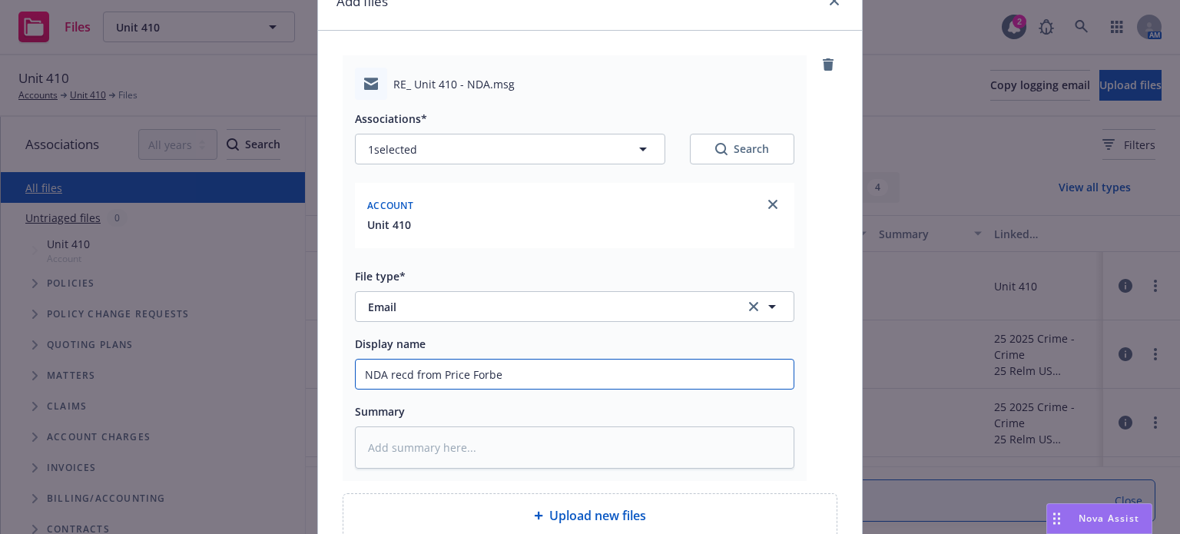
type textarea "x"
type input "NDA recd from Price Forbe ("
paste input "Munich Re"
type textarea "x"
type input "NDA recd from Price Forbe (Munich Re"
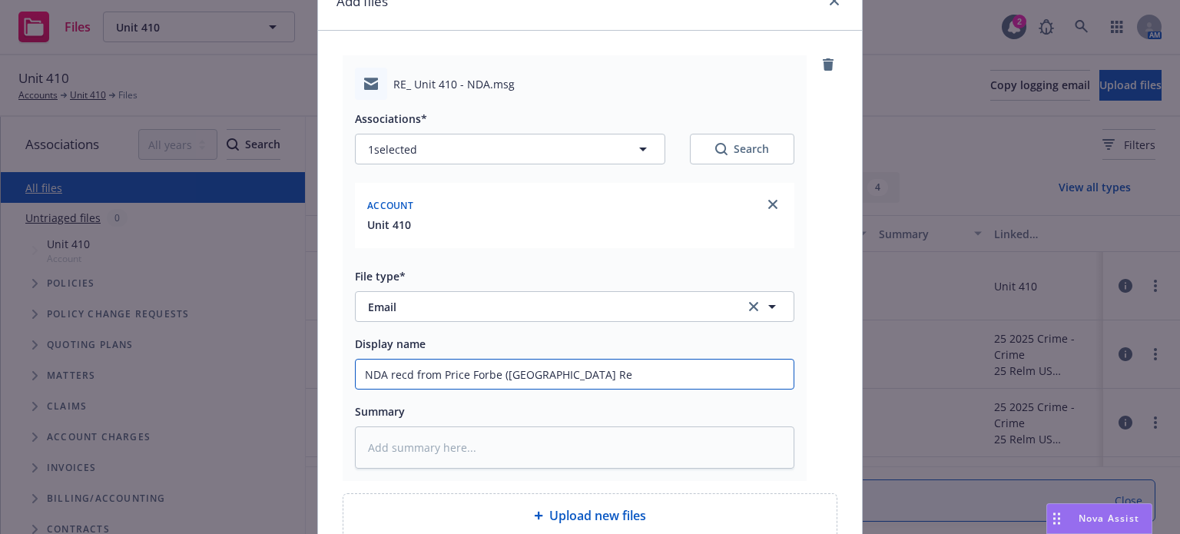
type textarea "x"
type input "NDA recd from Price Forbe (Munich Re)"
drag, startPoint x: 492, startPoint y: 372, endPoint x: 517, endPoint y: 372, distance: 25.3
click at [492, 372] on input "NDA recd from Price Forbe (Munich Re)" at bounding box center [575, 373] width 438 height 29
type textarea "x"
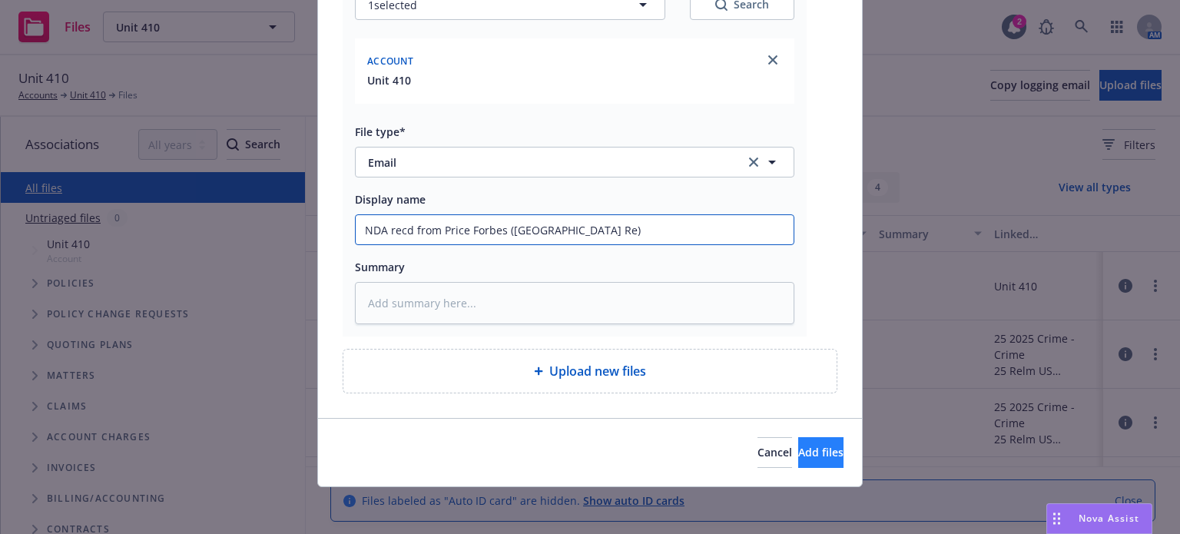
scroll to position [222, 0]
type input "NDA recd from Price Forbes (Munich Re)"
click at [798, 445] on span "Add files" at bounding box center [820, 451] width 45 height 15
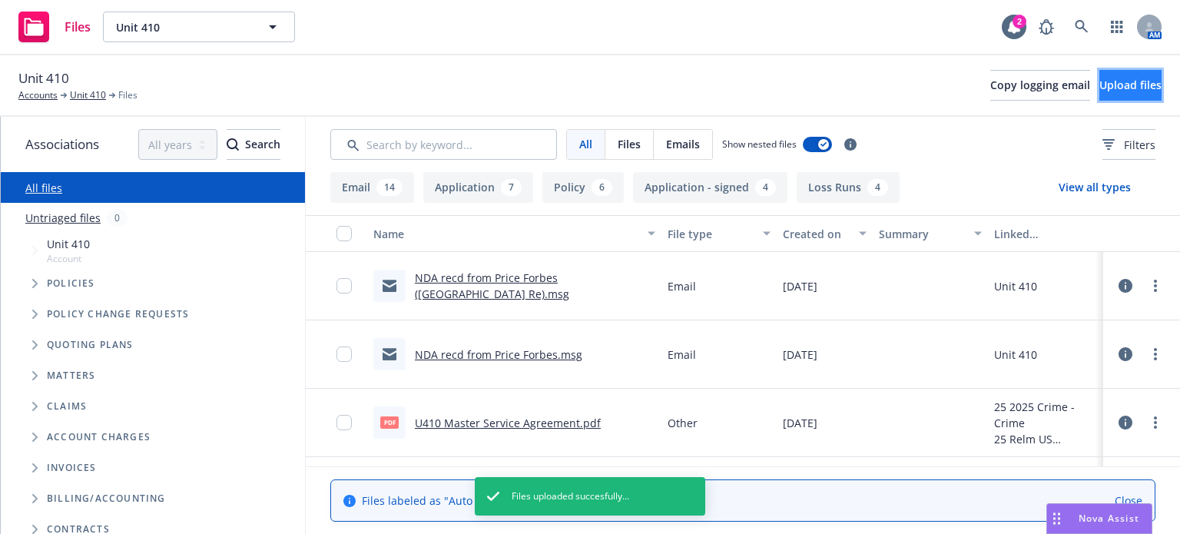
click at [1109, 89] on span "Upload files" at bounding box center [1130, 85] width 62 height 15
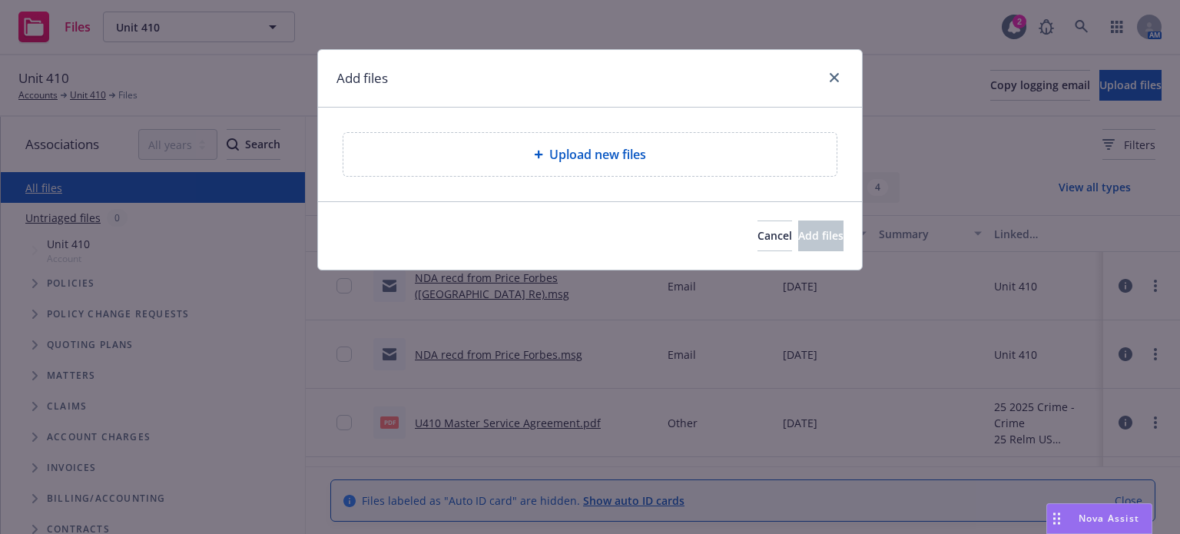
type textarea "x"
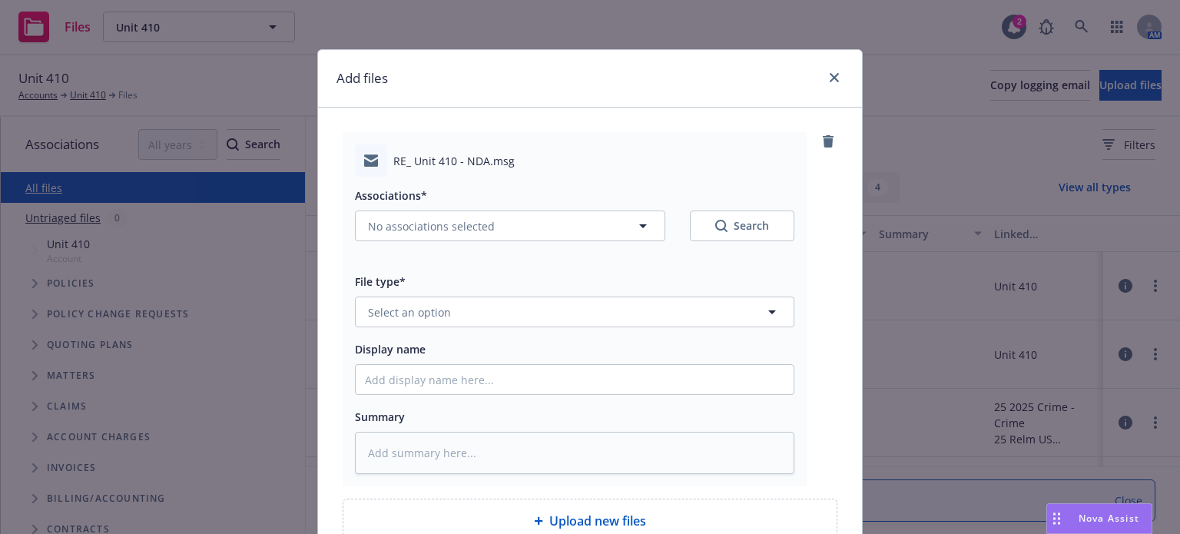
scroll to position [77, 0]
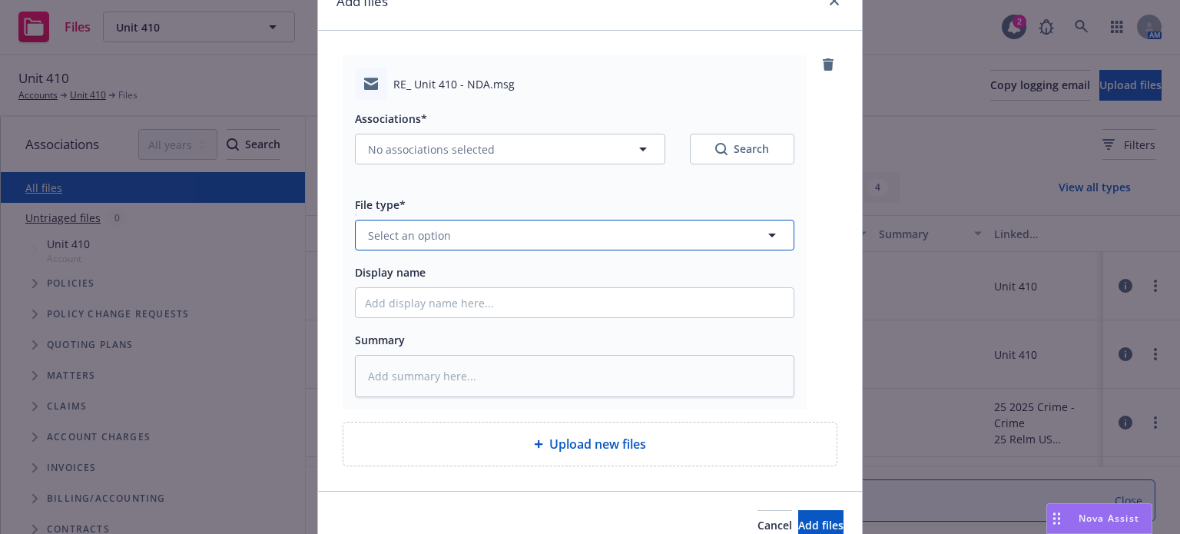
click at [475, 227] on button "Select an option" at bounding box center [574, 235] width 439 height 31
type input "ema"
click at [422, 264] on div "Email" at bounding box center [575, 277] width 438 height 41
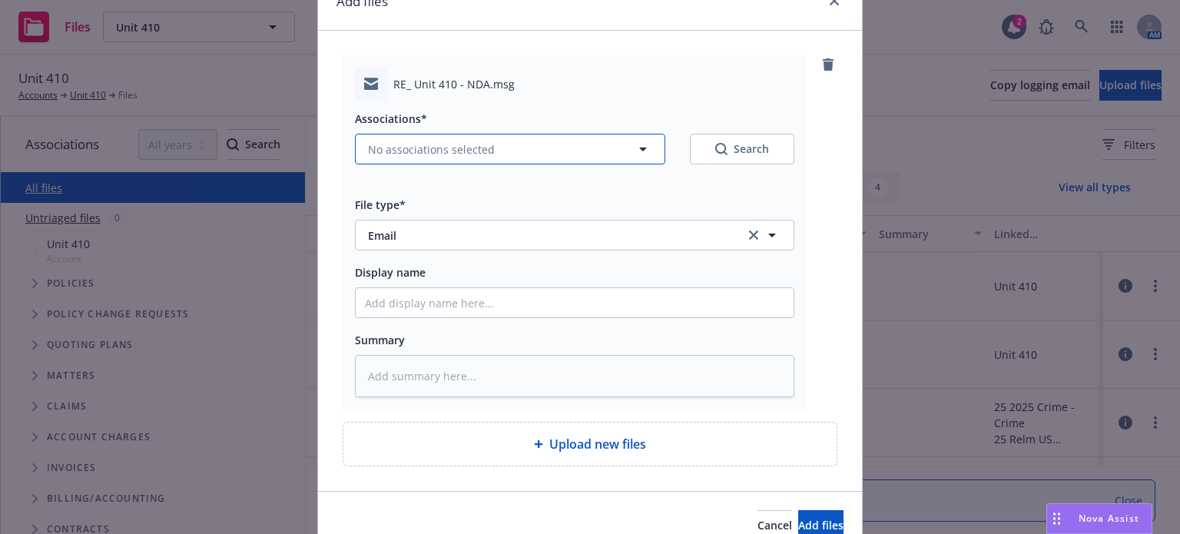
click at [436, 144] on span "No associations selected" at bounding box center [431, 149] width 127 height 16
type textarea "x"
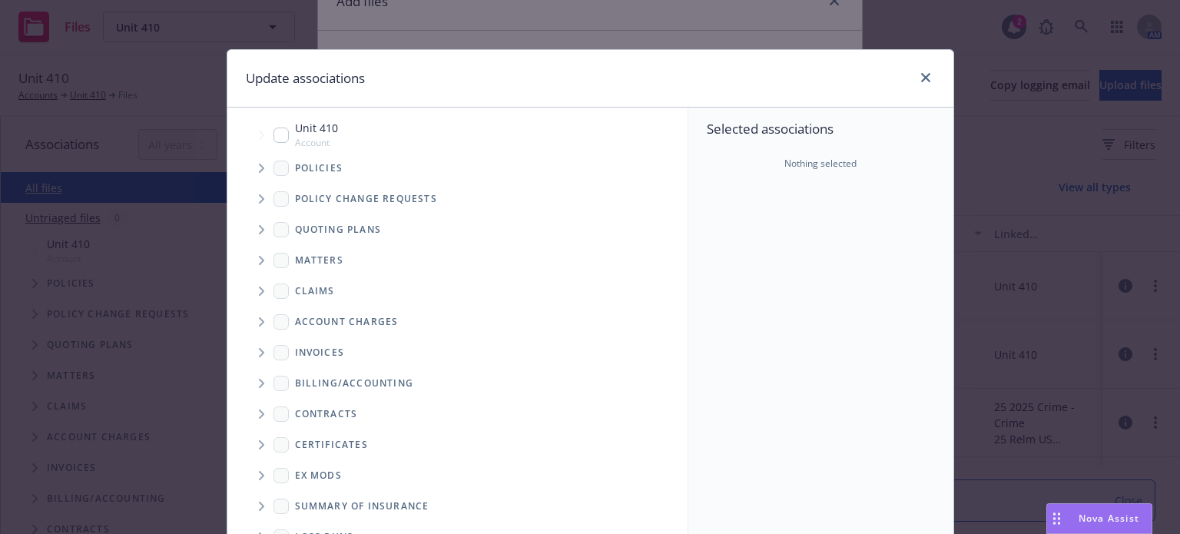
click at [273, 133] on input "Tree Example" at bounding box center [280, 135] width 15 height 15
checkbox input "true"
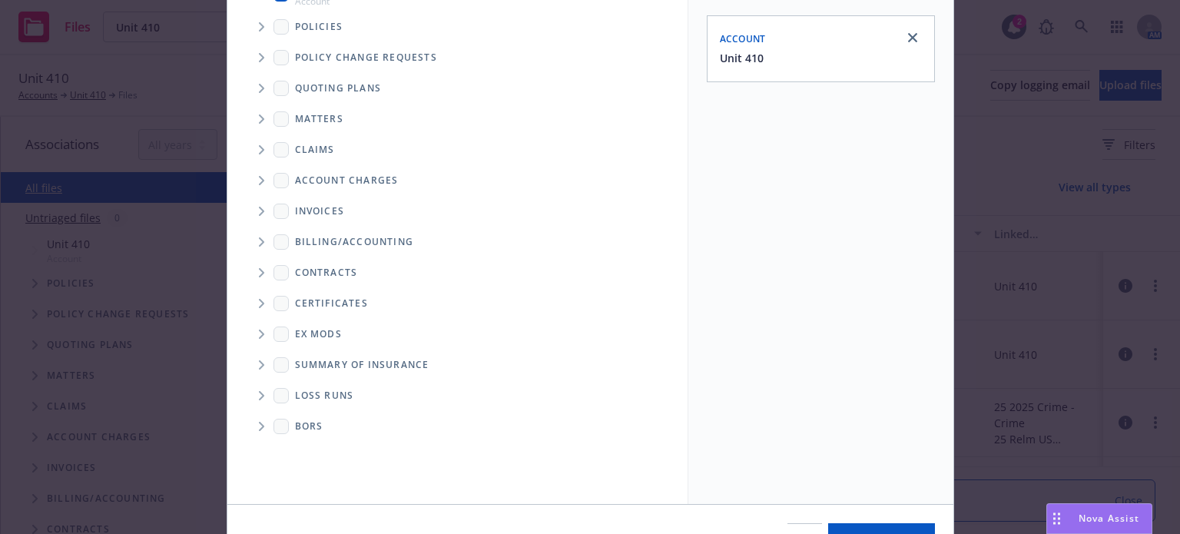
scroll to position [229, 0]
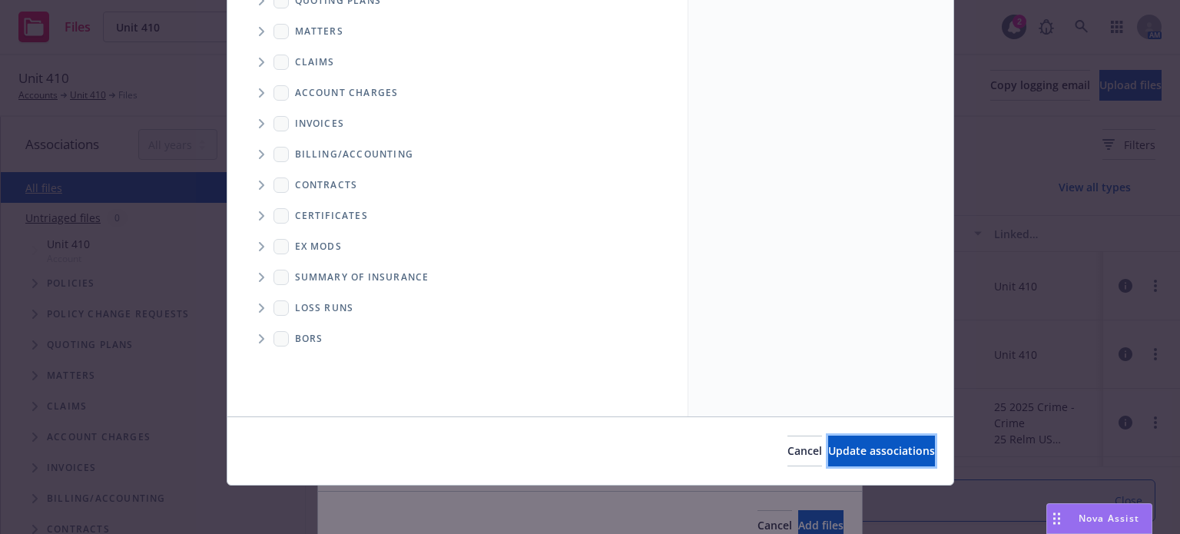
click at [828, 443] on span "Update associations" at bounding box center [881, 450] width 107 height 15
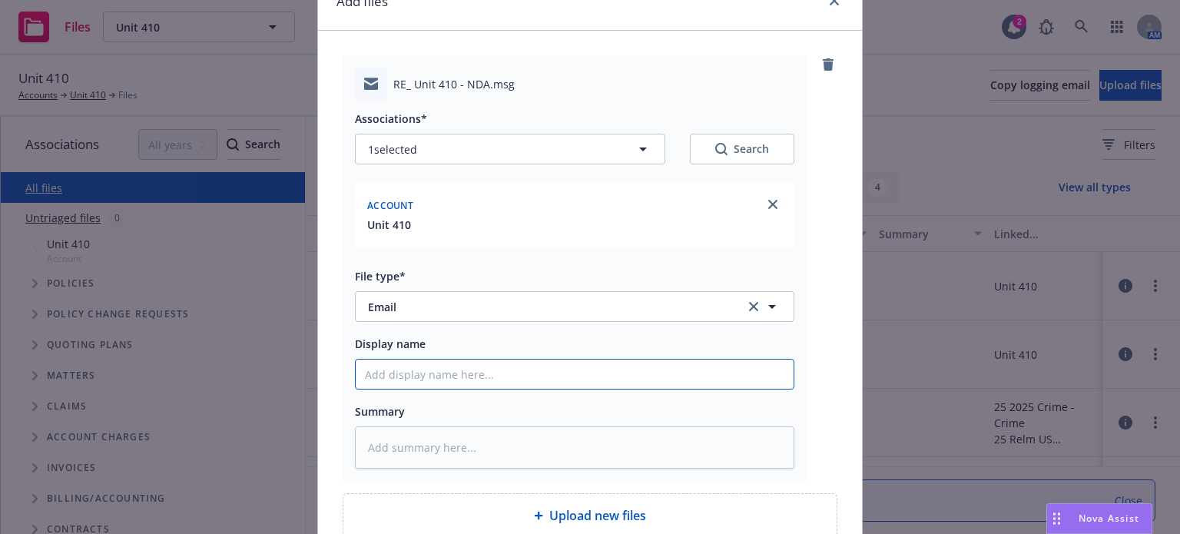
click at [469, 374] on input "Display name" at bounding box center [575, 373] width 438 height 29
type textarea "x"
type input "N"
type textarea "x"
type input "NDA"
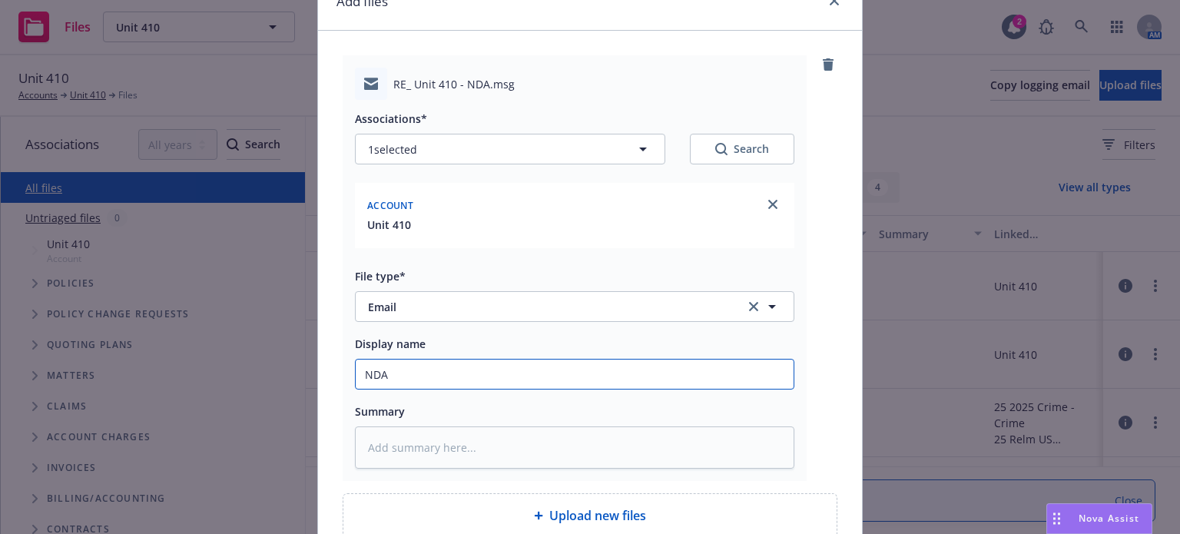
type textarea "x"
type input "NDA"
type textarea "x"
type input "NDA r"
type textarea "x"
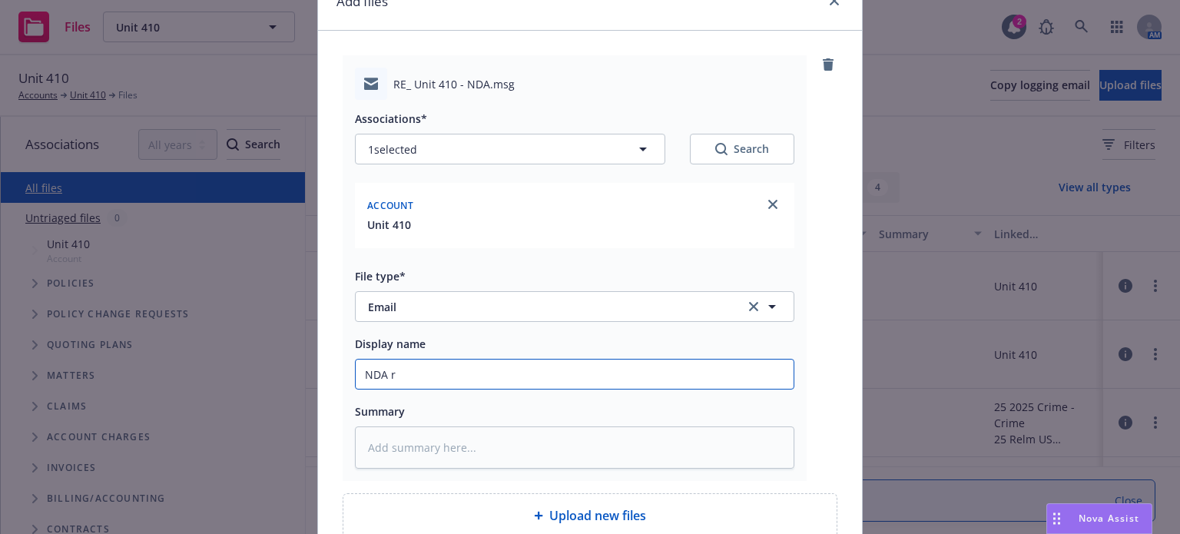
type input "NDA re"
type textarea "x"
type input "NDA rec"
type textarea "x"
type input "NDA recd"
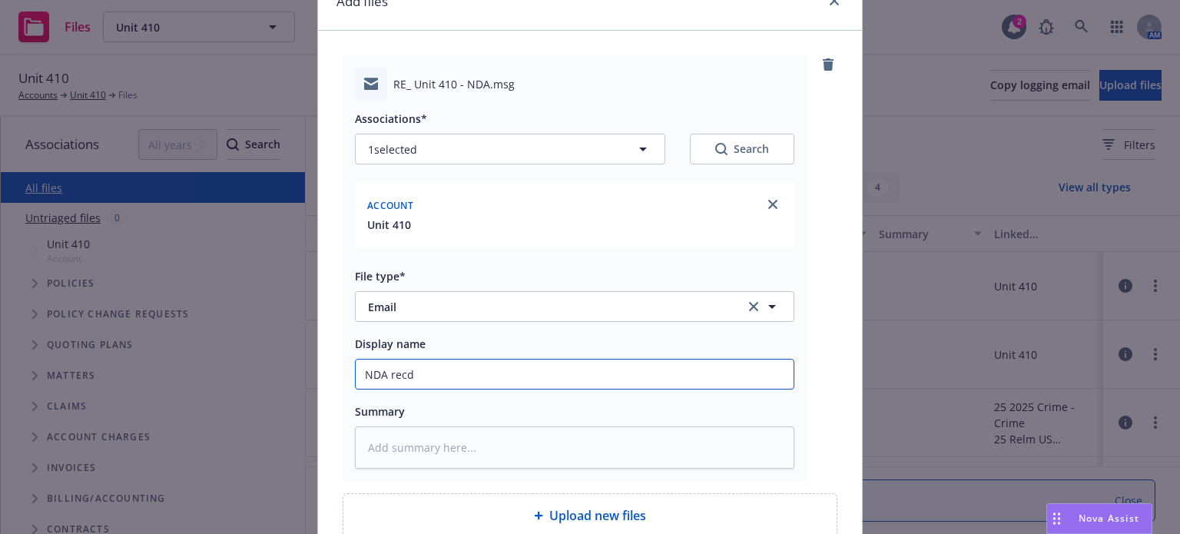
type textarea "x"
type input "NDA recd f"
type textarea "x"
type input "NDA recd fr"
type textarea "x"
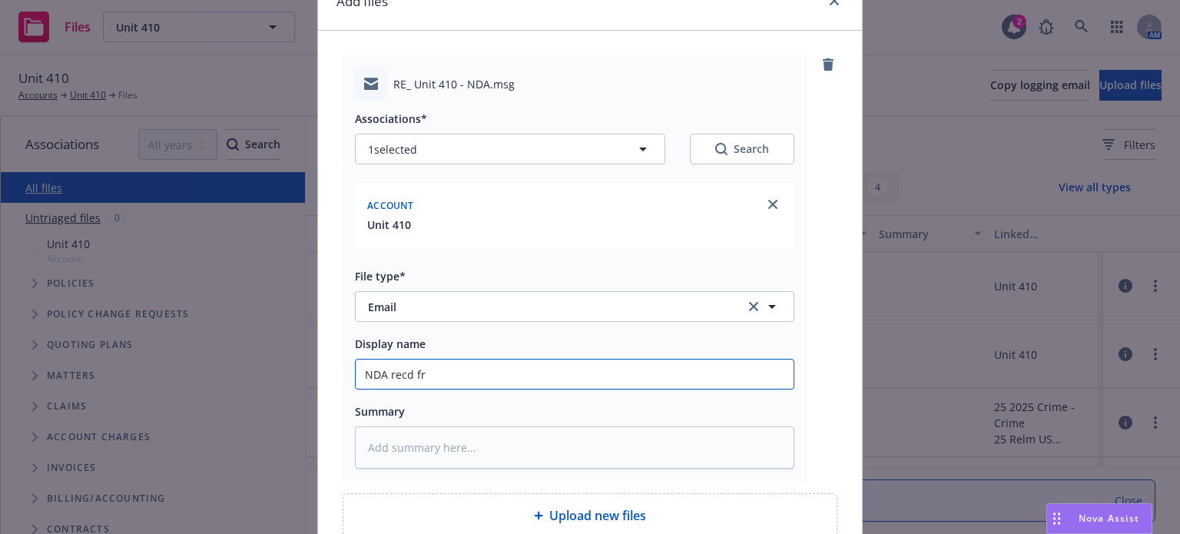
type input "NDA recd fro"
type textarea "x"
type input "NDA recd from"
type textarea "x"
type input "NDA recd from P"
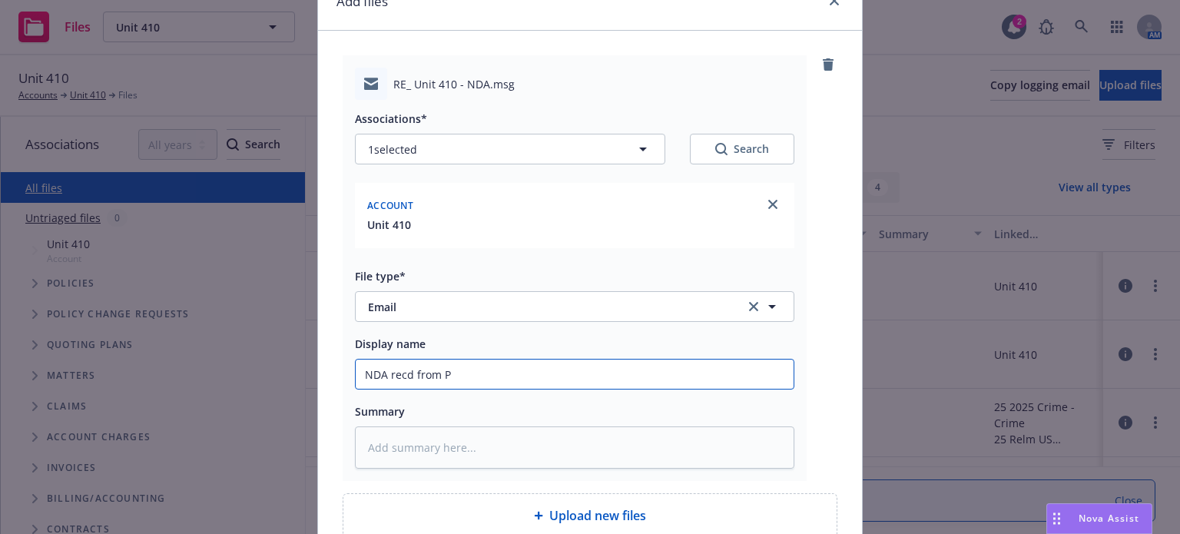
type textarea "x"
type input "NDA recd from Pr"
type textarea "x"
type input "NDA recd from Pro"
type textarea "x"
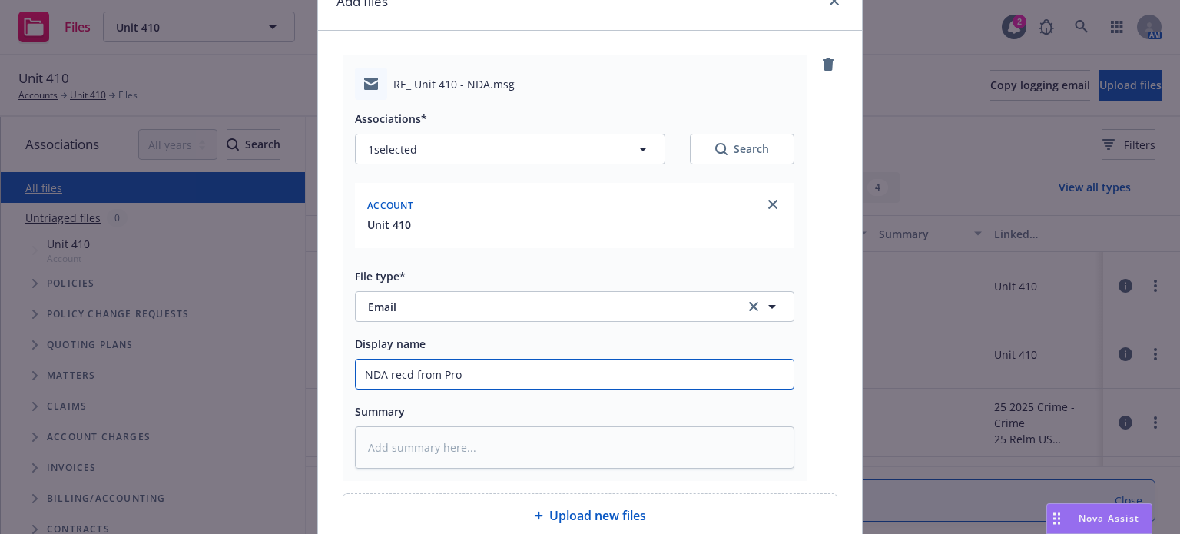
type input "NDA recd from Proo"
type textarea "x"
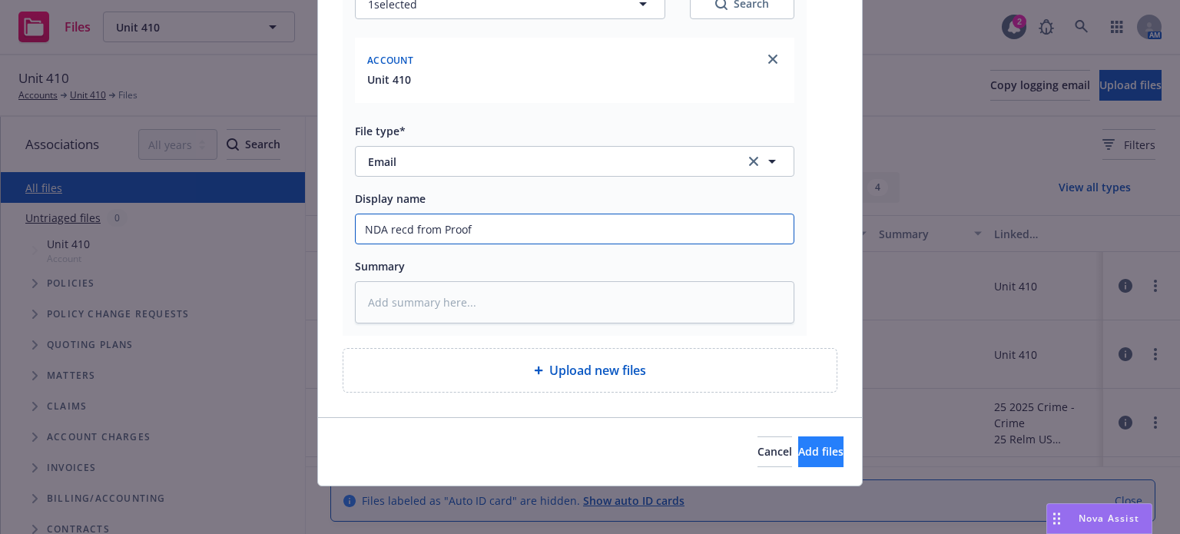
type input "NDA recd from Proof"
click at [798, 438] on button "Add files" at bounding box center [820, 451] width 45 height 31
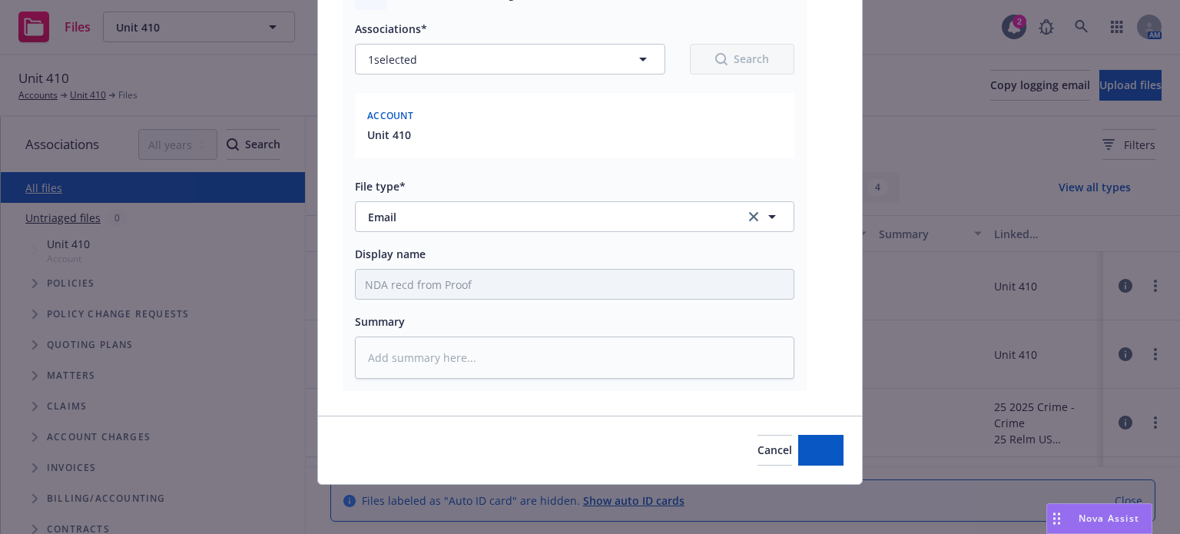
scroll to position [166, 0]
type textarea "x"
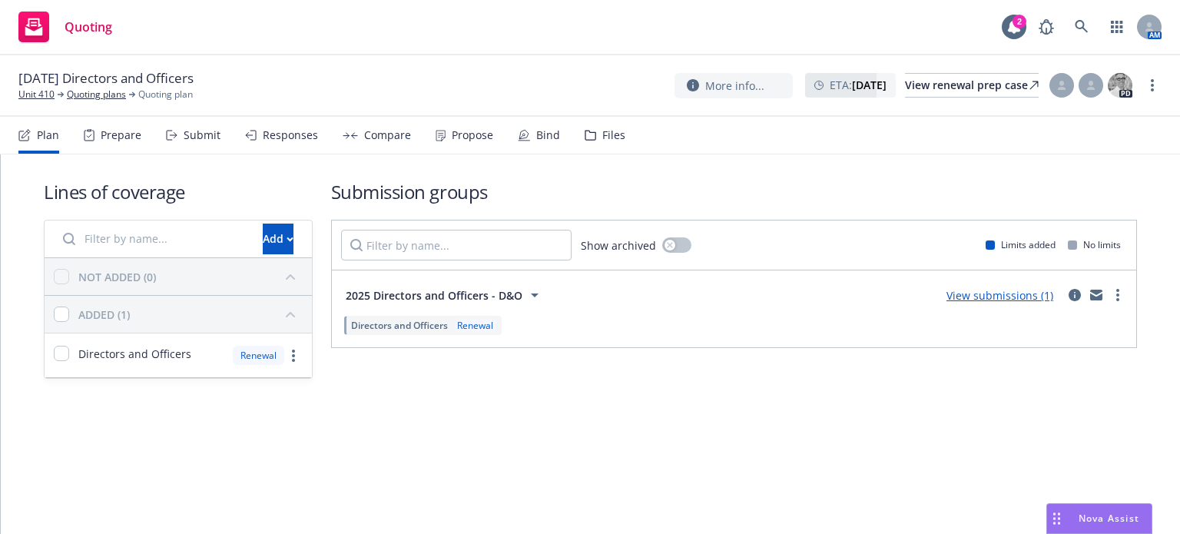
click at [998, 293] on link "View submissions (1)" at bounding box center [999, 295] width 107 height 15
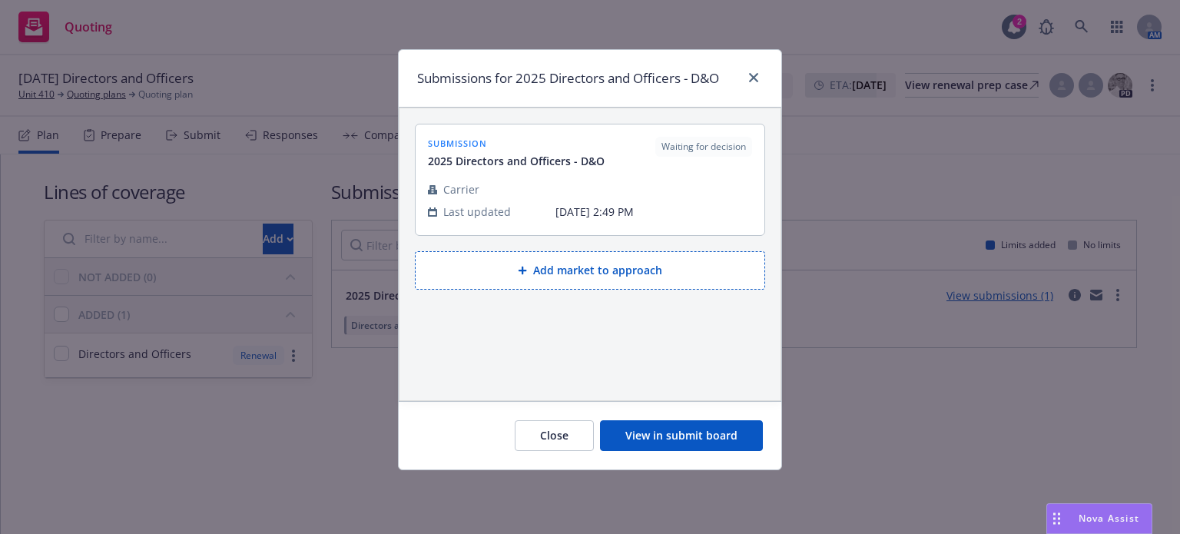
click at [676, 439] on button "View in submit board" at bounding box center [681, 435] width 163 height 31
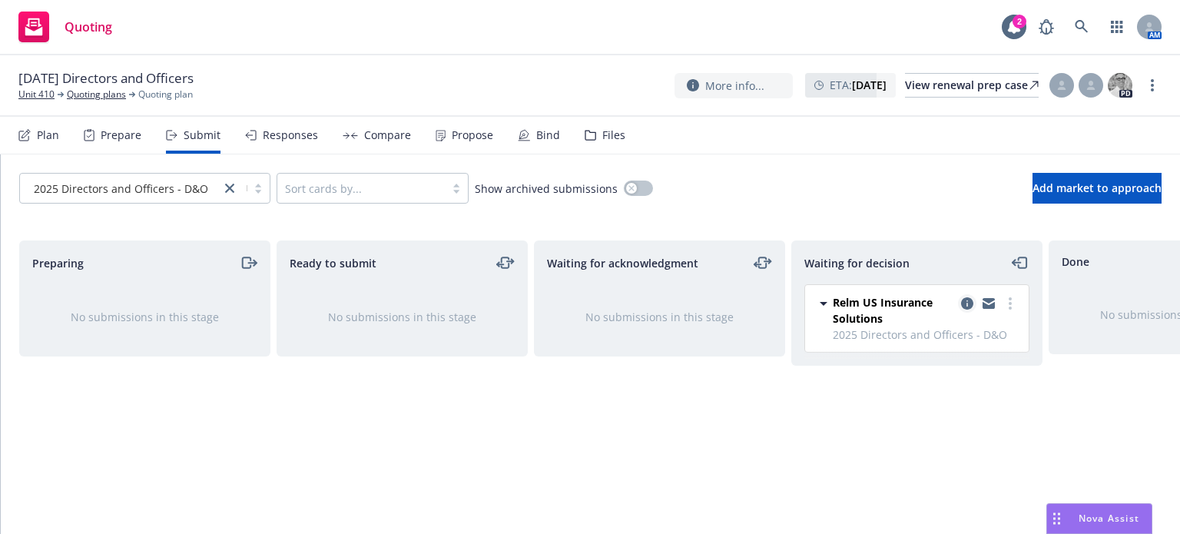
click at [962, 303] on icon "copy logging email" at bounding box center [967, 303] width 12 height 12
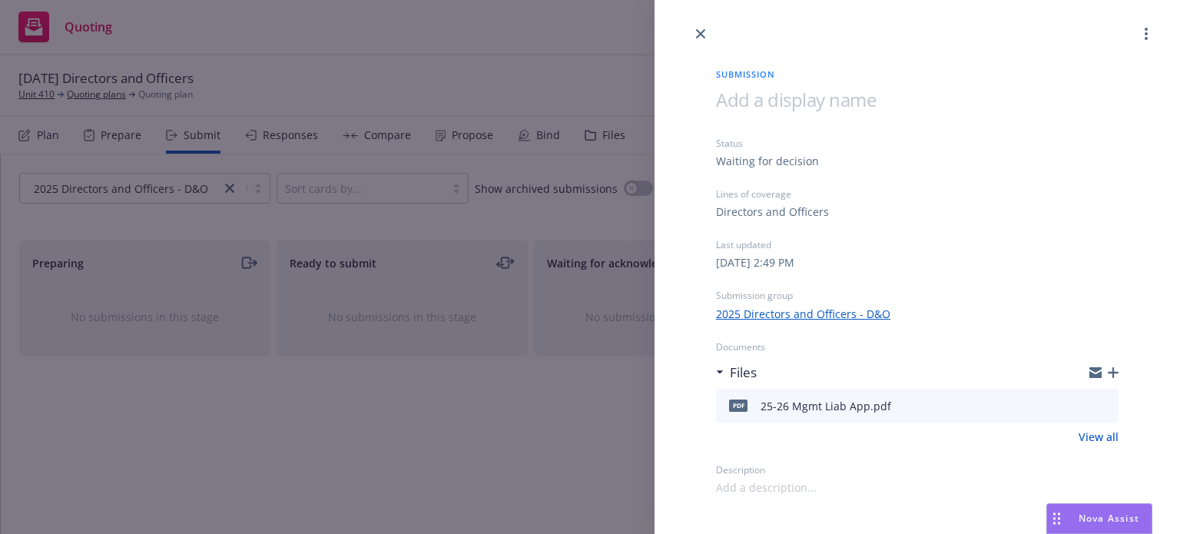
click at [1113, 370] on icon "button" at bounding box center [1113, 372] width 11 height 11
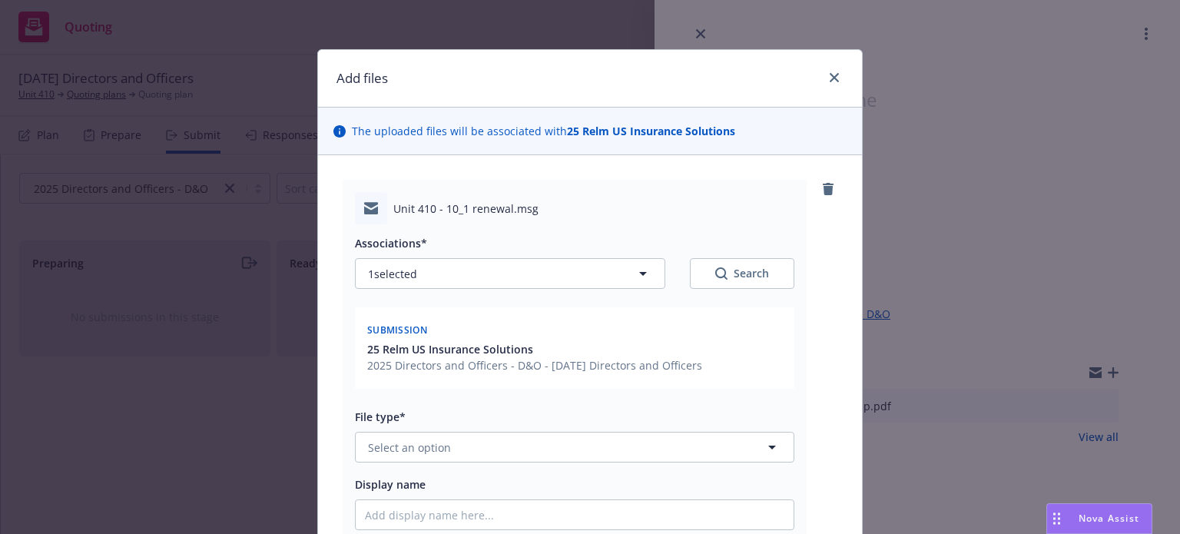
scroll to position [77, 0]
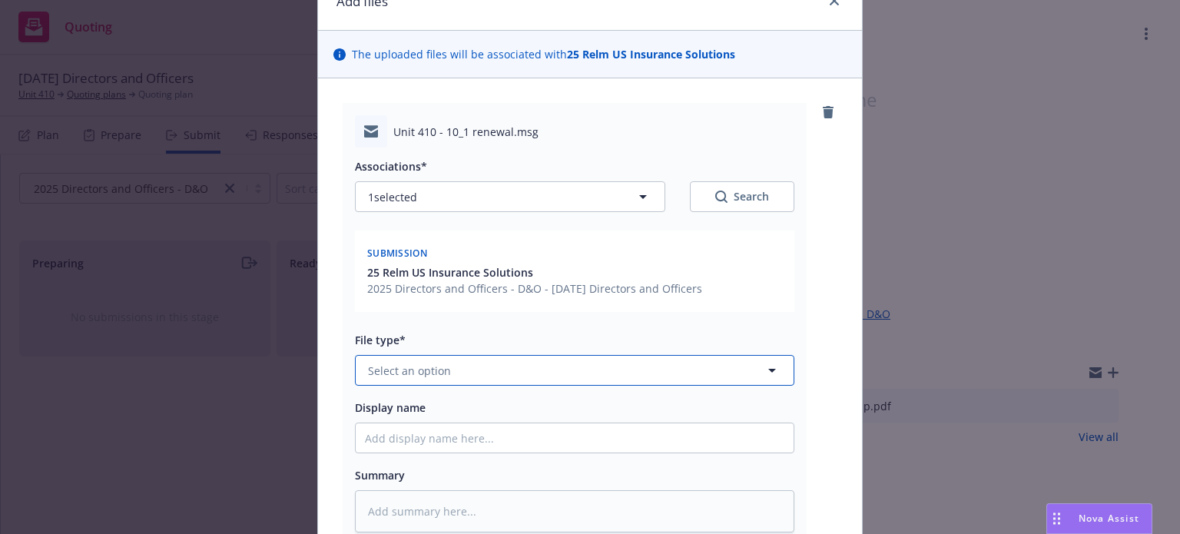
click at [380, 379] on button "Select an option" at bounding box center [574, 370] width 439 height 31
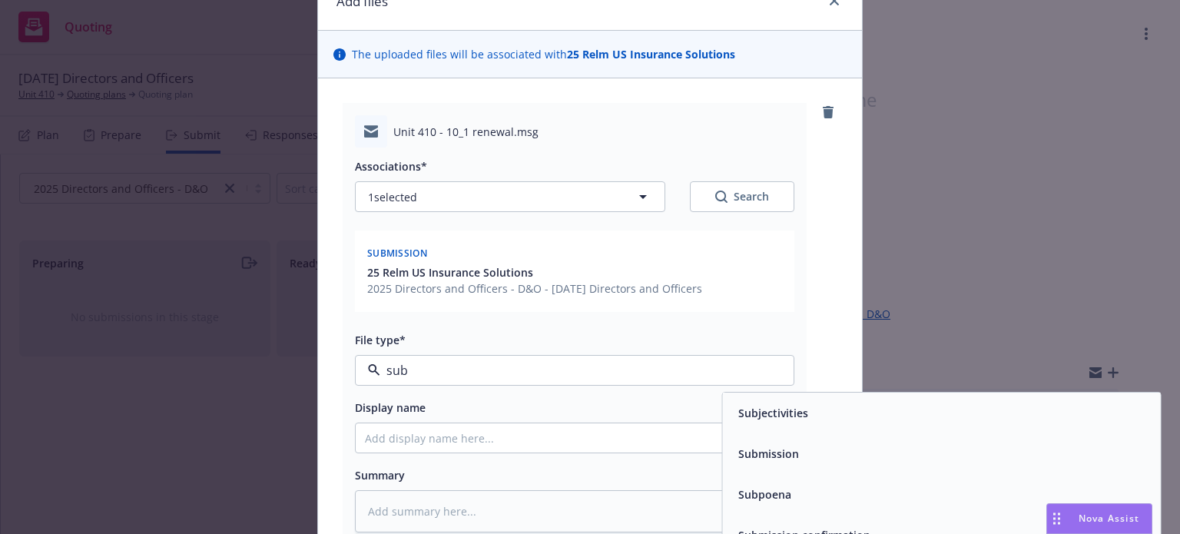
type input "subm"
click at [822, 408] on div "Submission" at bounding box center [941, 413] width 419 height 22
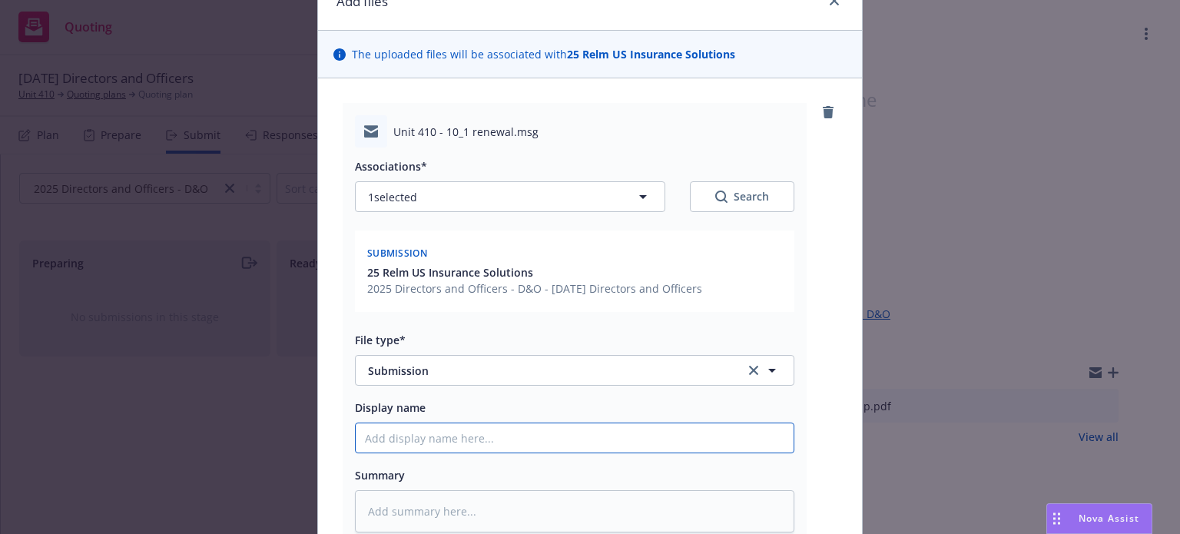
click at [394, 443] on input "Display name" at bounding box center [575, 437] width 438 height 29
type textarea "x"
type input "S"
type textarea "x"
type input "Su"
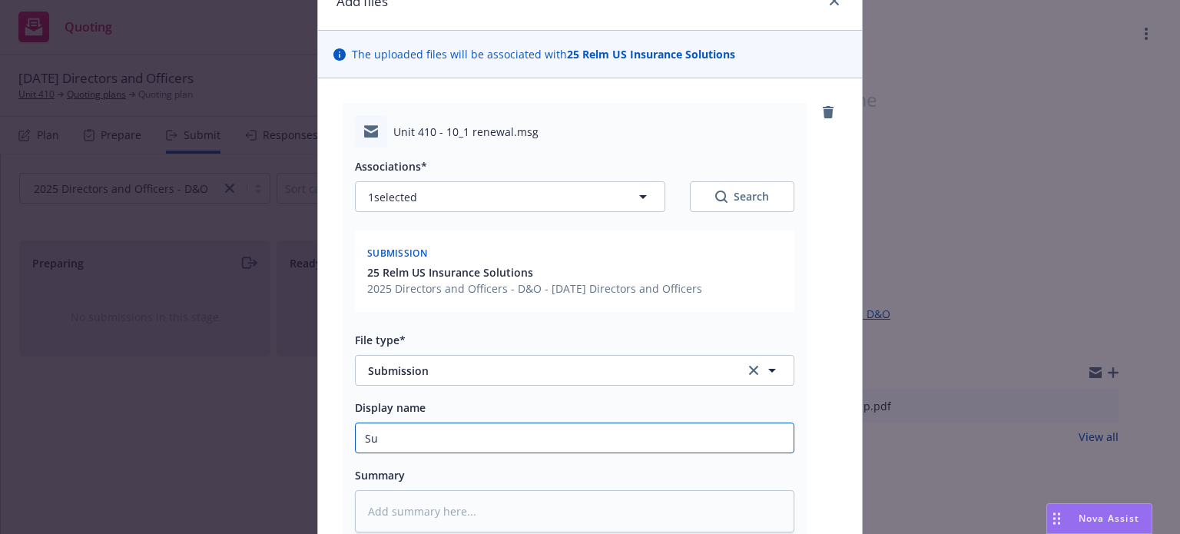
type textarea "x"
type input "Sub"
type textarea "x"
type input "Subm"
type textarea "x"
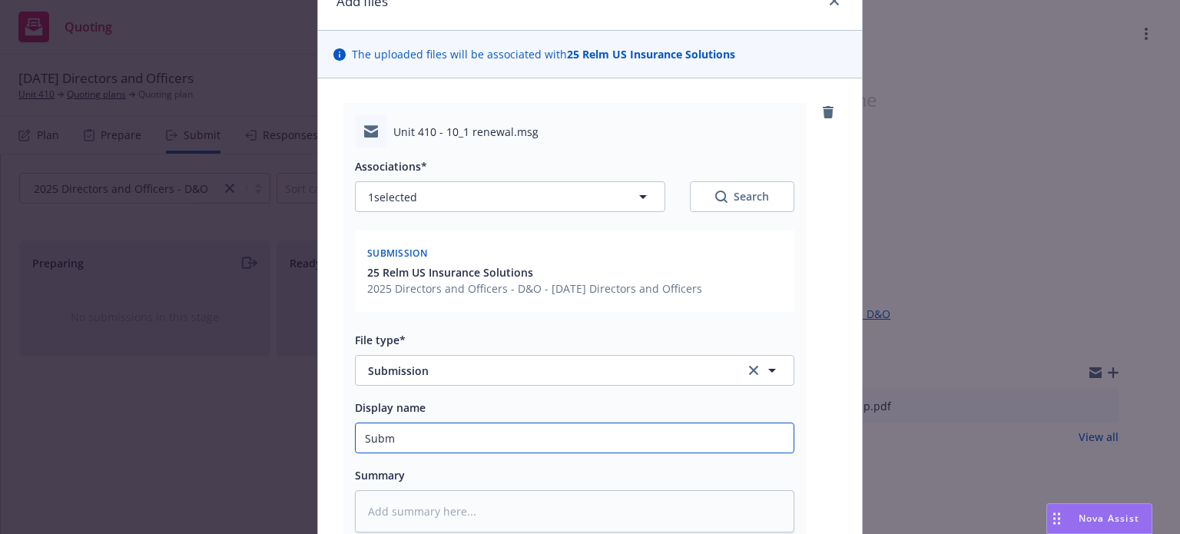
type input "Submi"
type textarea "x"
type input "Submis"
type textarea "x"
type input "Submiss"
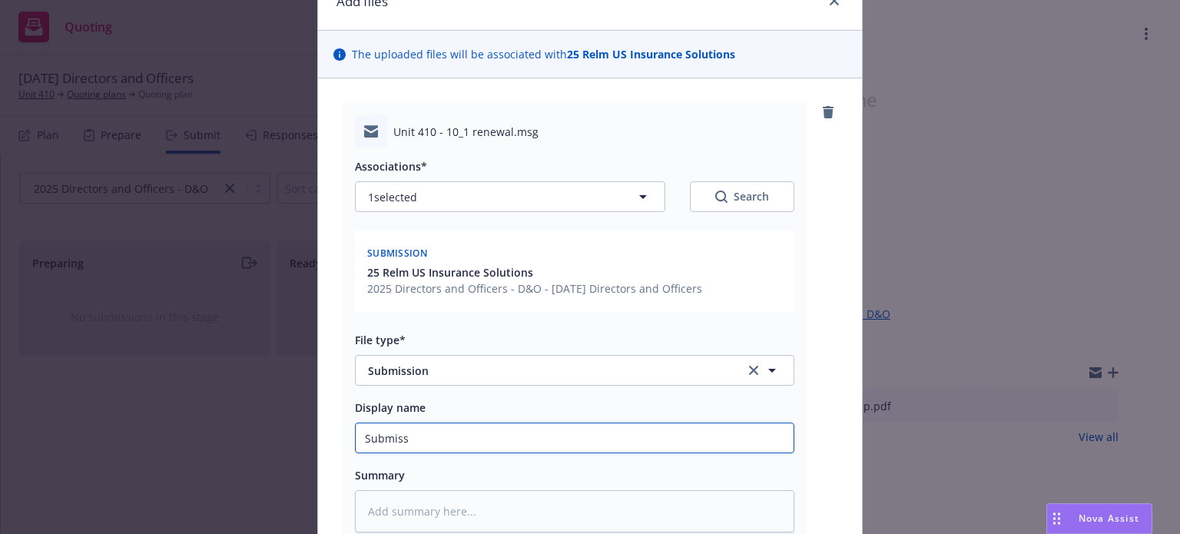
type textarea "x"
type input "Submissi"
type textarea "x"
type input "Submissio"
type textarea "x"
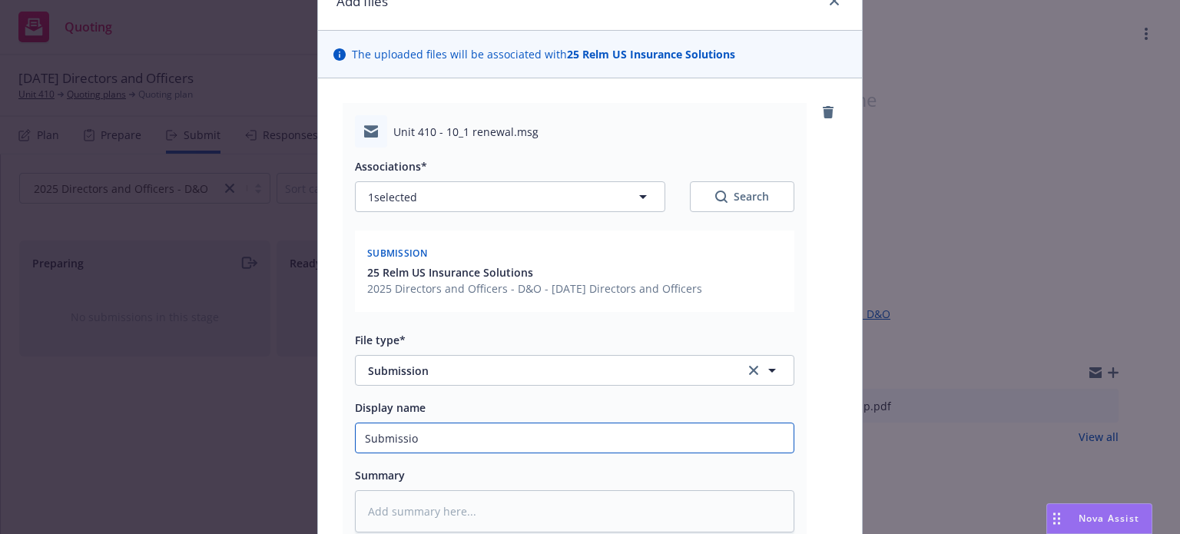
type input "Submission"
type textarea "x"
type input "Submission"
type textarea "x"
type input "Submission t"
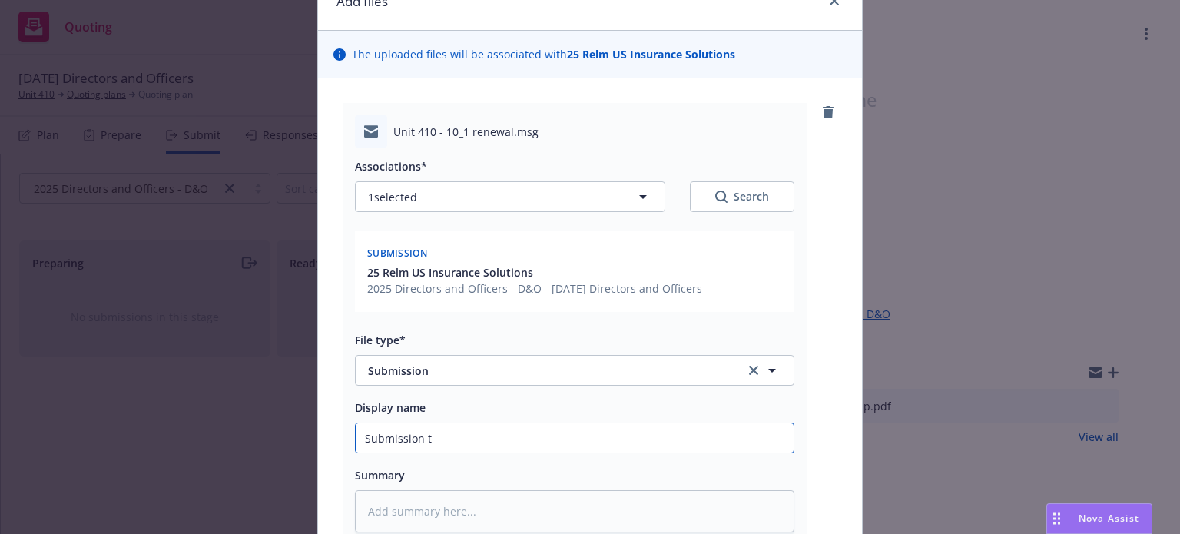
type textarea "x"
type input "Submission to"
type textarea "x"
type input "Submission to"
type textarea "x"
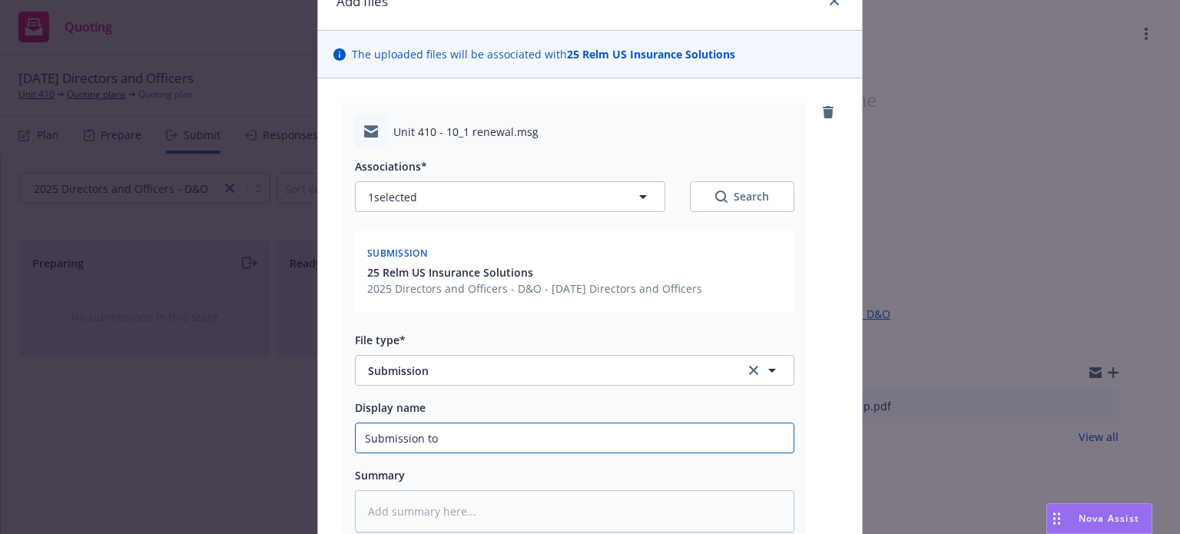
type input "Submission to R"
type textarea "x"
type input "Submission to Re"
type textarea "x"
type input "Submission to Rep"
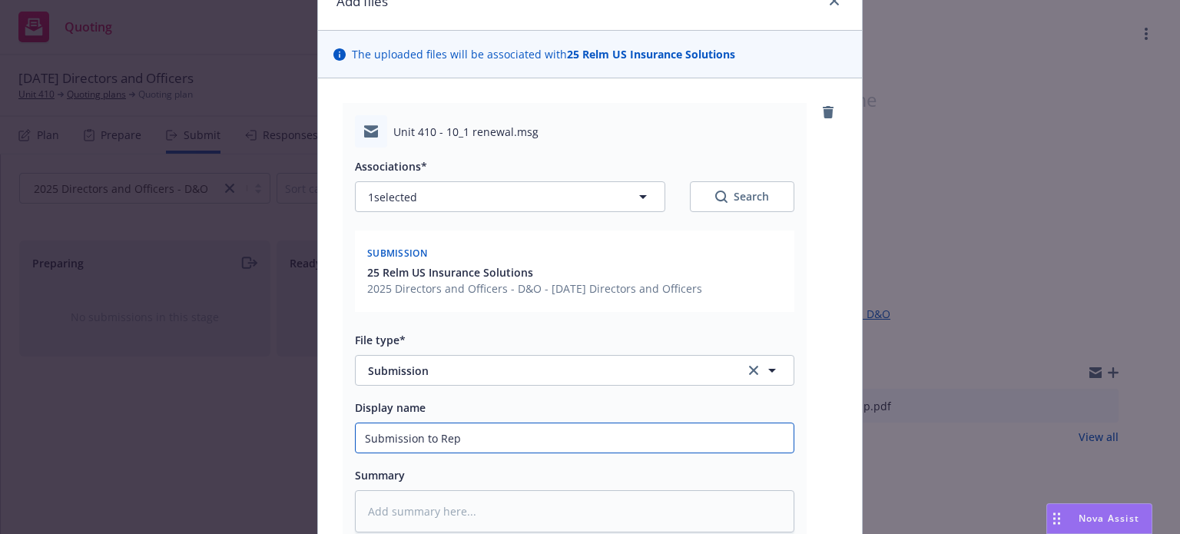
type textarea "x"
type input "Submission to Re"
type textarea "x"
type input "Submission to Rel"
type textarea "x"
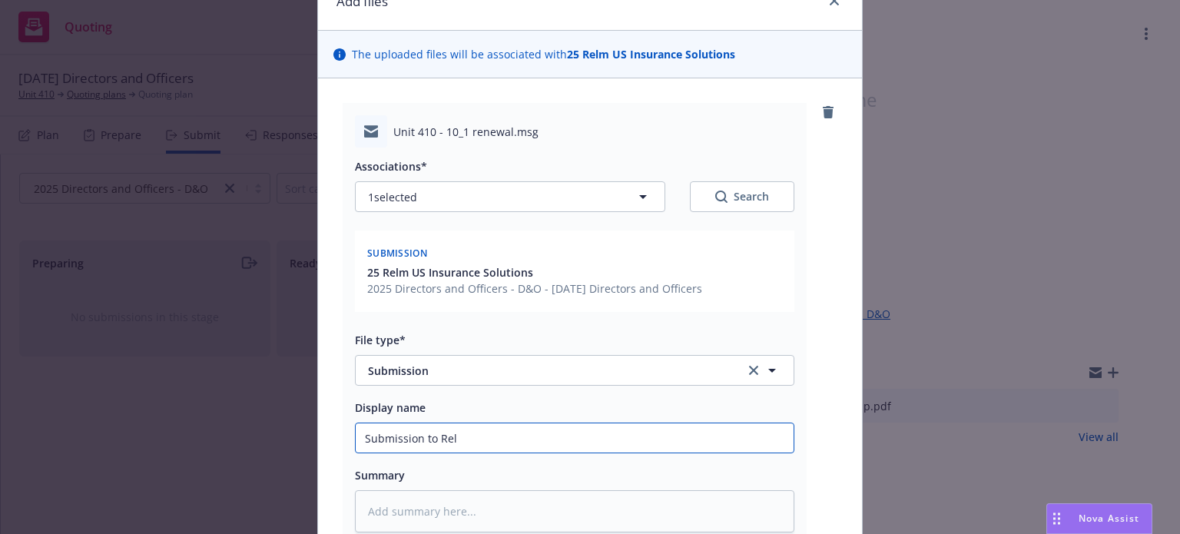
type input "Submission to Relm"
type textarea "x"
type input "Submission to Relm"
type textarea "x"
type input "Submission to Relm ("
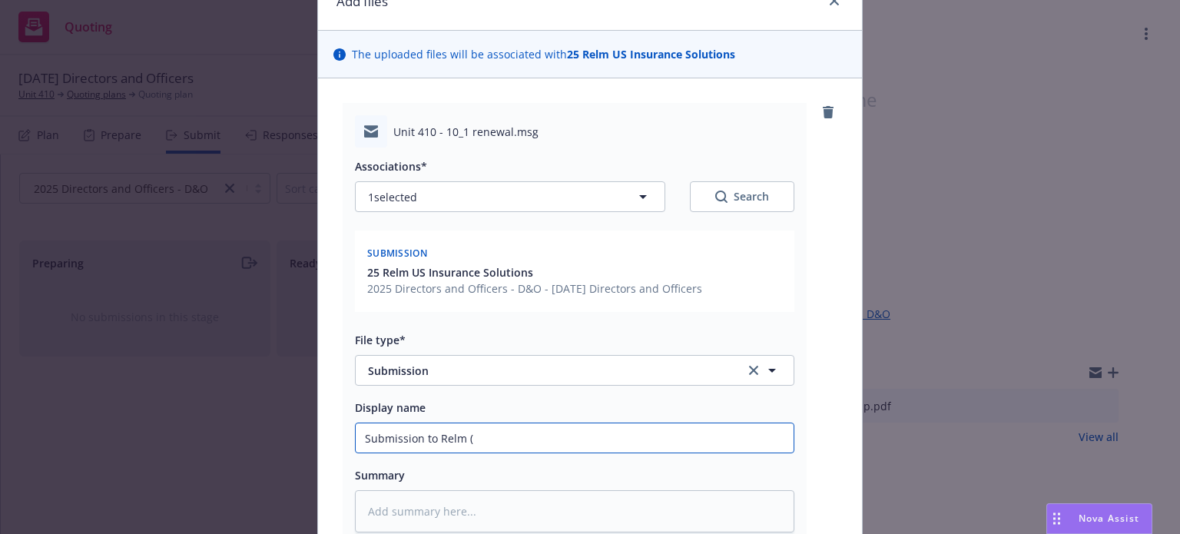
click at [502, 445] on input "Submission to Relm (" at bounding box center [575, 437] width 438 height 29
type textarea "x"
type input "Submission to Relm (D"
type textarea "x"
type input "Submission to Relm (D&"
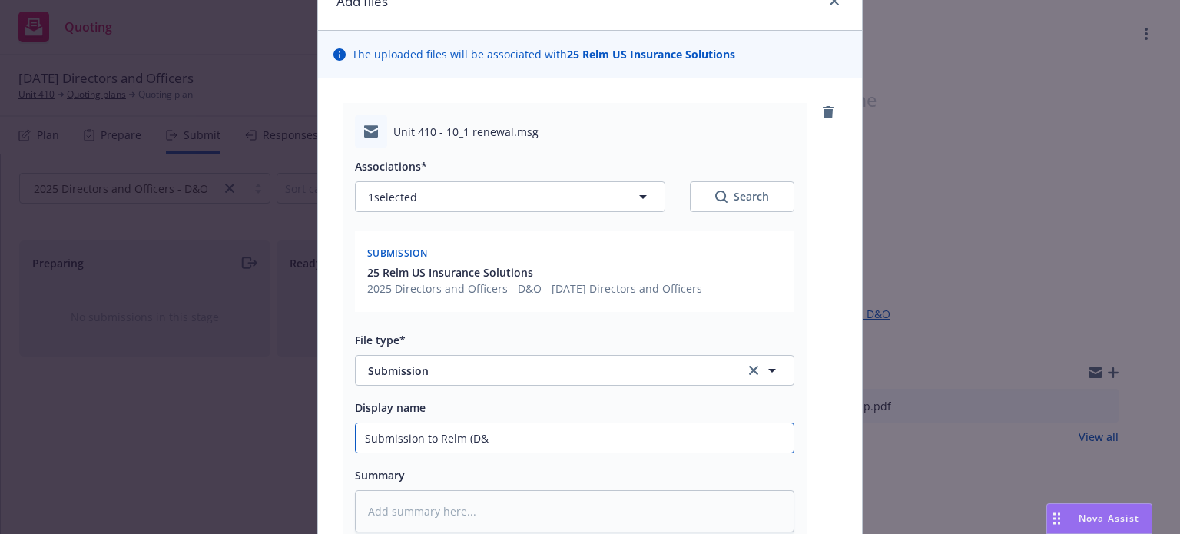
type textarea "x"
type input "Submission to Relm (D&O"
type textarea "x"
type input "Submission to Relm (D&O,"
type textarea "x"
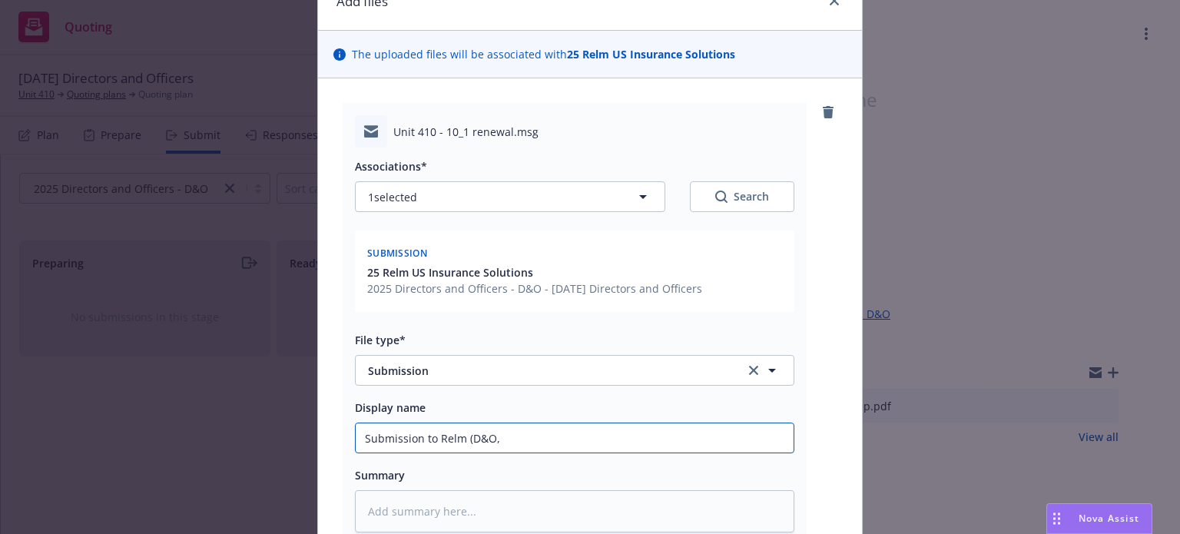
type input "Submission to Relm (D&O, C"
type textarea "x"
type input "Submission to Relm (D&O, Cy"
type textarea "x"
type input "Submission to Relm (D&O, Cyb"
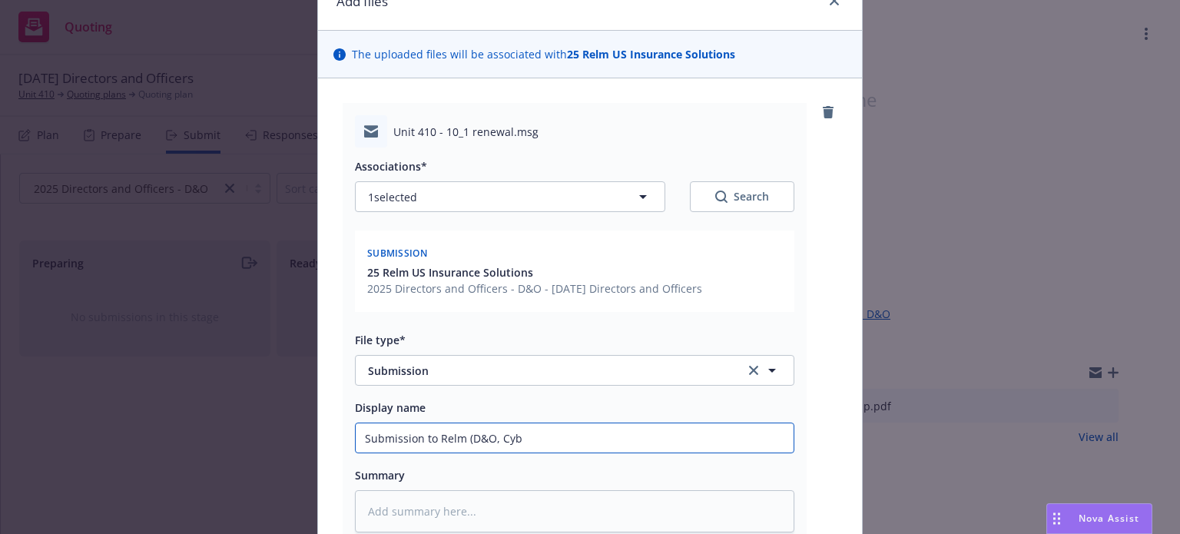
type textarea "x"
type input "Submission to Relm (D&O, Cybe"
type textarea "x"
type input "Submission to Relm (D&O, Cyber"
type textarea "x"
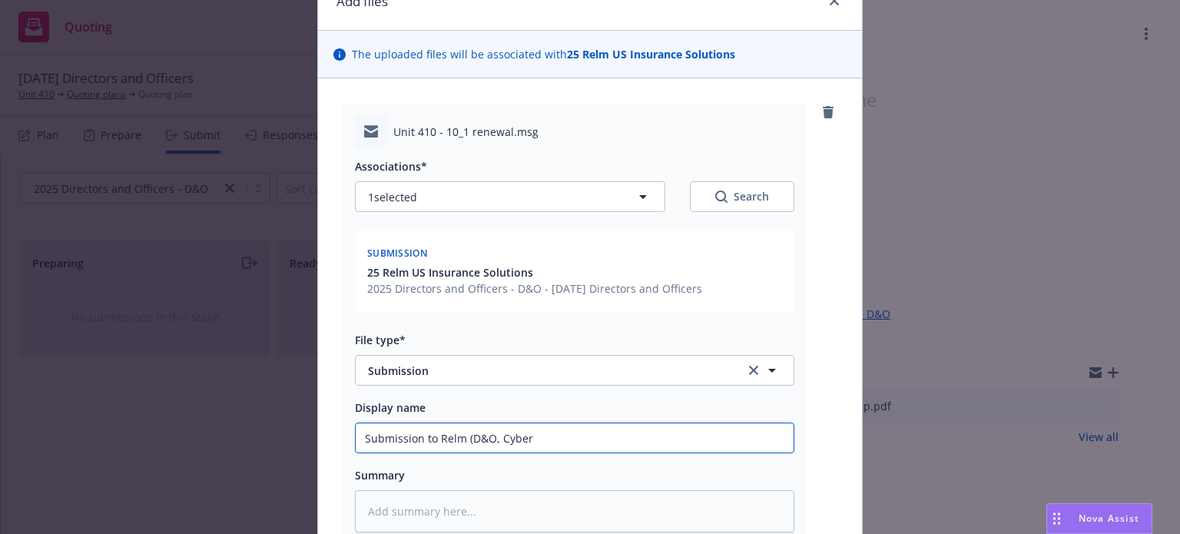
type input "Submission to Relm (D&O, Cyber,"
type textarea "x"
type input "Submission to Relm (D&O, Cyber,"
type textarea "x"
type input "Submission to Relm (D&O, Cyber, a"
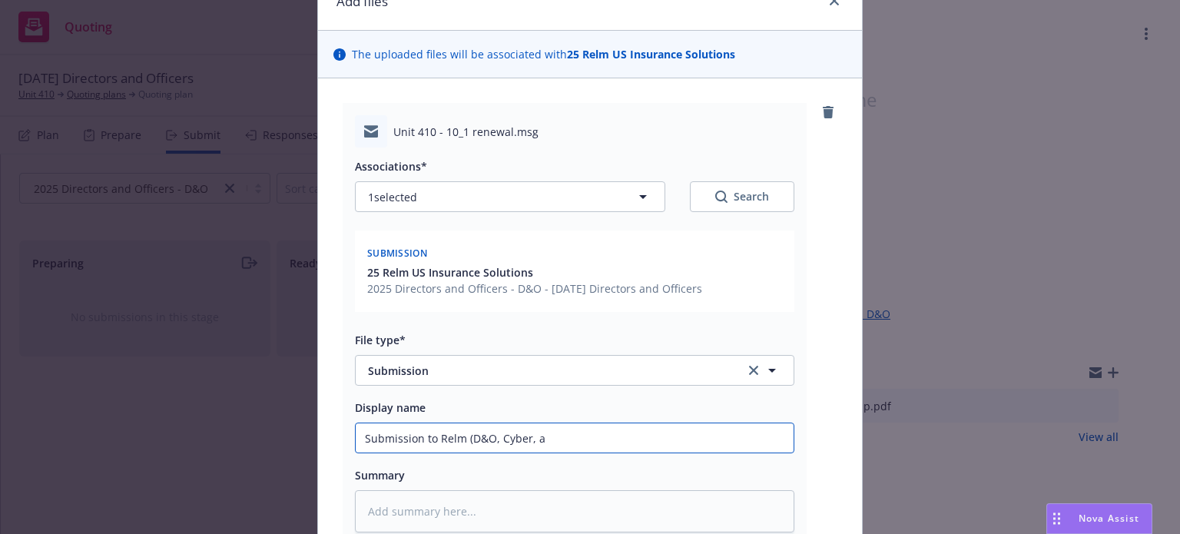
type textarea "x"
type input "Submission to Relm (D&O, Cyber, and"
type textarea "x"
type input "Submission to Relm (D&O, Cyber, and"
type textarea "x"
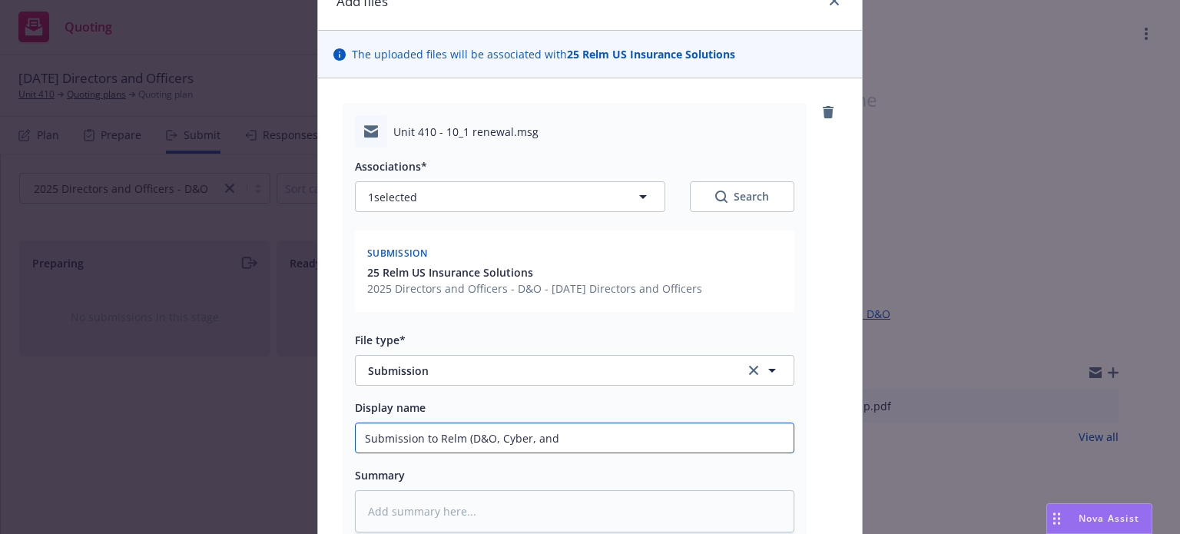
type input "Submission to Relm (D&O, Cyber, and C"
type textarea "x"
type input "Submission to Relm (D&O, Cyber, and Cr"
type textarea "x"
type input "Submission to Relm (D&O, Cyber, and Cri"
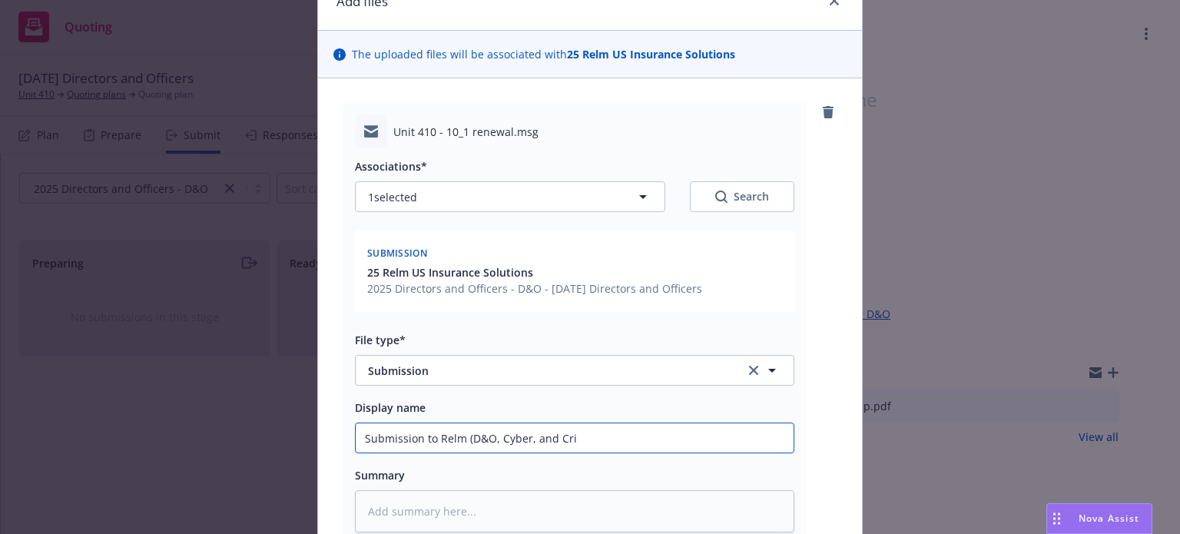
type textarea "x"
type input "Submission to Relm (D&O, Cyber, and Crime"
type textarea "x"
drag, startPoint x: 682, startPoint y: 439, endPoint x: 301, endPoint y: 411, distance: 382.0
click at [301, 411] on div "Add files The uploaded files will be associated with 25 Relm US Insurance Solut…" at bounding box center [590, 267] width 1180 height 534
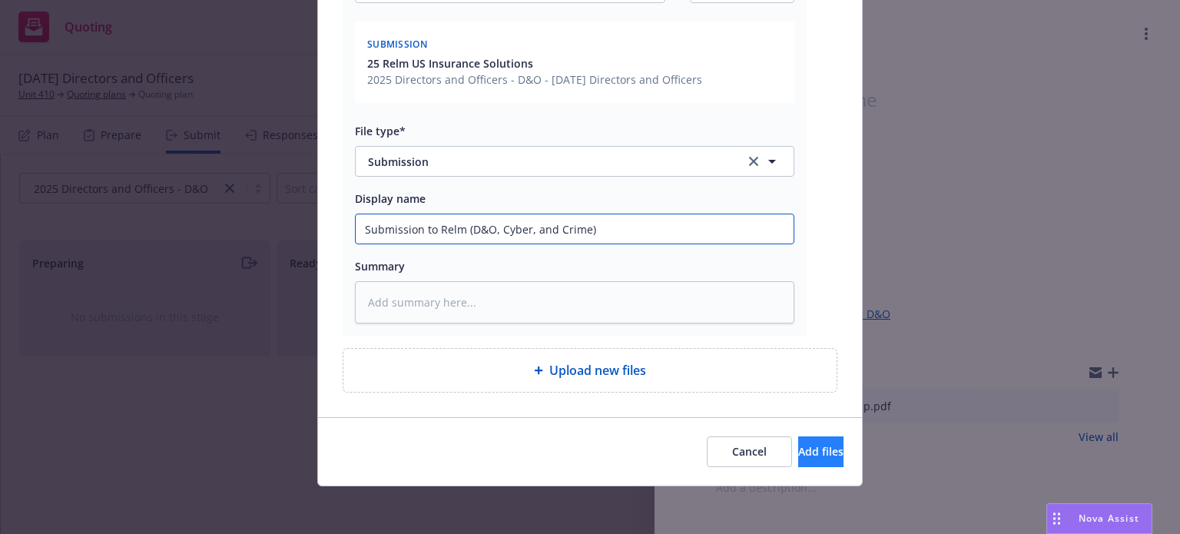
type input "Submission to Relm (D&O, Cyber, and Crime)"
click at [798, 452] on span "Add files" at bounding box center [820, 451] width 45 height 15
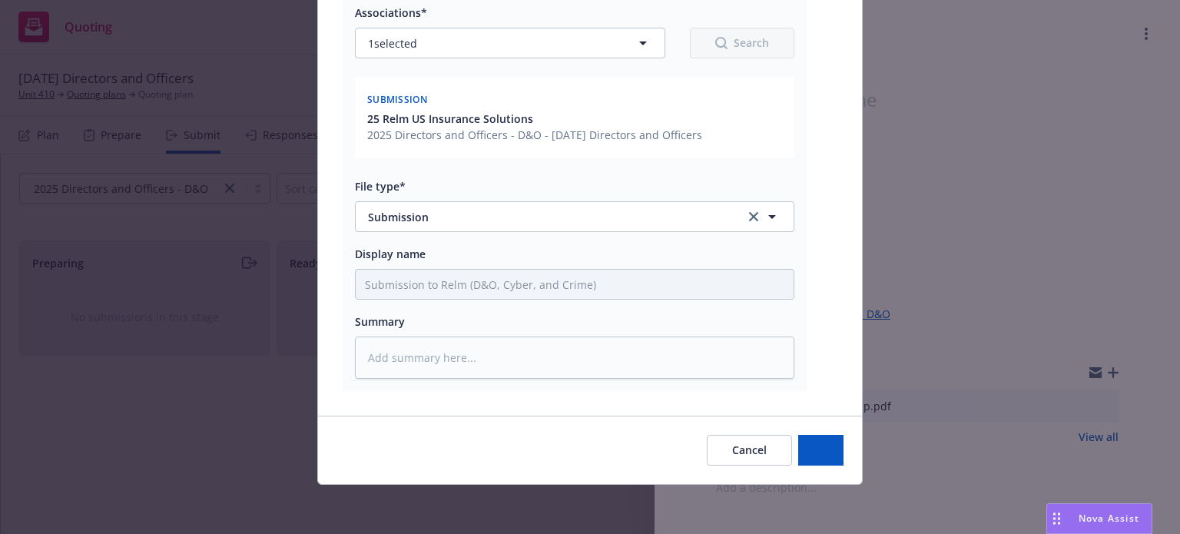
scroll to position [230, 0]
type textarea "x"
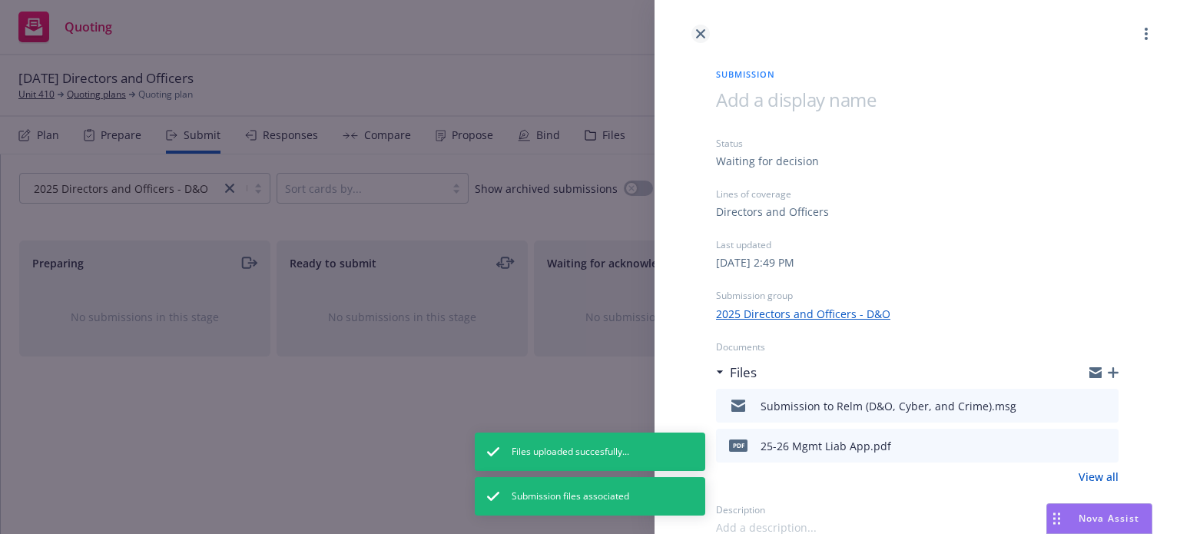
click at [697, 31] on icon "close" at bounding box center [700, 33] width 9 height 9
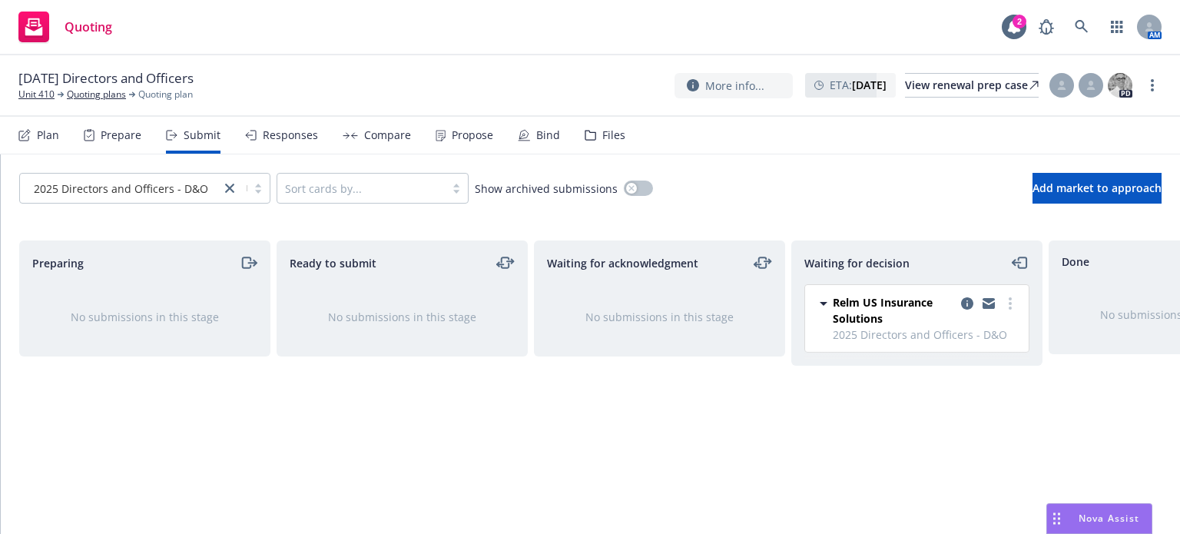
click at [121, 179] on div "2025 Directors and Officers - D&O" at bounding box center [120, 165] width 187 height 28
click at [108, 91] on link "Quoting plans" at bounding box center [96, 95] width 59 height 14
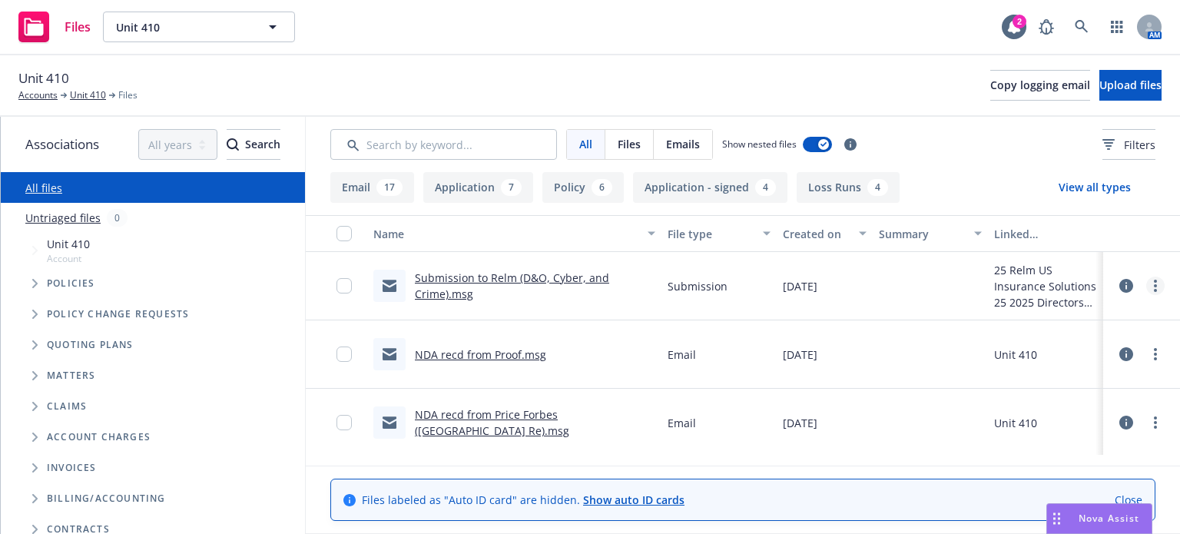
click at [1146, 283] on link "more" at bounding box center [1155, 286] width 18 height 18
click at [1062, 408] on link "Update associations" at bounding box center [1075, 409] width 153 height 31
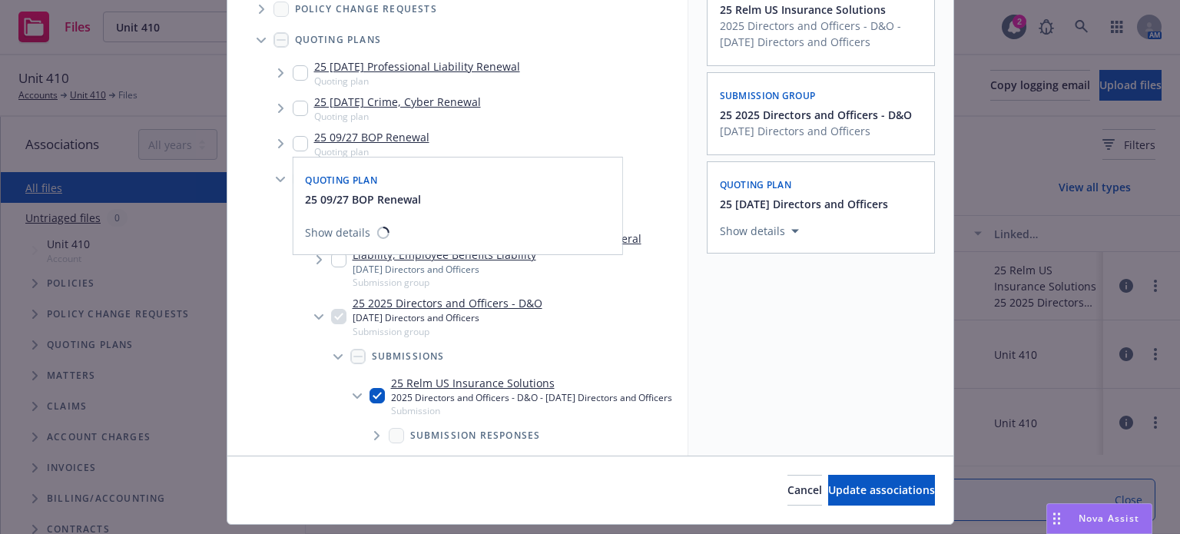
scroll to position [152, 0]
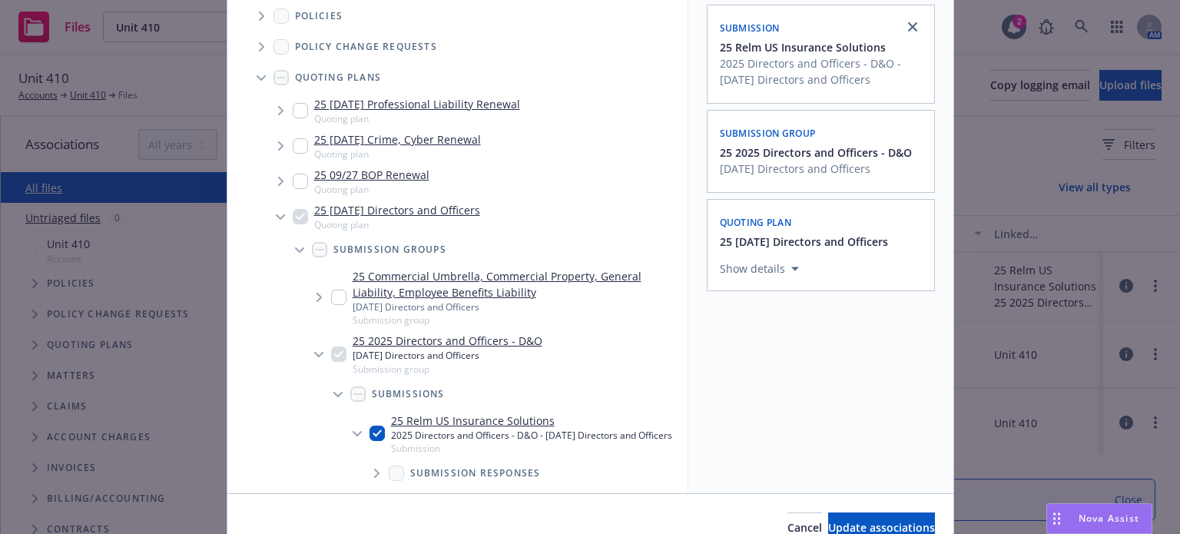
click at [278, 144] on icon "Tree Example" at bounding box center [280, 145] width 5 height 9
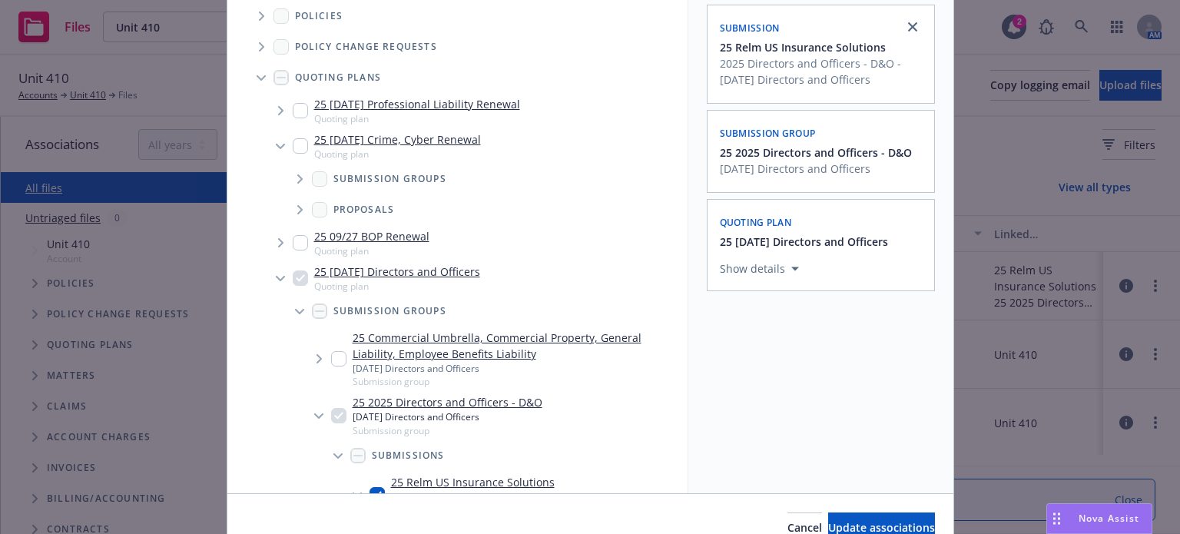
click at [297, 174] on icon "Tree Example" at bounding box center [300, 178] width 6 height 9
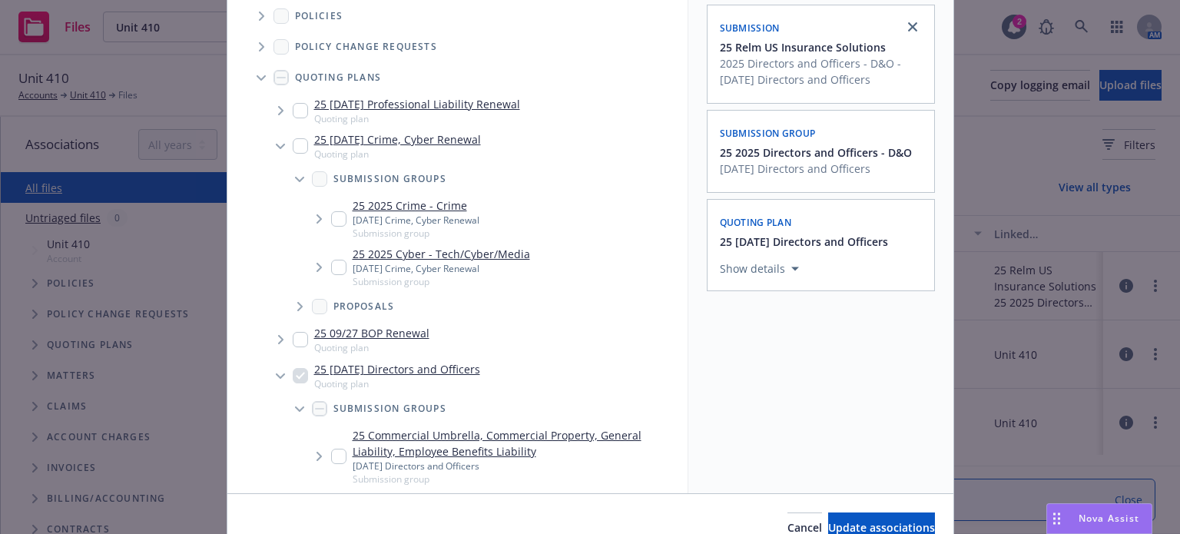
click at [316, 216] on icon "Tree Example" at bounding box center [318, 218] width 5 height 9
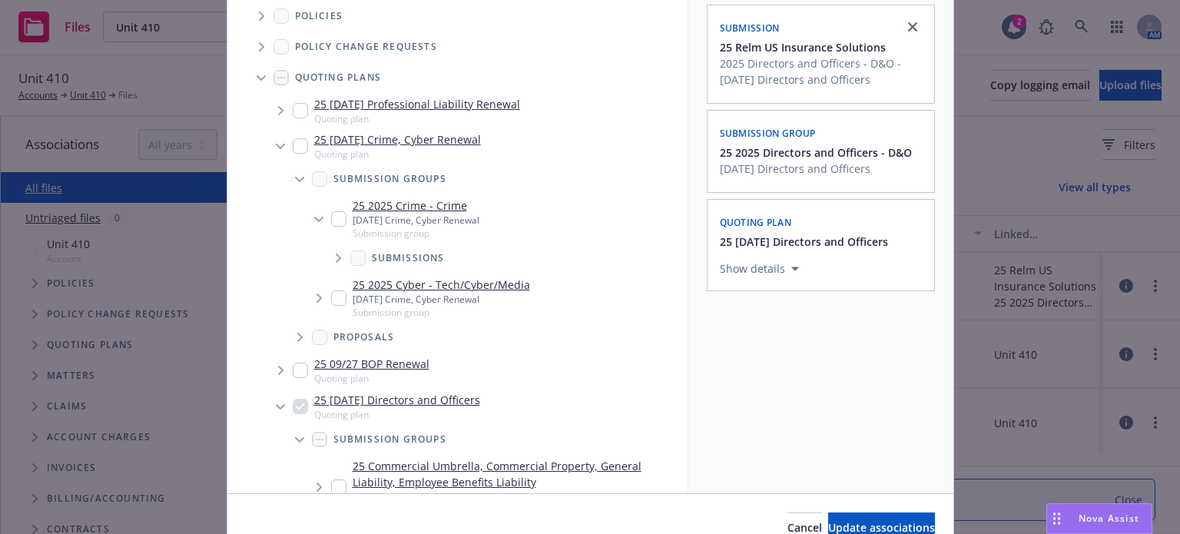
click at [336, 257] on icon "Tree Example" at bounding box center [339, 257] width 6 height 9
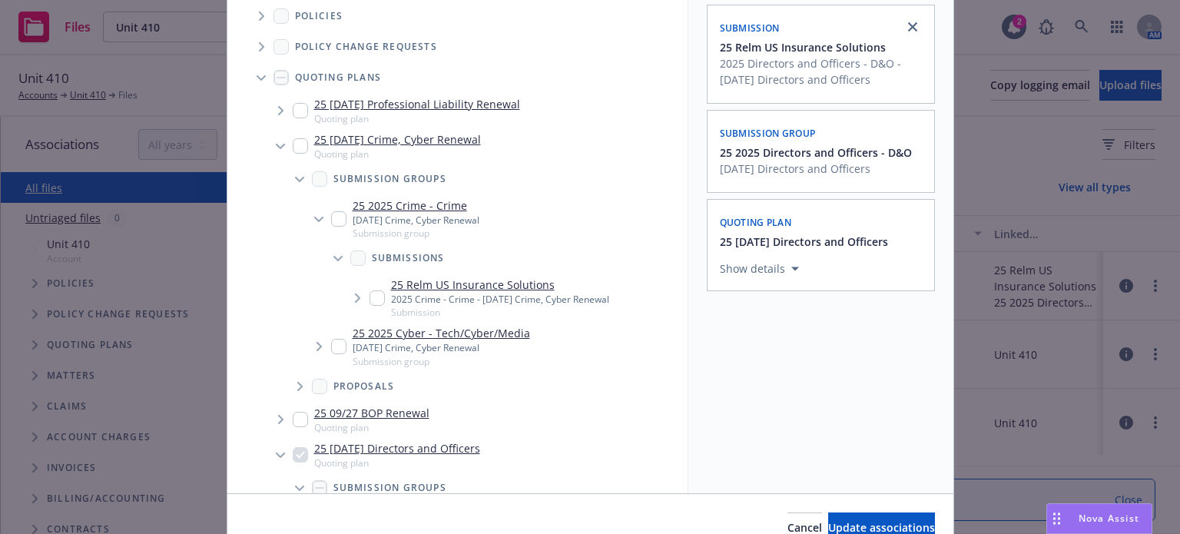
click at [369, 296] on input "Tree Example" at bounding box center [376, 297] width 15 height 15
checkbox input "true"
click at [316, 343] on icon "Tree Example" at bounding box center [318, 346] width 5 height 9
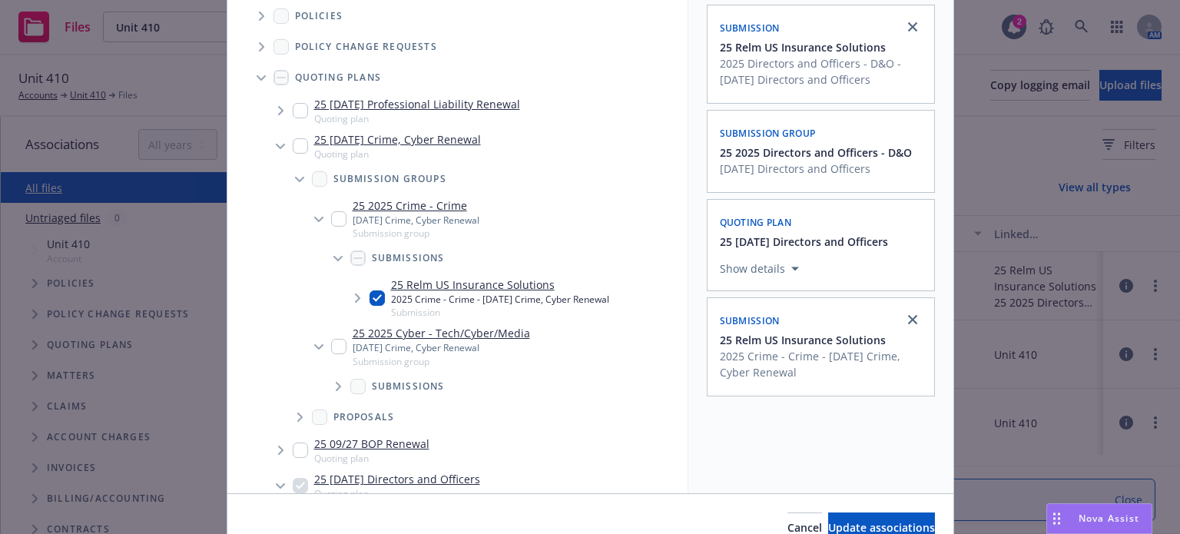
click at [336, 387] on icon "Tree Example" at bounding box center [338, 386] width 5 height 9
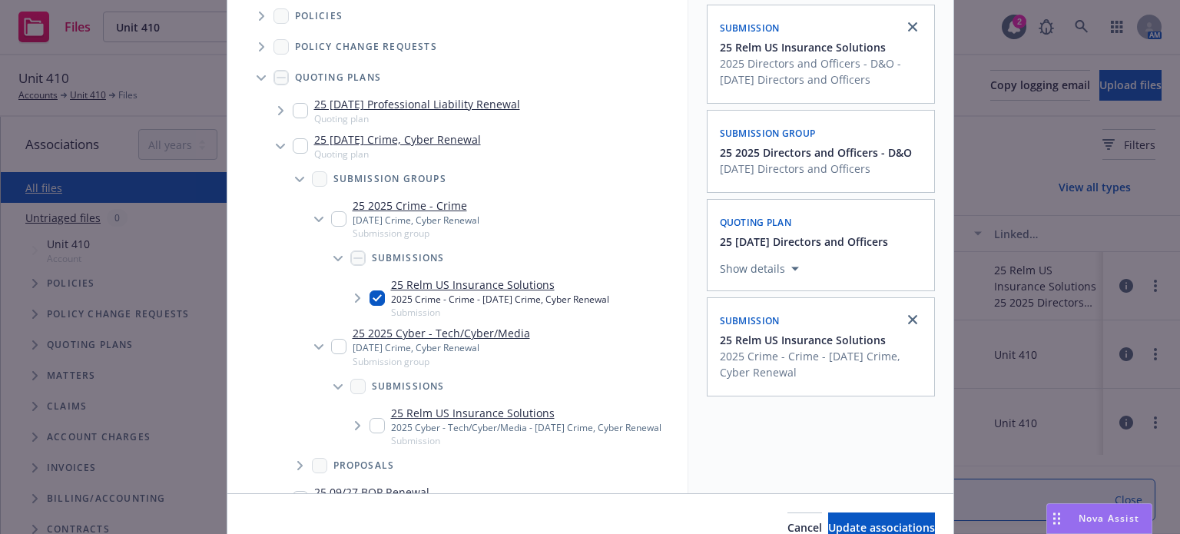
click at [369, 420] on input "Tree Example" at bounding box center [376, 425] width 15 height 15
checkbox input "true"
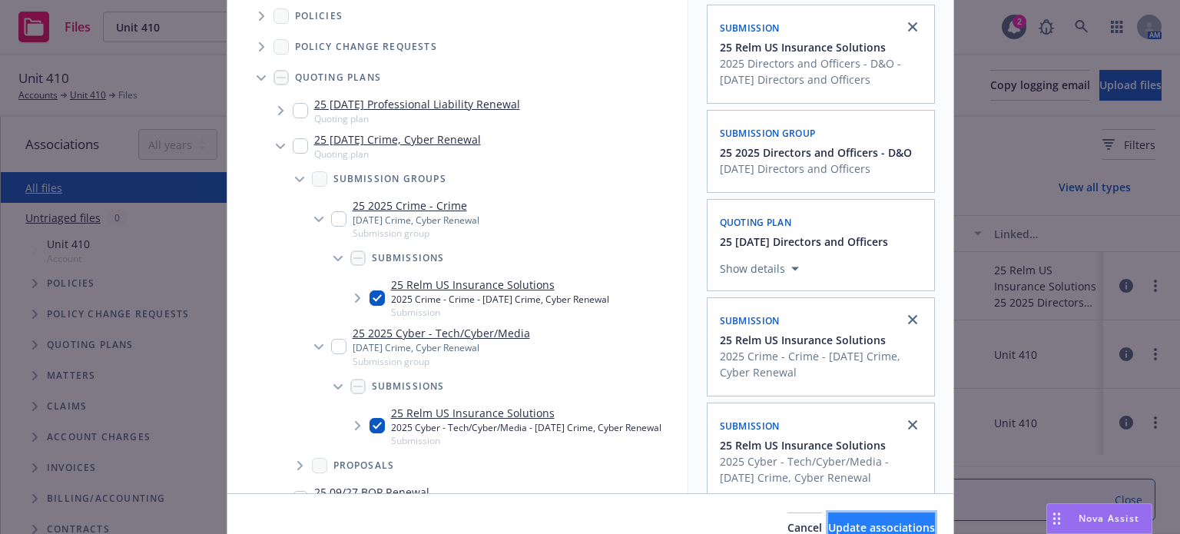
click at [833, 513] on button "Update associations" at bounding box center [881, 527] width 107 height 31
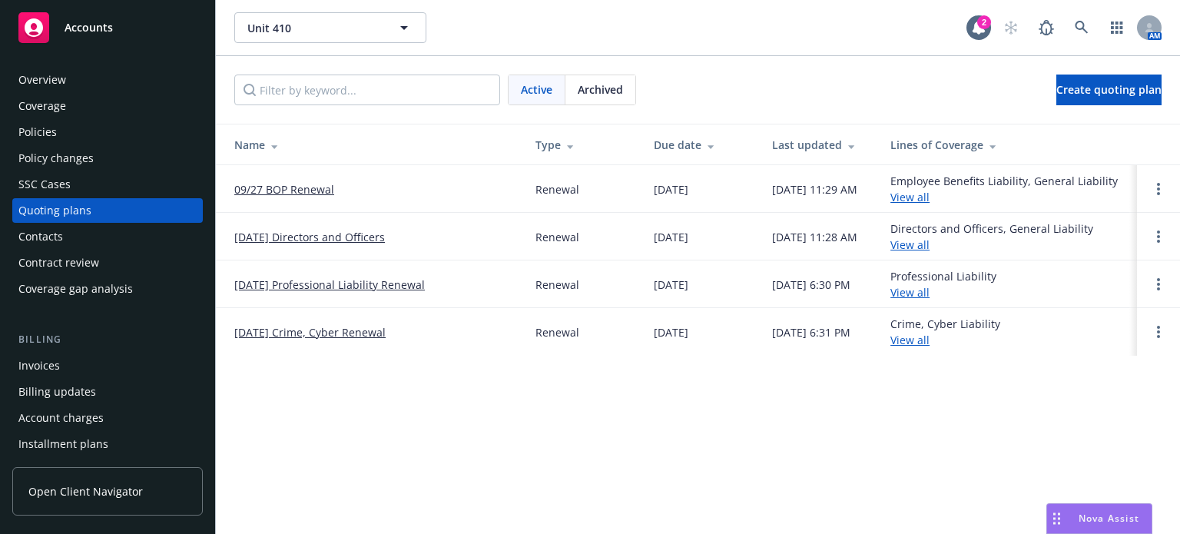
click at [316, 327] on link "[DATE] Crime, Cyber Renewal" at bounding box center [309, 332] width 151 height 16
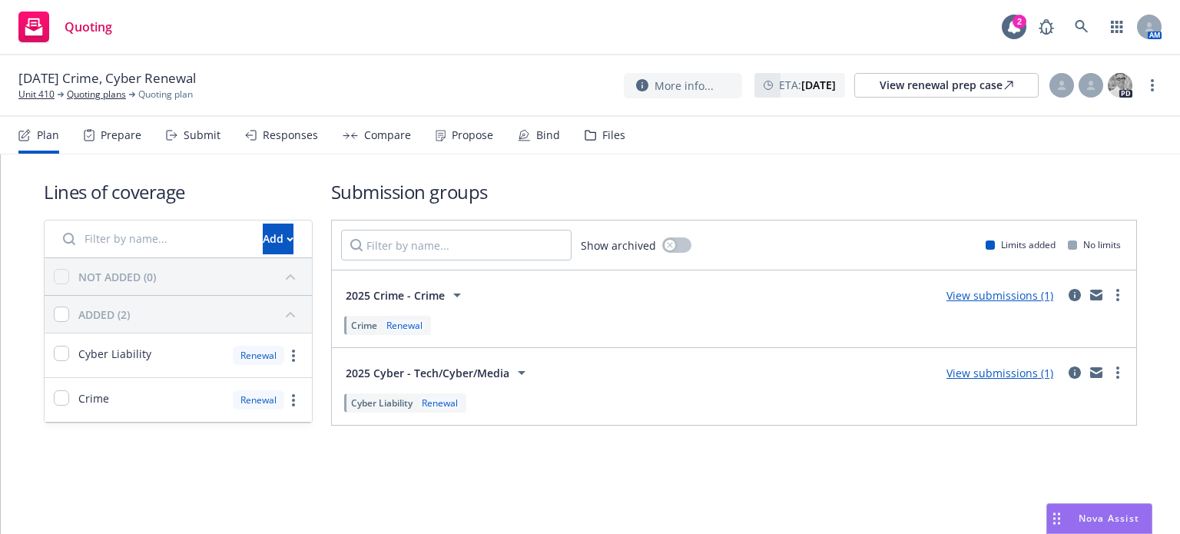
click at [1025, 289] on link "View submissions (1)" at bounding box center [999, 295] width 107 height 15
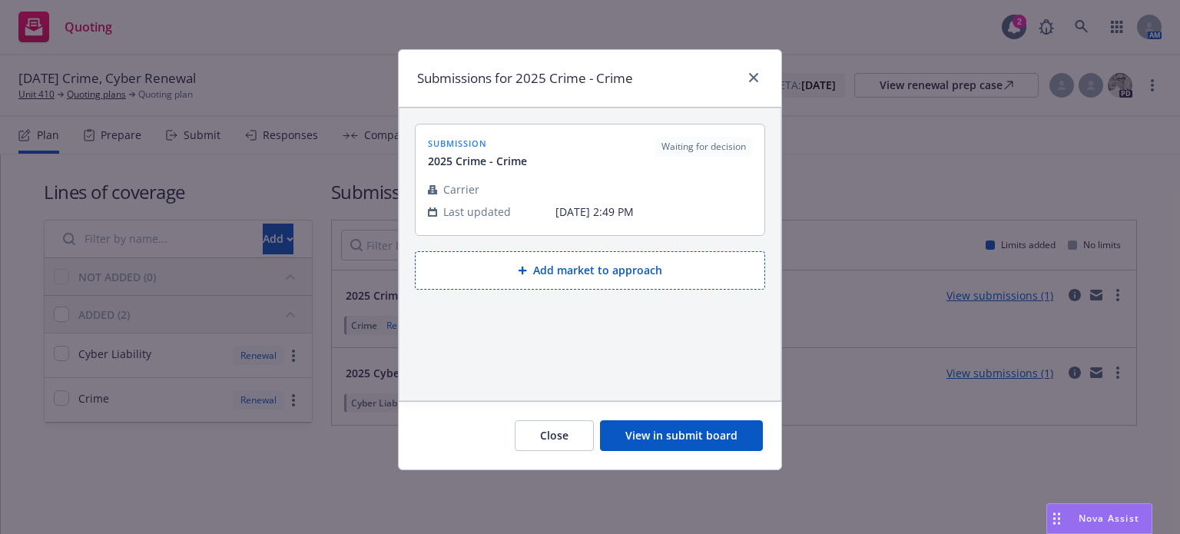
click at [645, 426] on button "View in submit board" at bounding box center [681, 435] width 163 height 31
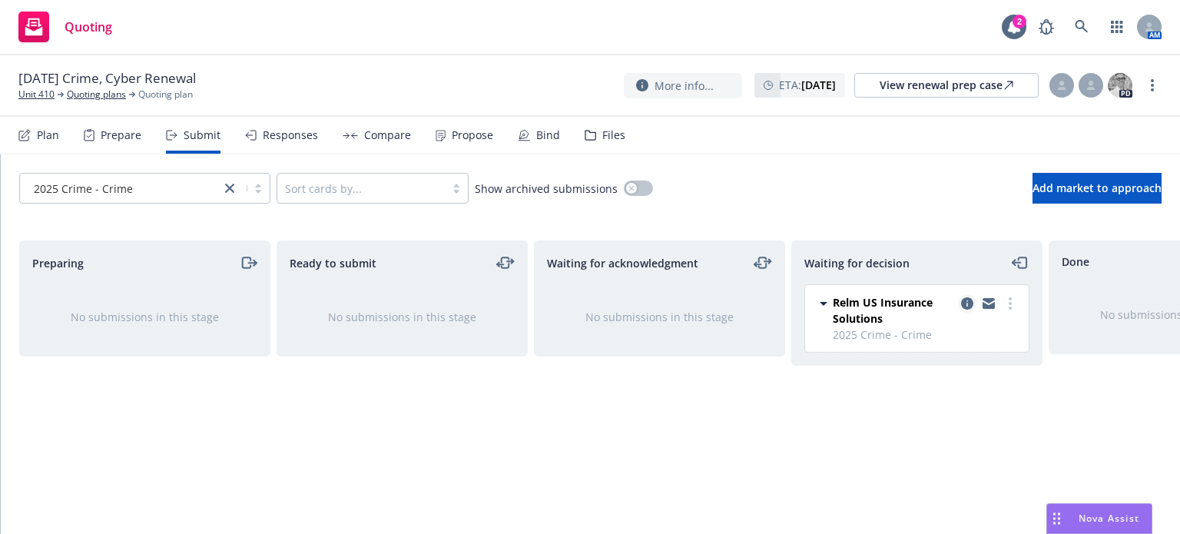
click at [967, 296] on link "copy logging email" at bounding box center [967, 303] width 18 height 18
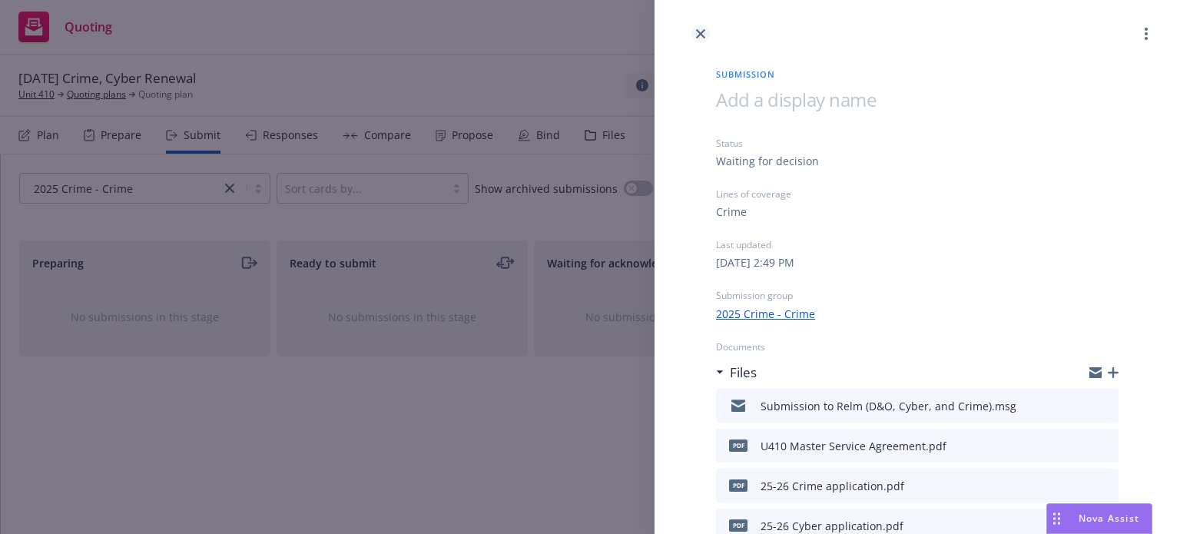
click at [701, 30] on icon "close" at bounding box center [700, 33] width 9 height 9
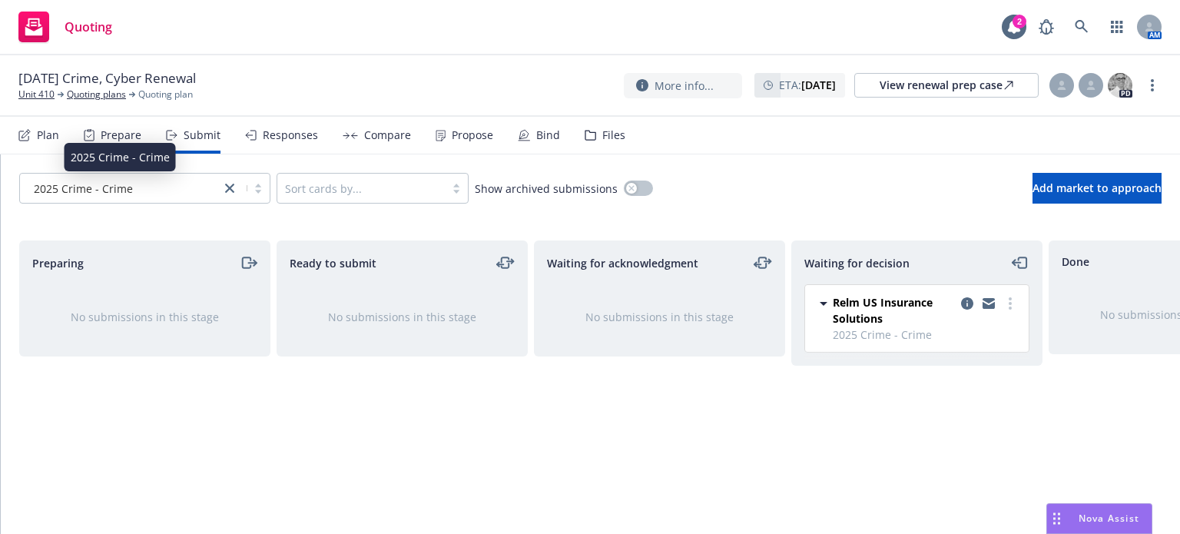
click at [91, 185] on span "2025 Crime - Crime" at bounding box center [83, 189] width 99 height 16
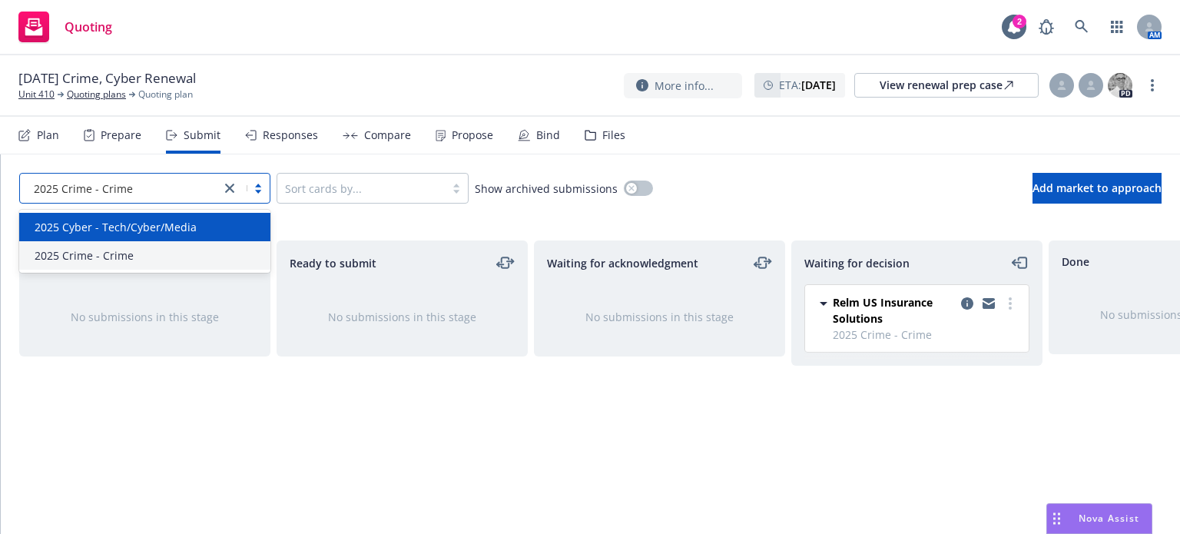
click at [71, 226] on span "2025 Cyber - Tech/Cyber/Media" at bounding box center [116, 227] width 162 height 16
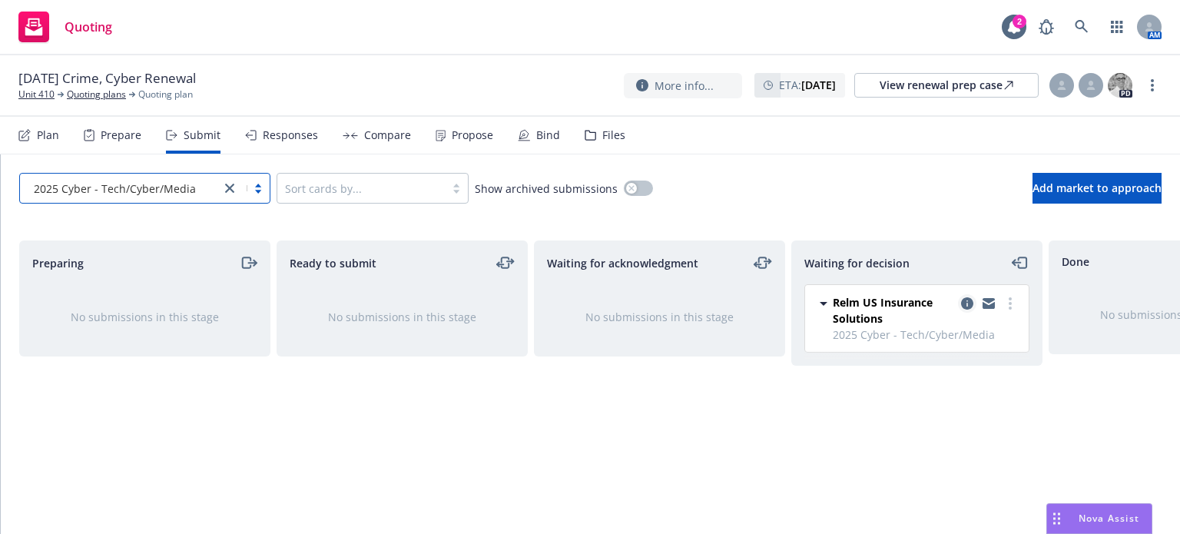
click at [959, 303] on link "copy logging email" at bounding box center [967, 303] width 18 height 18
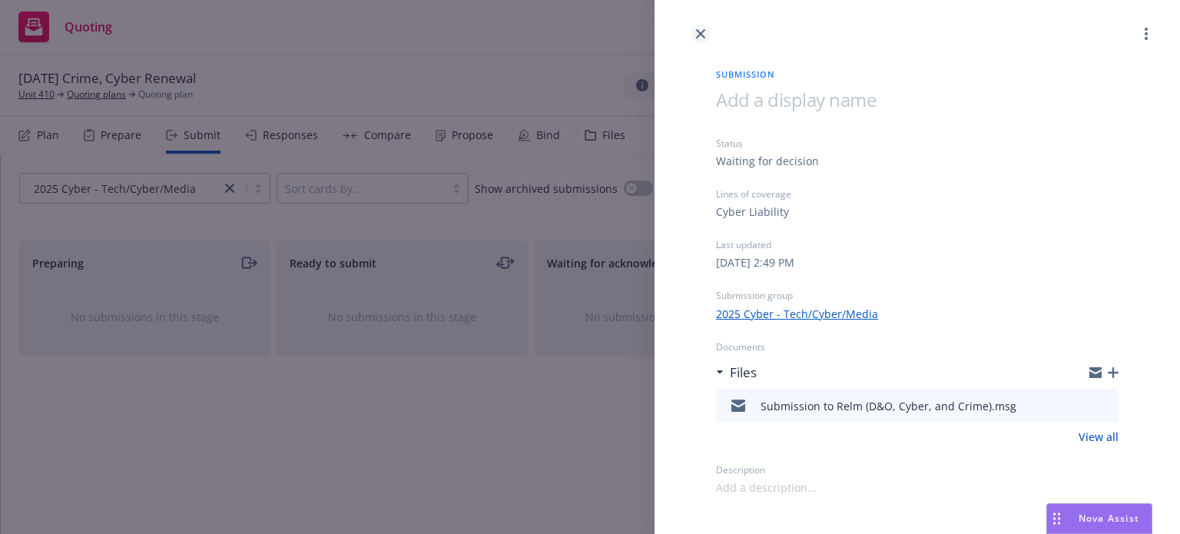
click at [699, 35] on icon "close" at bounding box center [700, 33] width 9 height 9
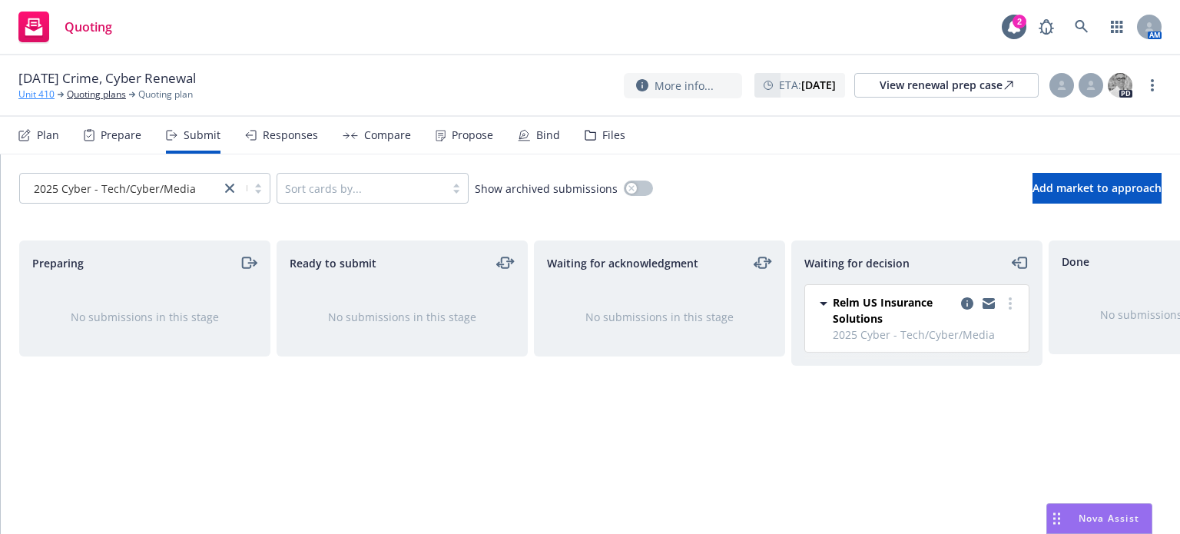
click at [41, 98] on link "Unit 410" at bounding box center [36, 95] width 36 height 14
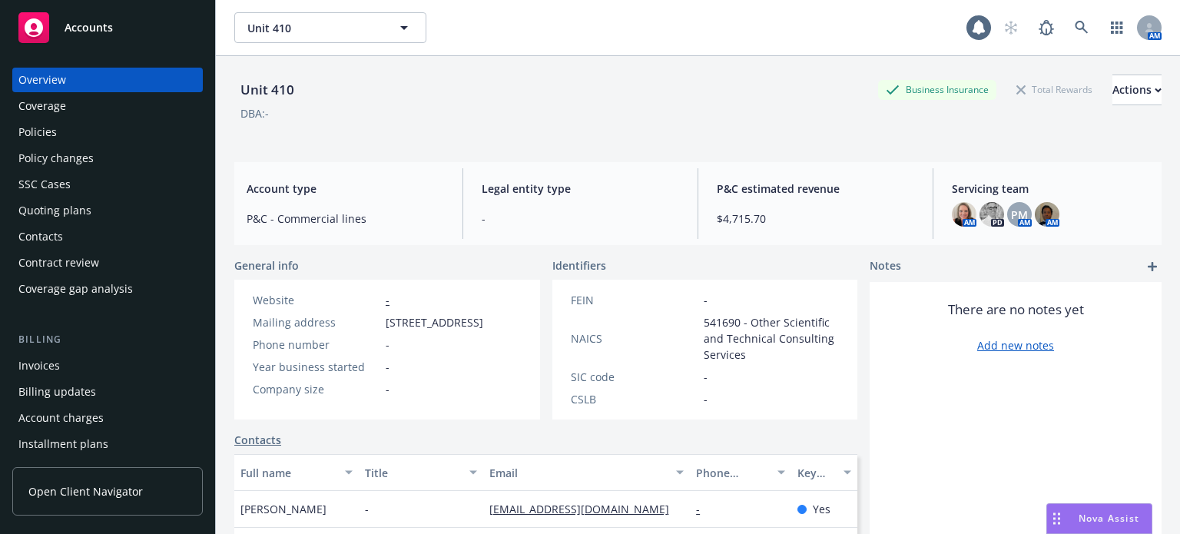
click at [35, 134] on div "Policies" at bounding box center [37, 132] width 38 height 25
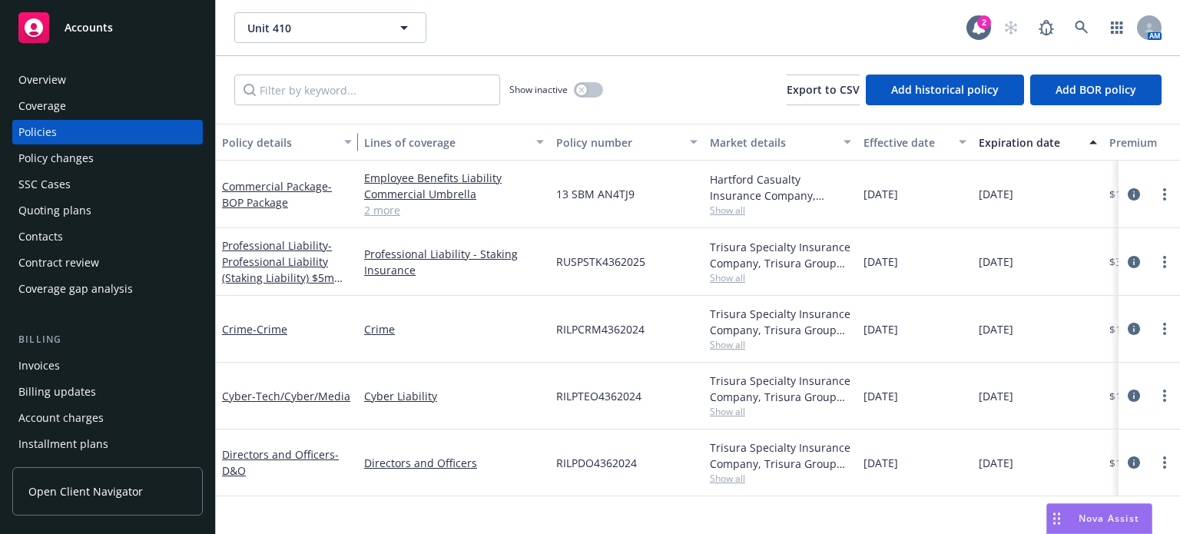
drag, startPoint x: 333, startPoint y: 144, endPoint x: 356, endPoint y: 144, distance: 22.3
click at [354, 144] on div "button" at bounding box center [350, 141] width 8 height 35
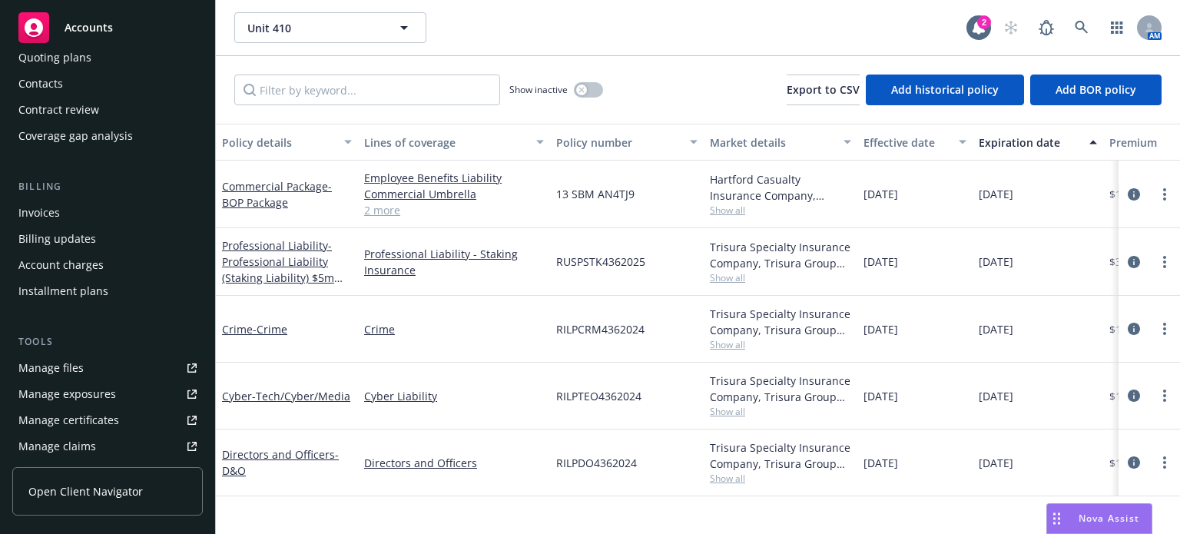
scroll to position [154, 0]
click at [65, 369] on div "Manage files" at bounding box center [50, 367] width 65 height 25
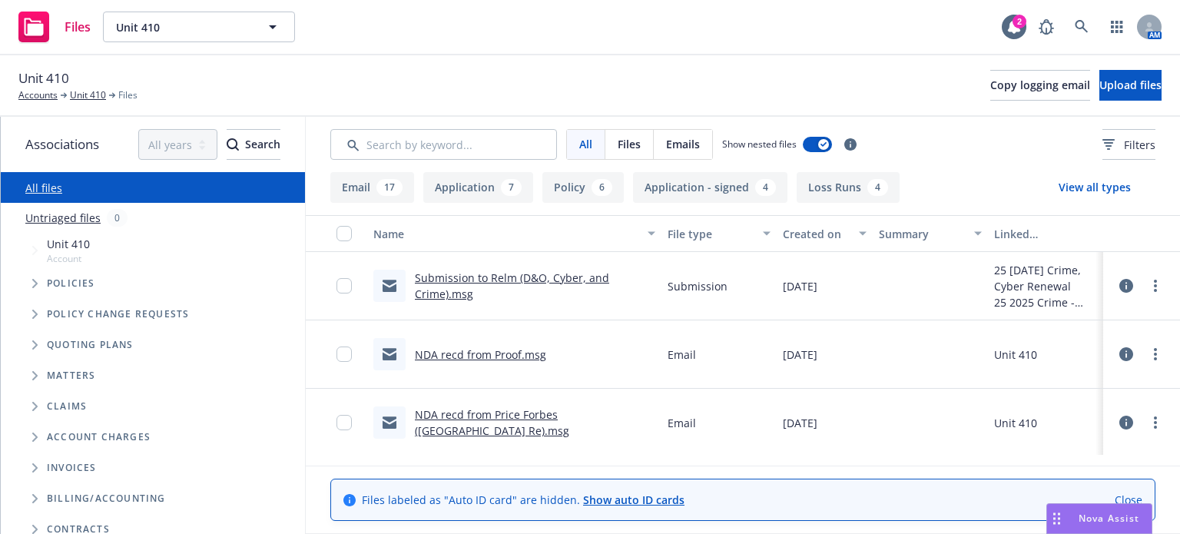
click at [459, 277] on link "Submission to Relm (D&O, Cyber, and Crime).msg" at bounding box center [512, 285] width 194 height 31
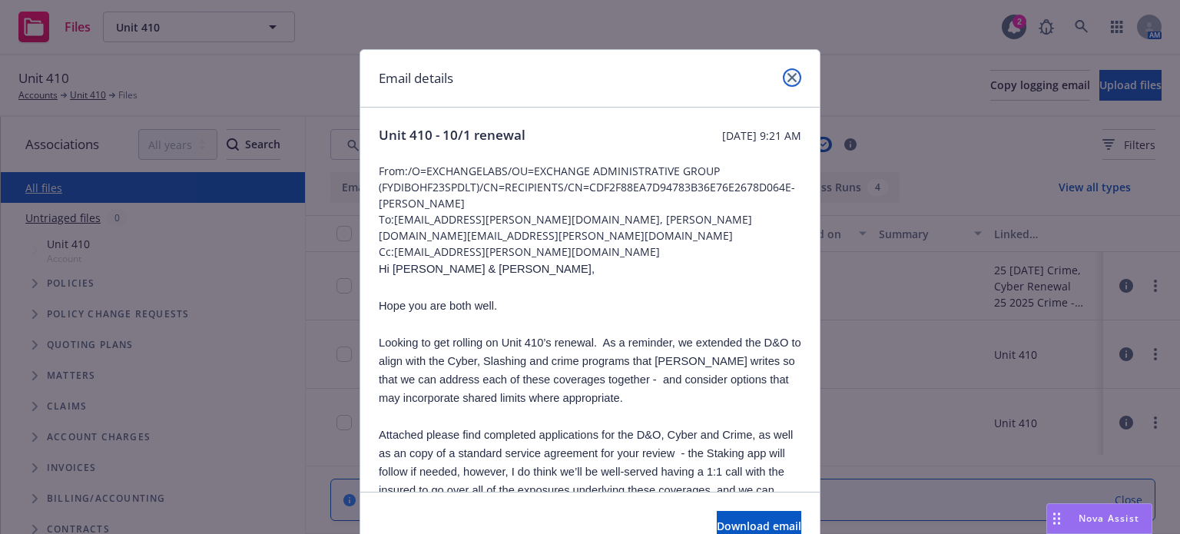
click at [792, 75] on link "close" at bounding box center [792, 77] width 18 height 18
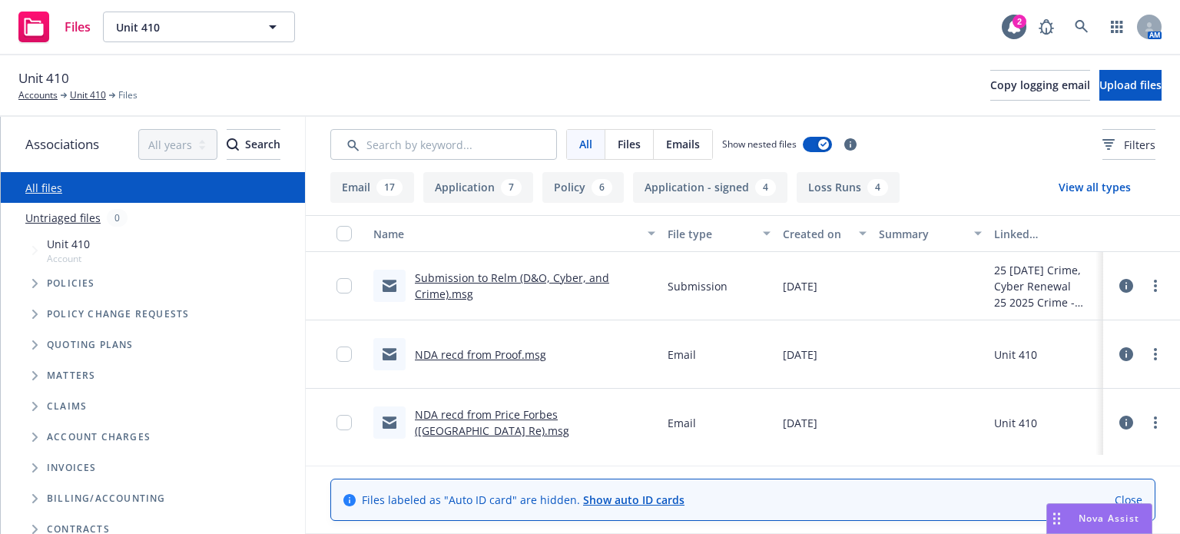
click at [513, 267] on div "Submission to Relm (D&O, Cyber, and Crime).msg" at bounding box center [514, 286] width 294 height 68
click at [465, 276] on link "Submission to Relm (D&O, Cyber, and Crime).msg" at bounding box center [512, 285] width 194 height 31
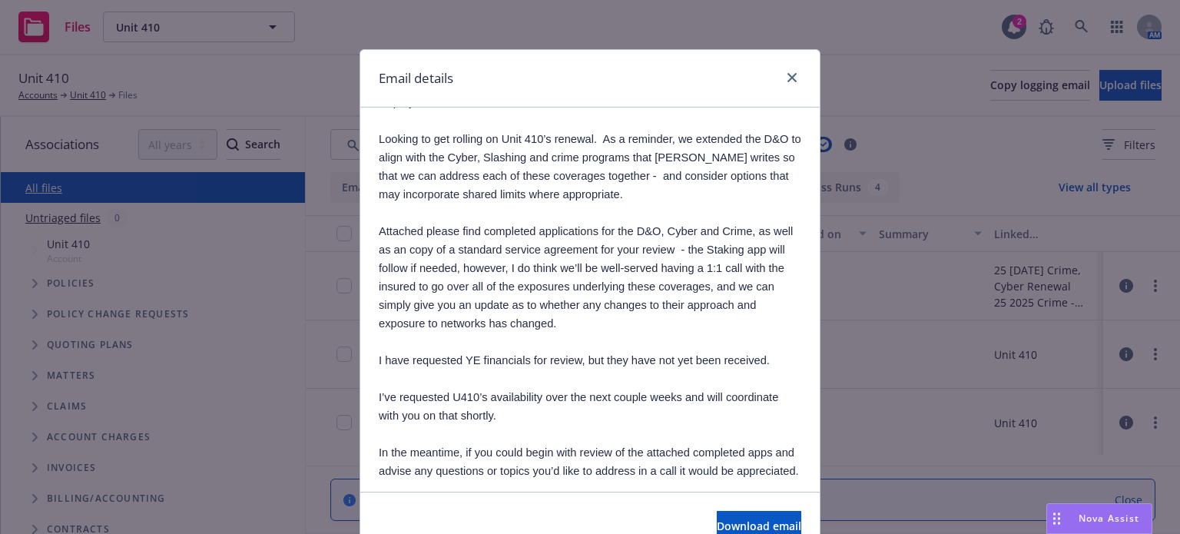
scroll to position [230, 0]
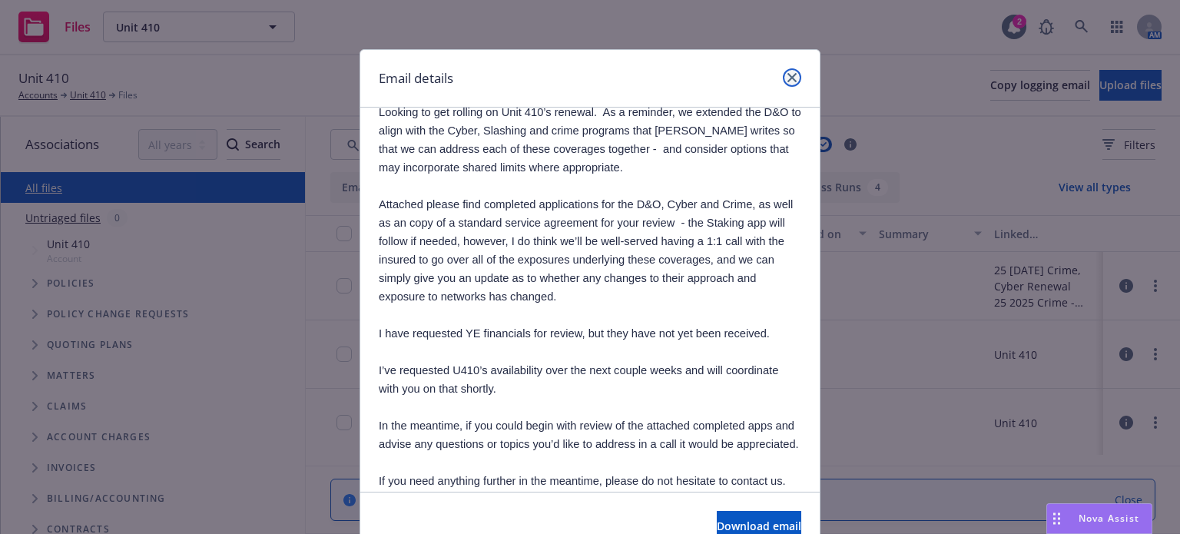
click at [787, 78] on icon "close" at bounding box center [791, 77] width 9 height 9
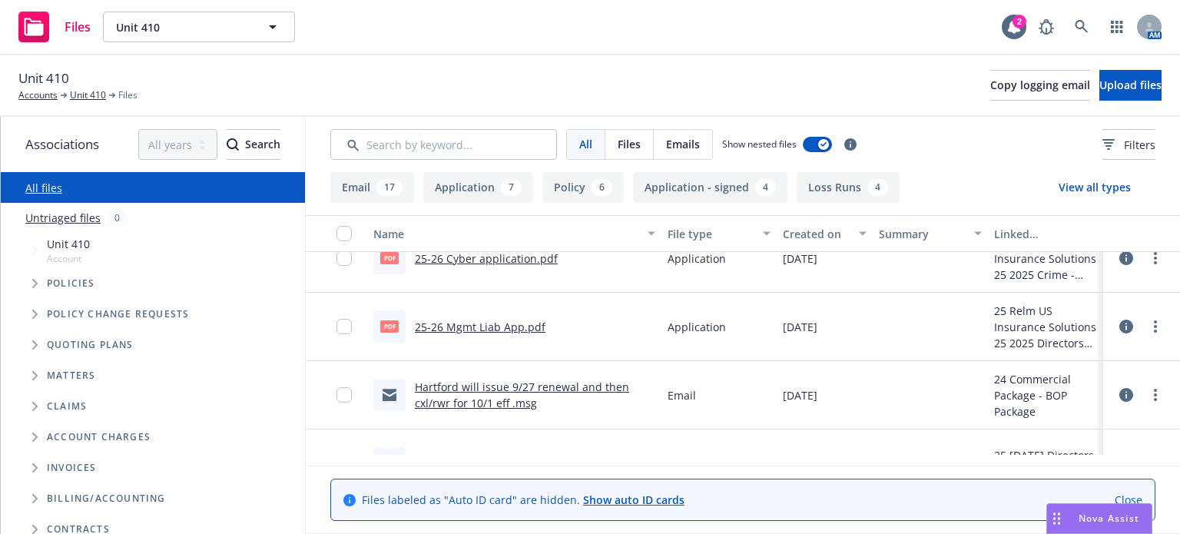
scroll to position [461, 0]
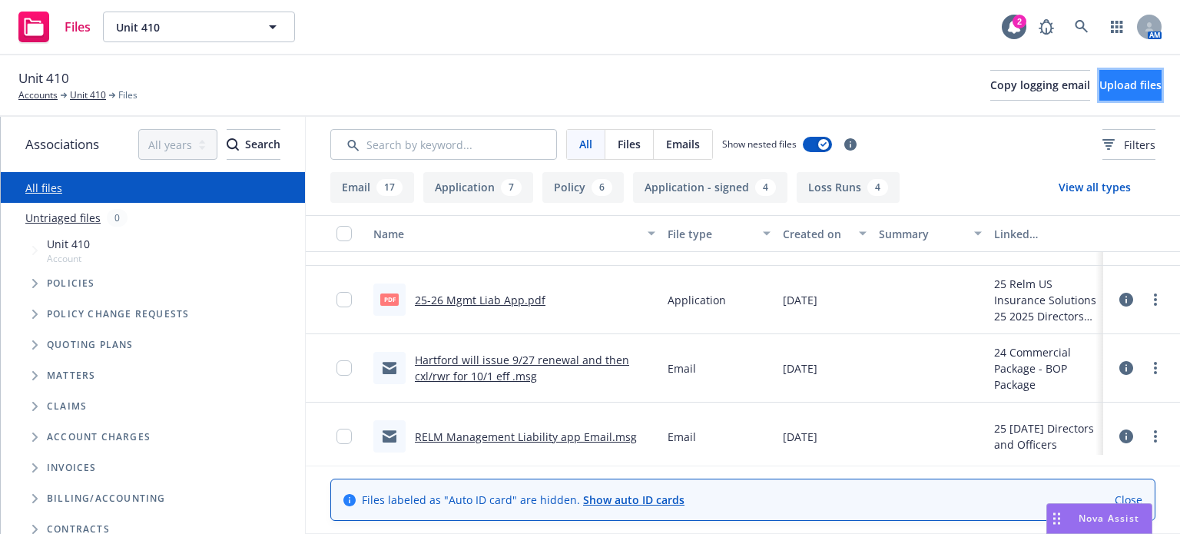
click at [1099, 88] on span "Upload files" at bounding box center [1130, 85] width 62 height 15
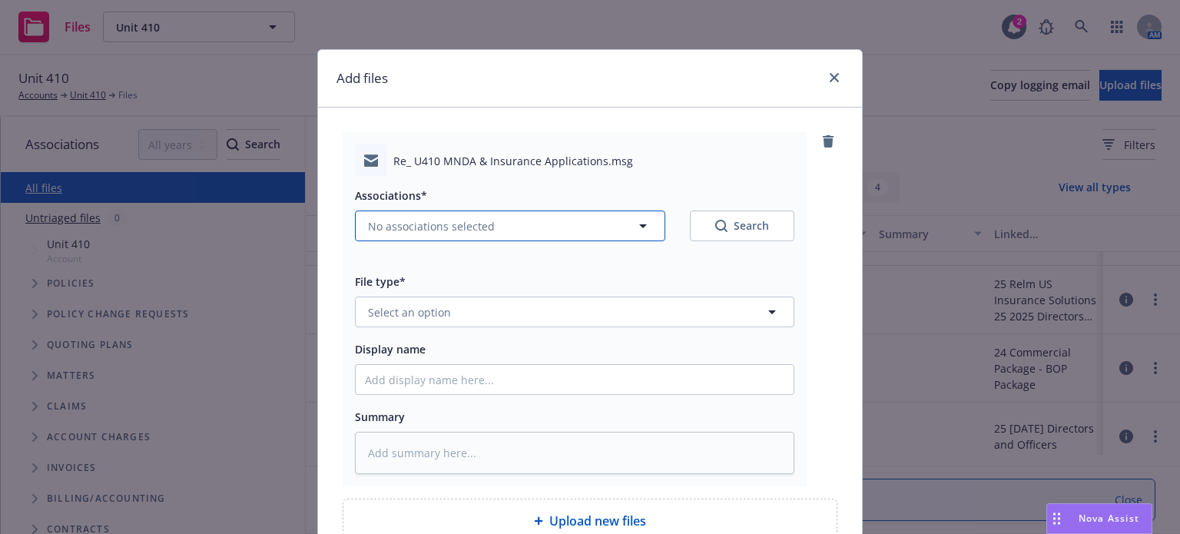
click at [446, 224] on span "No associations selected" at bounding box center [431, 226] width 127 height 16
type textarea "x"
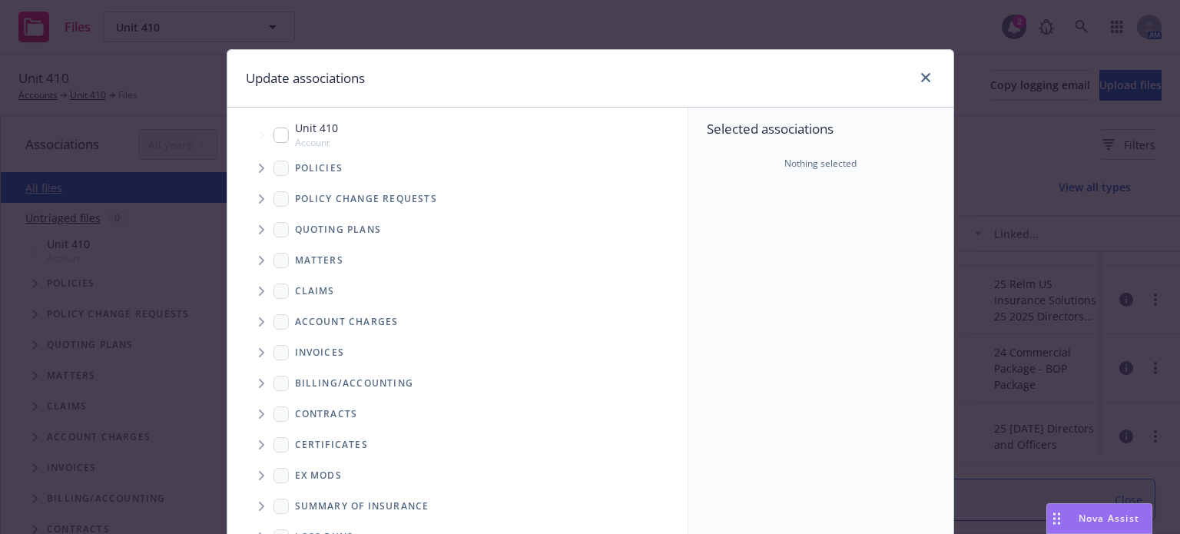
click at [252, 230] on span "Tree Example" at bounding box center [261, 229] width 25 height 25
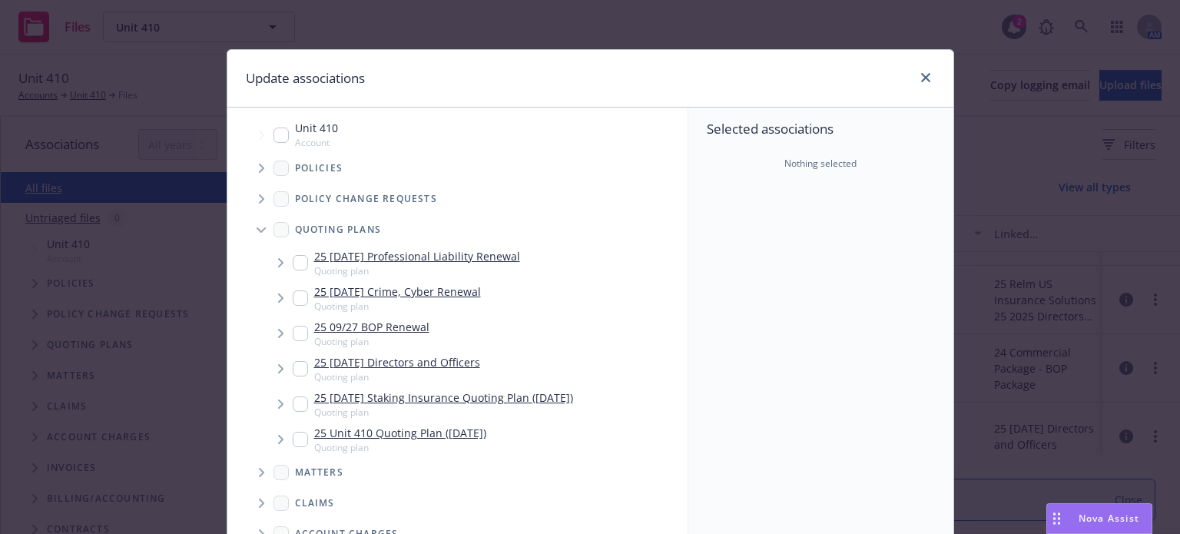
drag, startPoint x: 295, startPoint y: 262, endPoint x: 302, endPoint y: 290, distance: 29.2
click at [295, 263] on input "Tree Example" at bounding box center [300, 262] width 15 height 15
checkbox input "true"
click at [293, 298] on input "Tree Example" at bounding box center [300, 297] width 15 height 15
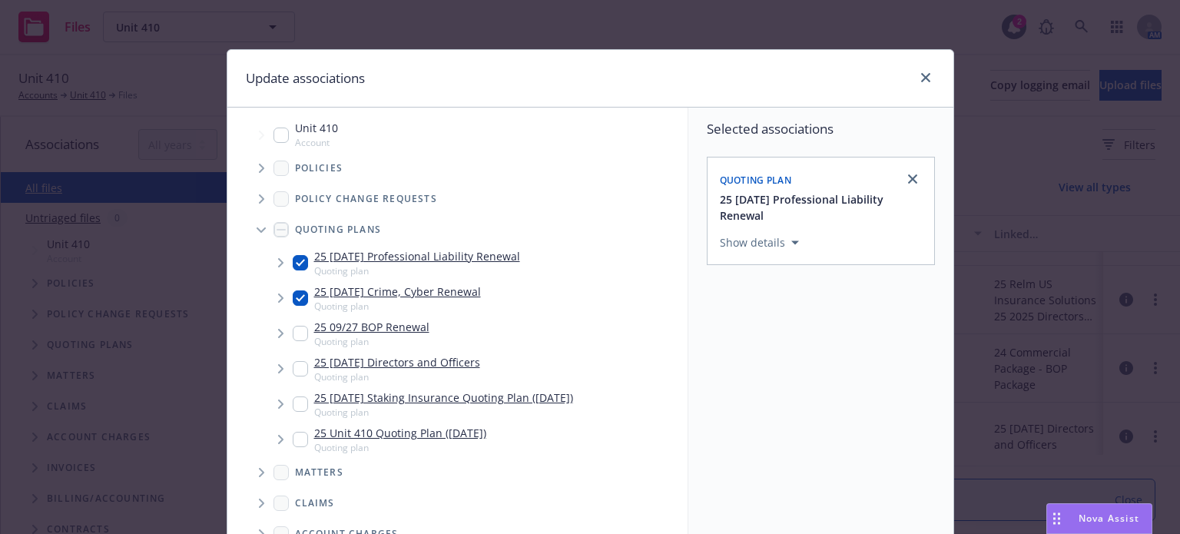
checkbox input "true"
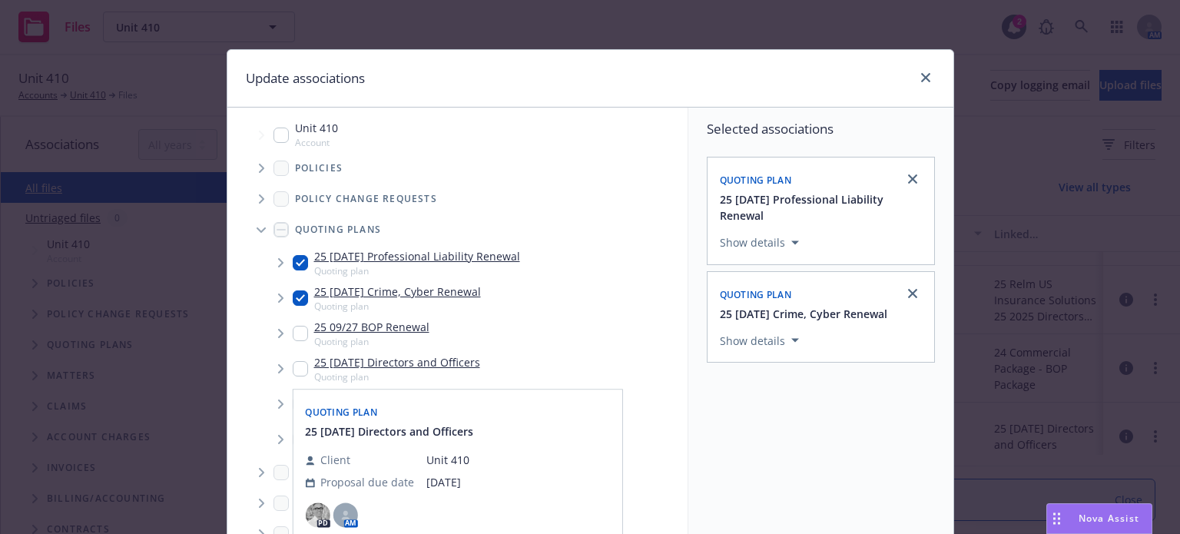
drag, startPoint x: 293, startPoint y: 363, endPoint x: 306, endPoint y: 372, distance: 16.2
click at [293, 364] on input "Tree Example" at bounding box center [300, 368] width 15 height 15
checkbox input "true"
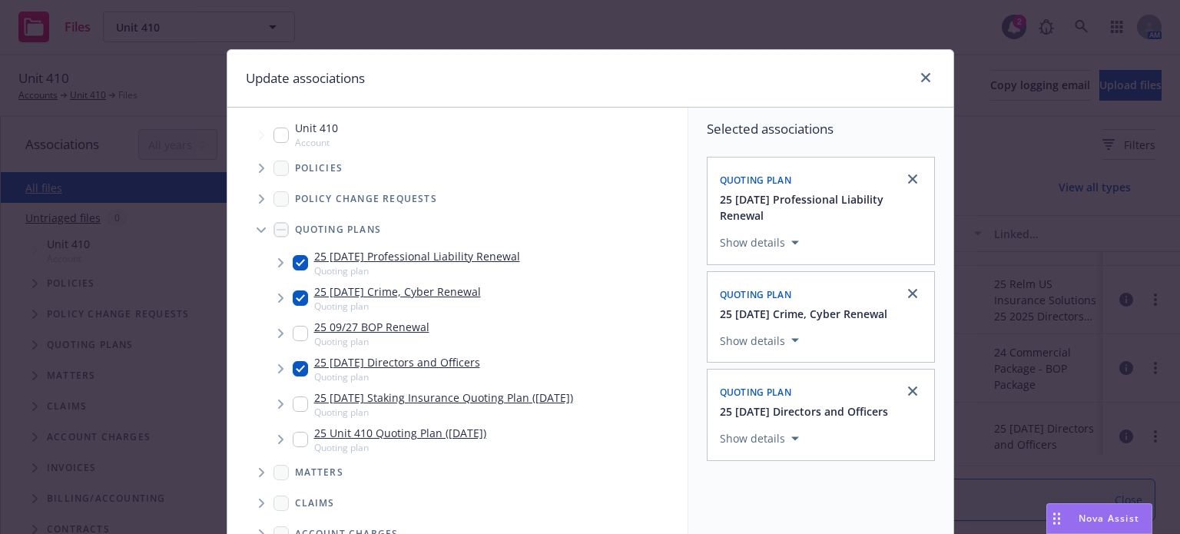
scroll to position [229, 0]
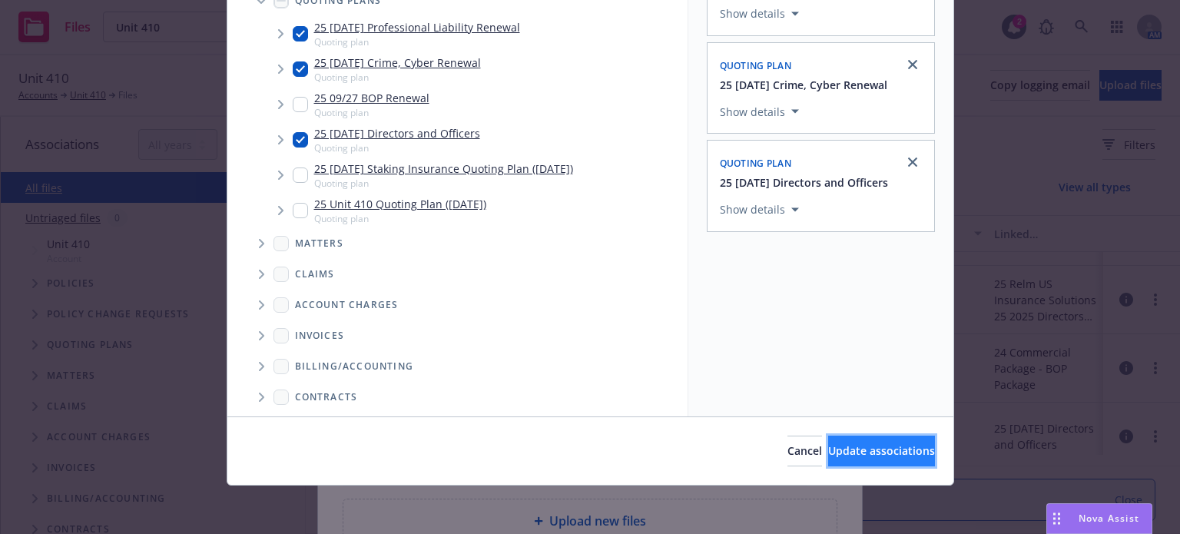
click at [838, 443] on span "Update associations" at bounding box center [881, 450] width 107 height 15
type textarea "x"
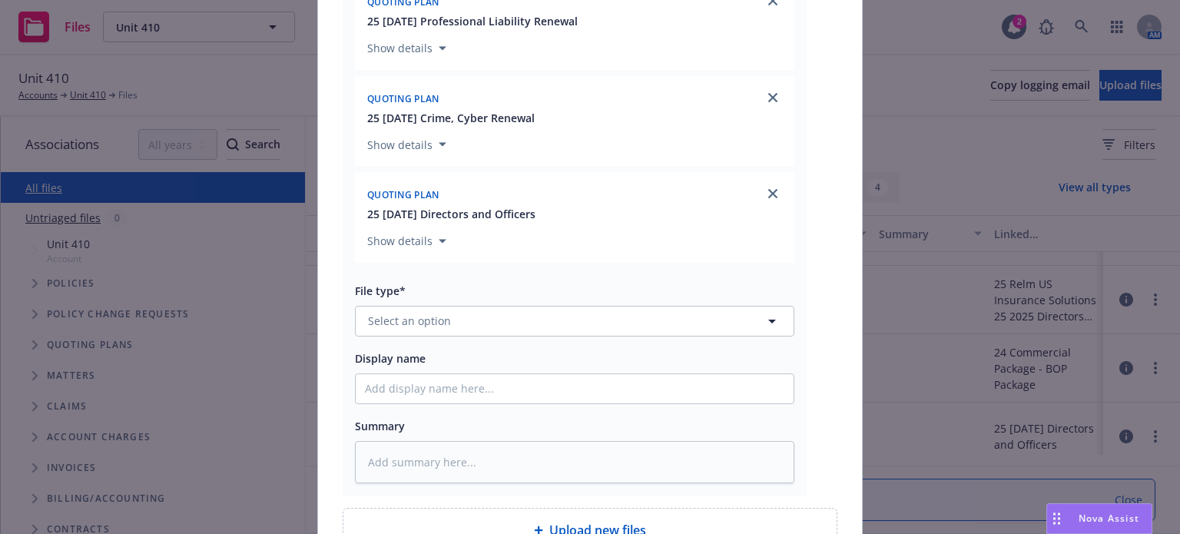
scroll to position [307, 0]
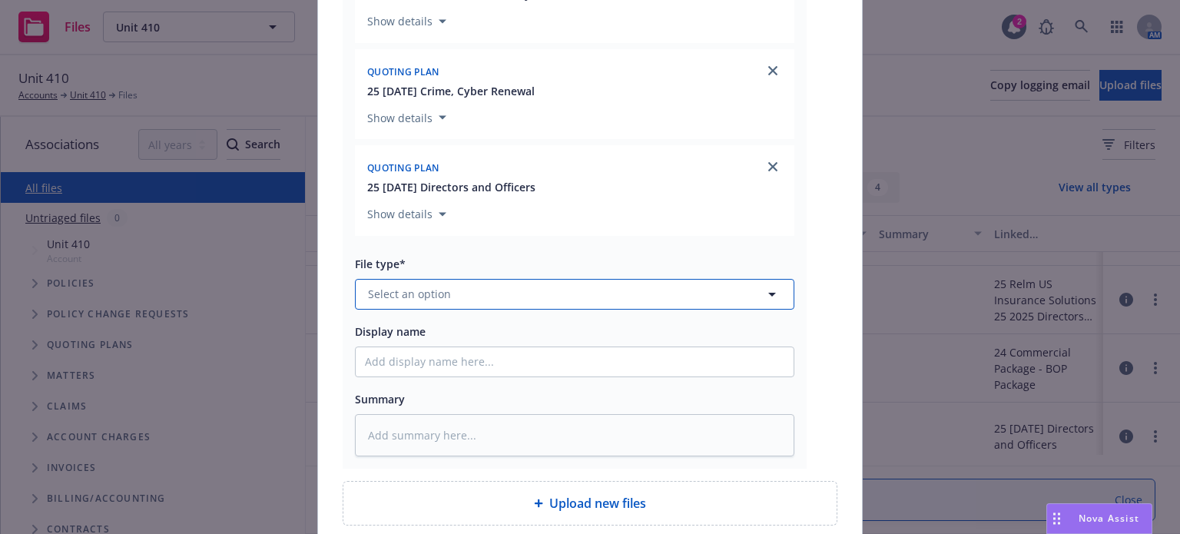
click at [416, 287] on span "Select an option" at bounding box center [409, 294] width 83 height 16
type input "emai"
click at [414, 334] on div "Email" at bounding box center [574, 337] width 419 height 22
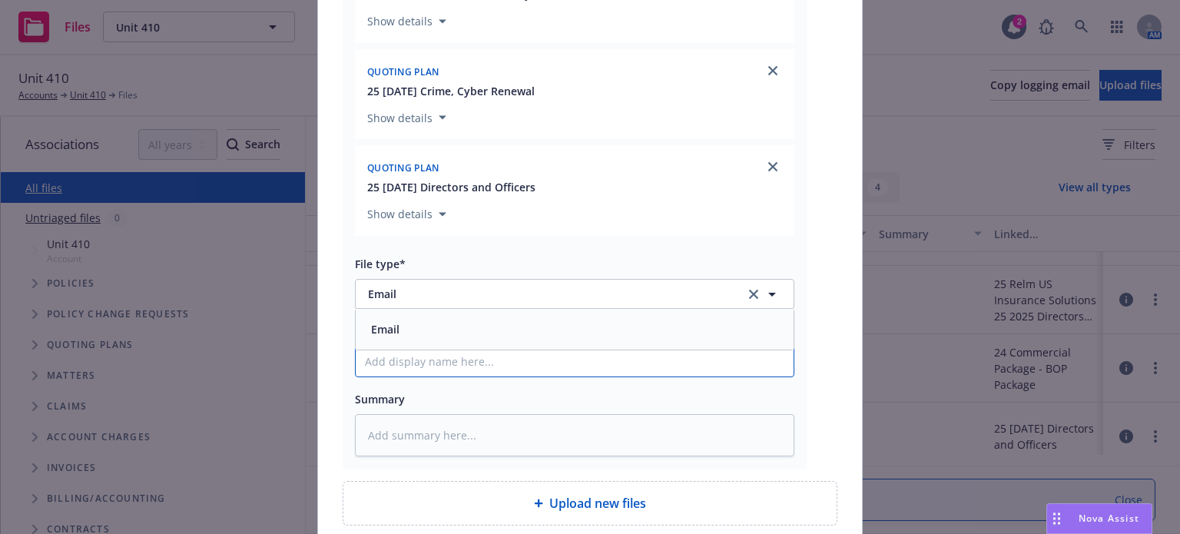
click at [406, 359] on input "Display name" at bounding box center [575, 361] width 438 height 29
type textarea "x"
type input "P"
type textarea "x"
type input "PM"
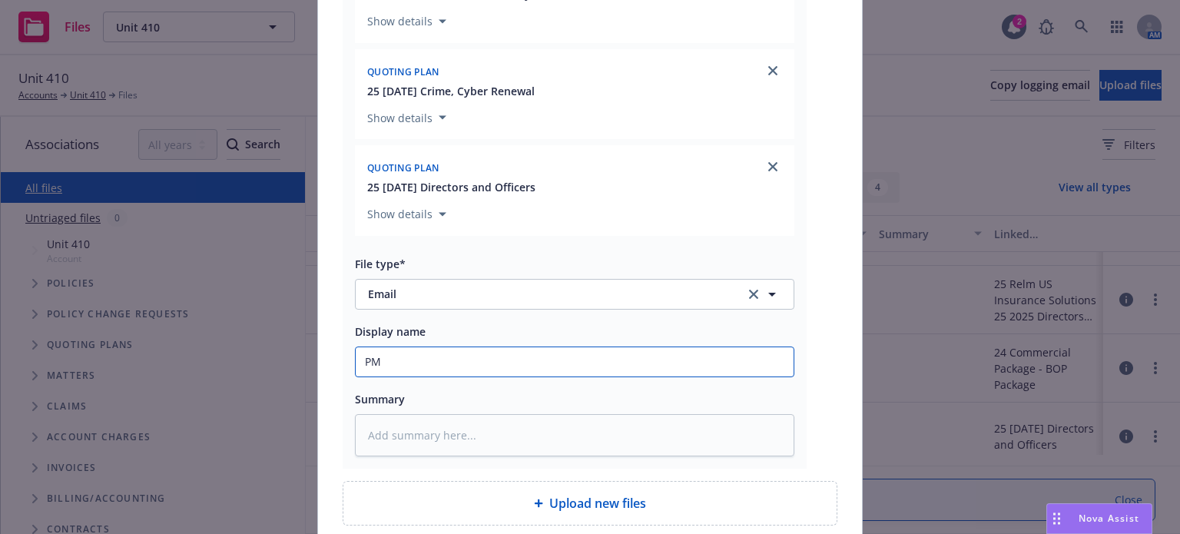
type textarea "x"
type input "PM"
type textarea "x"
type input "PM &"
type textarea "x"
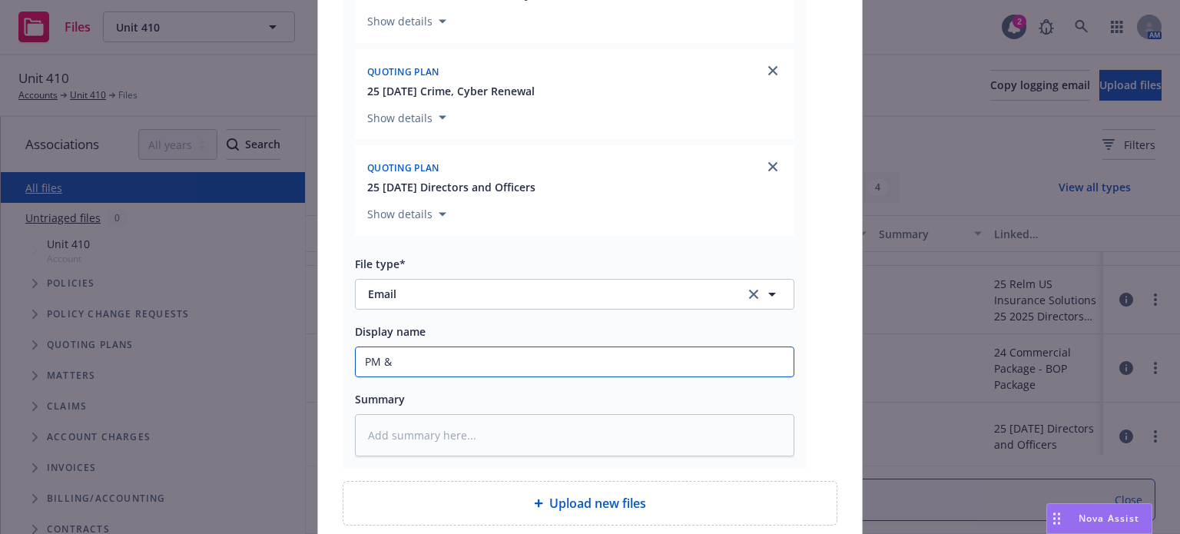
type input "PM &"
type textarea "x"
type input "PM & c"
type textarea "x"
type input "PM & cl"
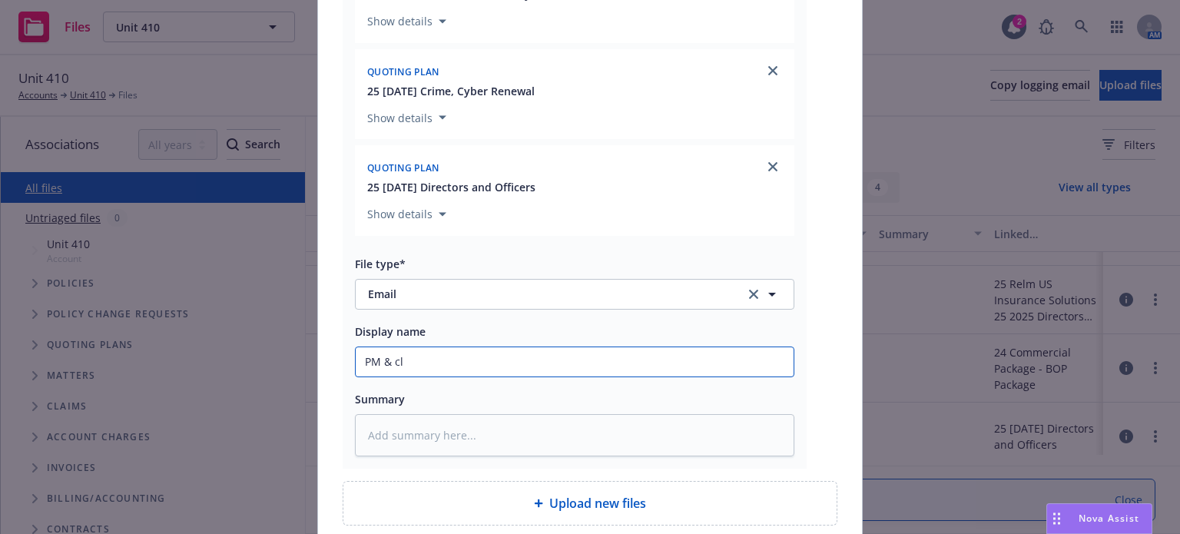
type textarea "x"
type input "PM & cli"
type textarea "x"
type input "PM & clie"
type textarea "x"
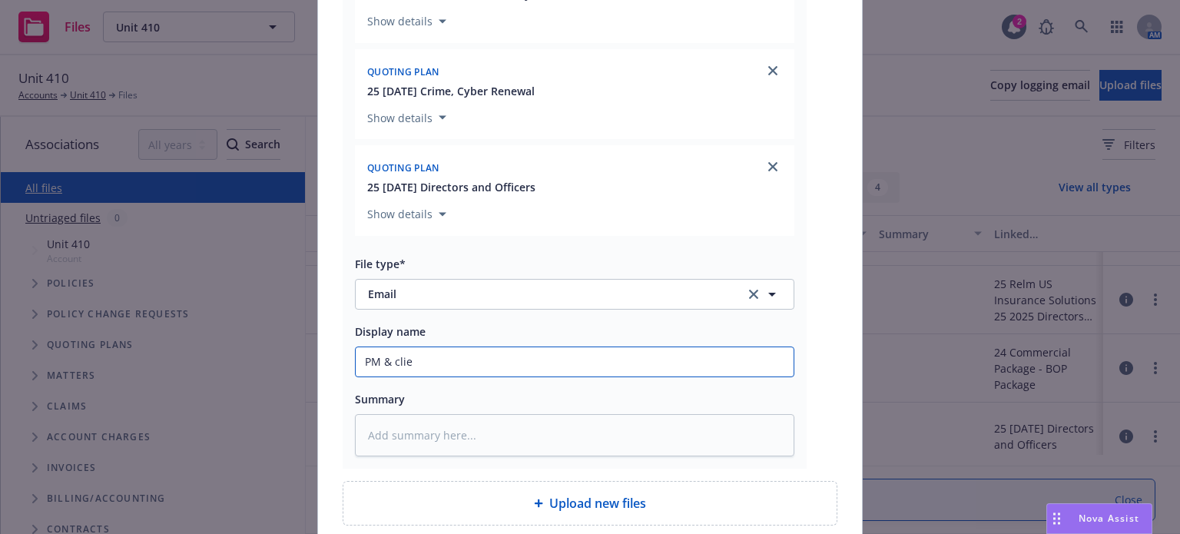
type input "PM & clien"
type textarea "x"
type input "PM & client"
type textarea "x"
type input "PM & client re"
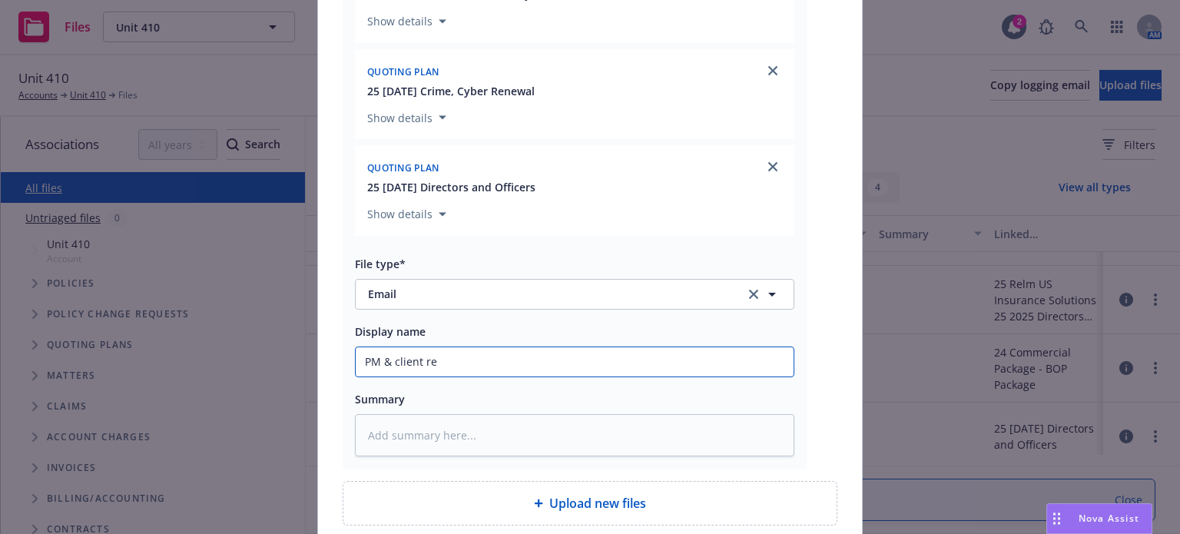
type textarea "x"
type input "PM & client re:"
type textarea "x"
type input "PM & client re:"
type textarea "x"
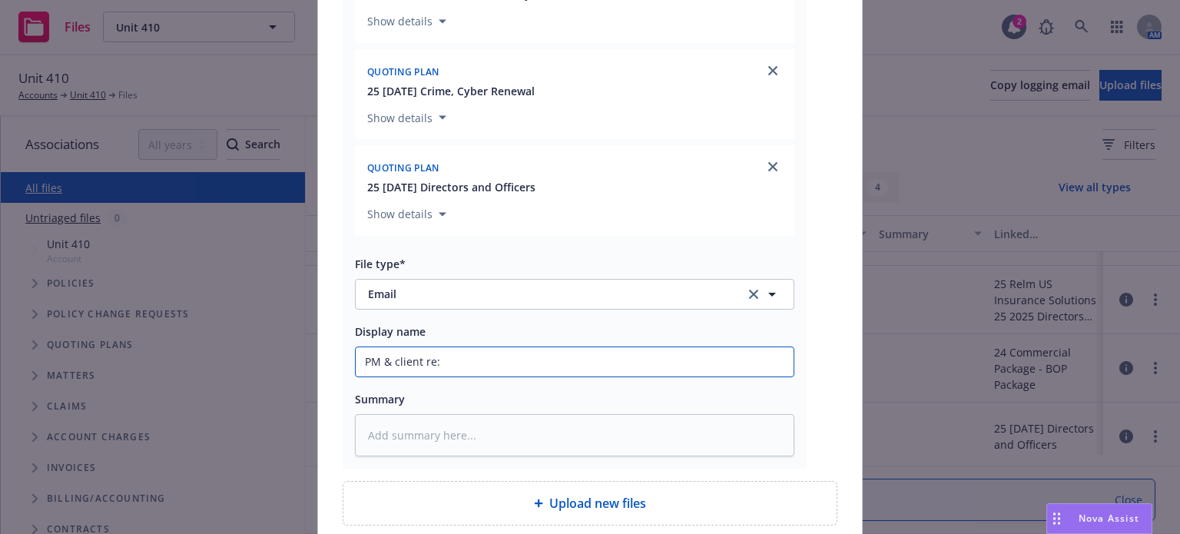
type input "PM & client re: r"
type textarea "x"
type input "PM & client re: re"
type textarea "x"
type input "PM & client re: [PERSON_NAME]"
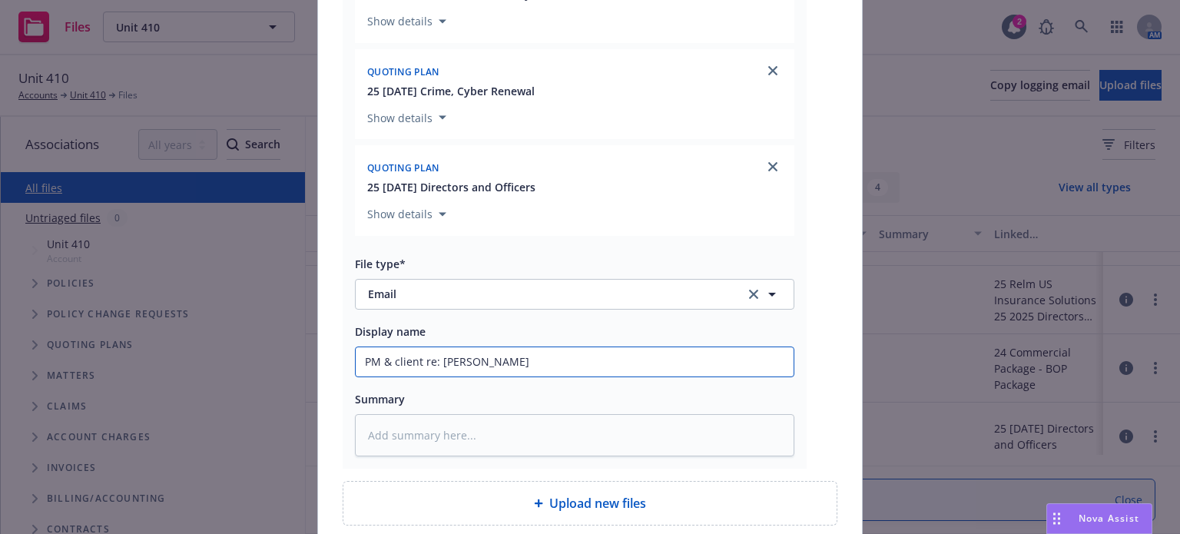
type textarea "x"
type input "PM & client re: [PERSON_NAME]"
type textarea "x"
type input "PM & client re: renew"
type textarea "x"
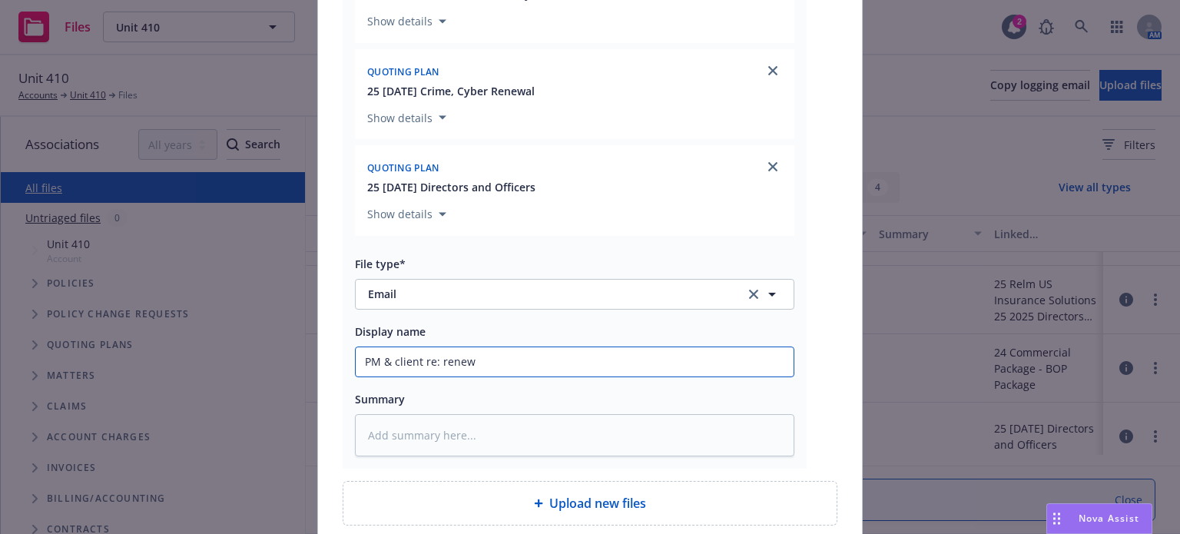
type input "PM & client re: renewa"
type textarea "x"
type input "PM & client re: renewal"
type textarea "x"
type input "PM & client re: renewal,"
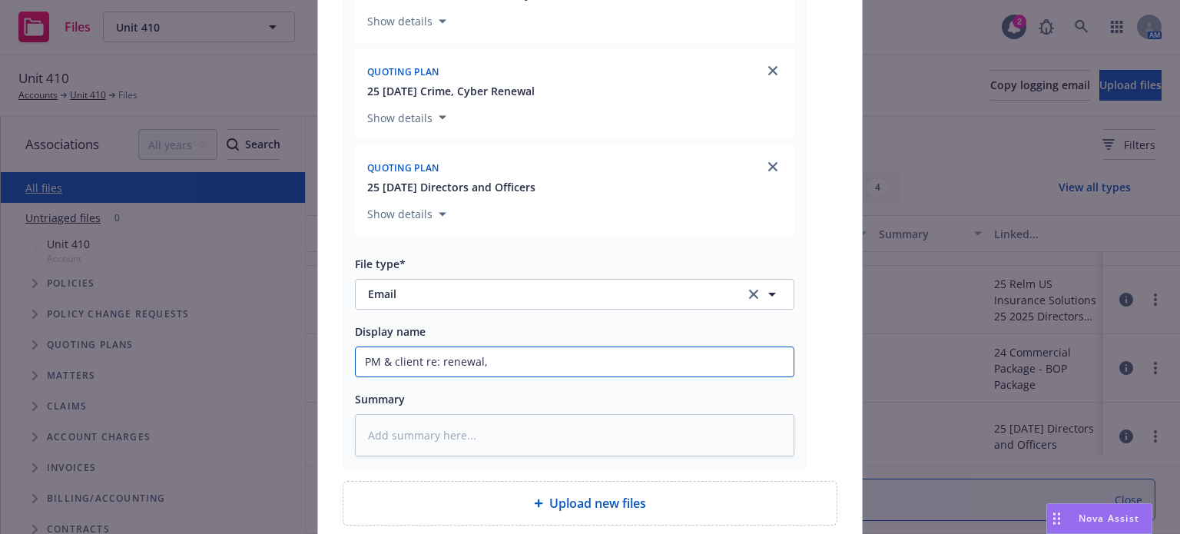
type textarea "x"
type input "PM & client re: renewal,"
type textarea "x"
type input "PM & client re: renewal, N"
type textarea "x"
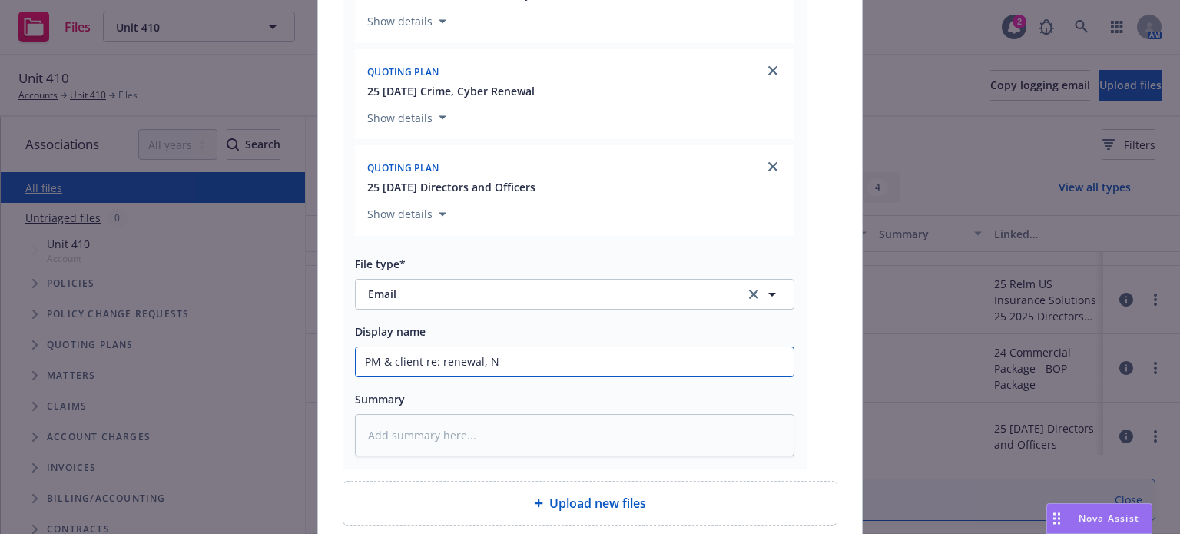
type input "PM & client re: renewal, [GEOGRAPHIC_DATA]"
type textarea "x"
type input "PM & client re: renewal, NDA"
type textarea "x"
type input "PM & client re: renewal, NDA,"
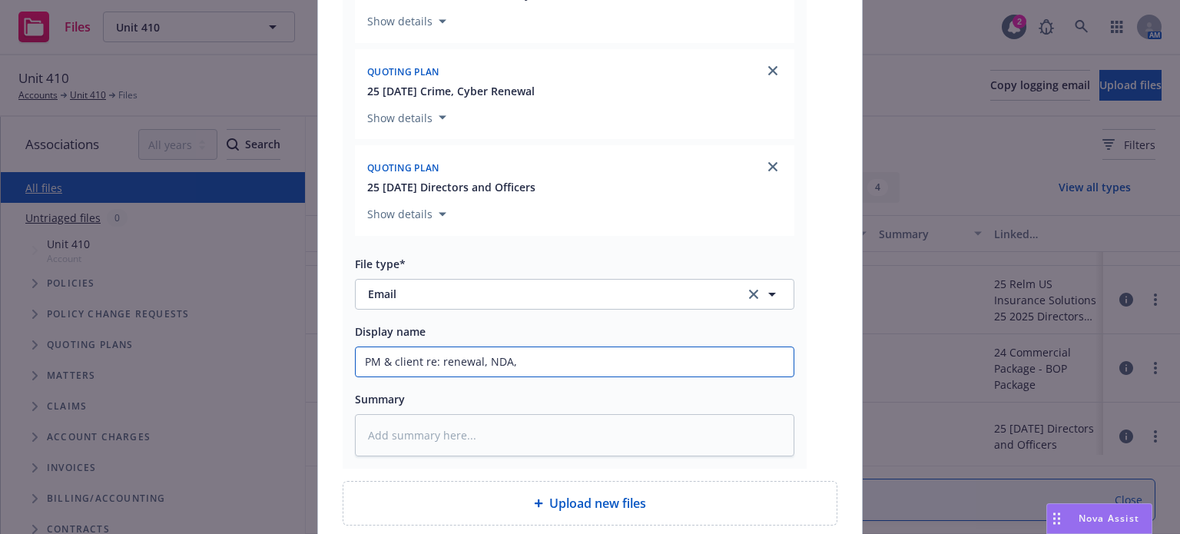
type textarea "x"
type input "PM & client re: renewal, NDA,"
type textarea "x"
type input "PM & client re: renewal, NDA, r"
type textarea "x"
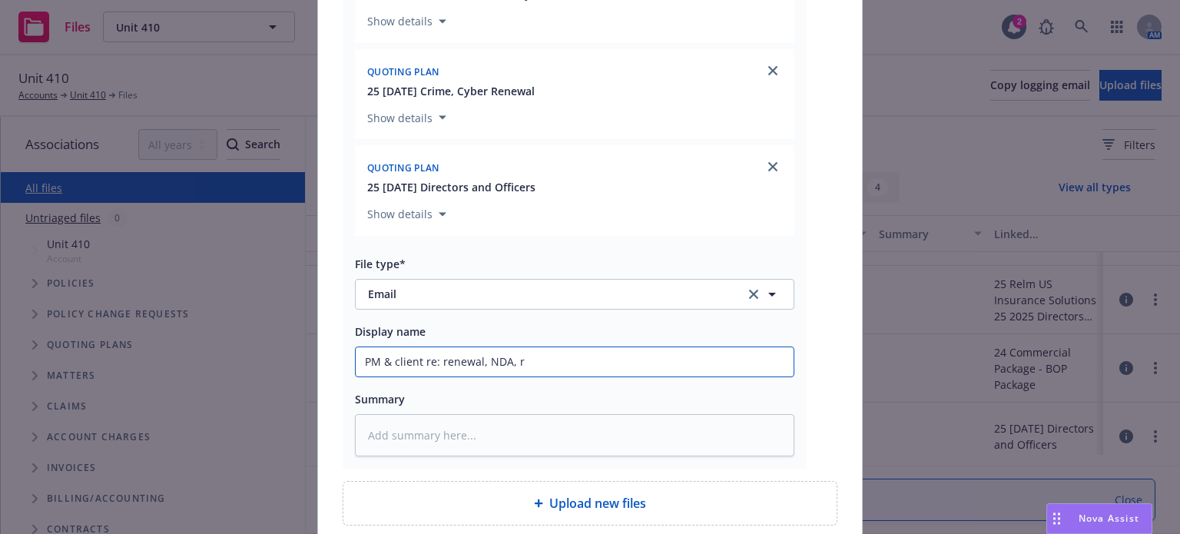
type input "PM & client re: renewal, NDA, re"
type textarea "x"
type input "PM & client re: renewal, NDA, re"
type textarea "x"
type input "PM & client re: renewal, NDA, re"
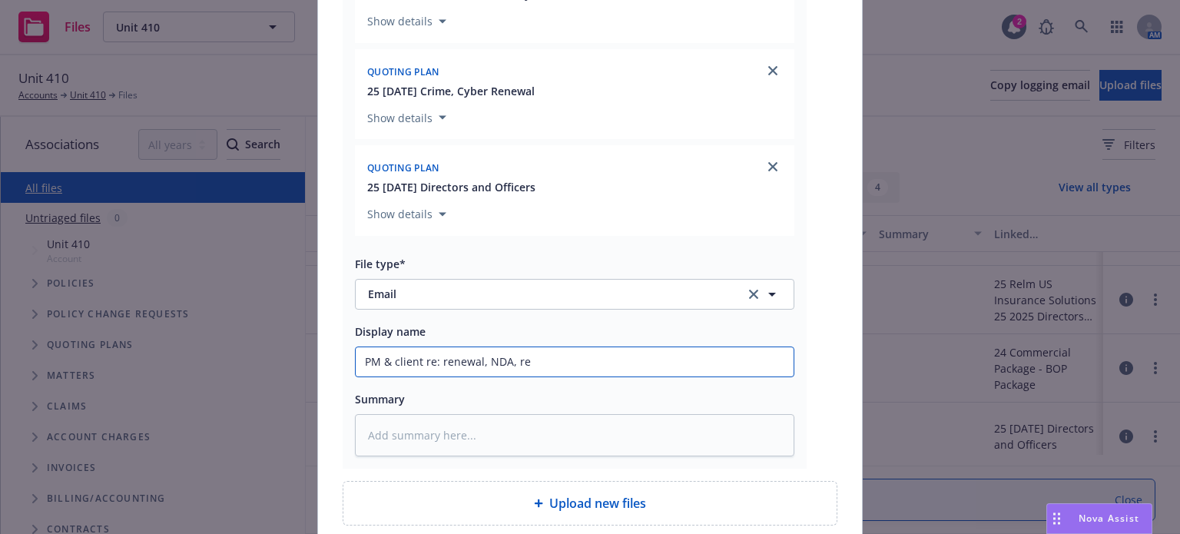
type textarea "x"
type input "PM & client re: renewal, NDA, req"
type textarea "x"
type input "PM & client re: renewal, NDA, req f"
type textarea "x"
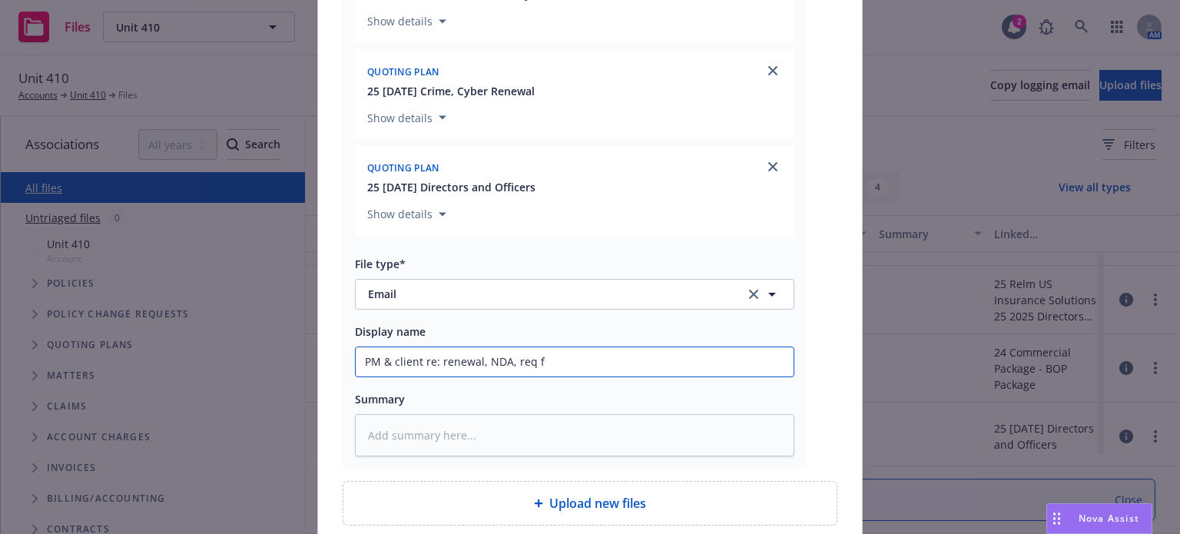
type input "PM & client re: renewal, NDA, req fo"
type textarea "x"
type input "PM & client re: renewal, NDA, req for"
type textarea "x"
type input "PM & client re: renewal, NDA, req for"
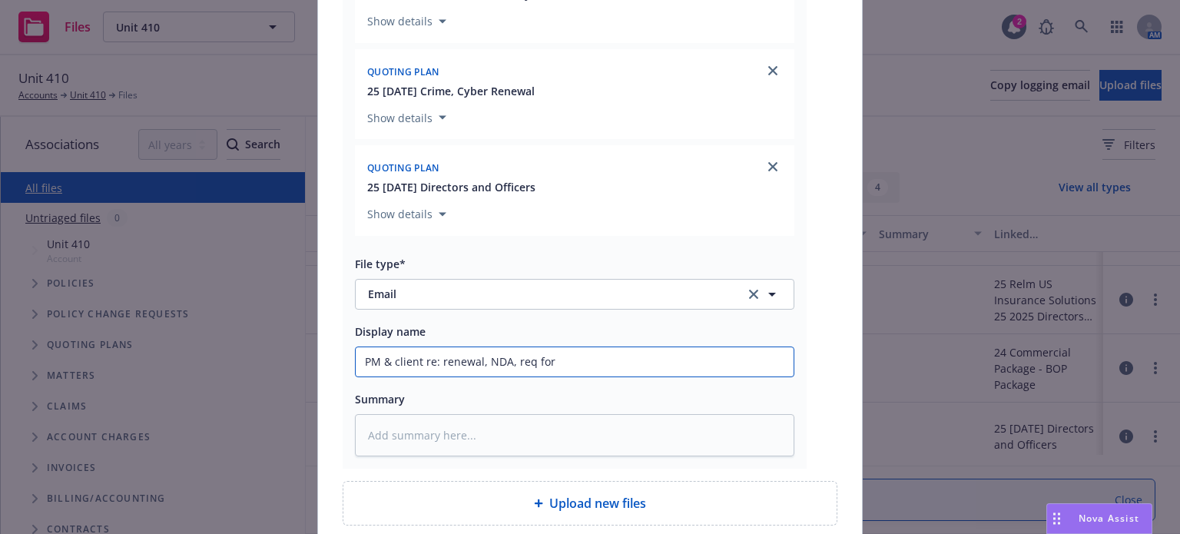
type textarea "x"
type input "PM & client re: renewal, NDA, req for a"
type textarea "x"
type input "PM & client re: renewal, NDA, req for ad"
type textarea "x"
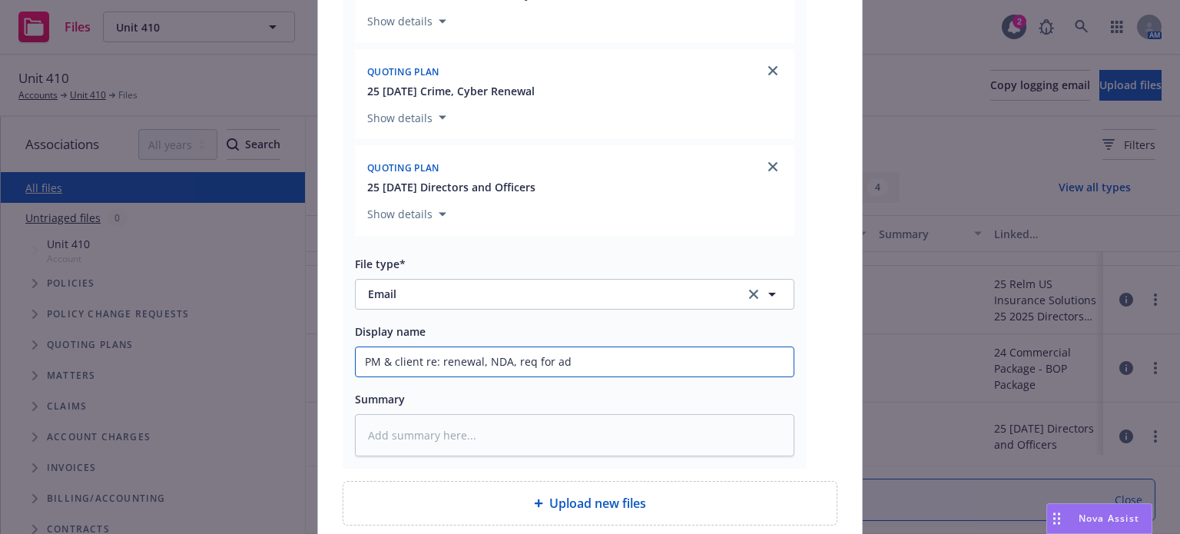
type input "PM & client re: renewal, NDA, req for add"
type textarea "x"
type input "PM & client re: renewal, NDA, req for addt"
type textarea "x"
type input "PM & client re: renewal, NDA, req for addtl"
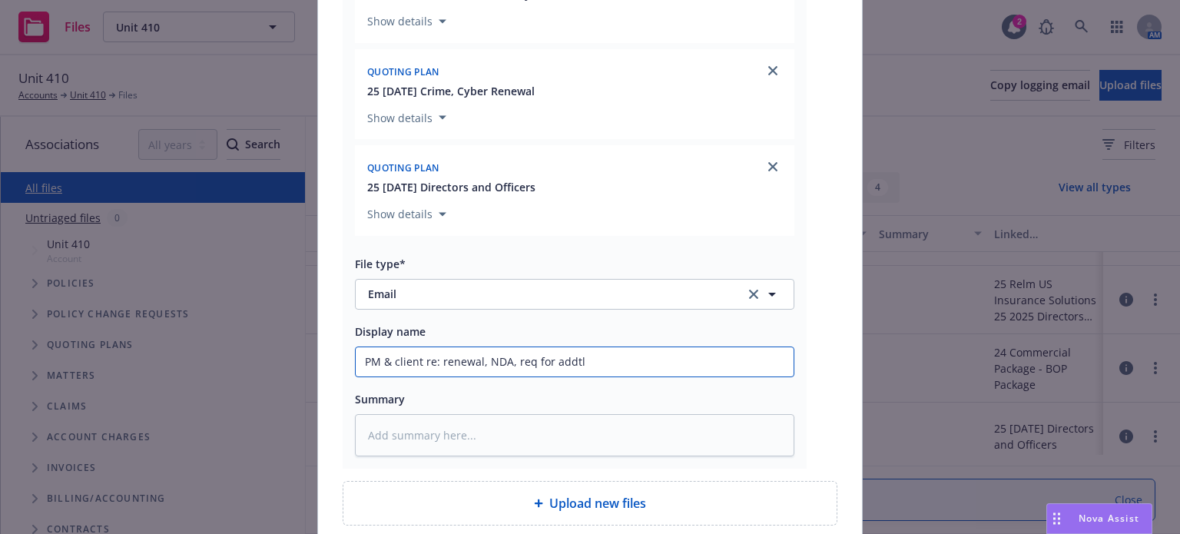
type textarea "x"
type input "PM & client re: renewal, NDA, req for addtl i"
type textarea "x"
type input "PM & client re: renewal, NDA, req for addtl in"
type textarea "x"
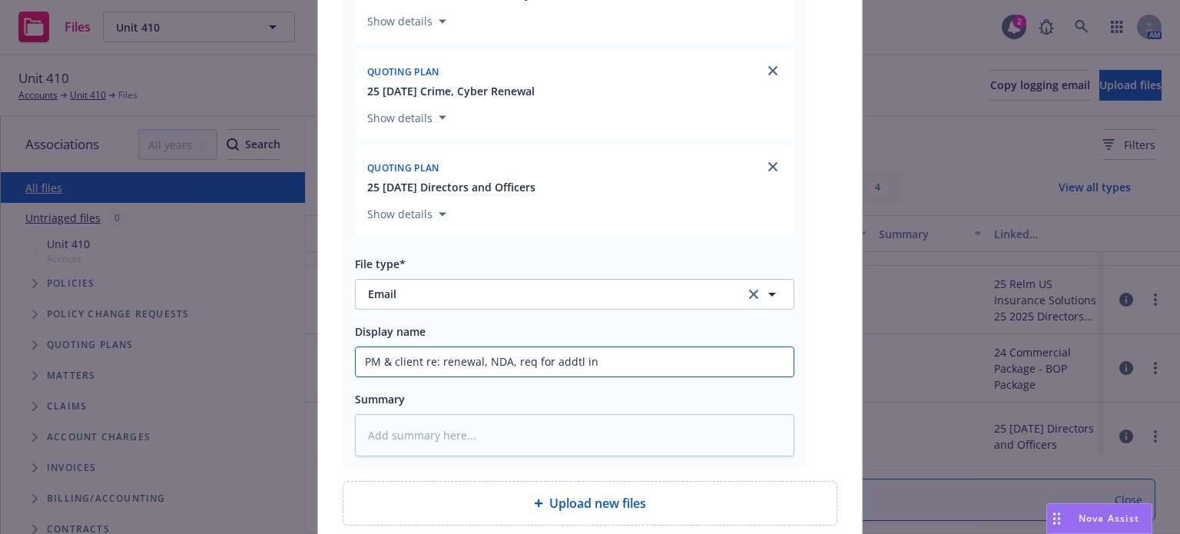
type input "PM & client re: renewal, NDA, req for addtl inf"
type textarea "x"
click at [475, 361] on input "PM & client re: renewal, NDA, req for addtl info" at bounding box center [575, 361] width 438 height 29
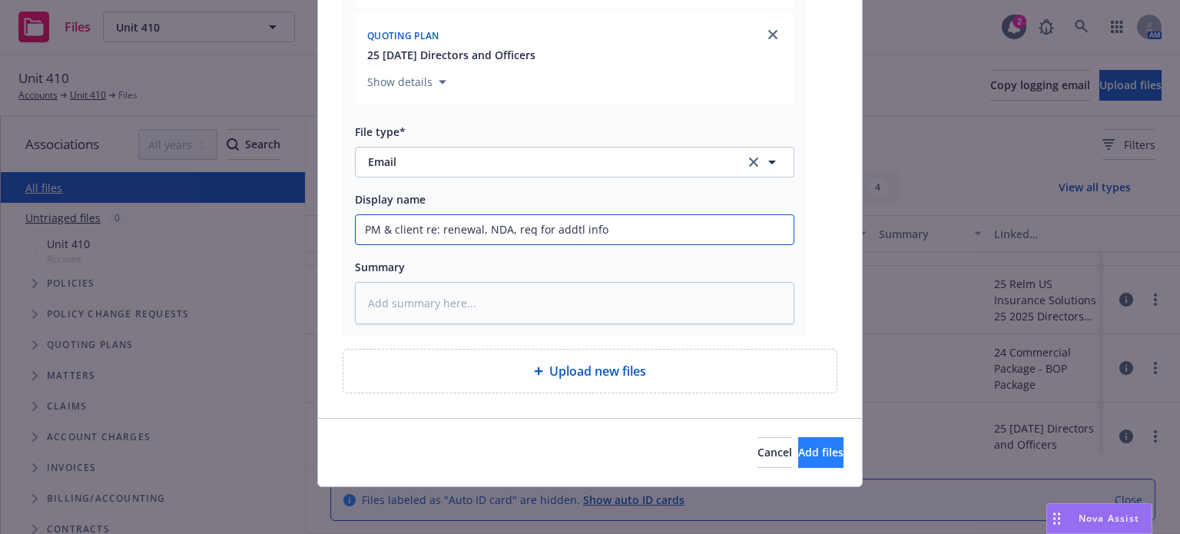
type input "PM & client re: renewal, NDA, req for addtl info"
click at [798, 448] on span "Add files" at bounding box center [820, 452] width 45 height 15
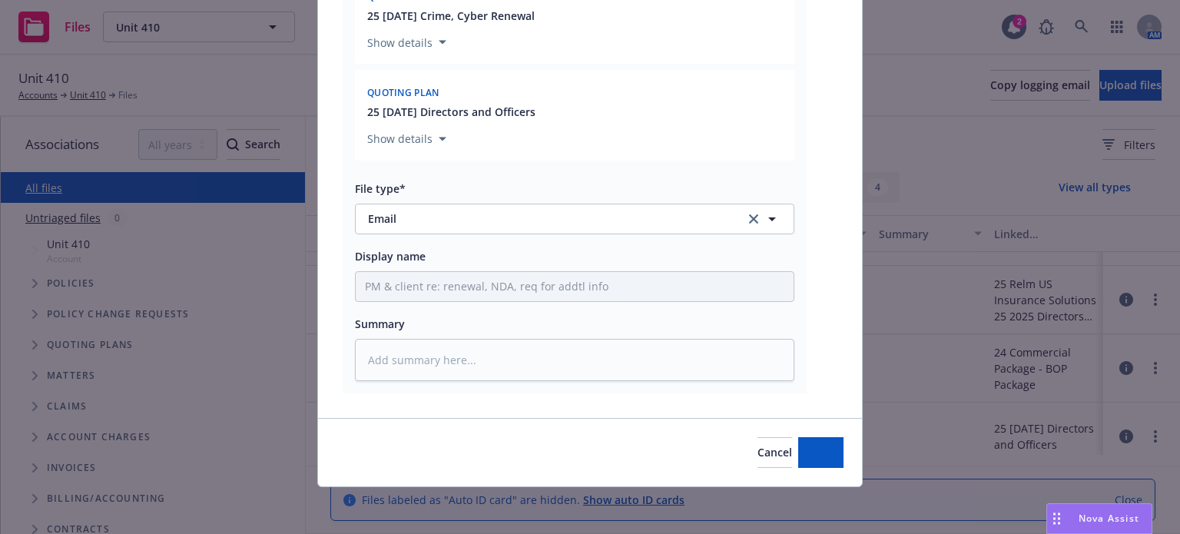
type textarea "x"
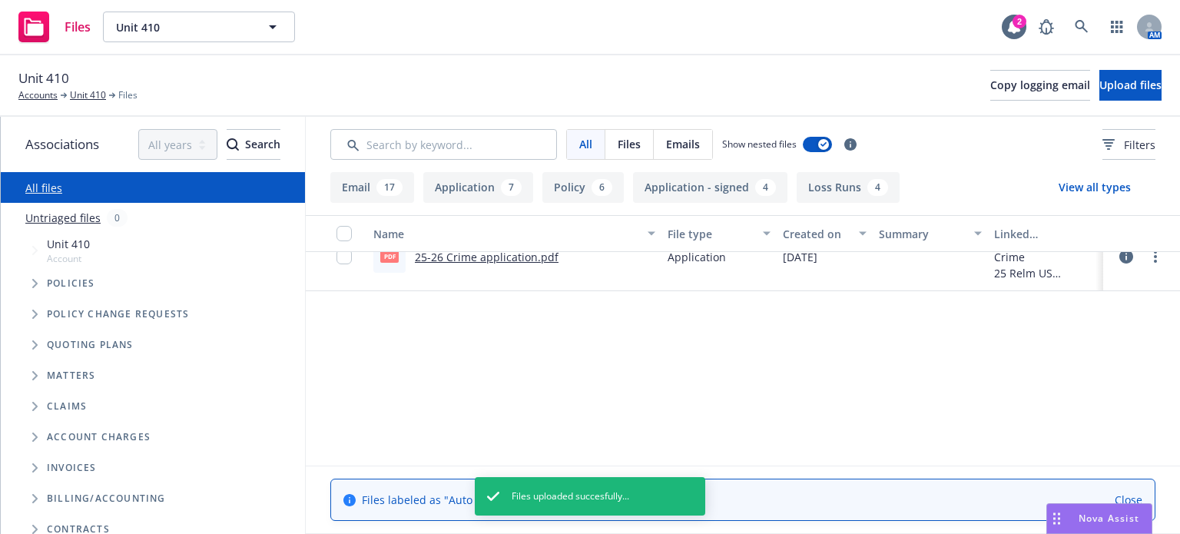
scroll to position [0, 0]
